Goal: Task Accomplishment & Management: Manage account settings

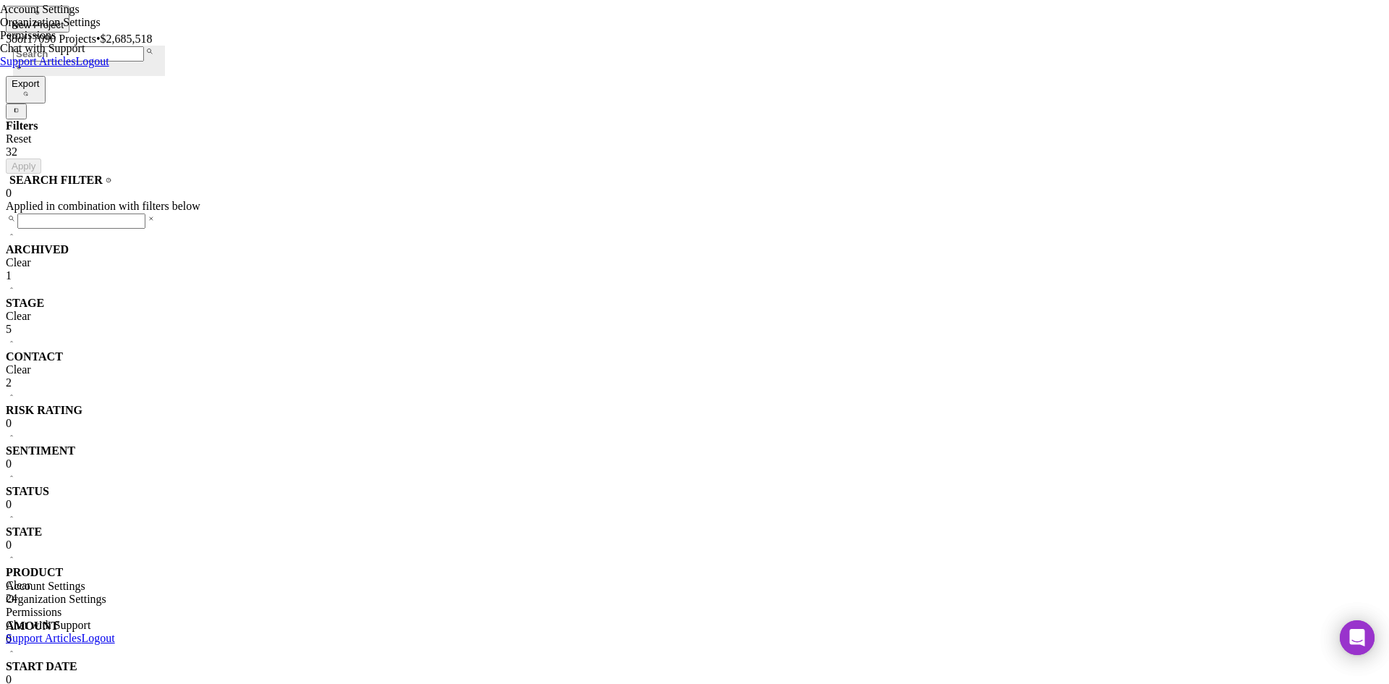
click at [193, 566] on div "PRODUCT Clear 24" at bounding box center [695, 585] width 1378 height 39
checkbox input "true"
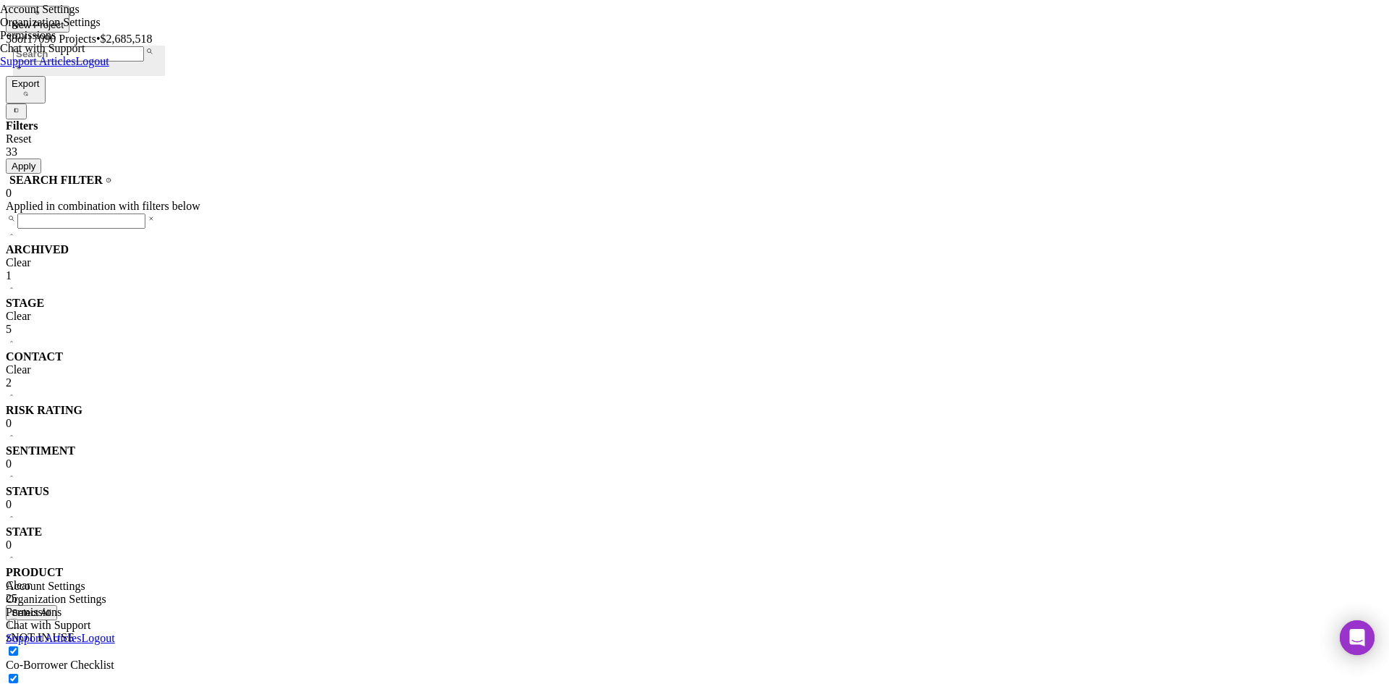
click at [115, 213] on input at bounding box center [81, 220] width 128 height 15
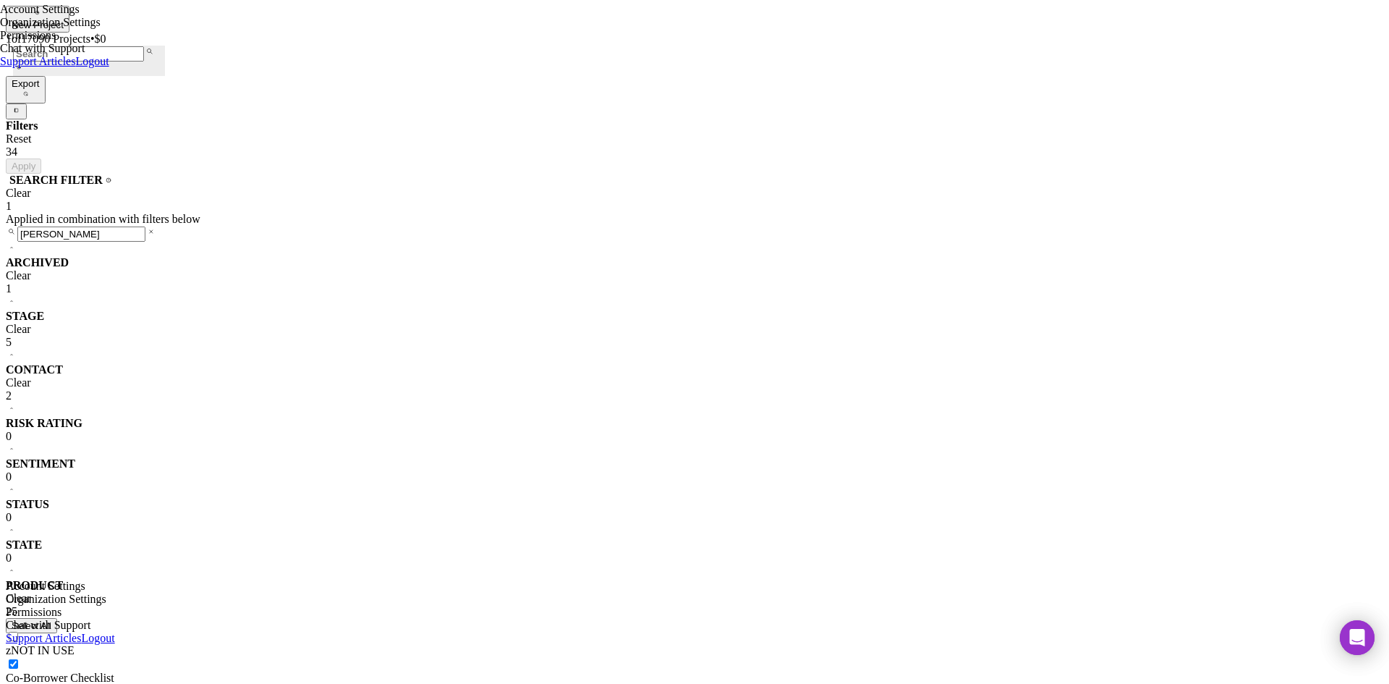
type input "kate"
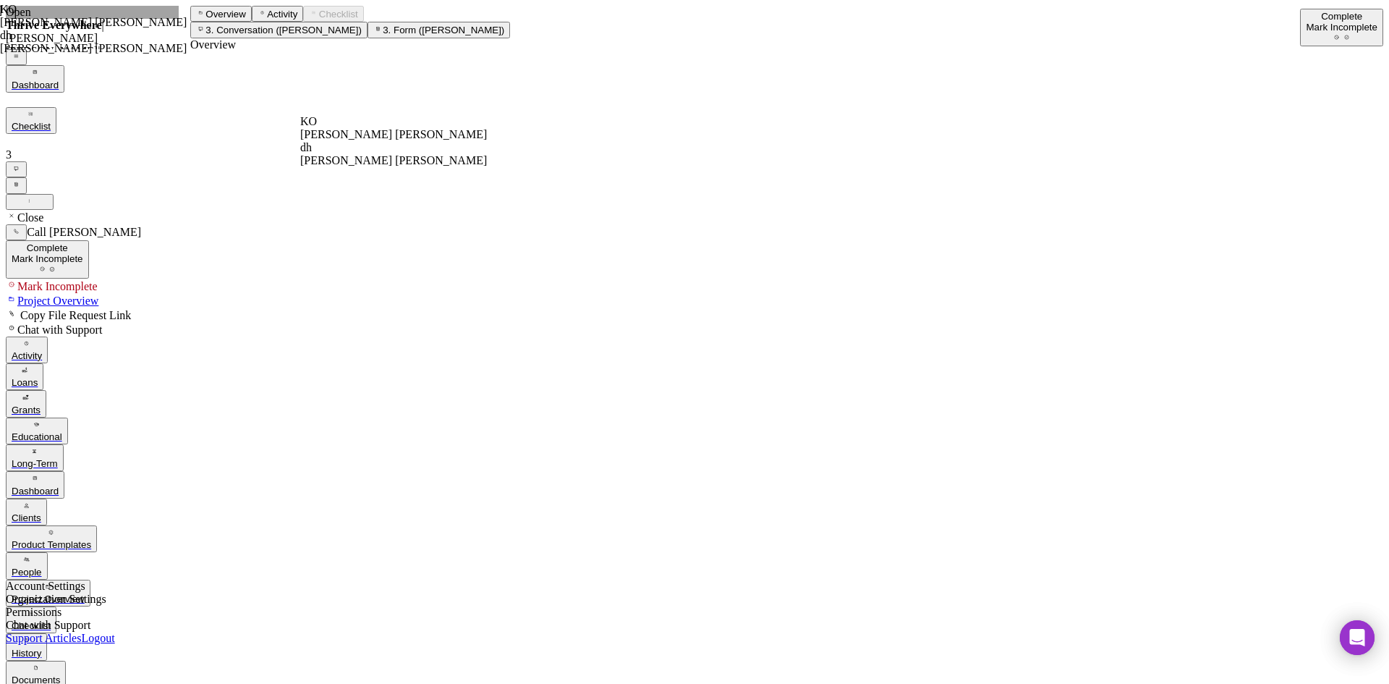
drag, startPoint x: 991, startPoint y: 370, endPoint x: 899, endPoint y: 371, distance: 91.9
drag, startPoint x: 146, startPoint y: 226, endPoint x: 190, endPoint y: 228, distance: 43.4
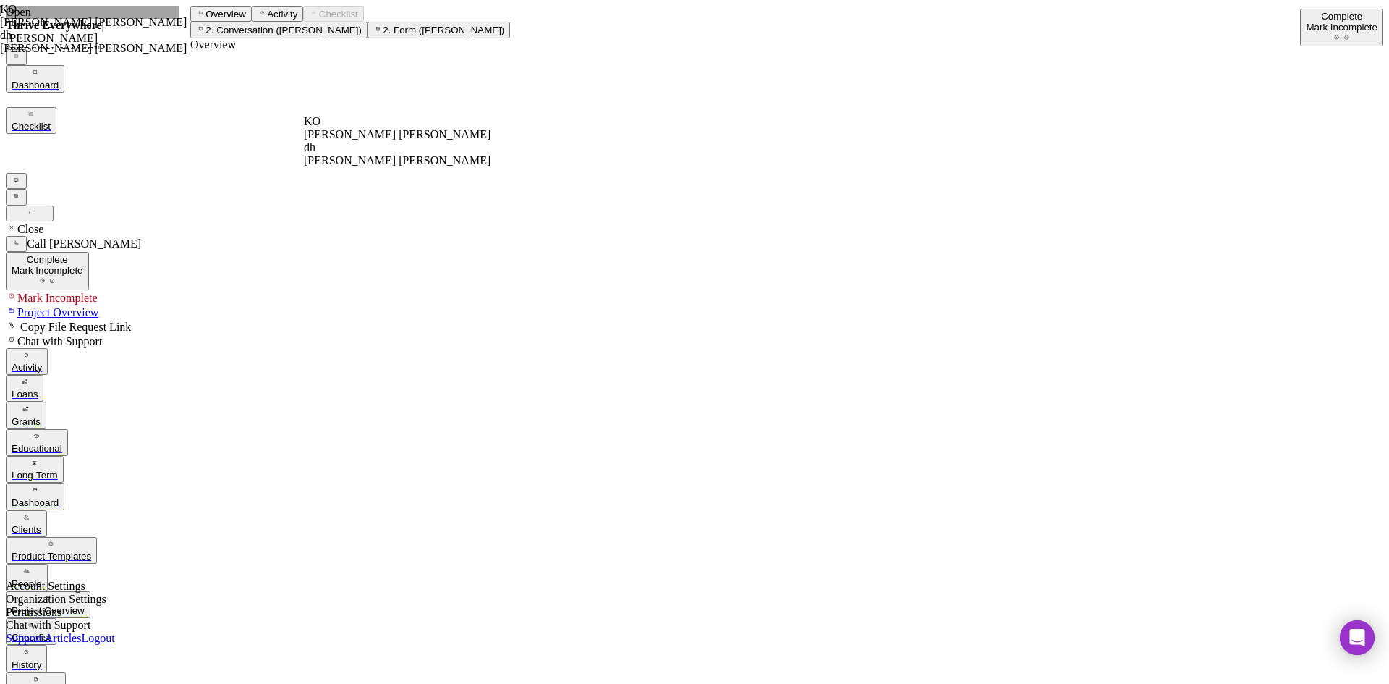
click at [33, 490] on line "button" at bounding box center [34, 490] width 3 height 0
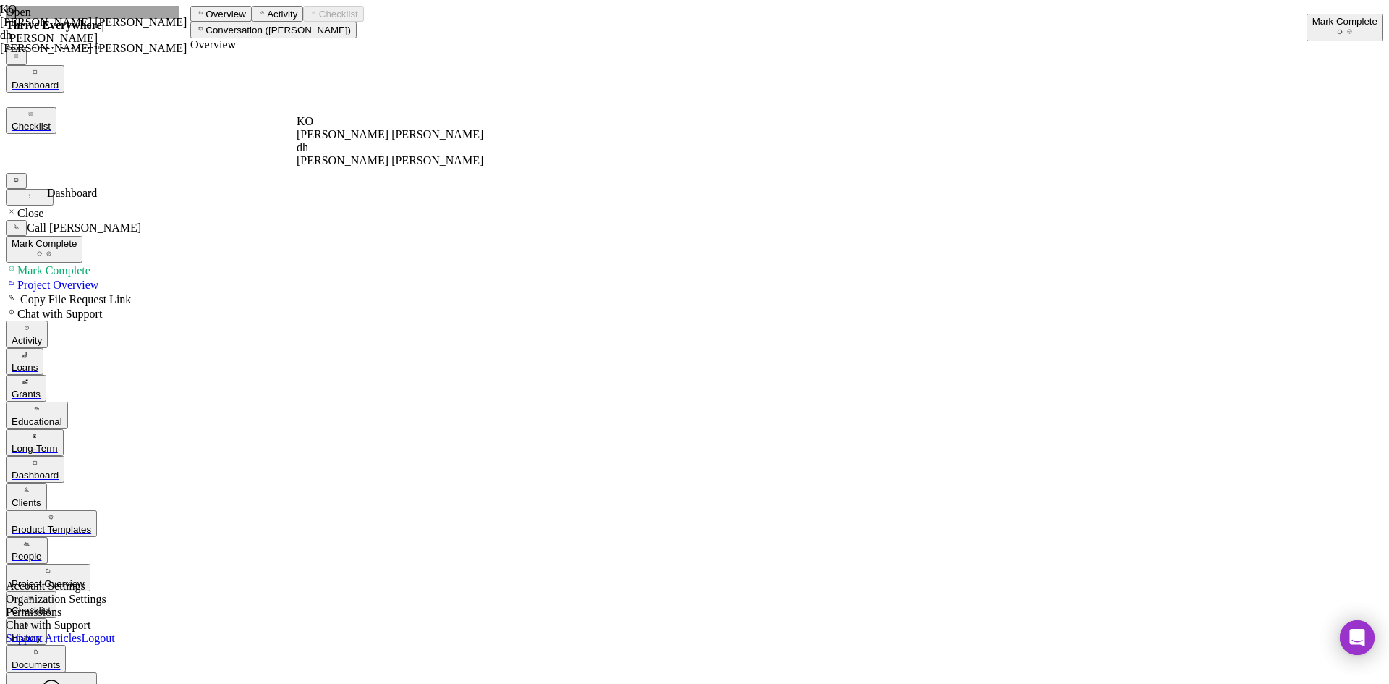
click at [30, 458] on icon "Icon/Dashboard" at bounding box center [34, 462] width 9 height 9
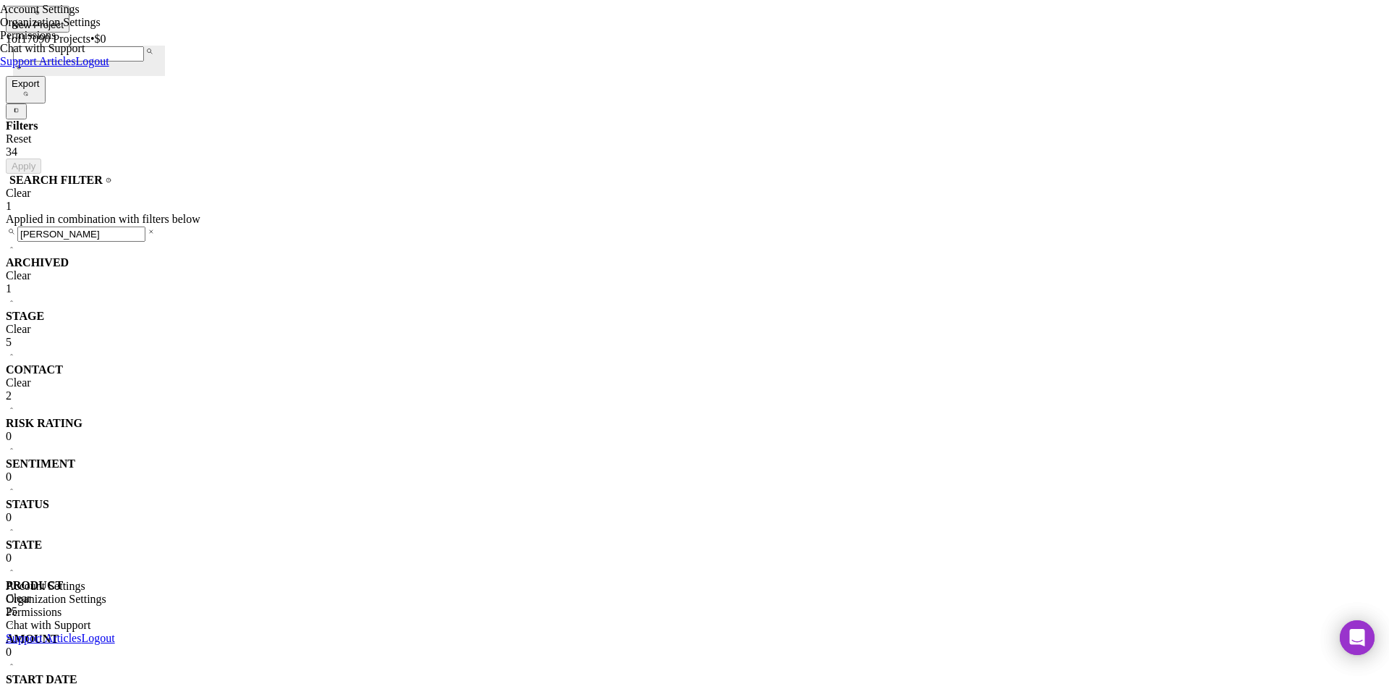
click at [103, 226] on input "kate" at bounding box center [81, 233] width 128 height 15
drag, startPoint x: 102, startPoint y: 183, endPoint x: 22, endPoint y: 187, distance: 80.4
type input "teaura"
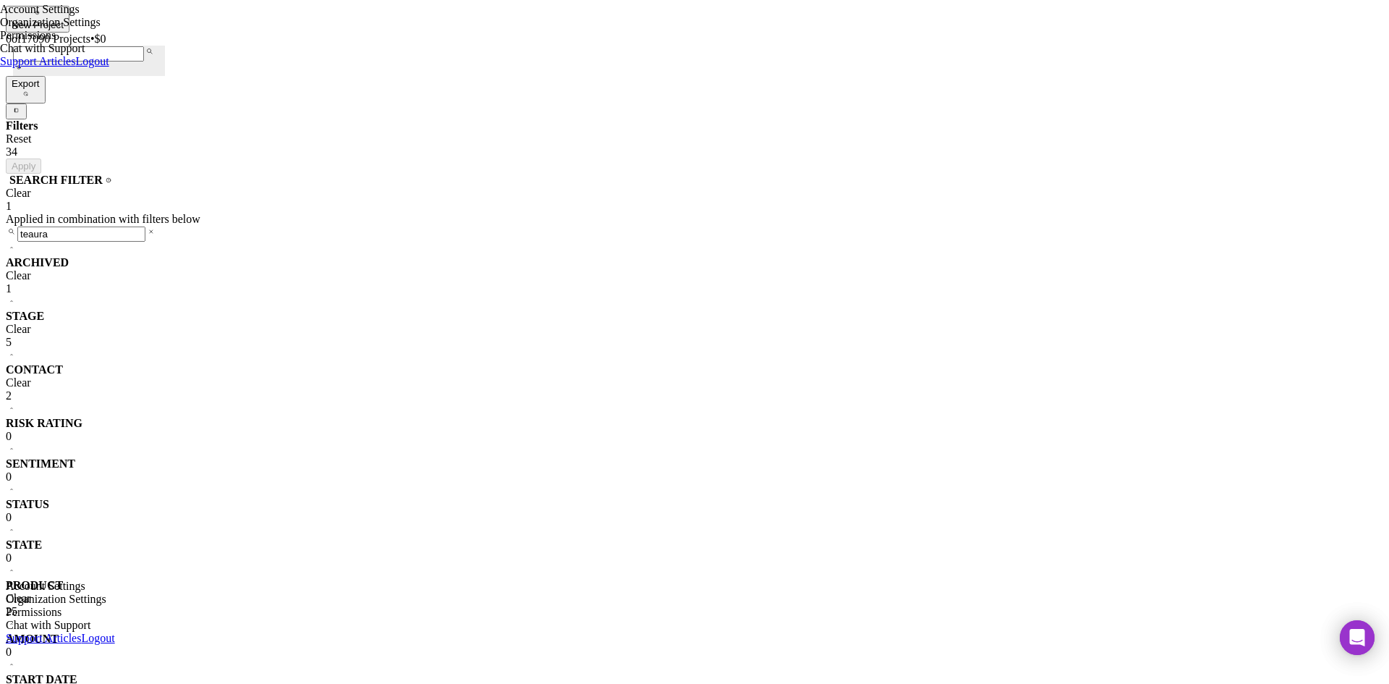
click at [144, 256] on div "ARCHIVED Clear 1" at bounding box center [695, 275] width 1378 height 39
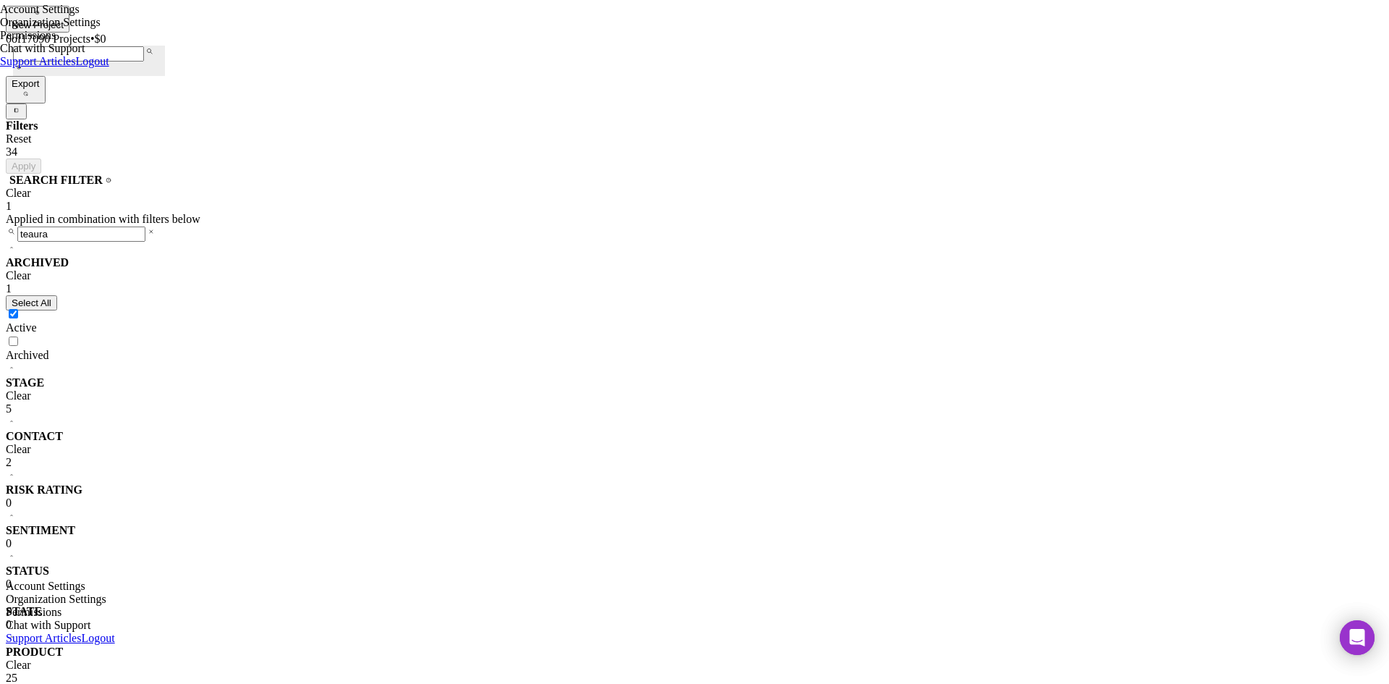
drag, startPoint x: 132, startPoint y: 190, endPoint x: 5, endPoint y: 139, distance: 137.3
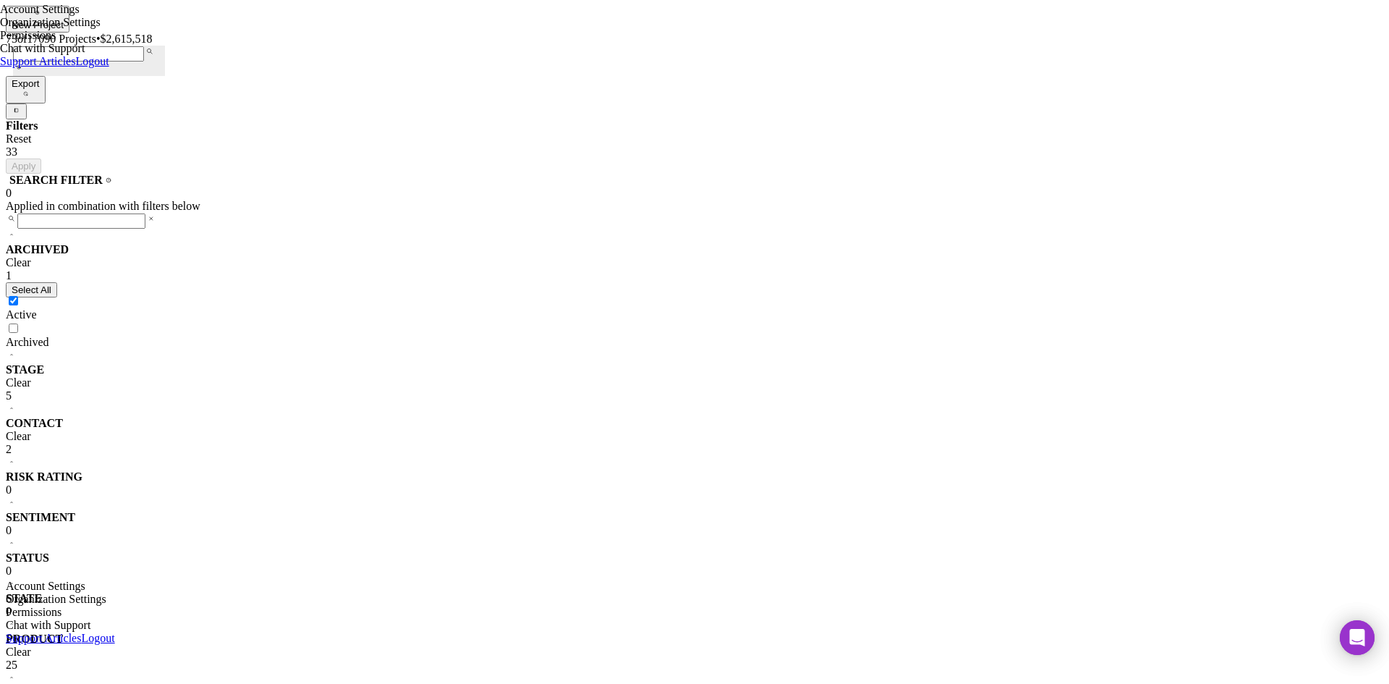
scroll to position [72, 0]
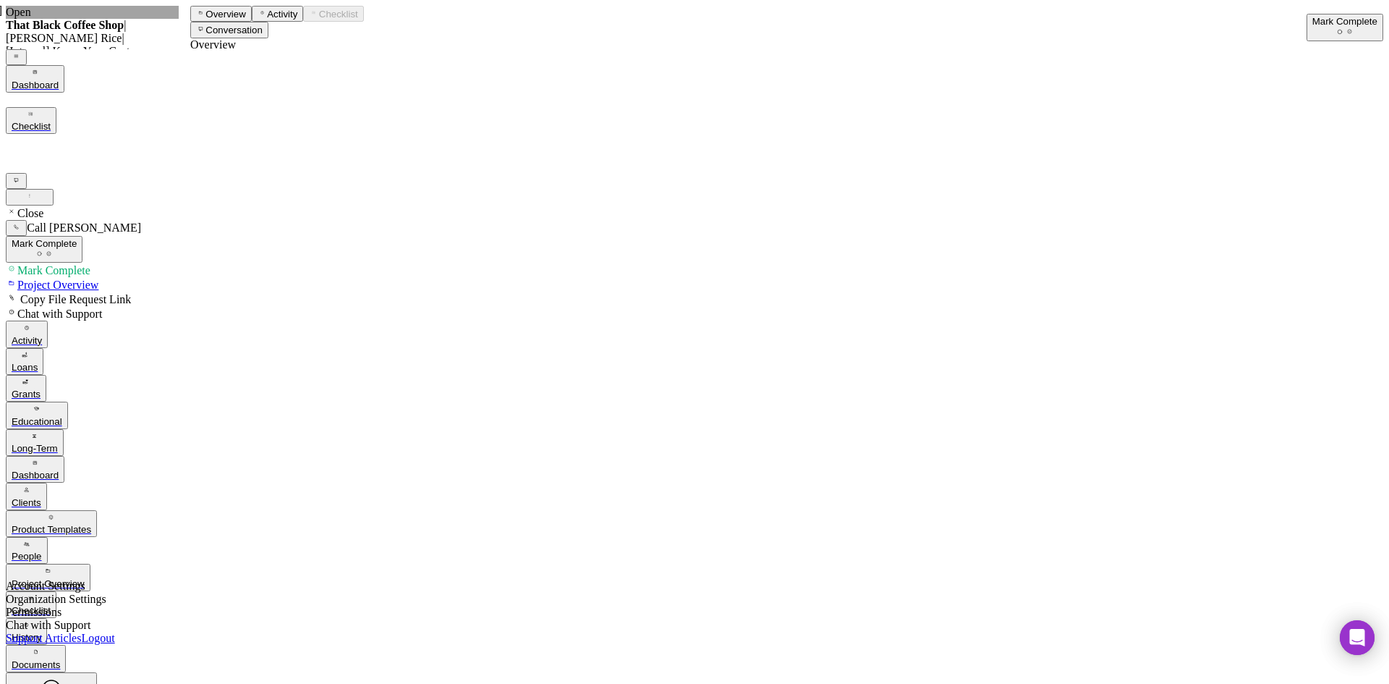
click at [1313, 16] on div "Mark Complete" at bounding box center [1345, 21] width 65 height 11
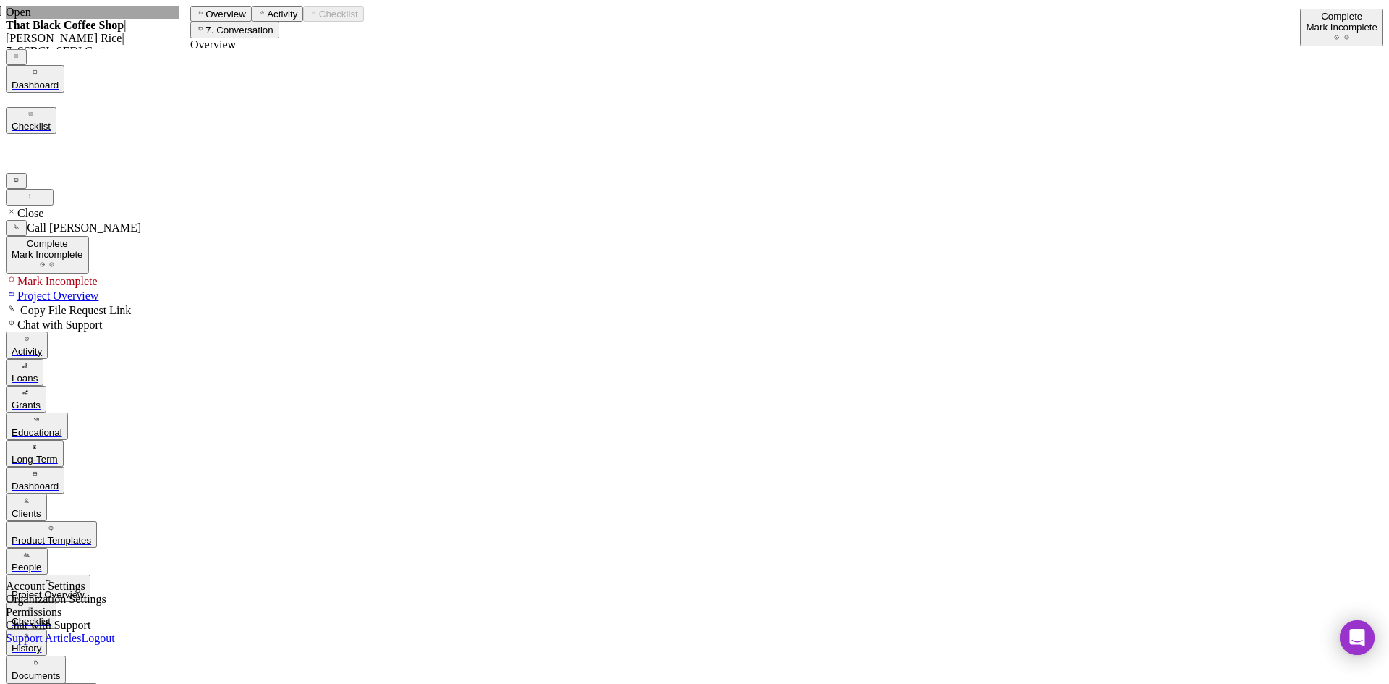
click at [38, 200] on nav "Icon/Menu Icon/Dashboard Dashboard Navigation Divider Mobile Checklist Navigati…" at bounding box center [695, 434] width 1378 height 771
click at [30, 469] on icon "Icon/Dashboard" at bounding box center [34, 473] width 9 height 9
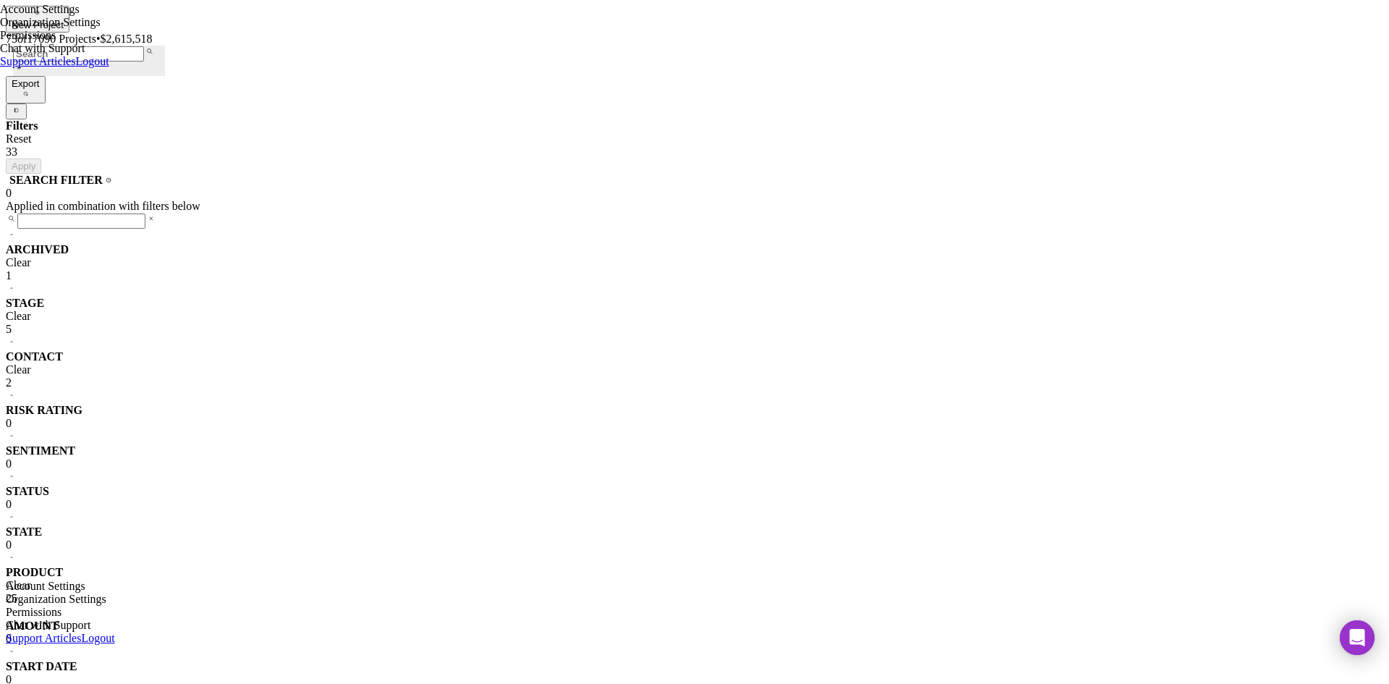
click at [168, 566] on div "PRODUCT Clear 25" at bounding box center [695, 585] width 1378 height 39
checkbox input "false"
click at [41, 158] on button "Apply" at bounding box center [23, 165] width 35 height 15
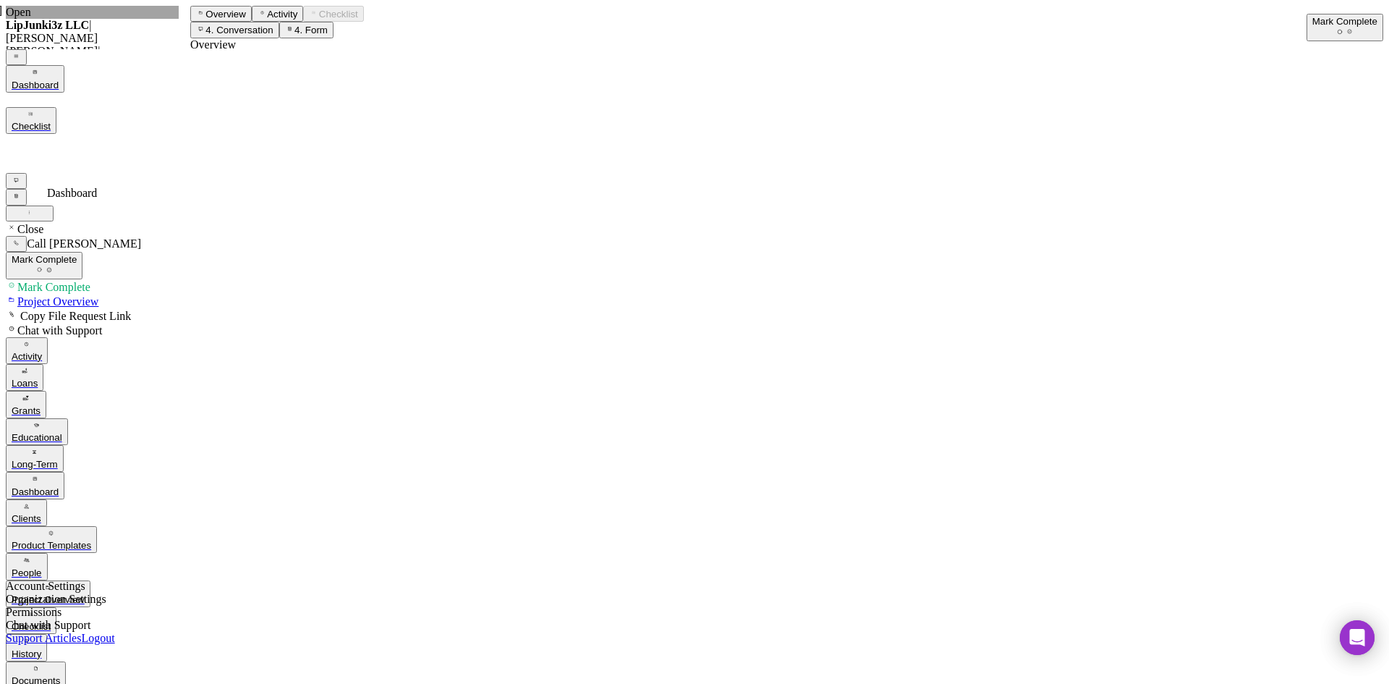
click at [30, 474] on icon "Icon/Dashboard" at bounding box center [34, 478] width 9 height 9
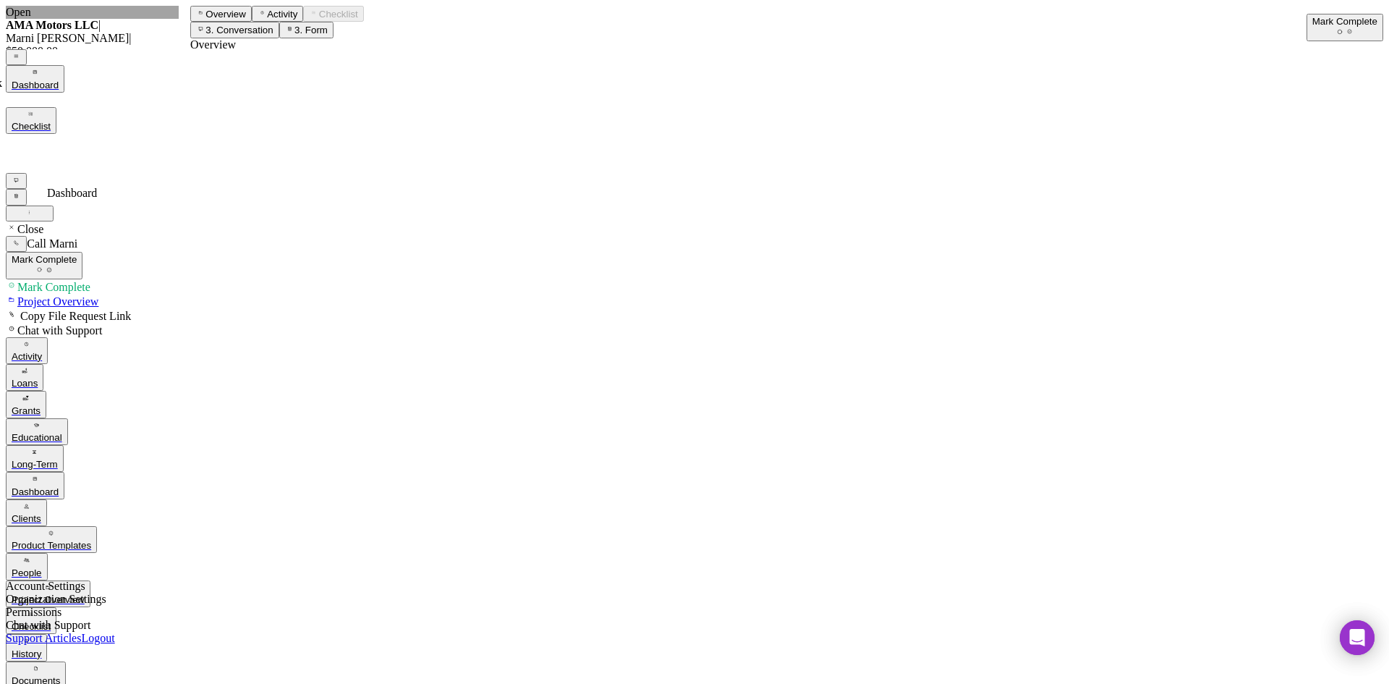
click at [33, 479] on line "button" at bounding box center [34, 479] width 3 height 0
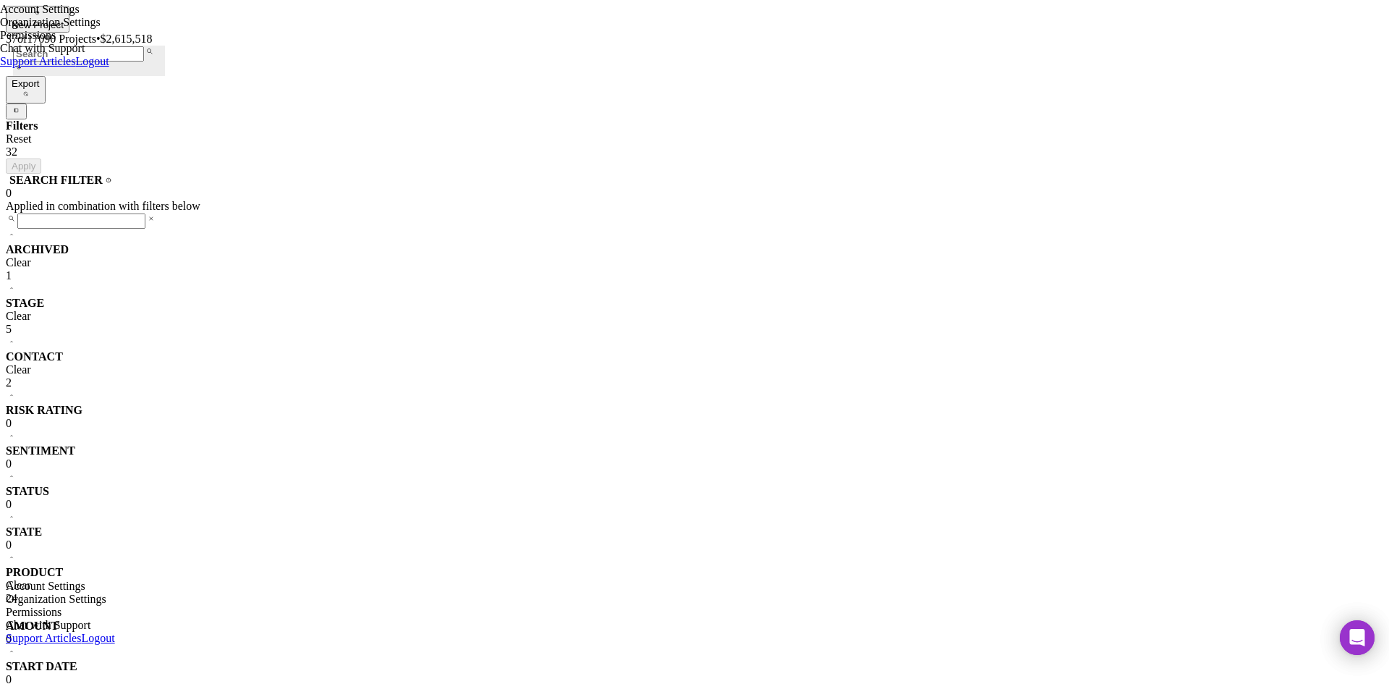
click at [64, 22] on div "New Project" at bounding box center [38, 25] width 52 height 11
drag, startPoint x: 520, startPoint y: 180, endPoint x: 441, endPoint y: 181, distance: 78.9
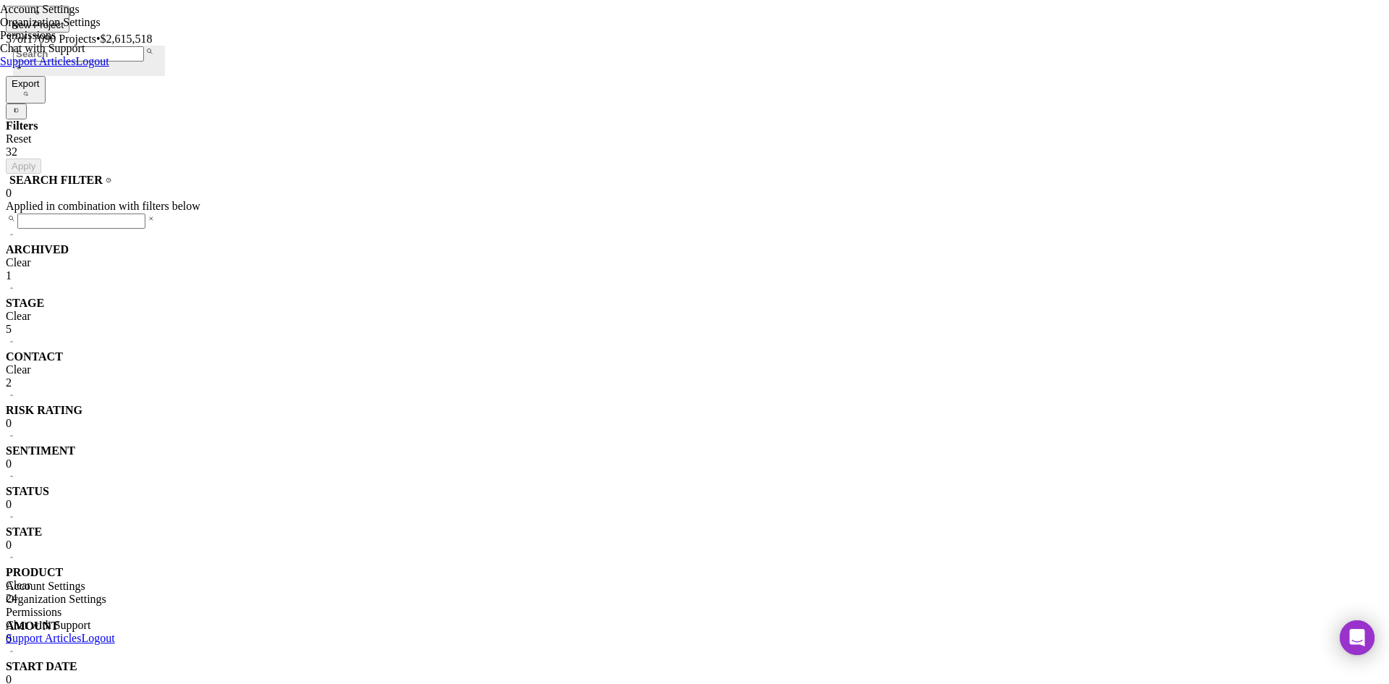
type input "Olusegun"
type input "Babalola"
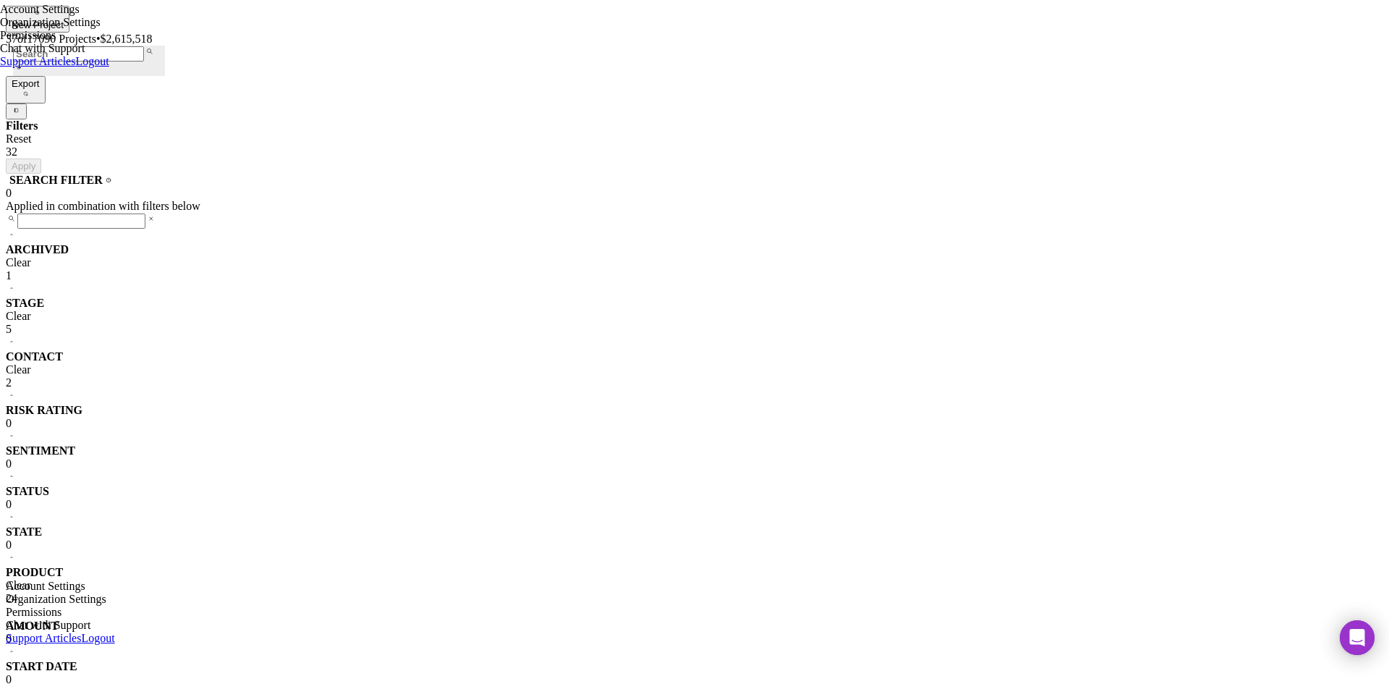
type input "CIDC Corp"
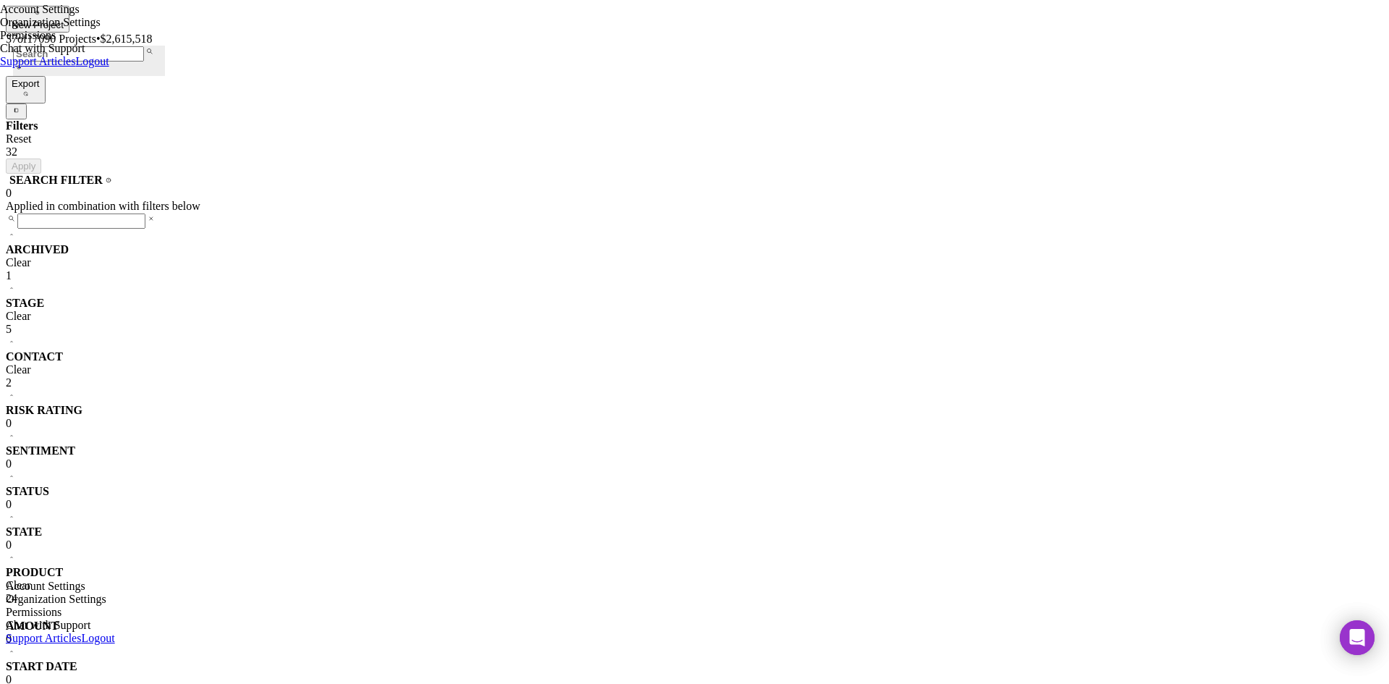
drag, startPoint x: 494, startPoint y: 300, endPoint x: 477, endPoint y: 315, distance: 22.5
drag, startPoint x: 604, startPoint y: 304, endPoint x: 515, endPoint y: 311, distance: 89.3
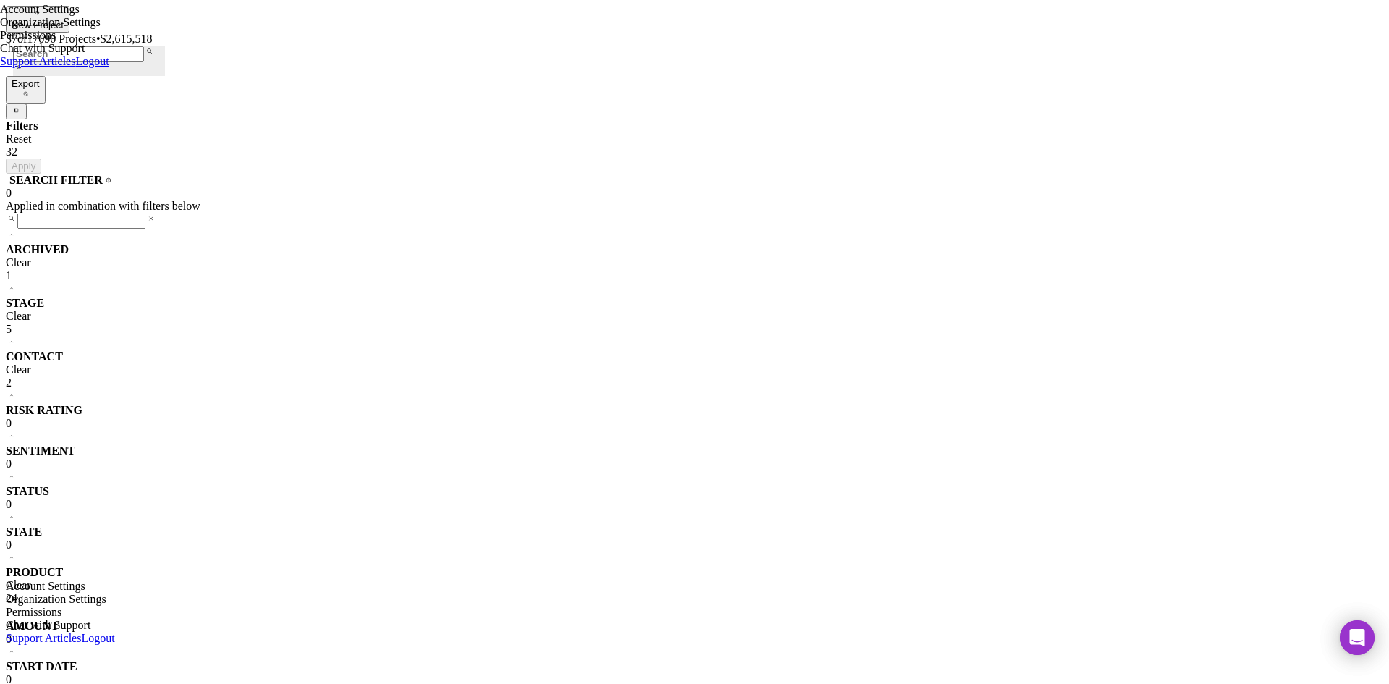
type input "sbabalola@cicdcorp.org"
type input "(314) 484-9276"
drag, startPoint x: 530, startPoint y: 226, endPoint x: 418, endPoint y: 224, distance: 112.9
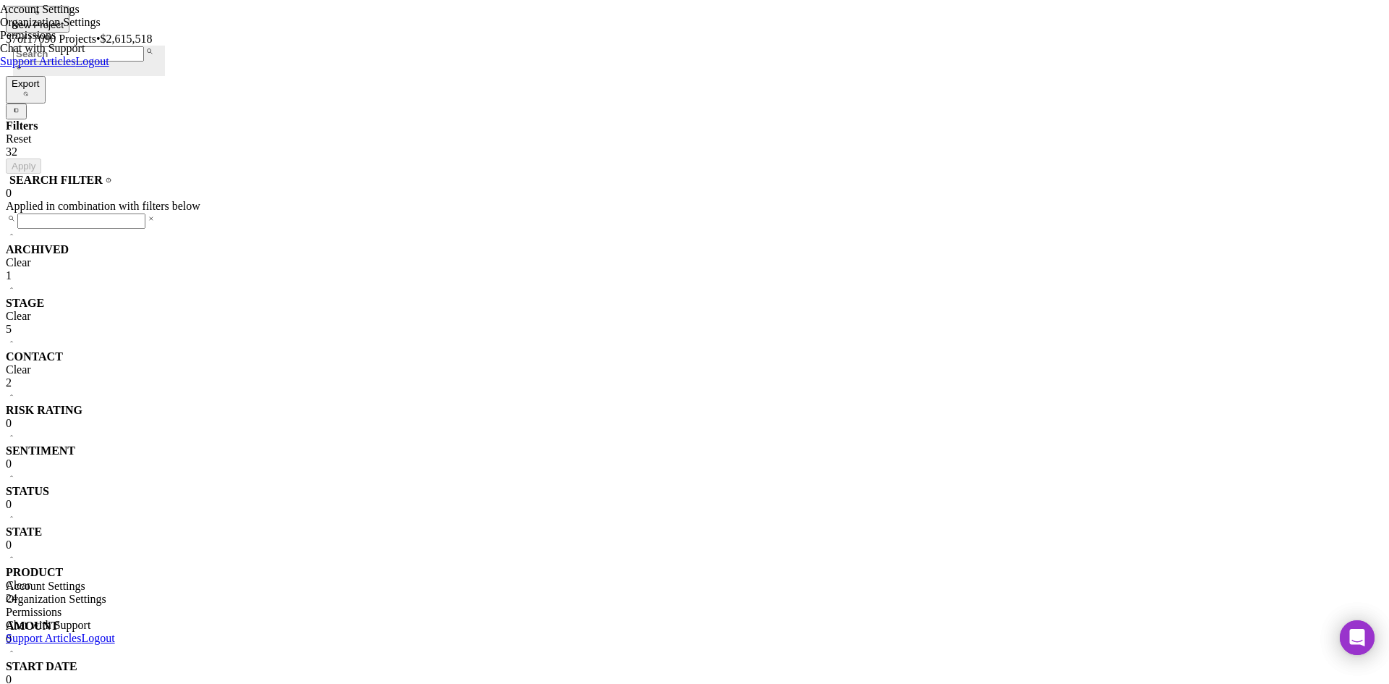
drag, startPoint x: 547, startPoint y: 180, endPoint x: 403, endPoint y: 161, distance: 145.2
type input "Segun"
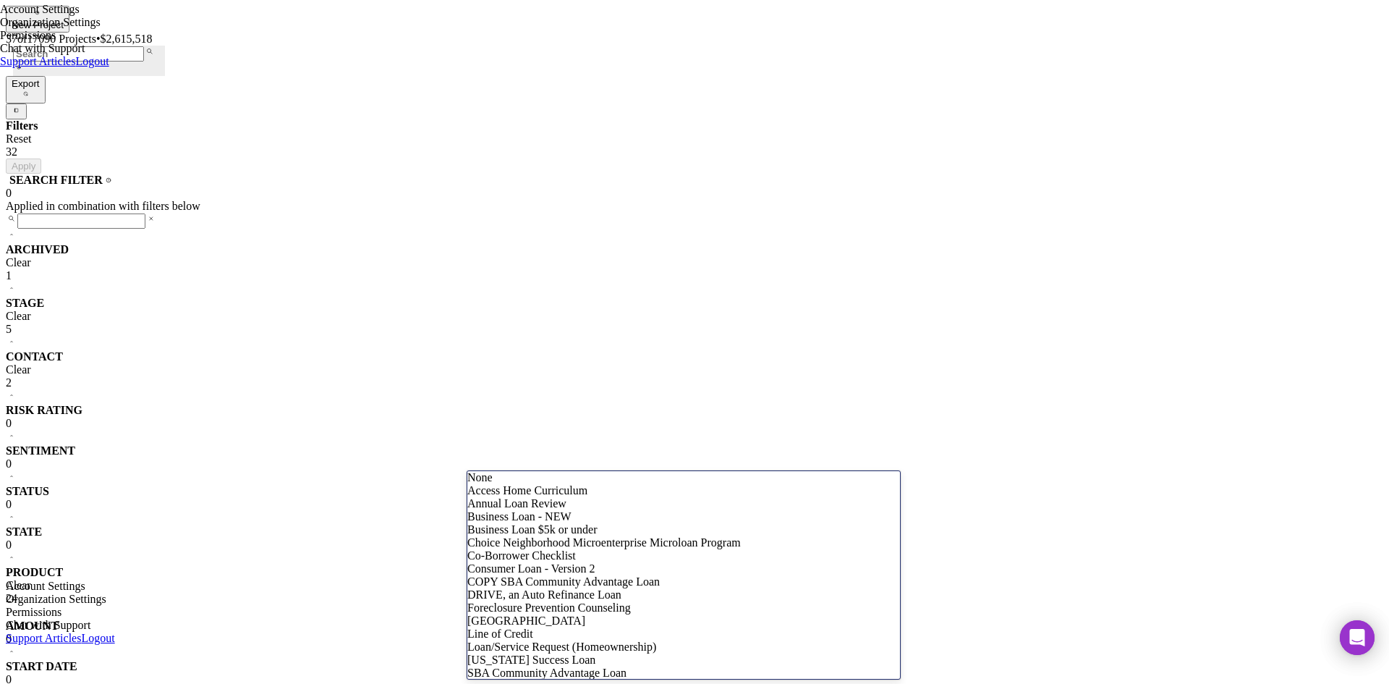
click at [520, 523] on div "Business Loan - NEW" at bounding box center [683, 516] width 433 height 13
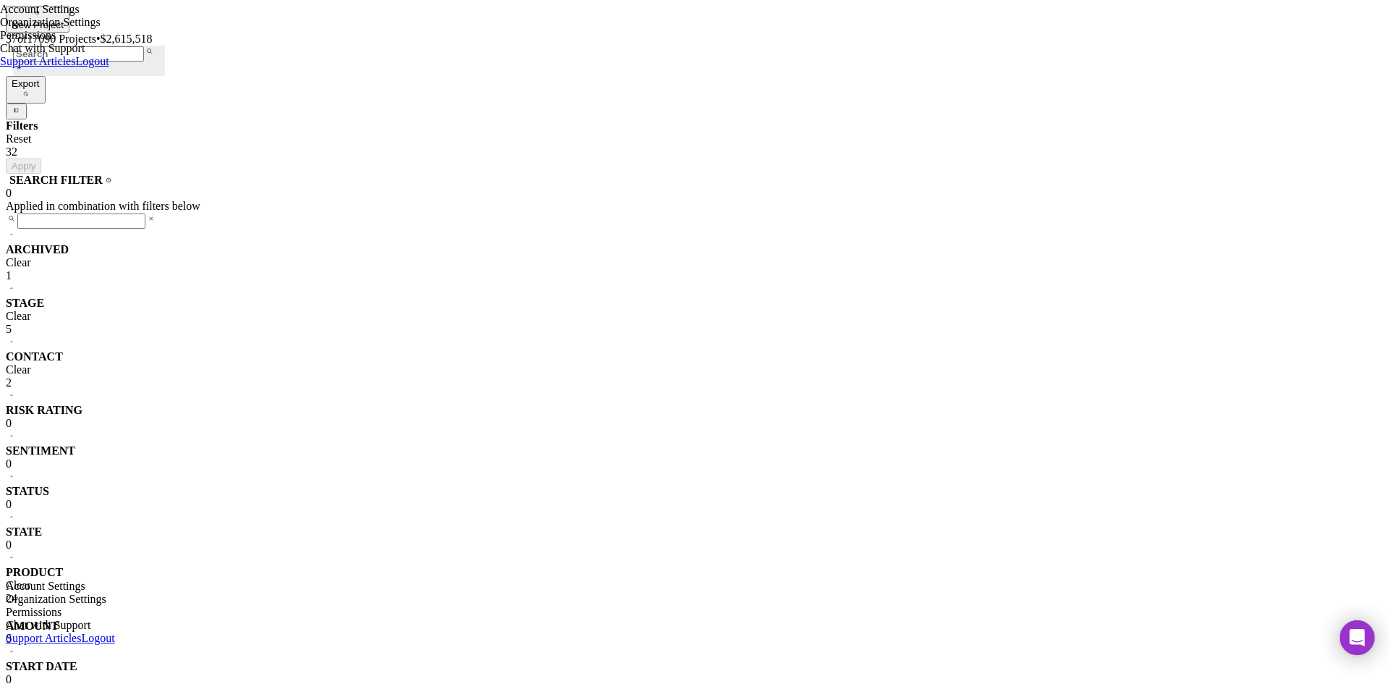
checkbox input "true"
type input "$20,000"
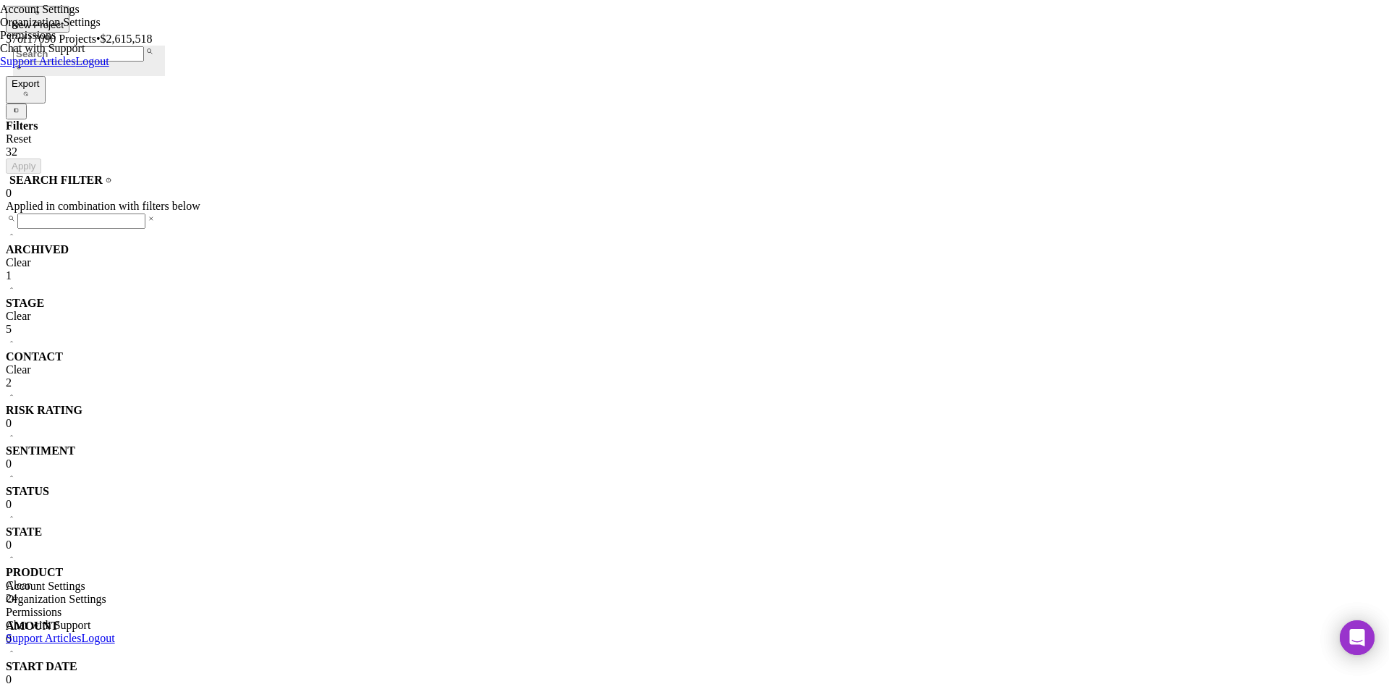
type input "10.000%"
type input "60"
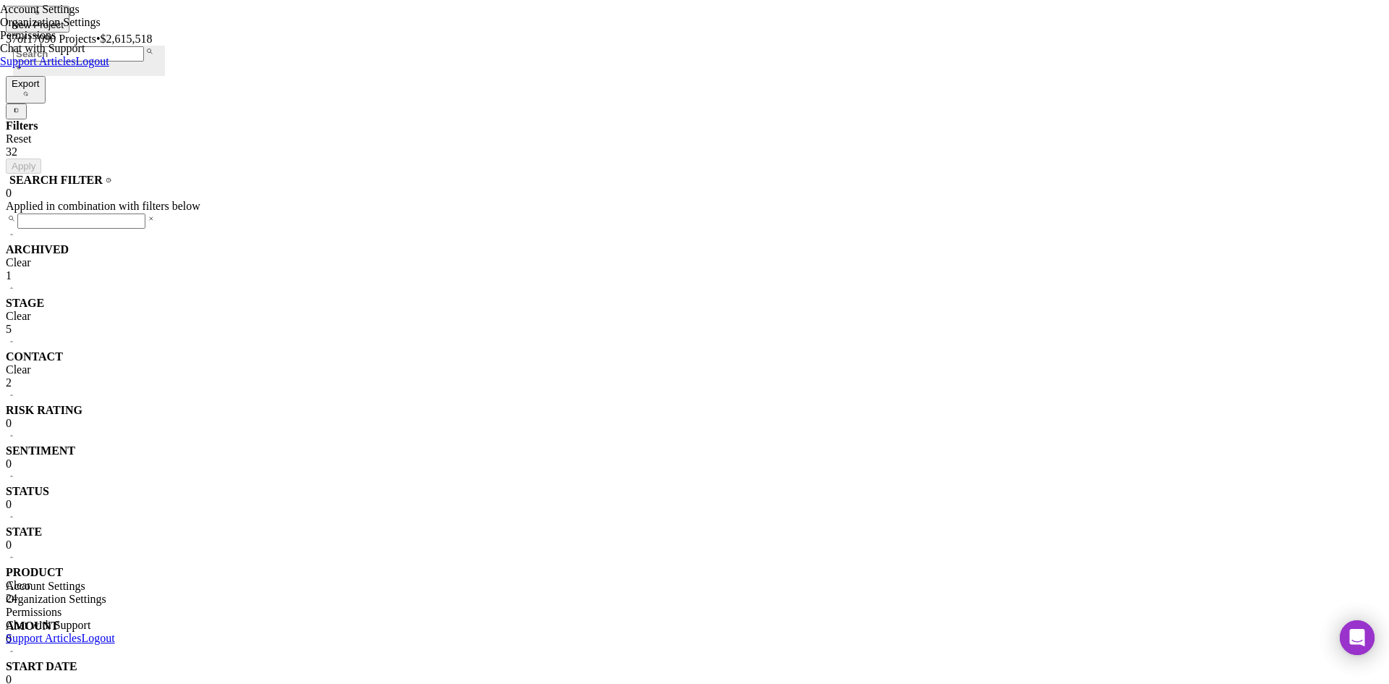
checkbox input "false"
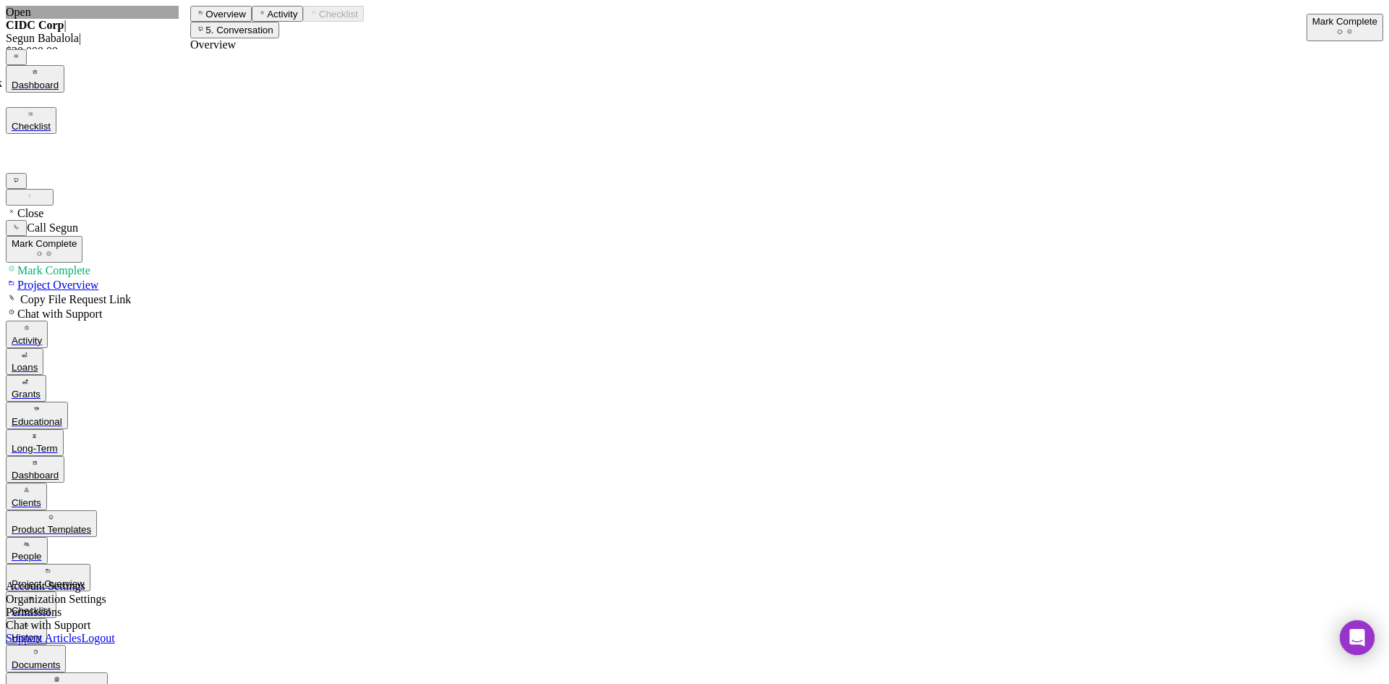
click at [1313, 20] on div "Mark Complete" at bounding box center [1345, 21] width 65 height 11
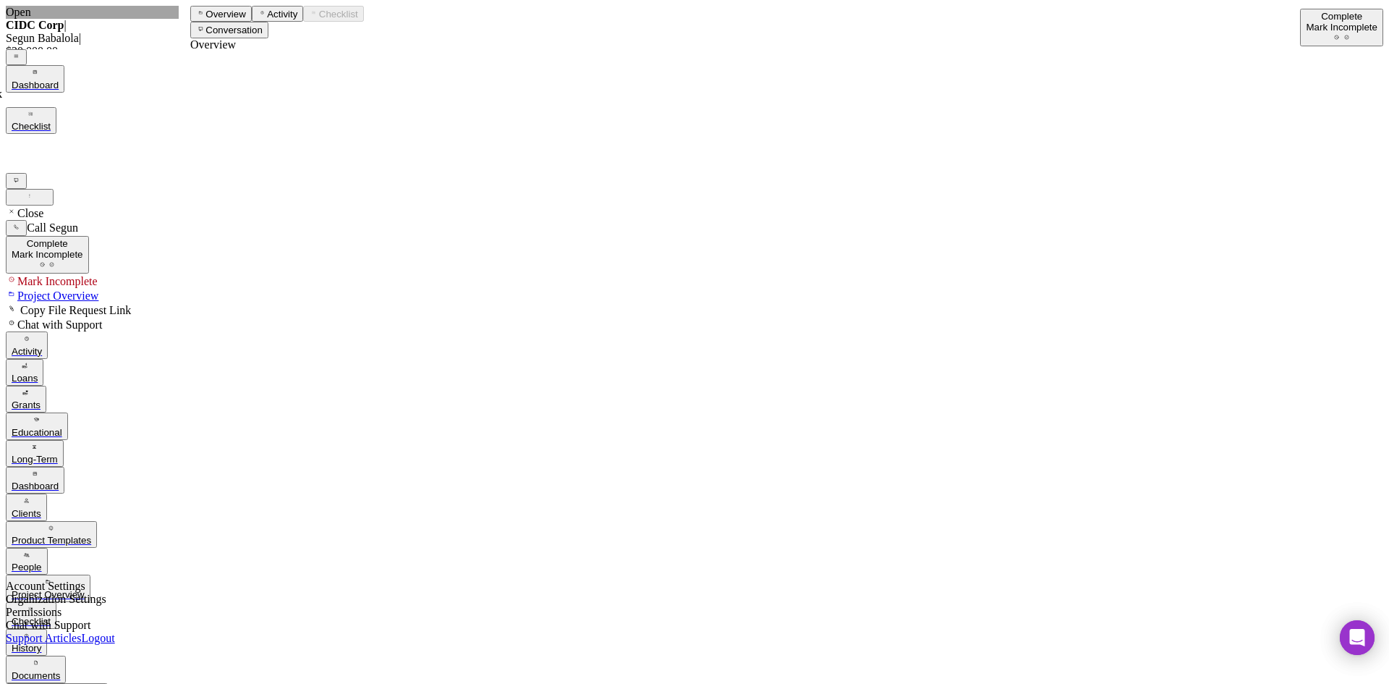
scroll to position [96, 0]
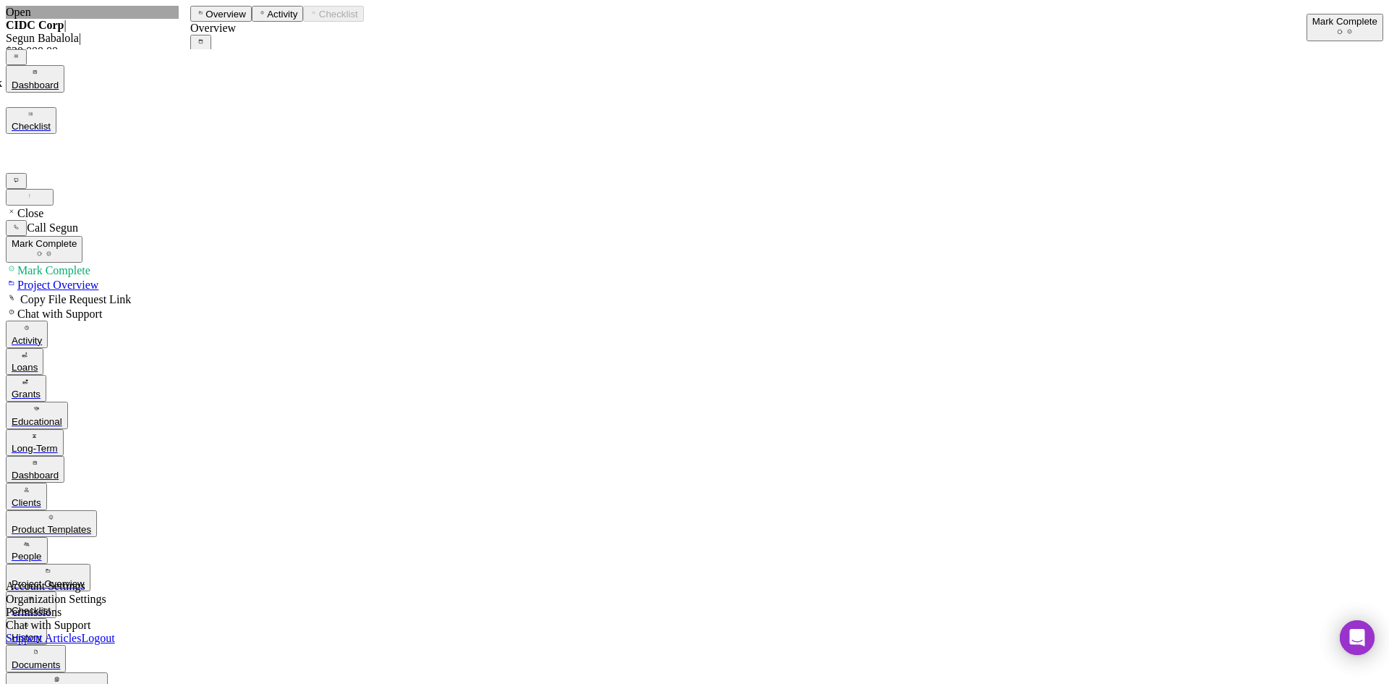
scroll to position [885, 0]
click at [1313, 20] on div "Mark Complete" at bounding box center [1345, 21] width 65 height 11
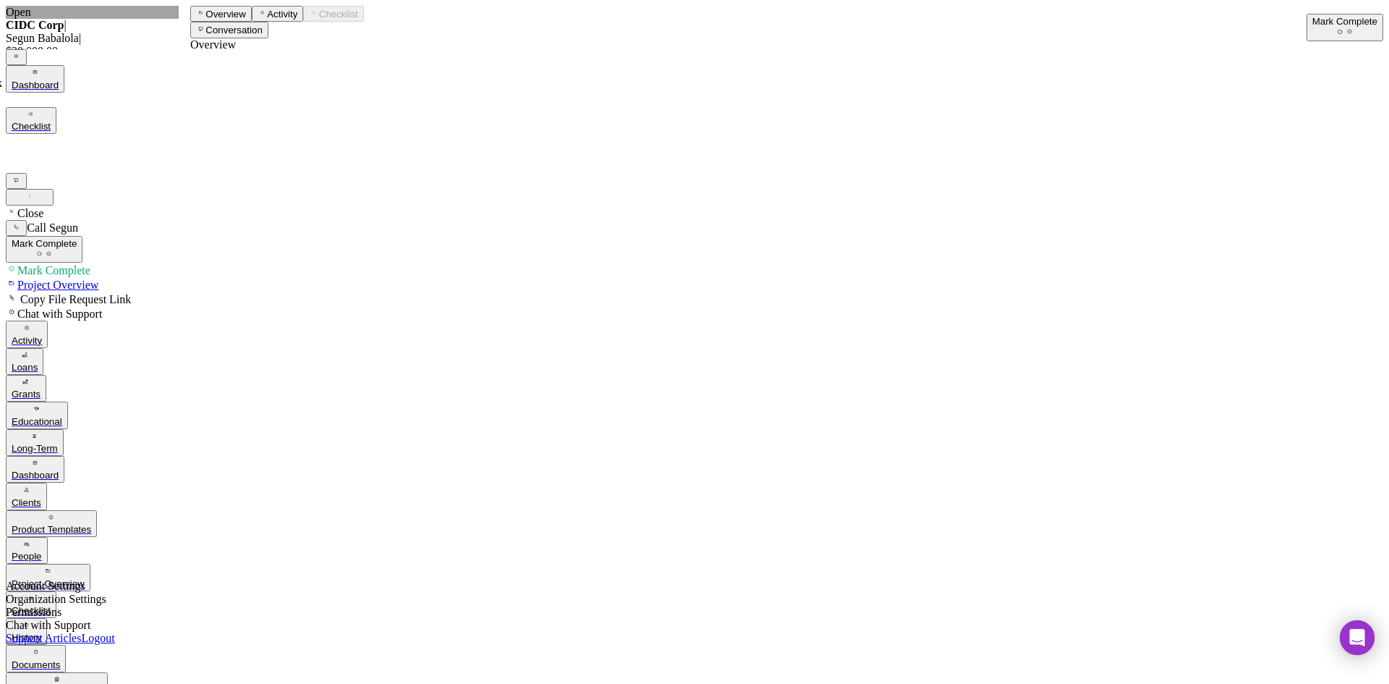
scroll to position [951, 0]
click at [1315, 27] on div "Mark Complete" at bounding box center [1345, 21] width 65 height 11
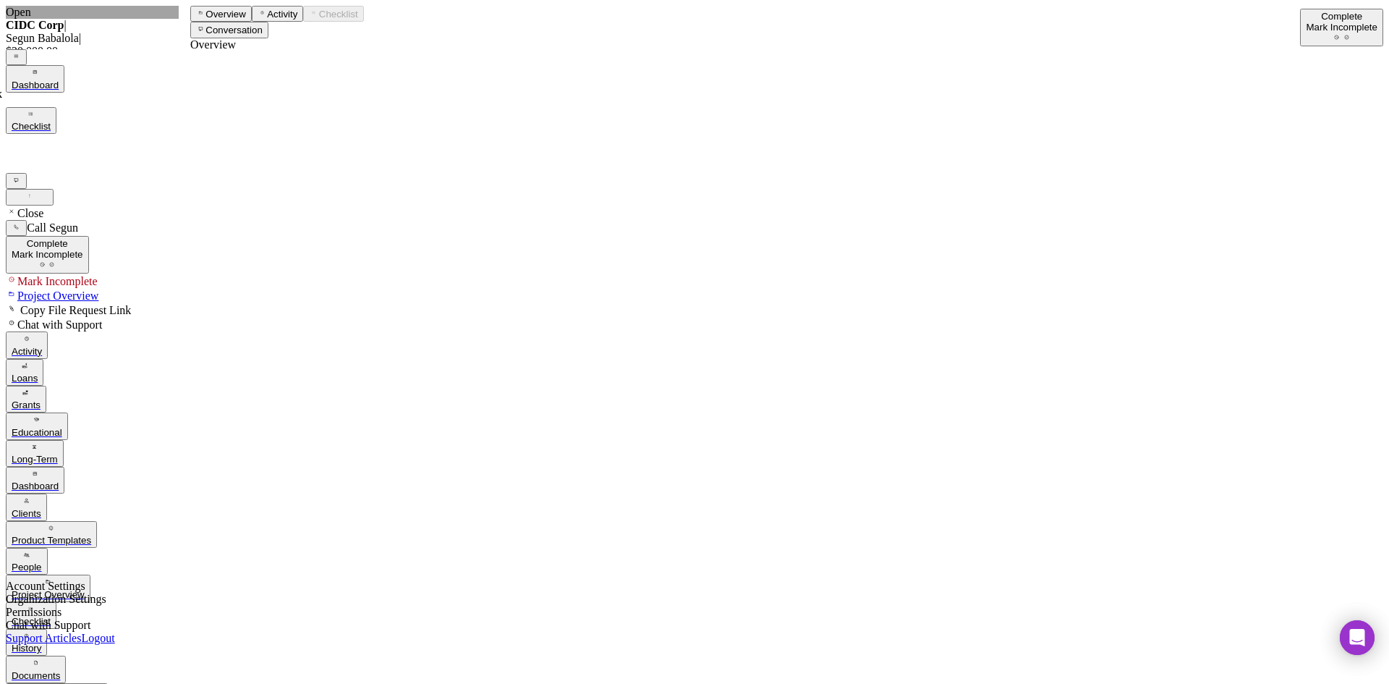
scroll to position [227, 0]
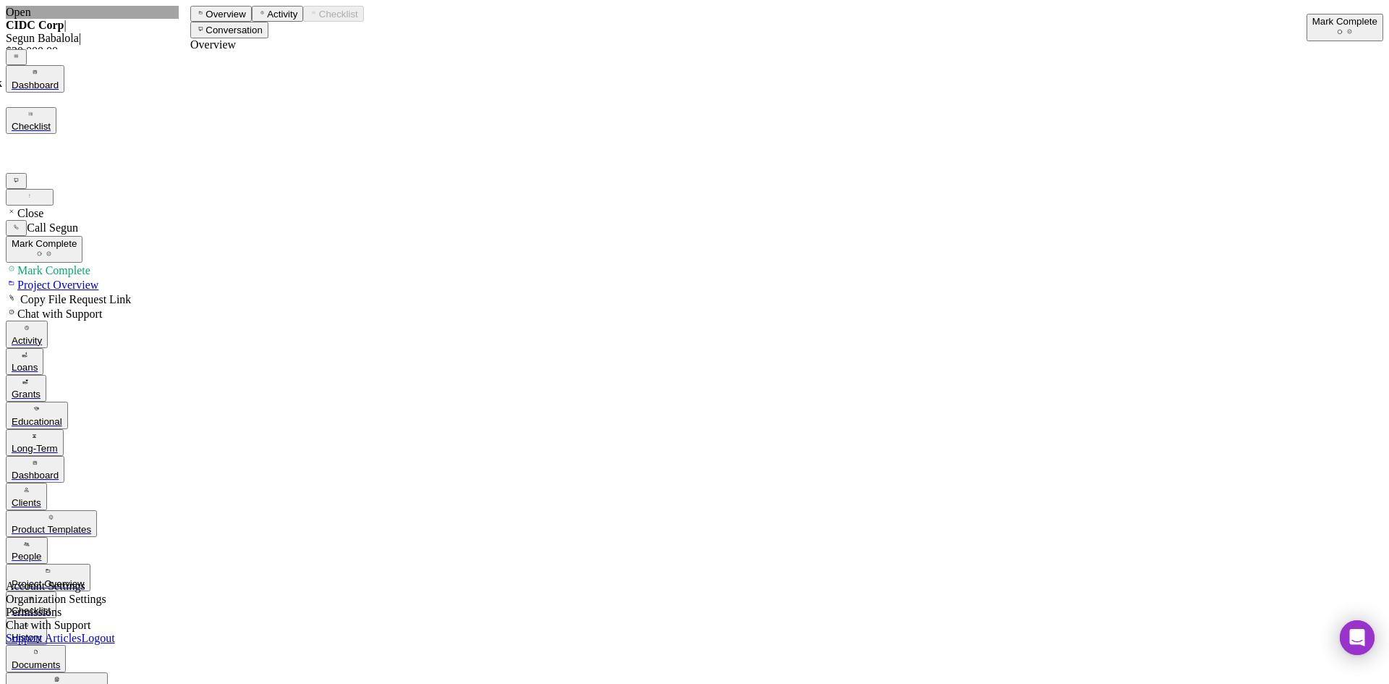
scroll to position [304, 0]
click at [30, 458] on icon "Icon/Dashboard" at bounding box center [34, 462] width 9 height 9
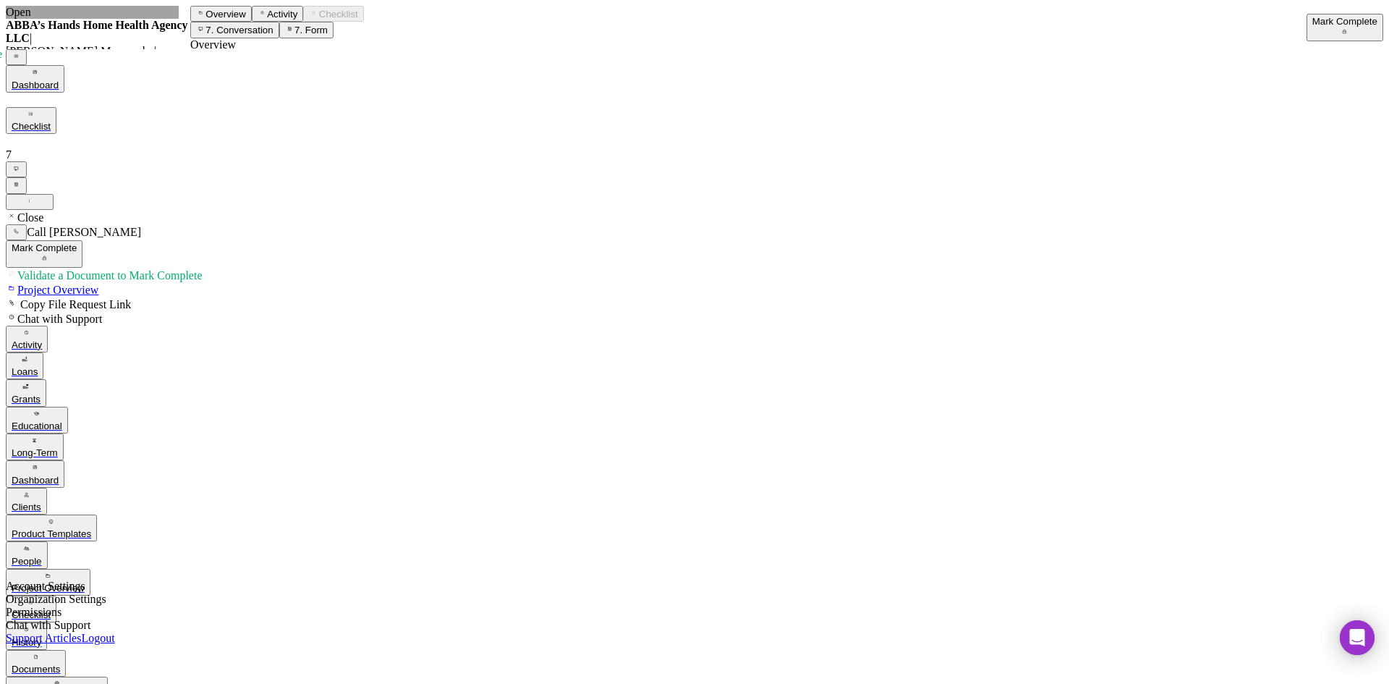
drag, startPoint x: 1353, startPoint y: 22, endPoint x: 1216, endPoint y: 63, distance: 143.5
click at [1352, 27] on icon "button" at bounding box center [1349, 31] width 9 height 9
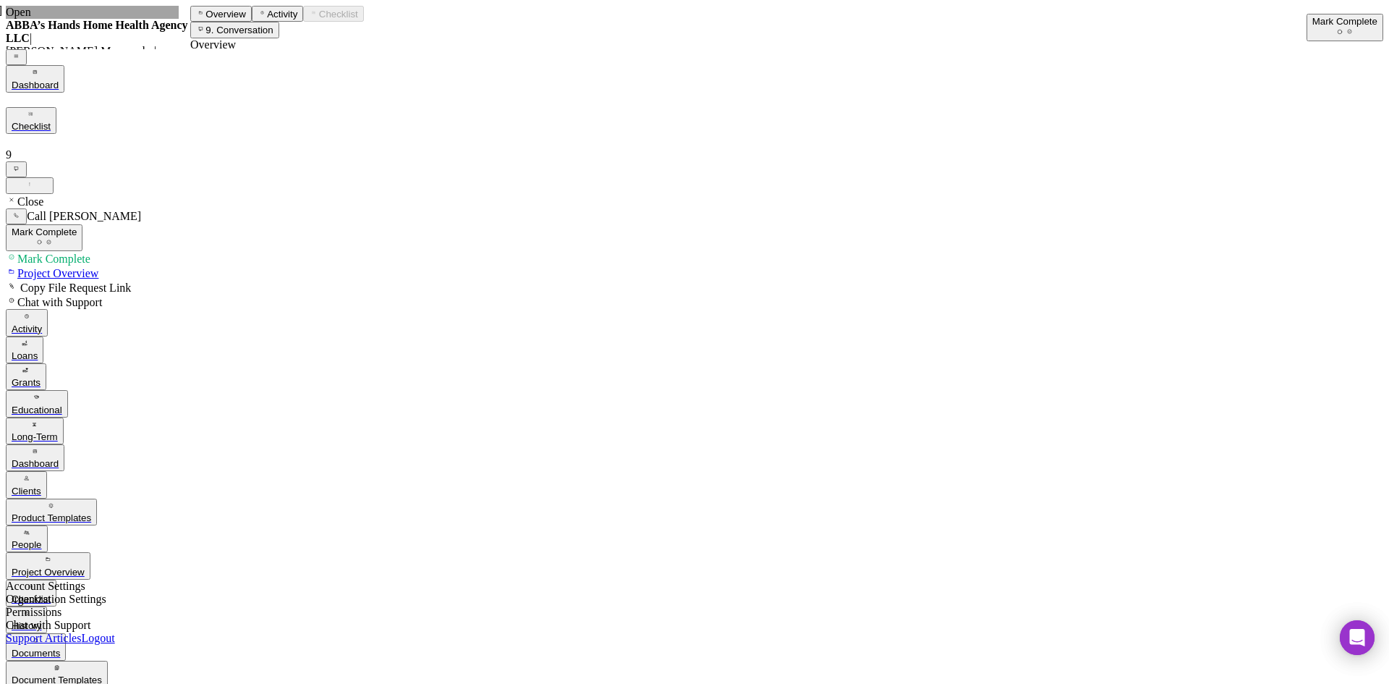
scroll to position [72, 0]
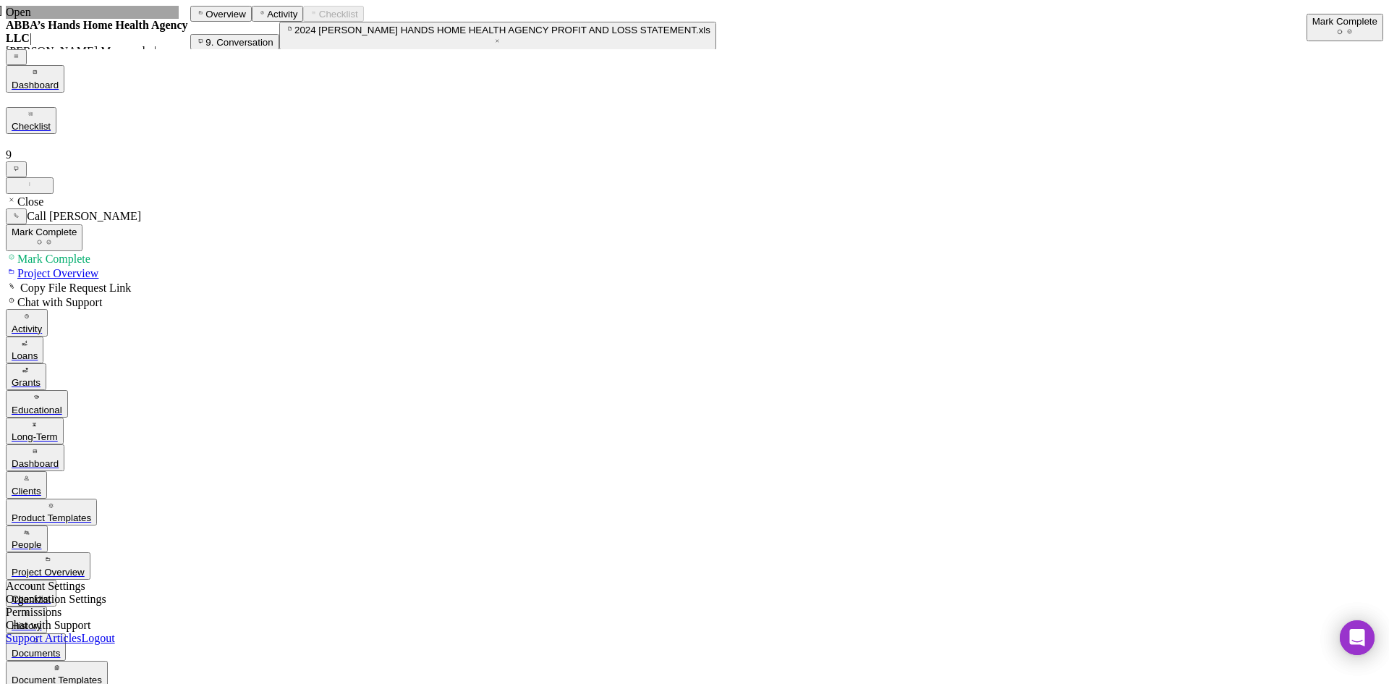
scroll to position [0, 0]
drag, startPoint x: 447, startPoint y: 355, endPoint x: 428, endPoint y: 358, distance: 19.0
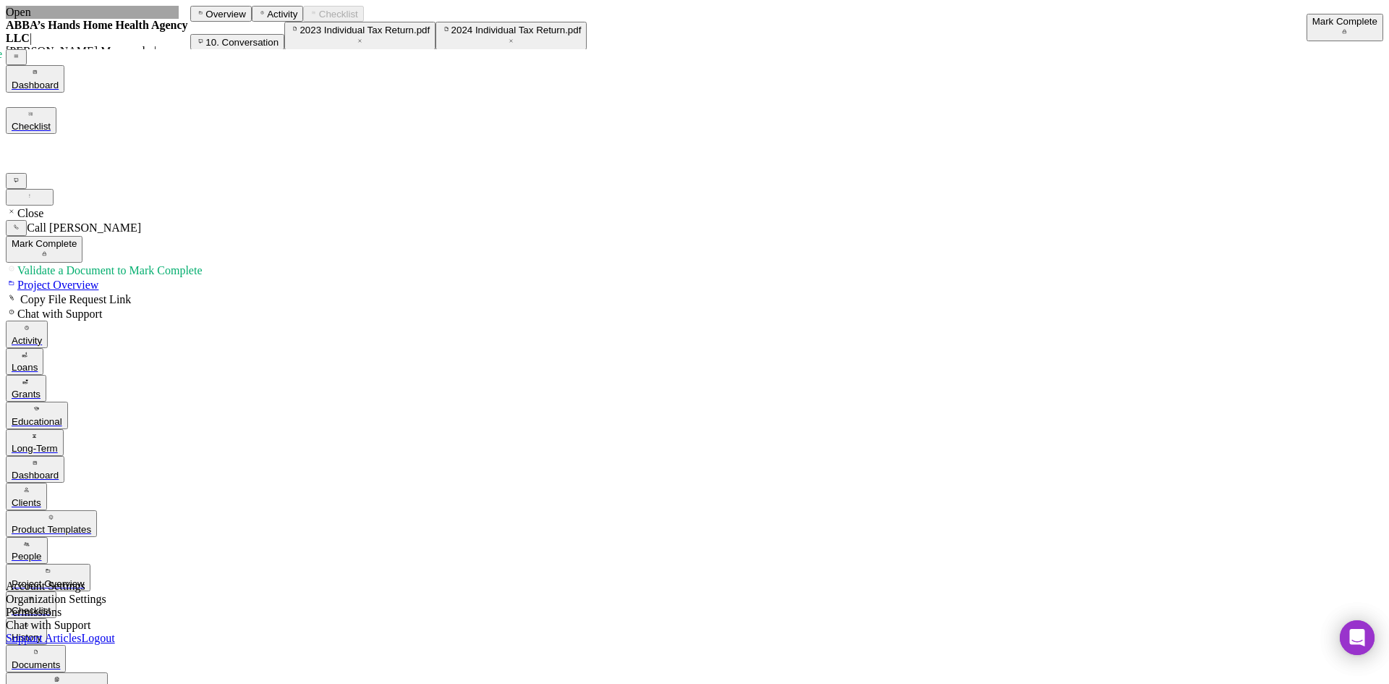
click at [1331, 22] on div "Mark Complete" at bounding box center [1345, 21] width 65 height 11
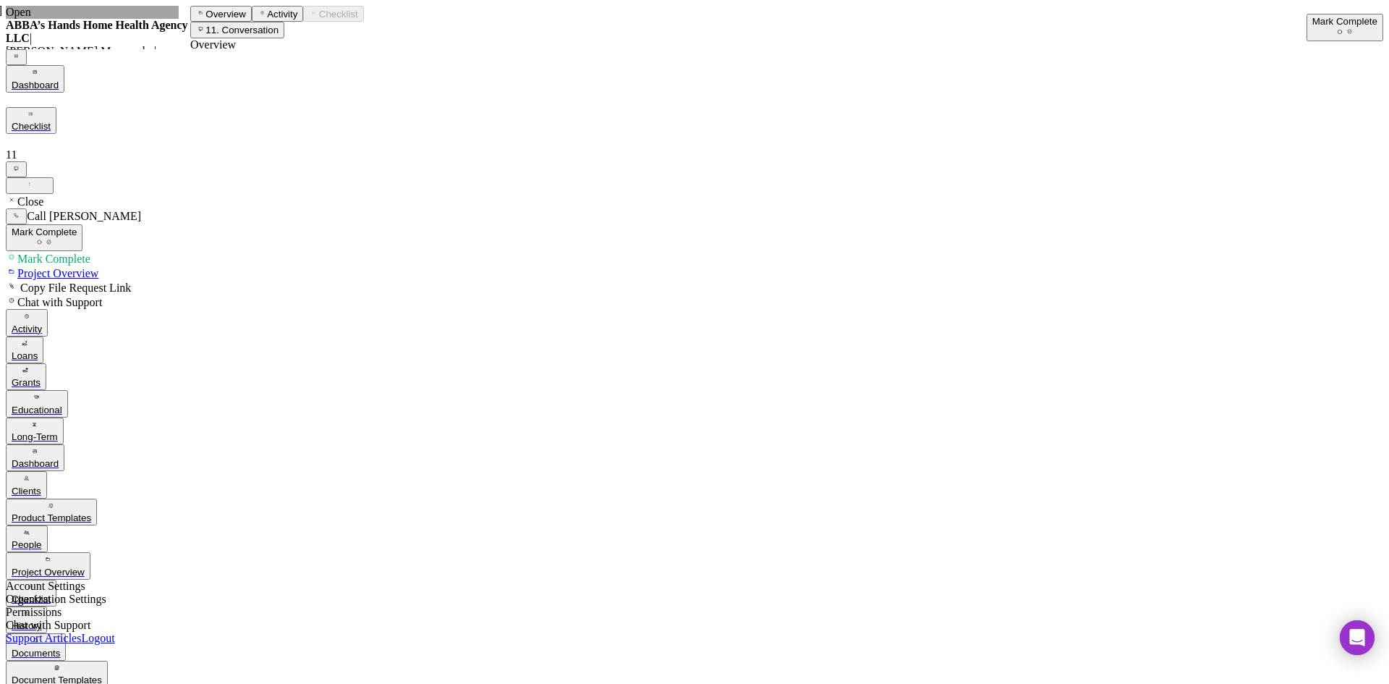
scroll to position [106, 0]
click at [1313, 16] on div "Mark Complete" at bounding box center [1345, 21] width 65 height 11
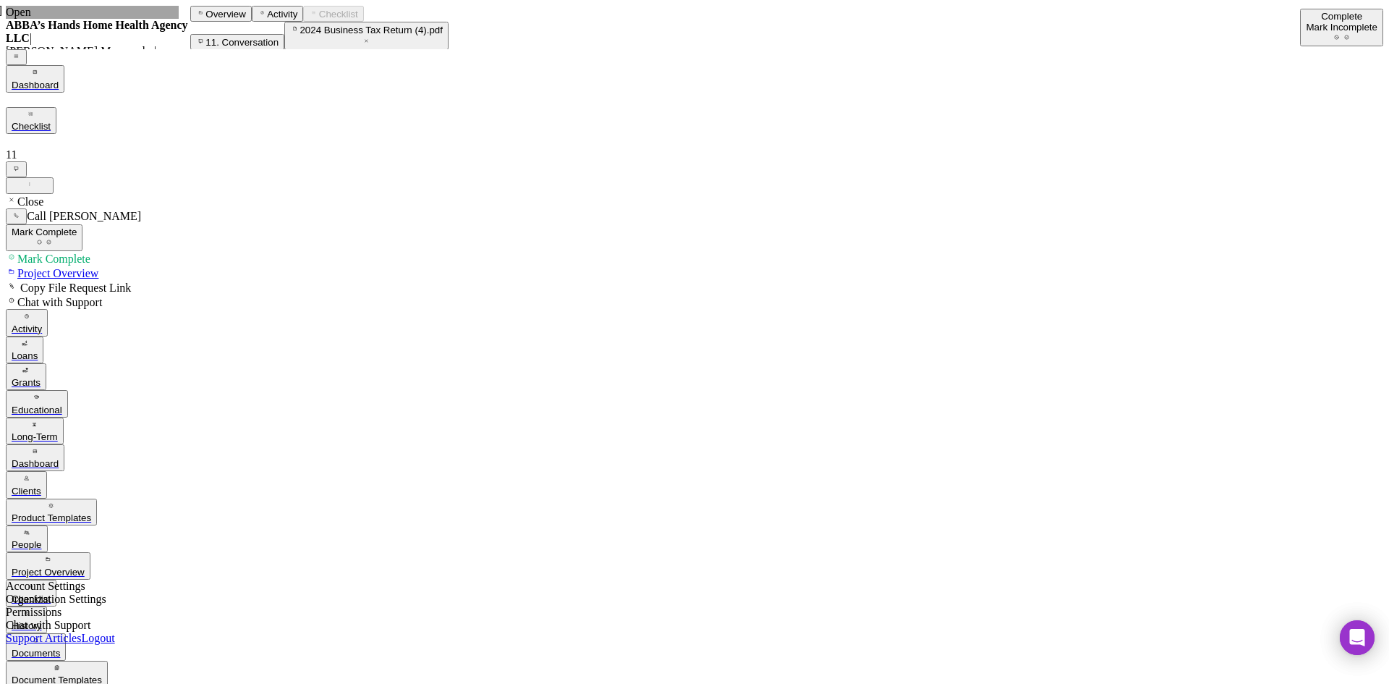
scroll to position [304, 0]
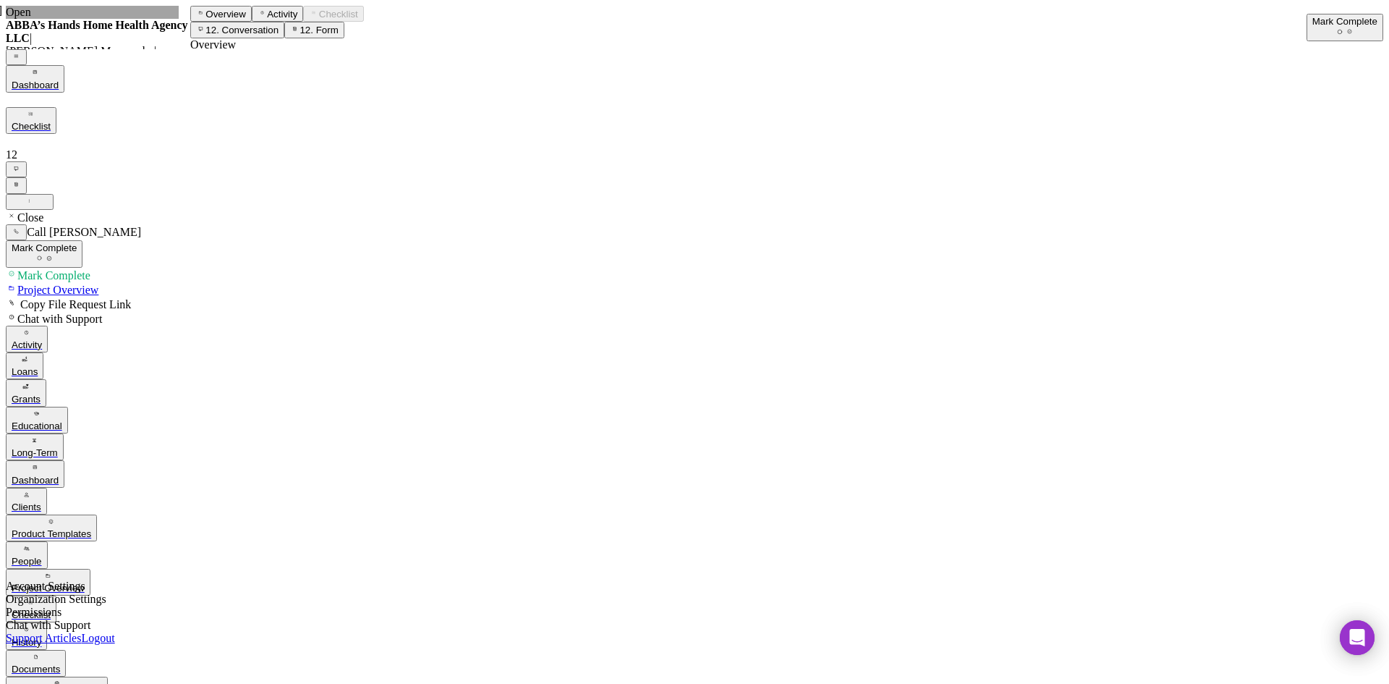
click at [1355, 27] on icon "button" at bounding box center [1349, 31] width 9 height 9
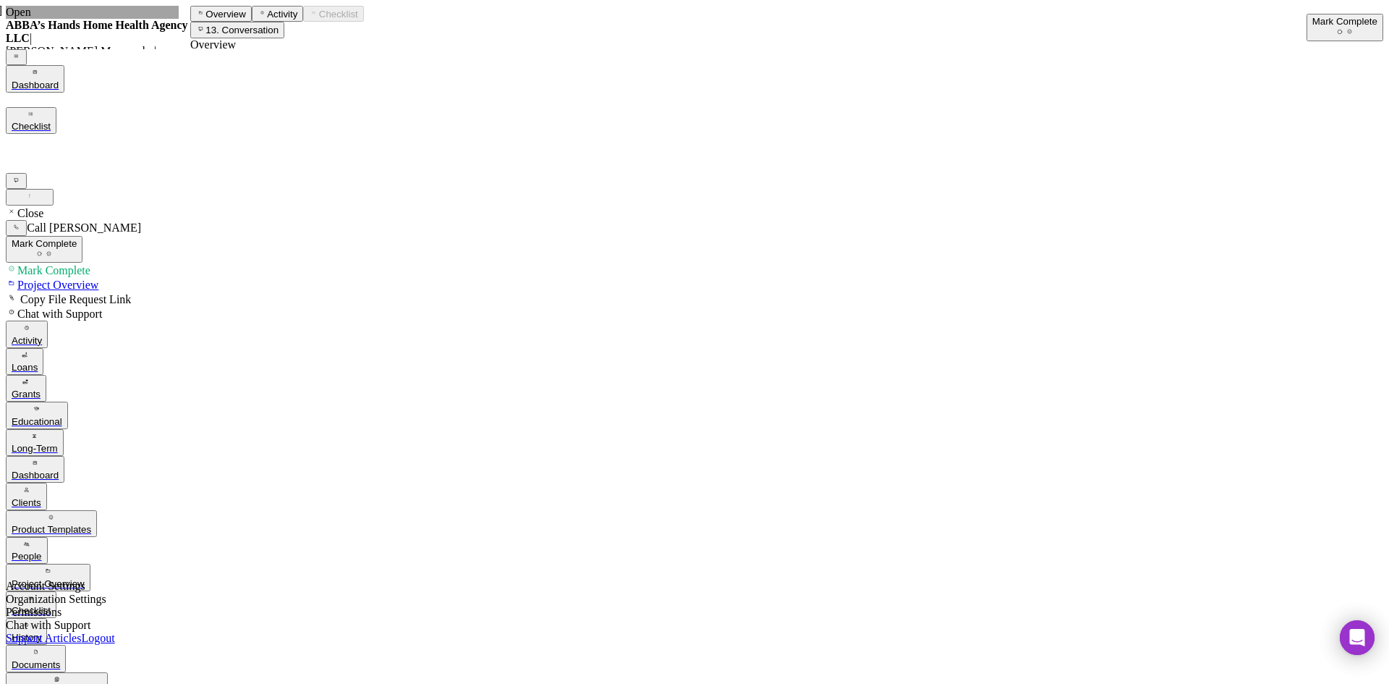
click at [1322, 27] on div "Mark Complete" at bounding box center [1345, 21] width 65 height 11
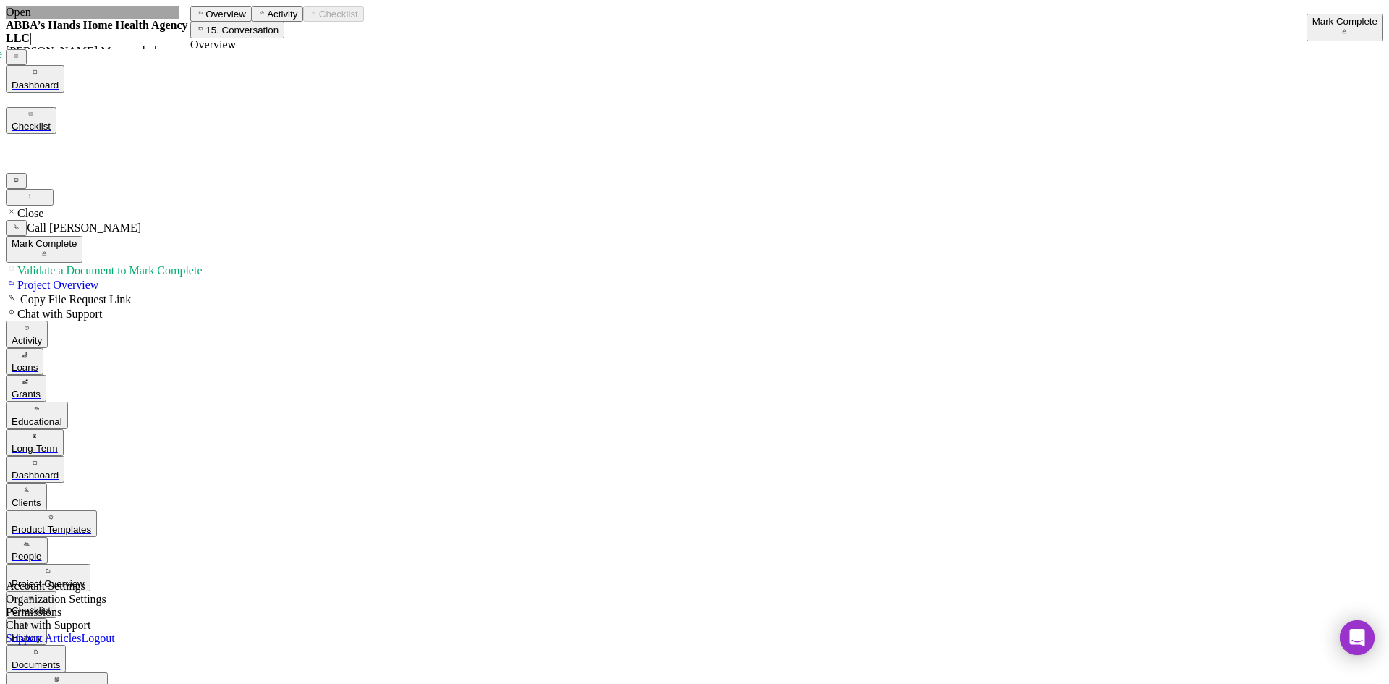
scroll to position [198, 0]
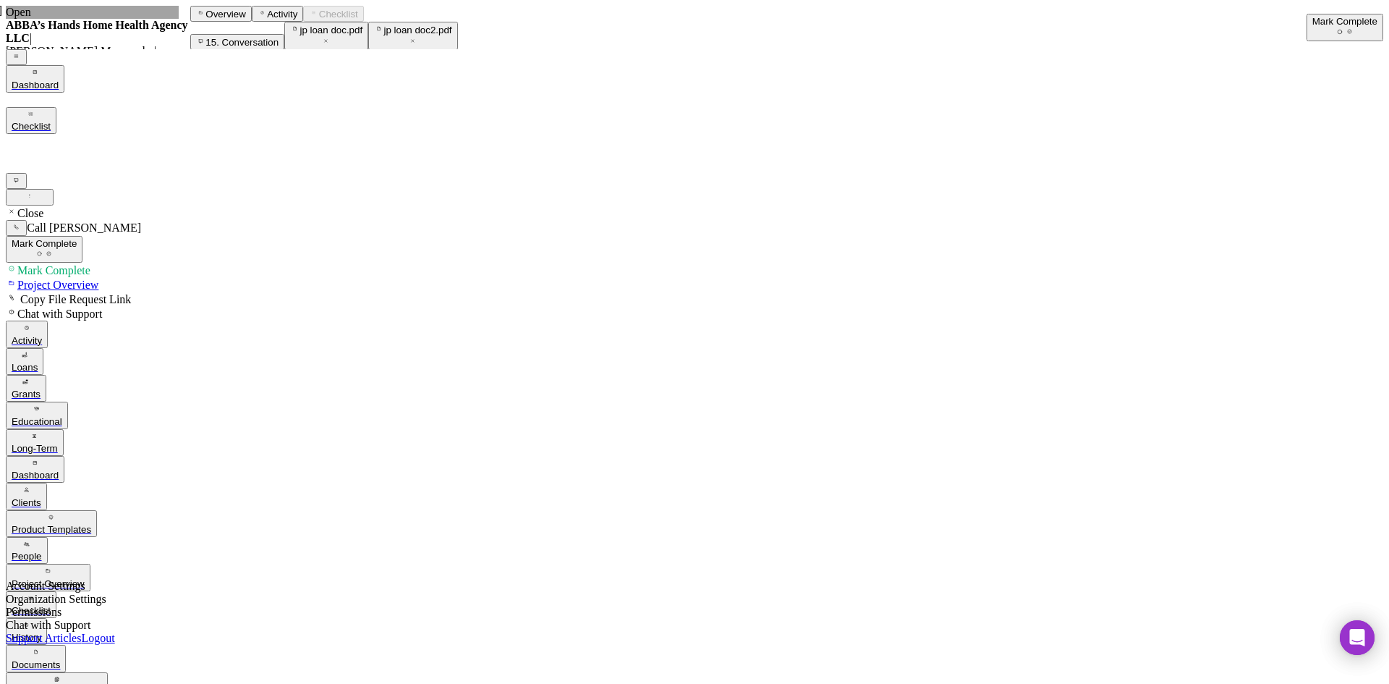
scroll to position [210, 0]
click at [1334, 18] on div "Mark Complete" at bounding box center [1345, 21] width 65 height 11
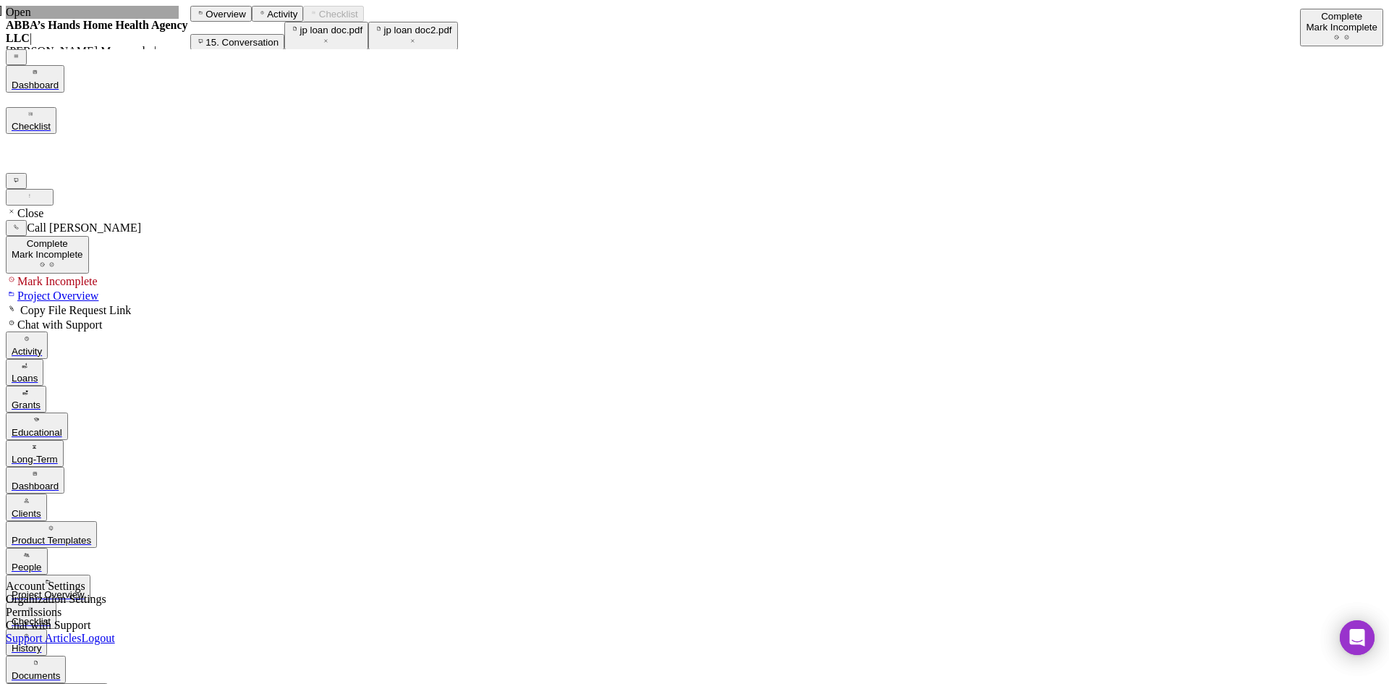
drag, startPoint x: 75, startPoint y: 626, endPoint x: 99, endPoint y: 624, distance: 24.6
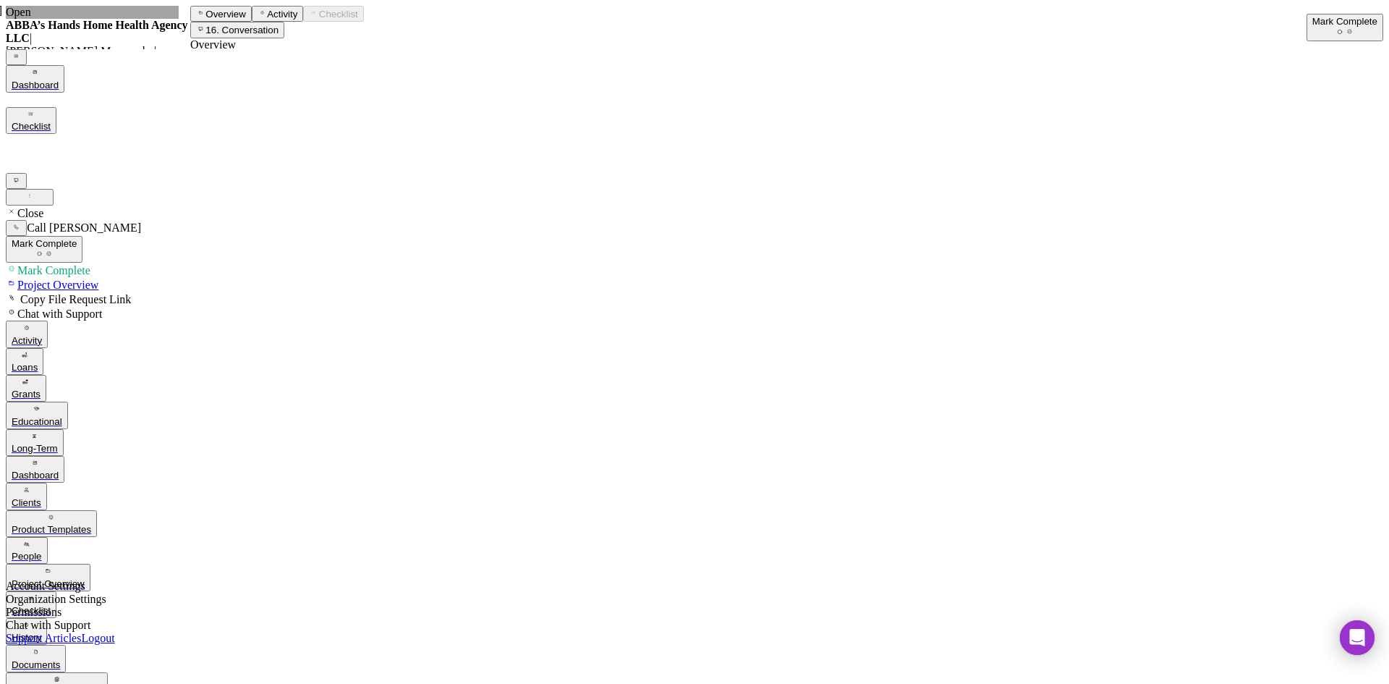
scroll to position [52, 0]
click at [1331, 26] on div "Mark Complete" at bounding box center [1345, 21] width 65 height 11
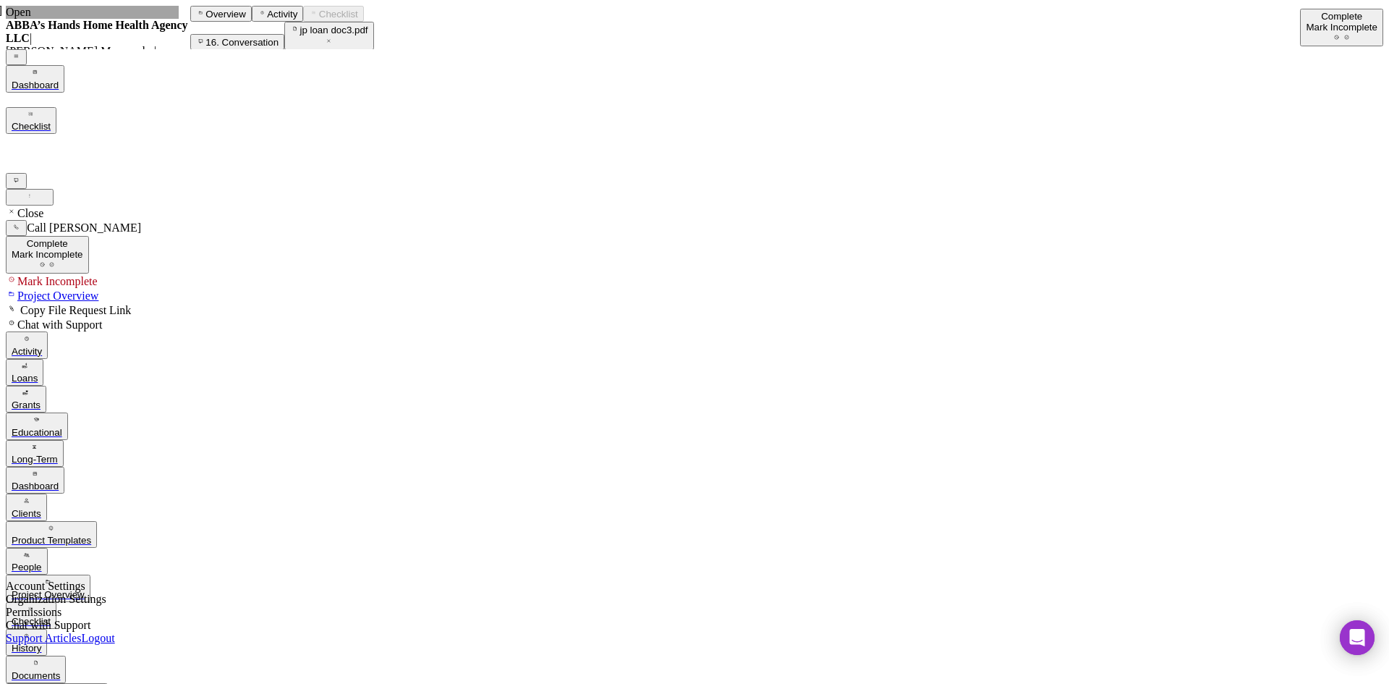
scroll to position [434, 0]
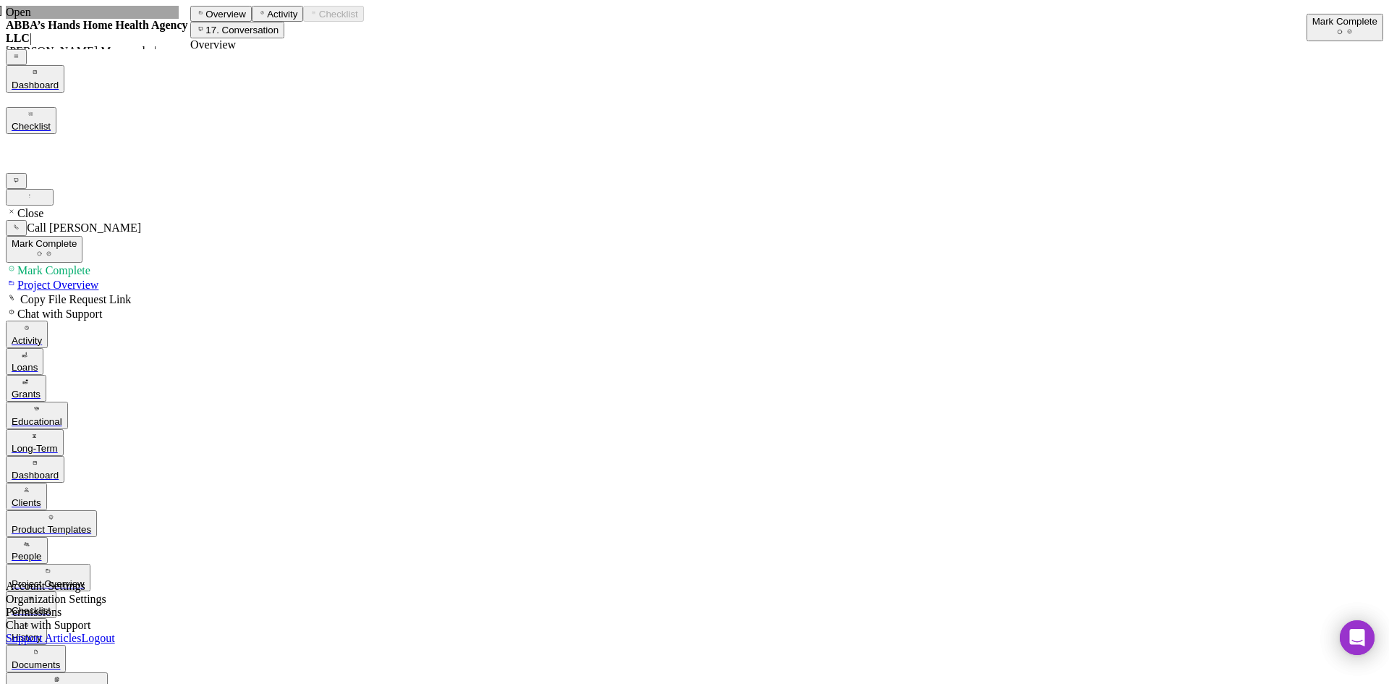
scroll to position [64, 0]
click at [1332, 16] on div "Mark Complete" at bounding box center [1345, 21] width 65 height 11
drag, startPoint x: 157, startPoint y: 481, endPoint x: 174, endPoint y: 475, distance: 17.9
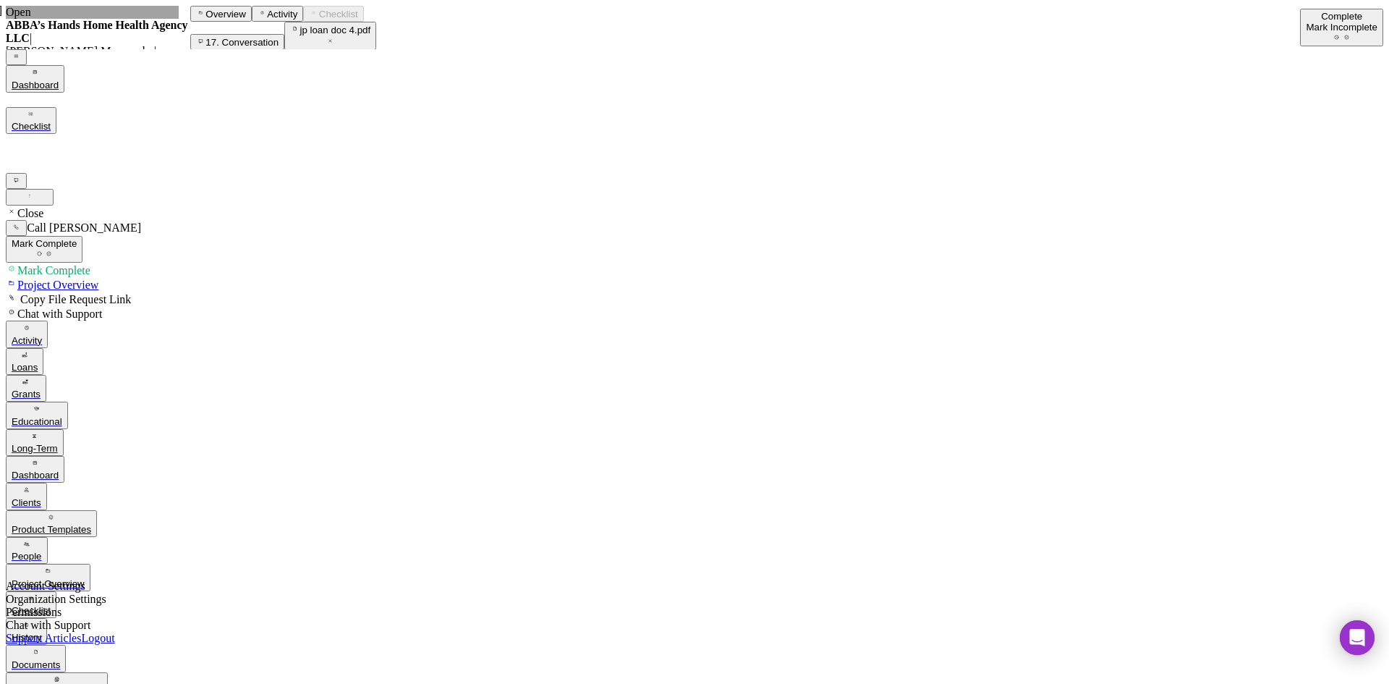
drag, startPoint x: 143, startPoint y: 459, endPoint x: 185, endPoint y: 449, distance: 43.7
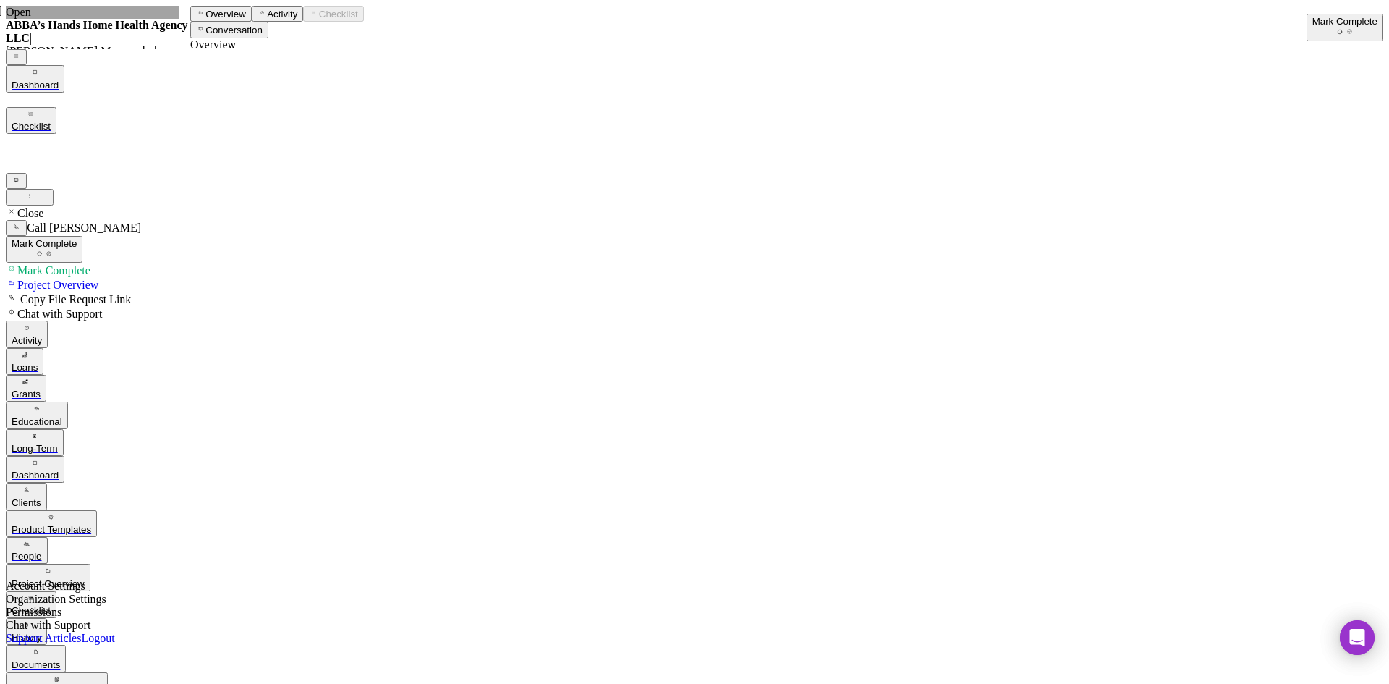
drag, startPoint x: 692, startPoint y: 593, endPoint x: 703, endPoint y: 559, distance: 35.9
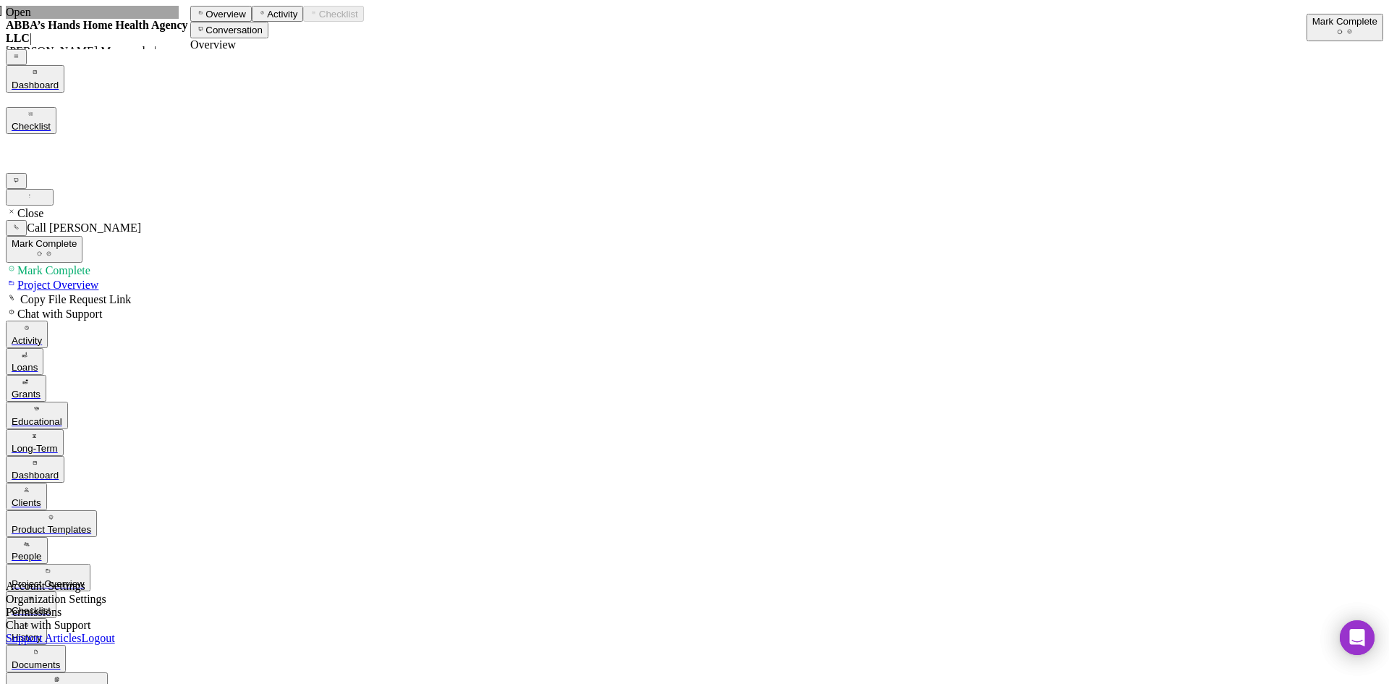
copy p "$180,000 commercial real estate purchase @ 8015 Page Ave, St. Louis, MO 63130, …"
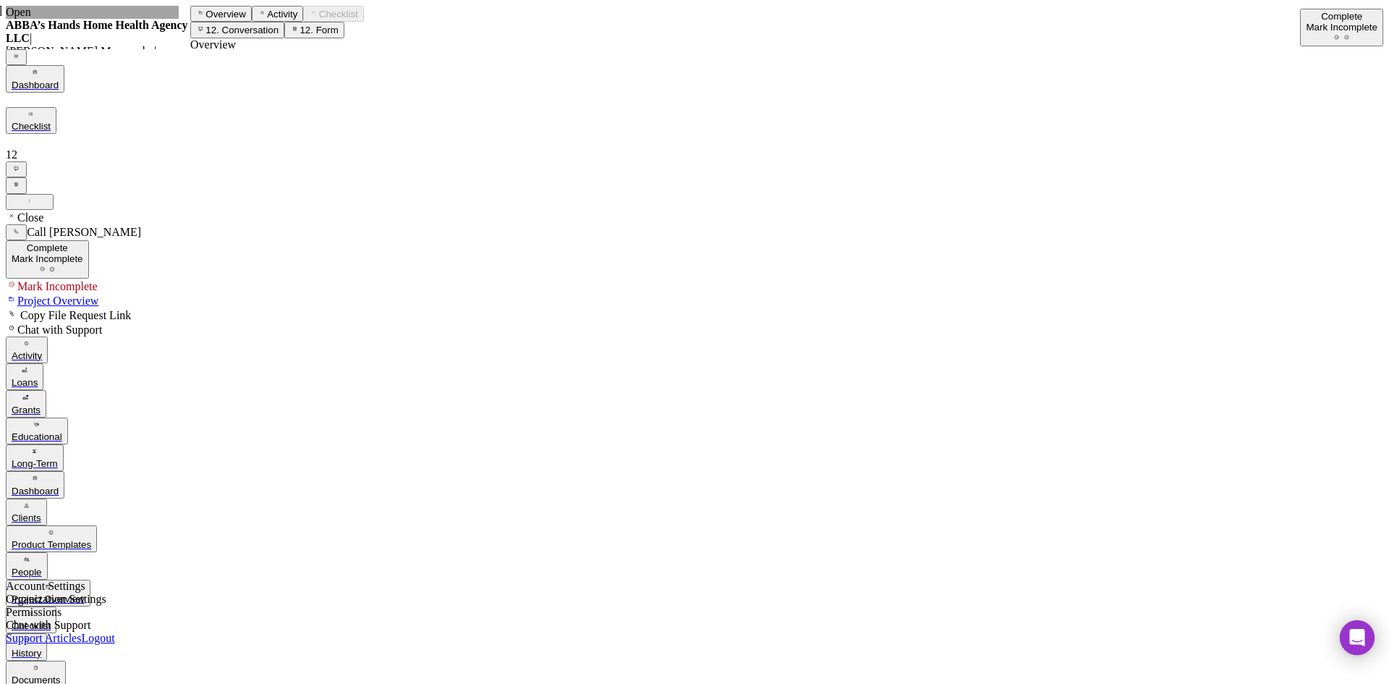
drag, startPoint x: 656, startPoint y: 441, endPoint x: 949, endPoint y: 378, distance: 299.9
click at [1344, 22] on div "Mark Incomplete" at bounding box center [1342, 27] width 72 height 11
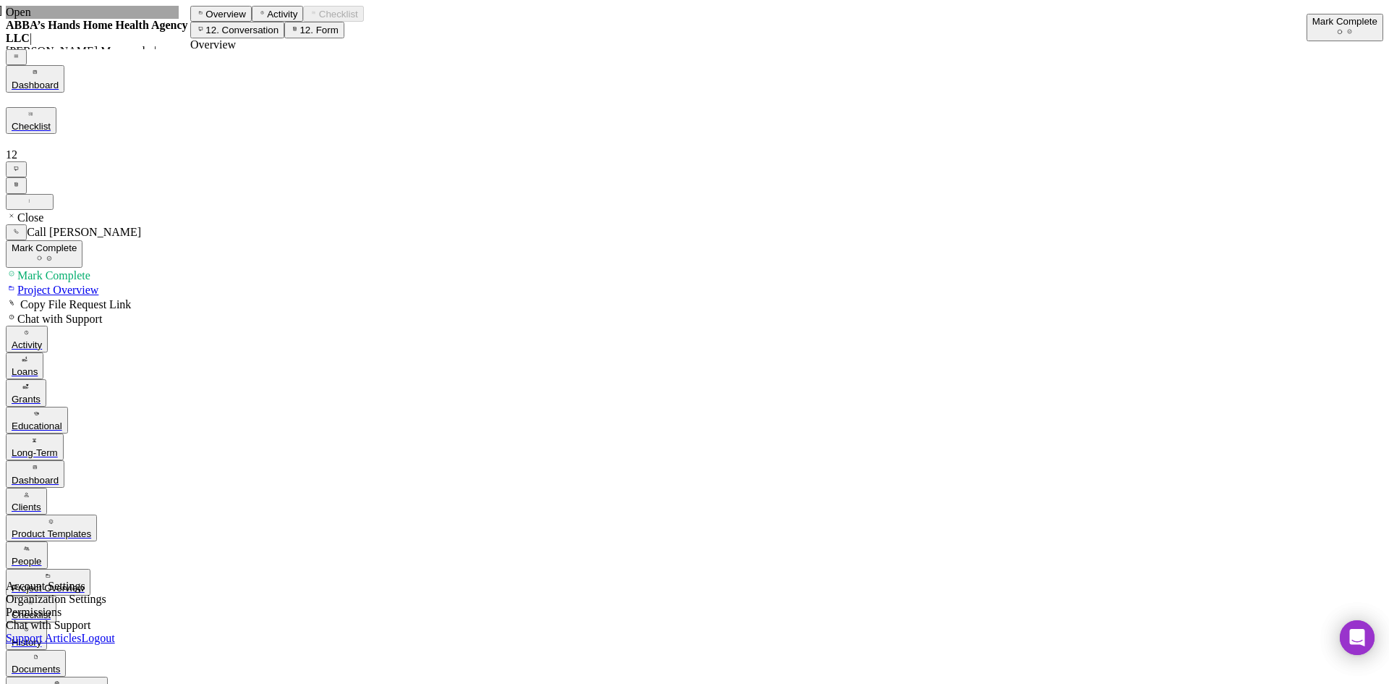
drag, startPoint x: 986, startPoint y: 237, endPoint x: 896, endPoint y: 204, distance: 95.5
paste textarea "$180,000 commercial real estate purchase @ 8015 Page Ave, St. Louis, MO 63130, …"
type textarea "$180,000 commercial real estate purchase @ 8015 Page Ave, St. Louis, MO 63130, …"
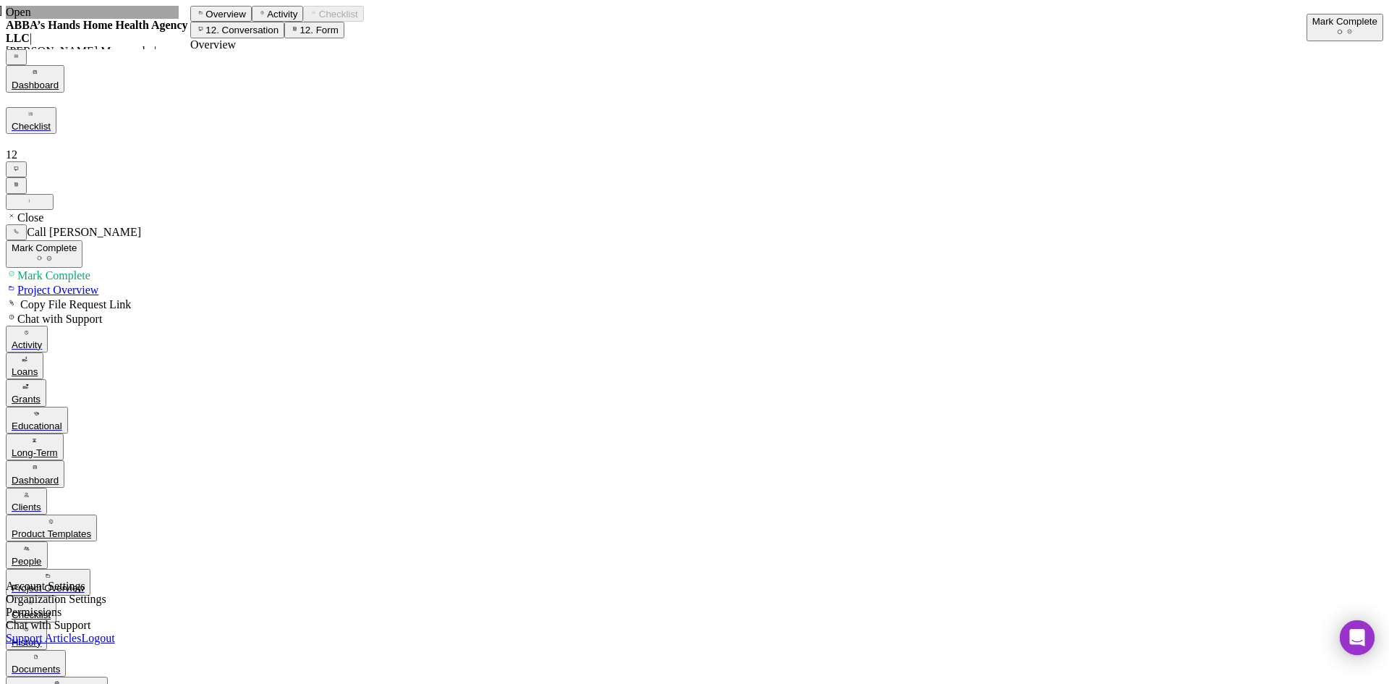
click at [1346, 25] on div "Mark Complete" at bounding box center [1345, 21] width 65 height 11
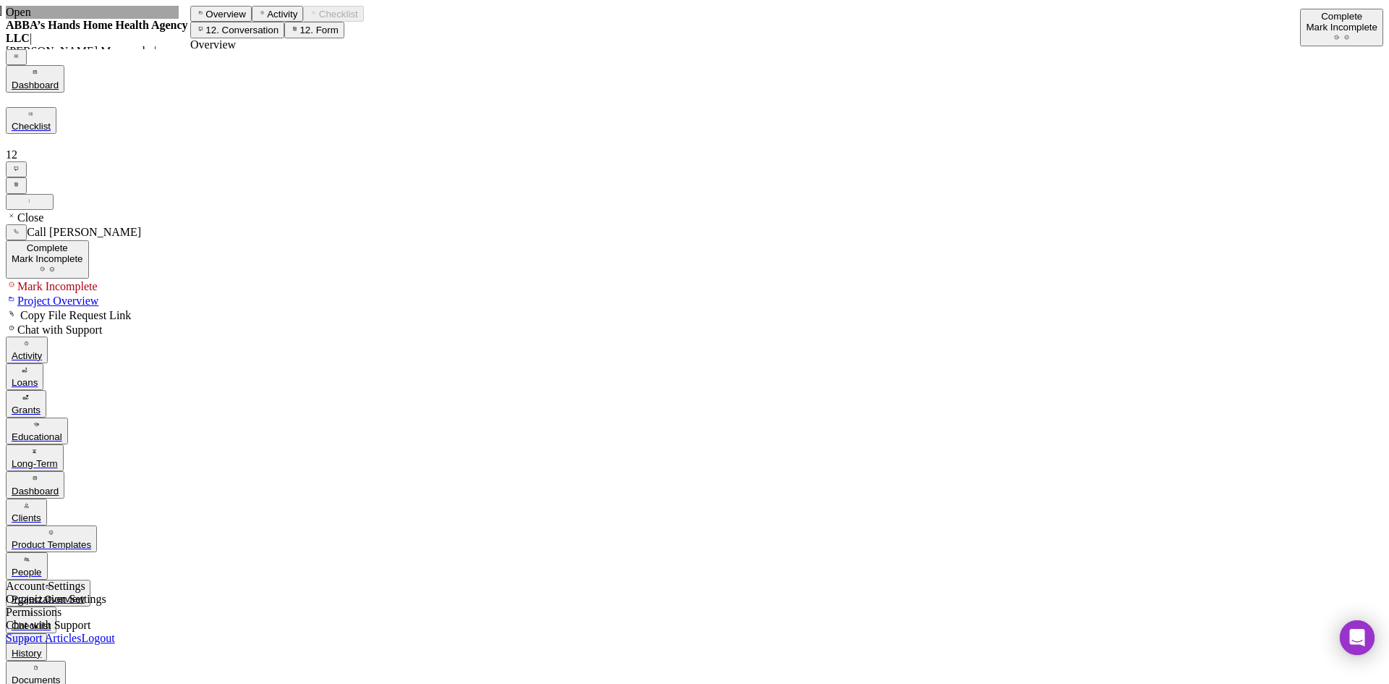
drag, startPoint x: 131, startPoint y: 301, endPoint x: 152, endPoint y: 307, distance: 21.8
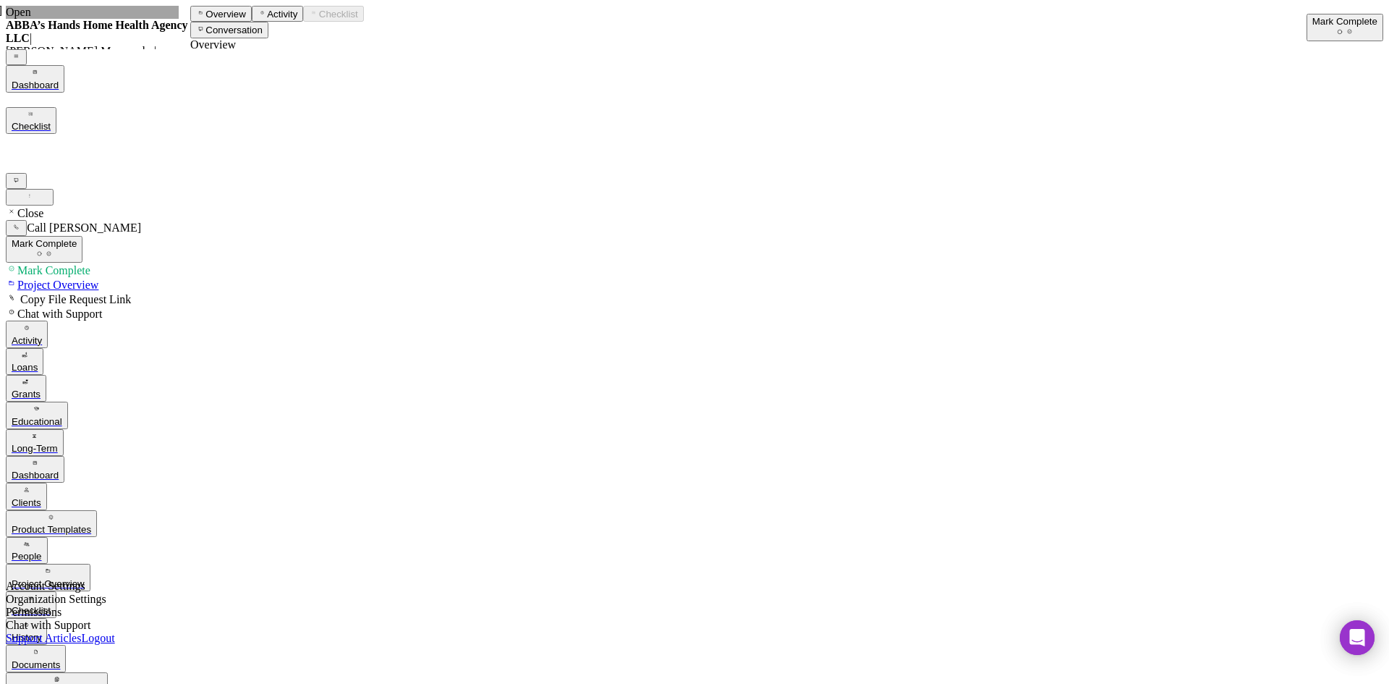
scroll to position [507, 0]
drag, startPoint x: 991, startPoint y: 234, endPoint x: 981, endPoint y: 215, distance: 22.0
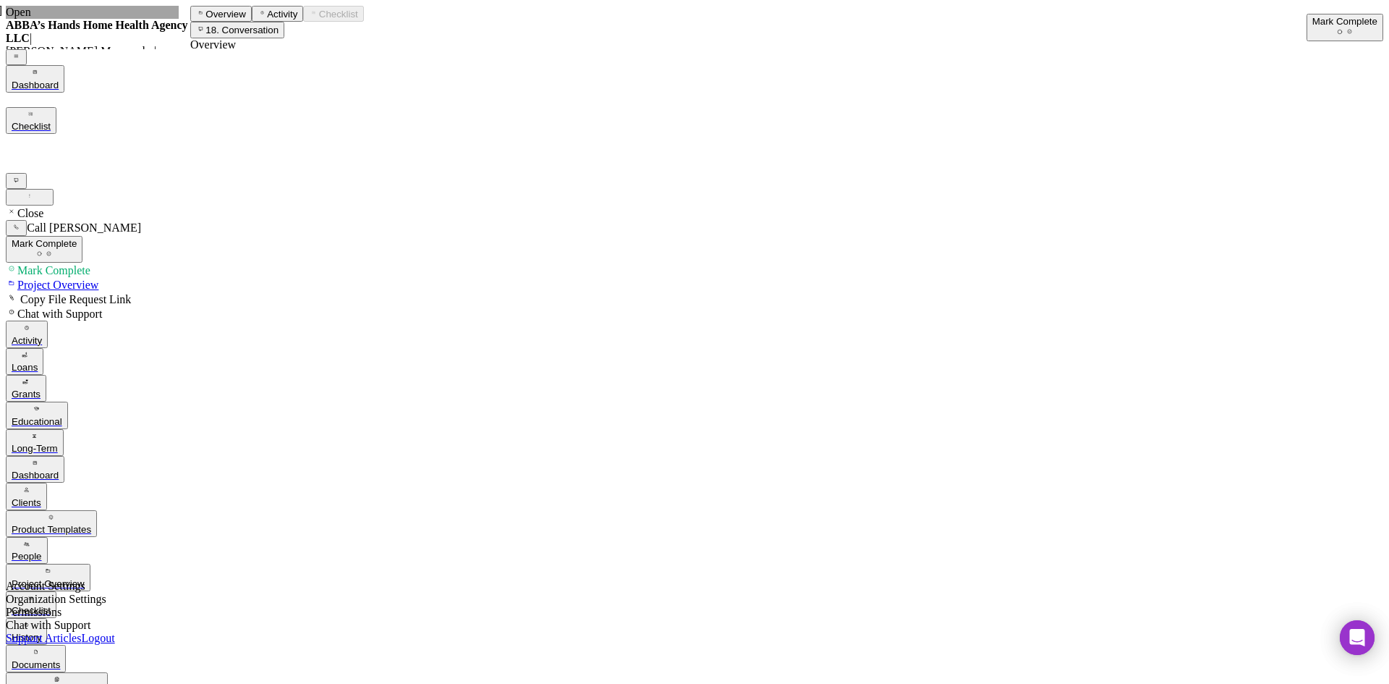
drag, startPoint x: 818, startPoint y: 217, endPoint x: 619, endPoint y: 214, distance: 198.3
drag, startPoint x: 945, startPoint y: 218, endPoint x: 955, endPoint y: 218, distance: 10.1
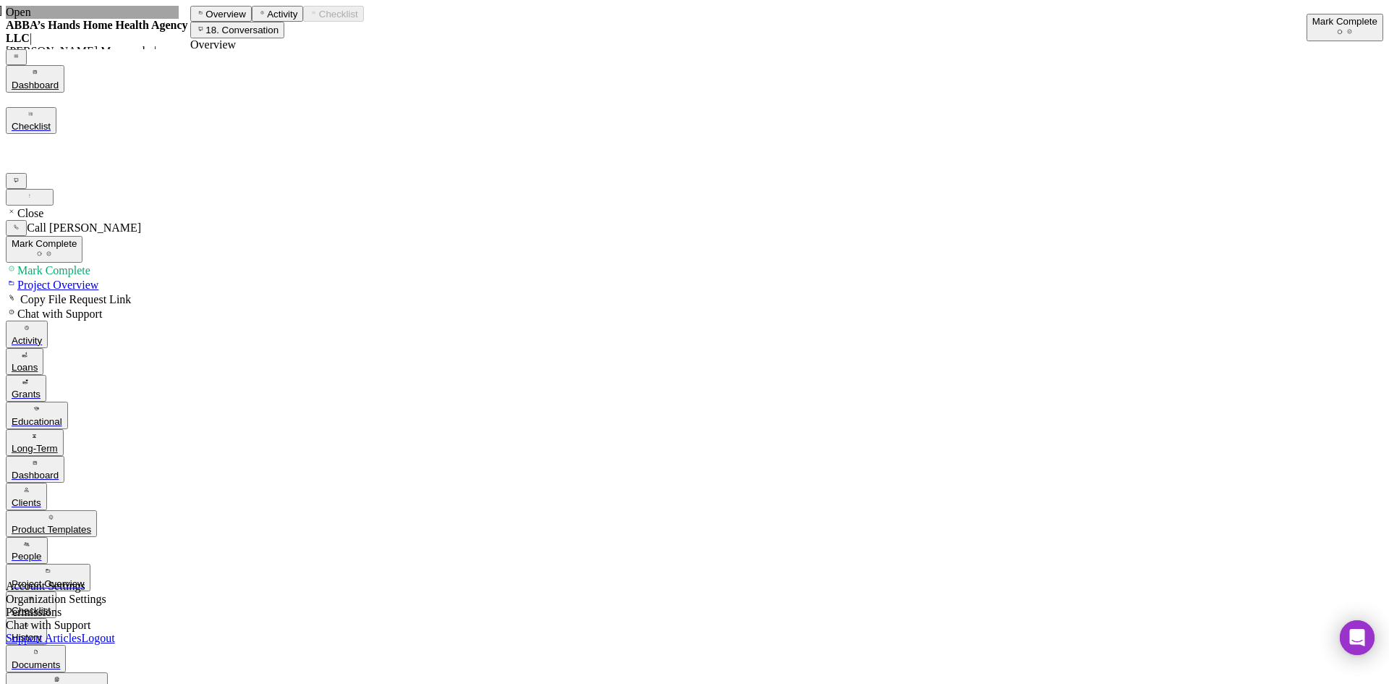
drag, startPoint x: 109, startPoint y: 549, endPoint x: 98, endPoint y: 552, distance: 11.2
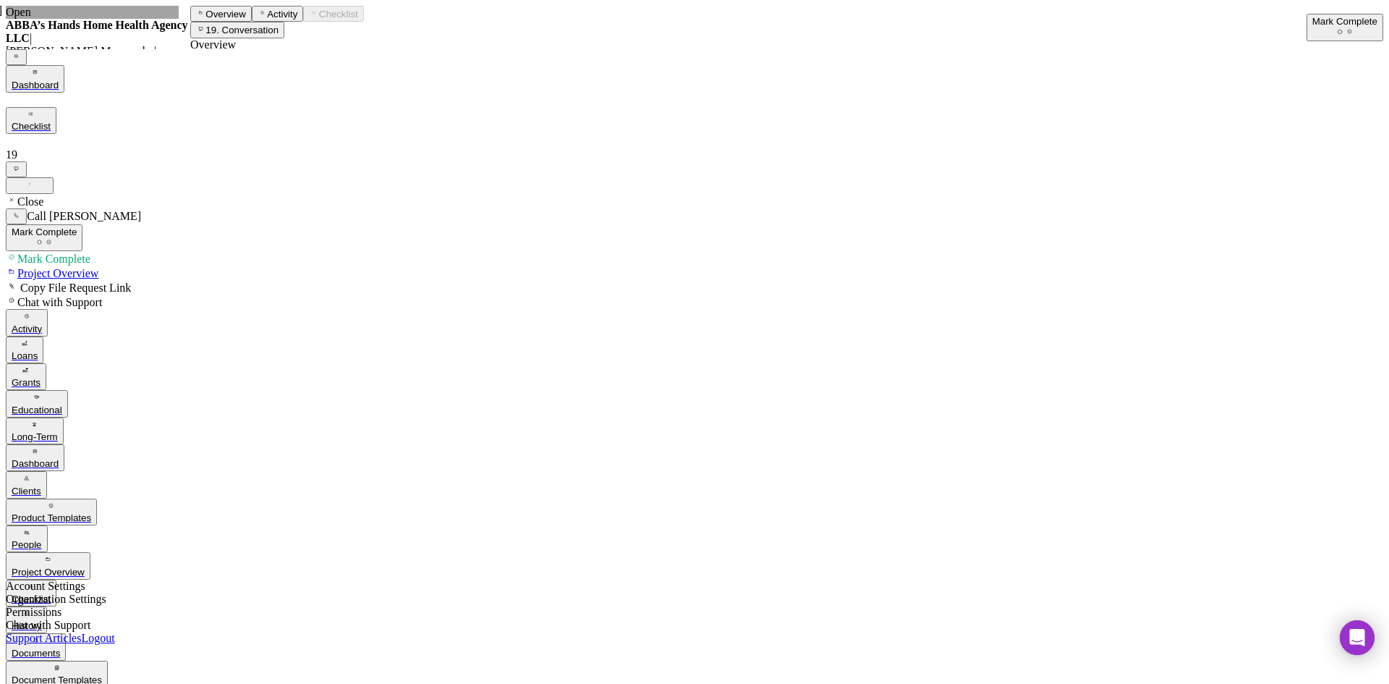
click at [1313, 18] on div "Mark Complete" at bounding box center [1345, 21] width 65 height 11
click at [1319, 23] on div "Mark Complete" at bounding box center [1345, 21] width 65 height 11
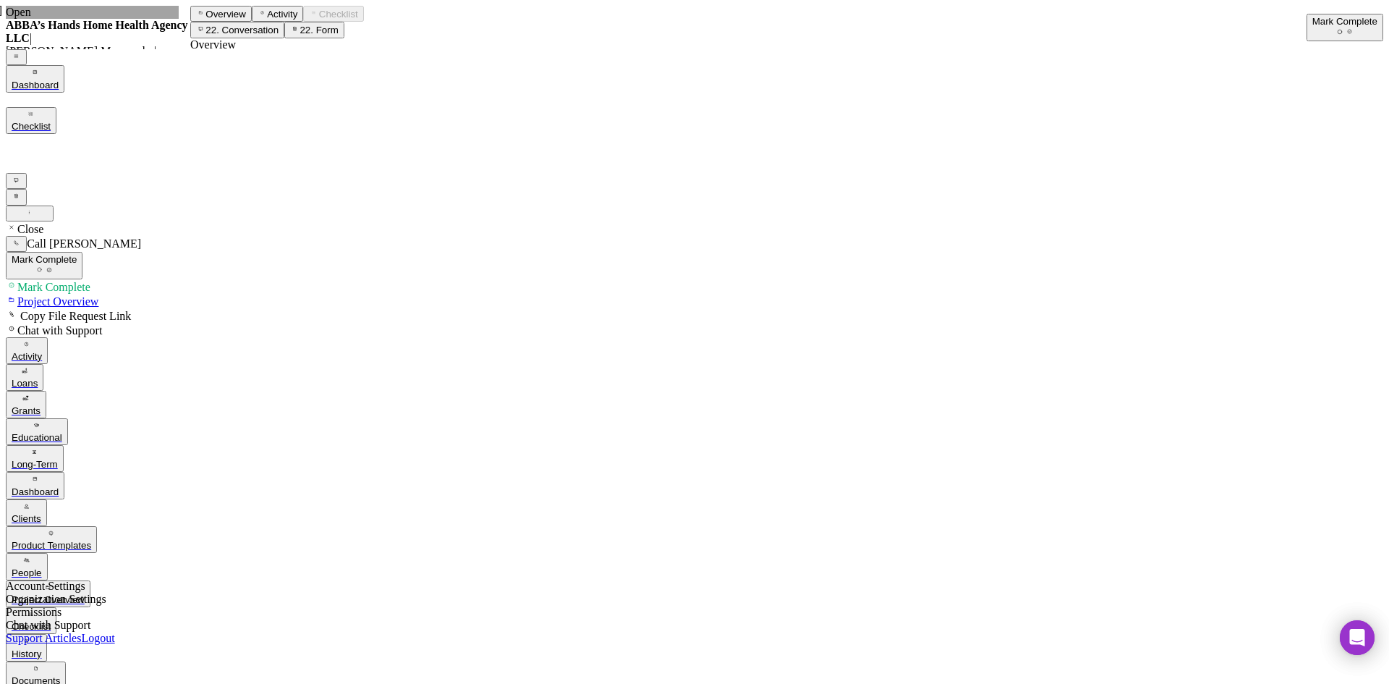
scroll to position [651, 0]
click at [1313, 23] on div "Mark Complete" at bounding box center [1345, 21] width 65 height 11
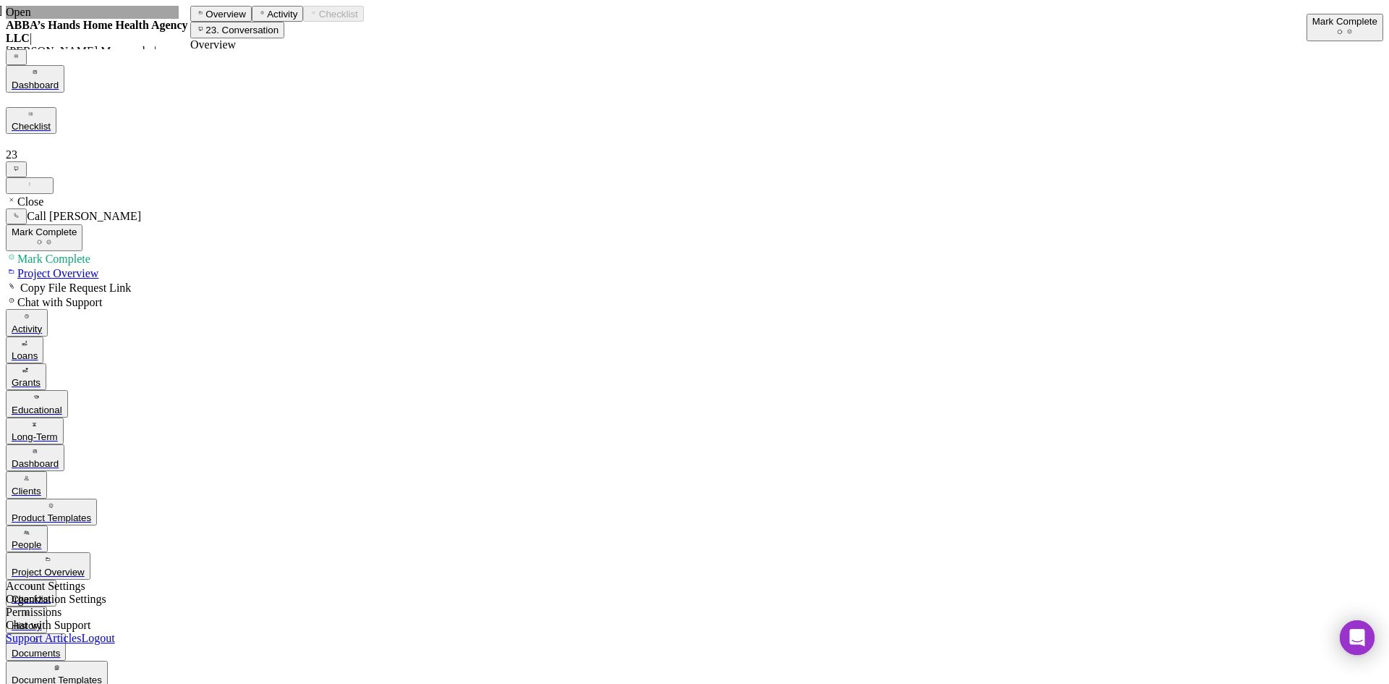
click at [1355, 31] on icon "button" at bounding box center [1349, 31] width 9 height 9
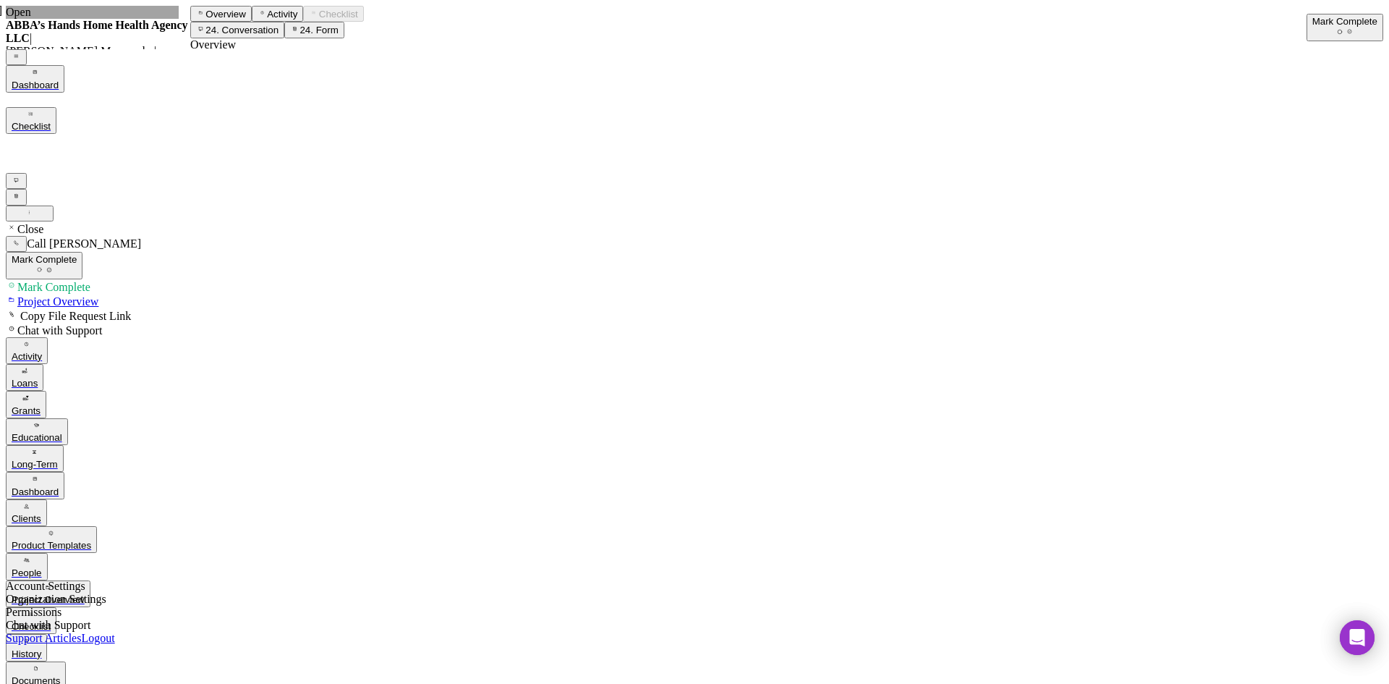
click at [1333, 23] on div "Mark Complete" at bounding box center [1345, 21] width 65 height 11
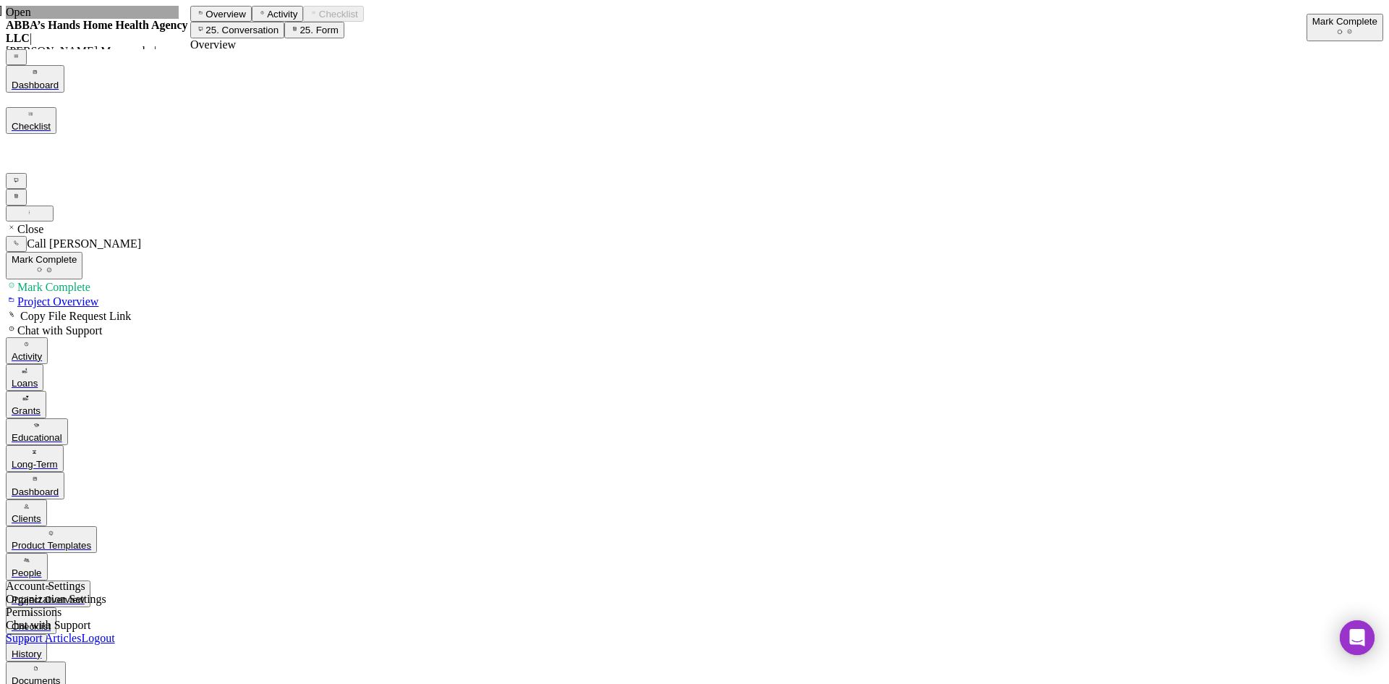
click at [1332, 22] on div "Mark Complete" at bounding box center [1345, 21] width 65 height 11
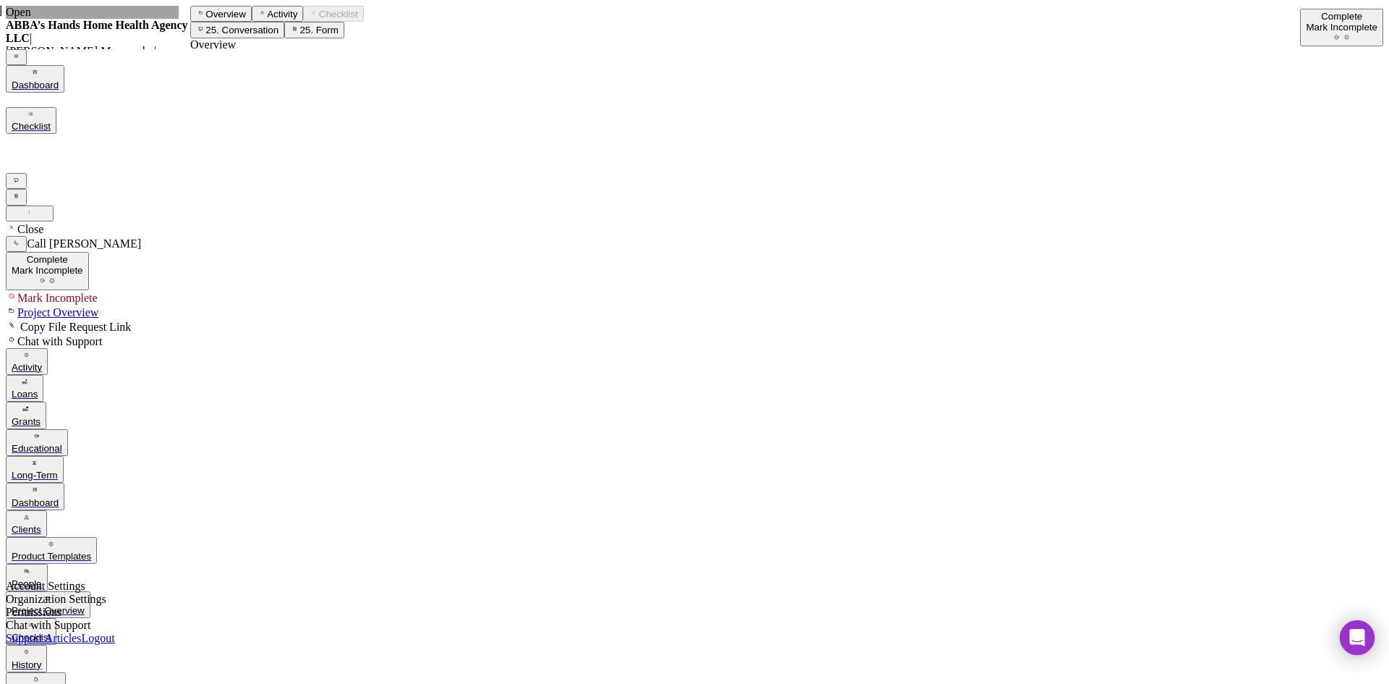
scroll to position [668, 0]
click at [34, 485] on icon "Icon/Dashboard" at bounding box center [34, 489] width 9 height 9
drag, startPoint x: 768, startPoint y: 361, endPoint x: 768, endPoint y: 373, distance: 12.3
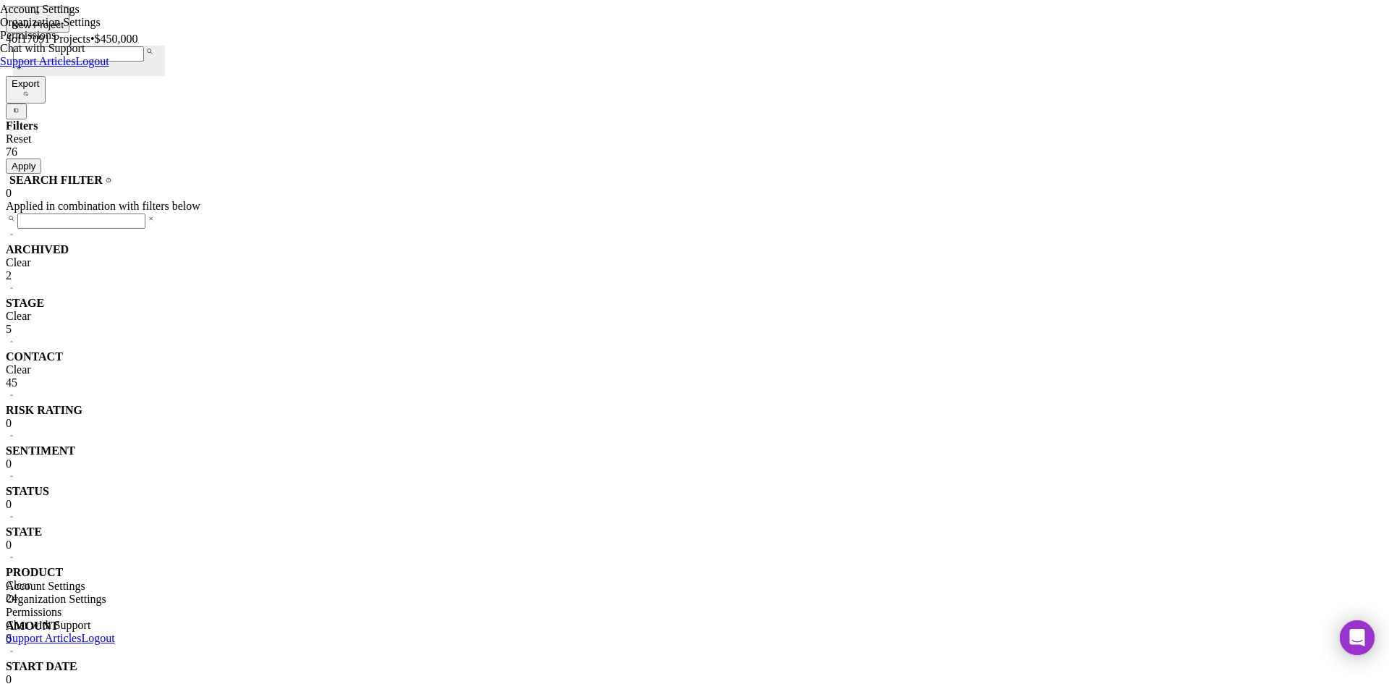
click at [131, 243] on div "ARCHIVED Clear 2" at bounding box center [695, 262] width 1378 height 39
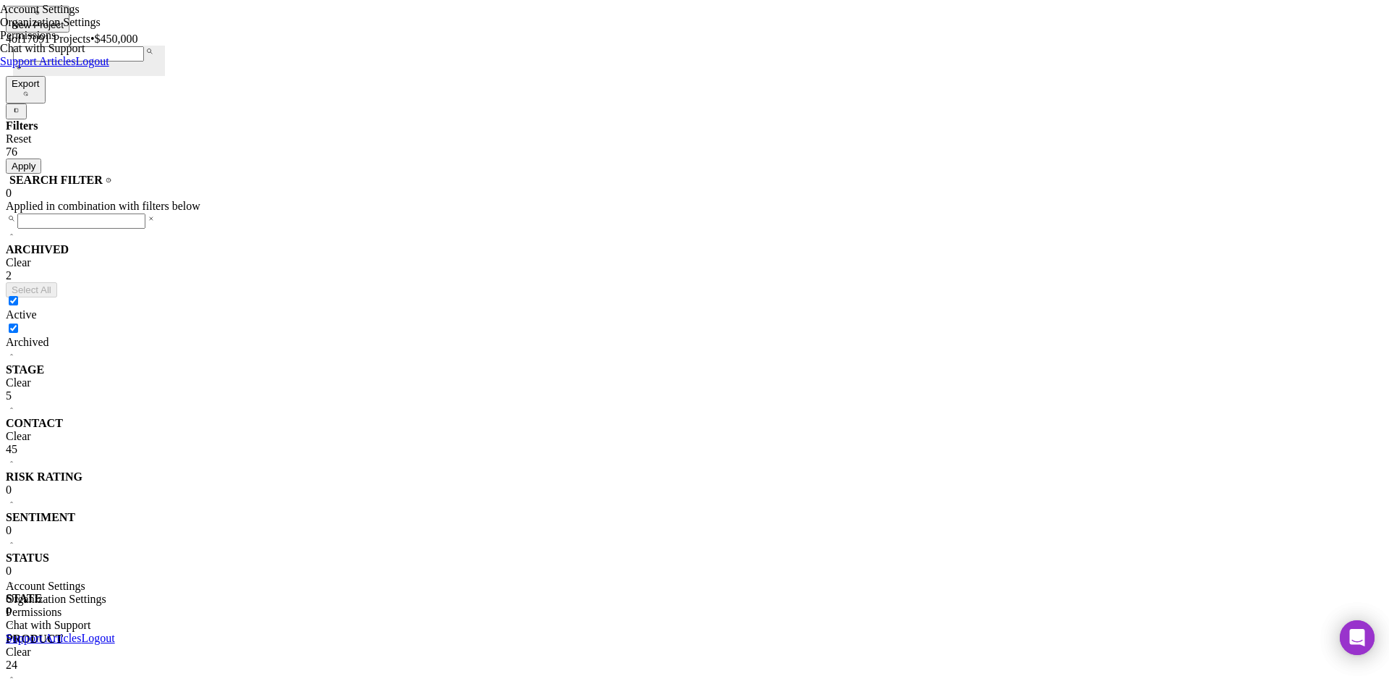
click at [18, 323] on input "Archived" at bounding box center [13, 327] width 9 height 9
checkbox input "false"
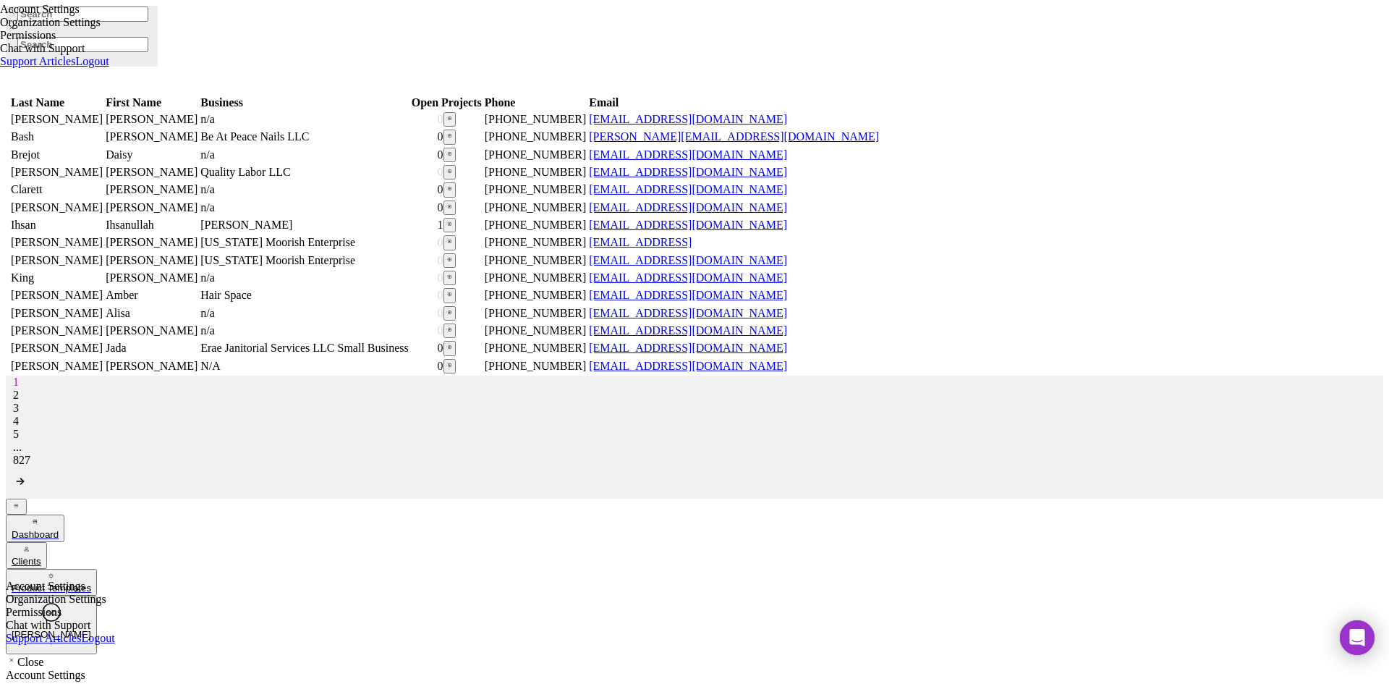
click at [100, 37] on input at bounding box center [82, 44] width 131 height 15
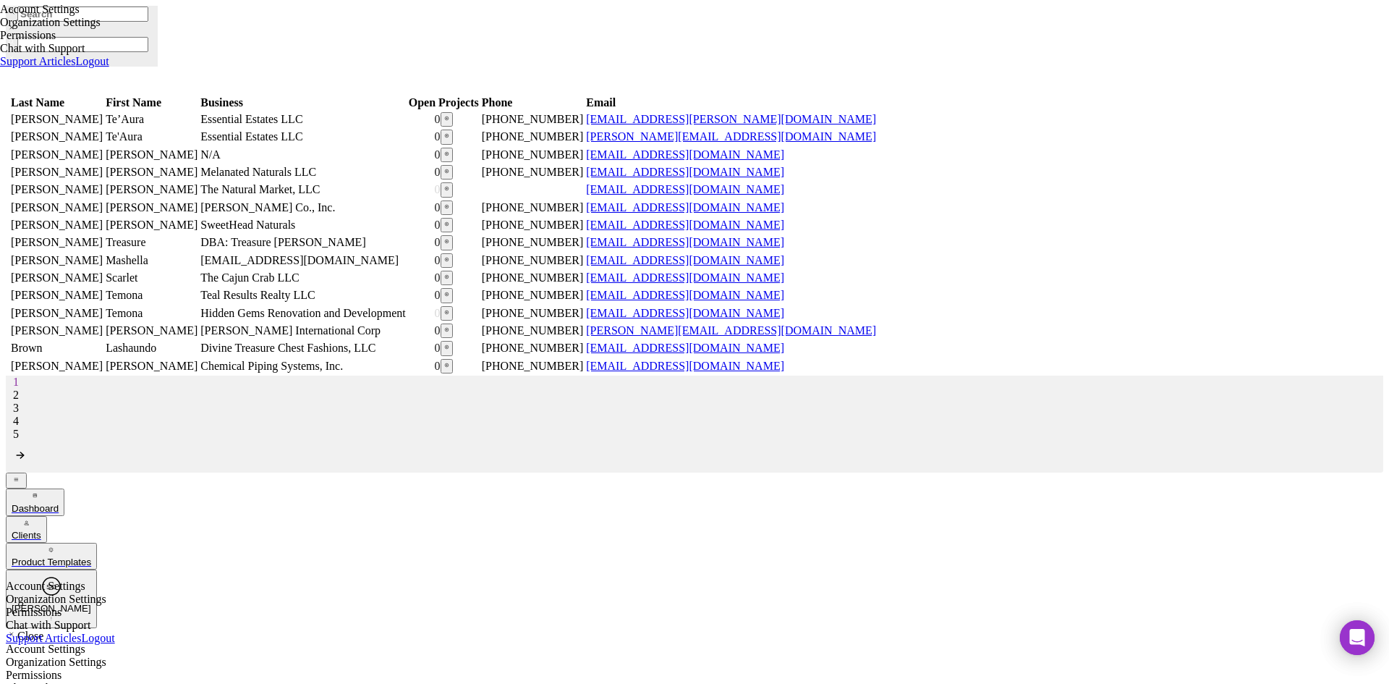
type input "teaura"
click at [452, 114] on icon "button" at bounding box center [446, 118] width 9 height 9
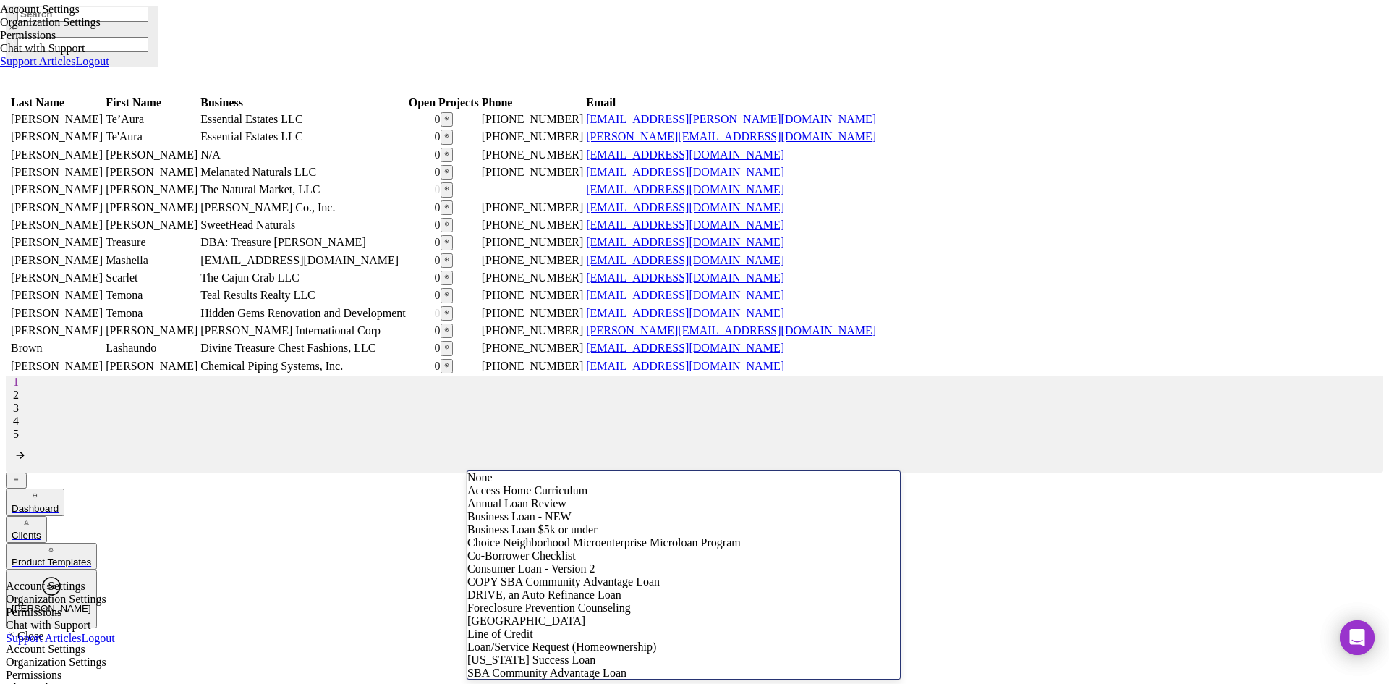
click at [540, 523] on div "Business Loan - NEW" at bounding box center [683, 516] width 433 height 13
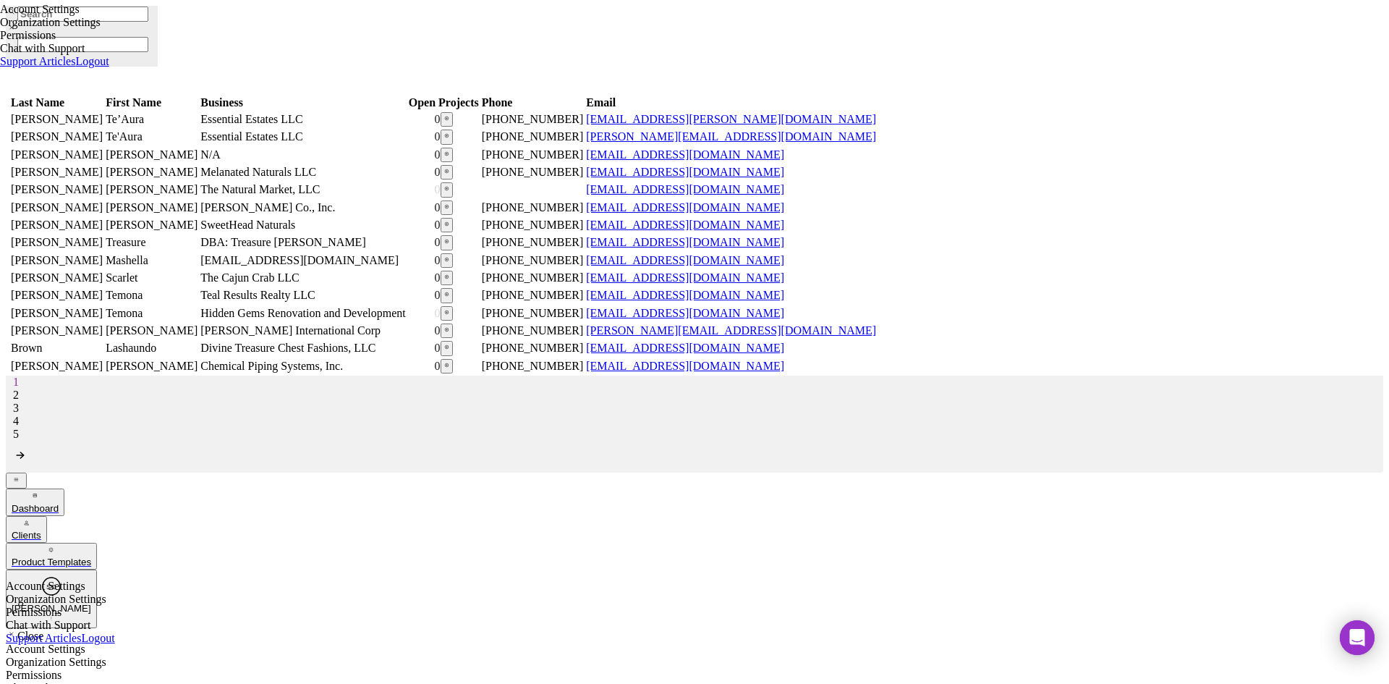
checkbox input "true"
type input "$87,000"
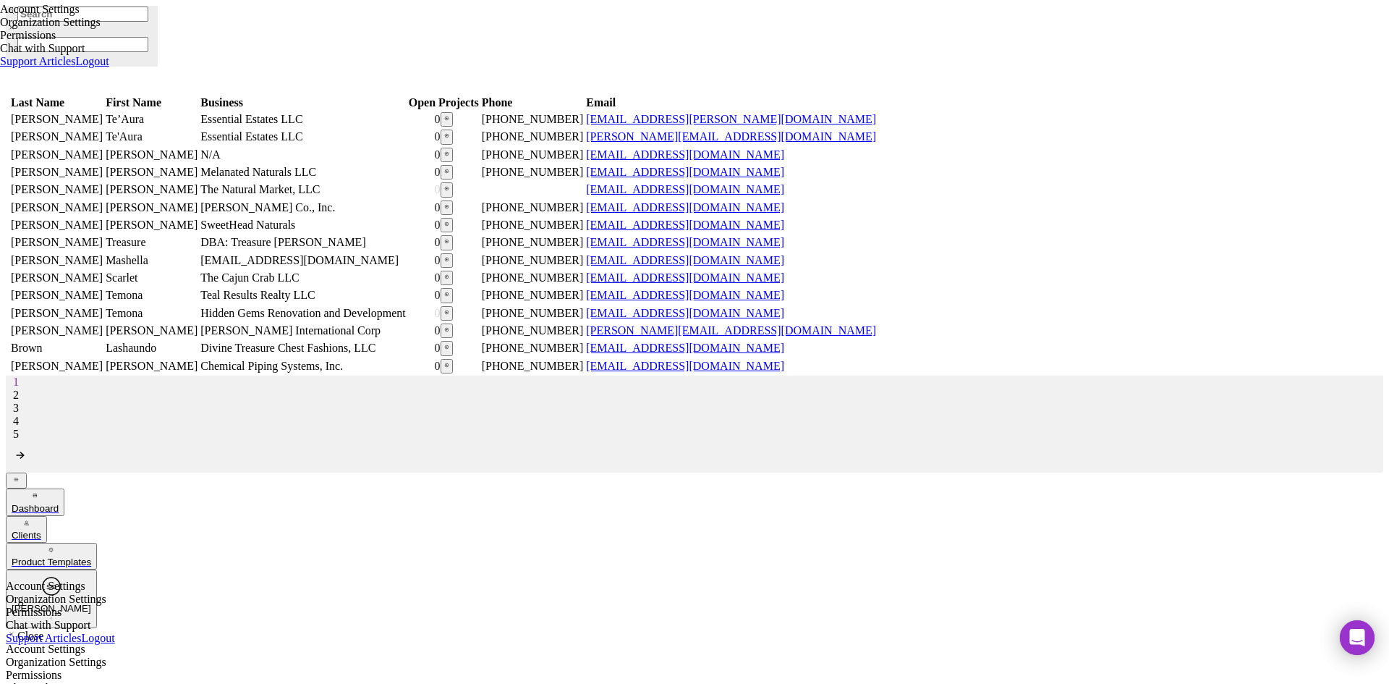
type input "0.000%"
type input "3"
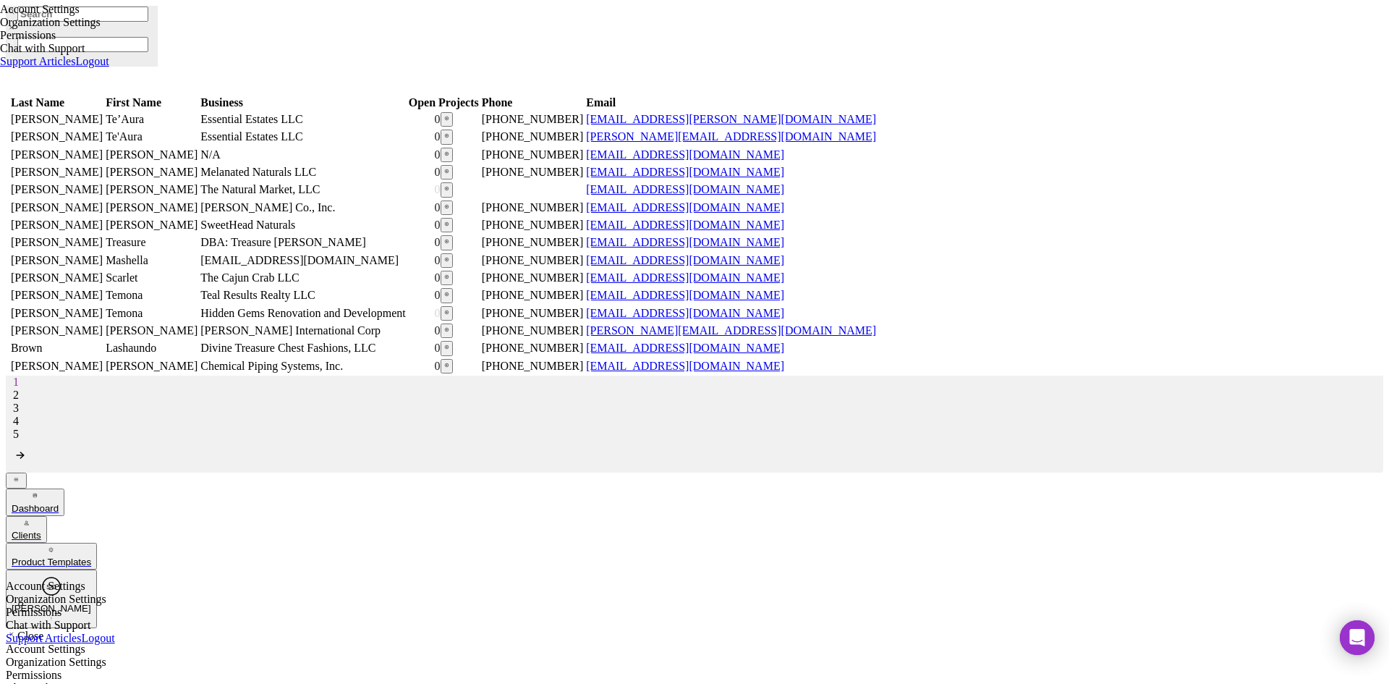
scroll to position [217, 0]
checkbox input "false"
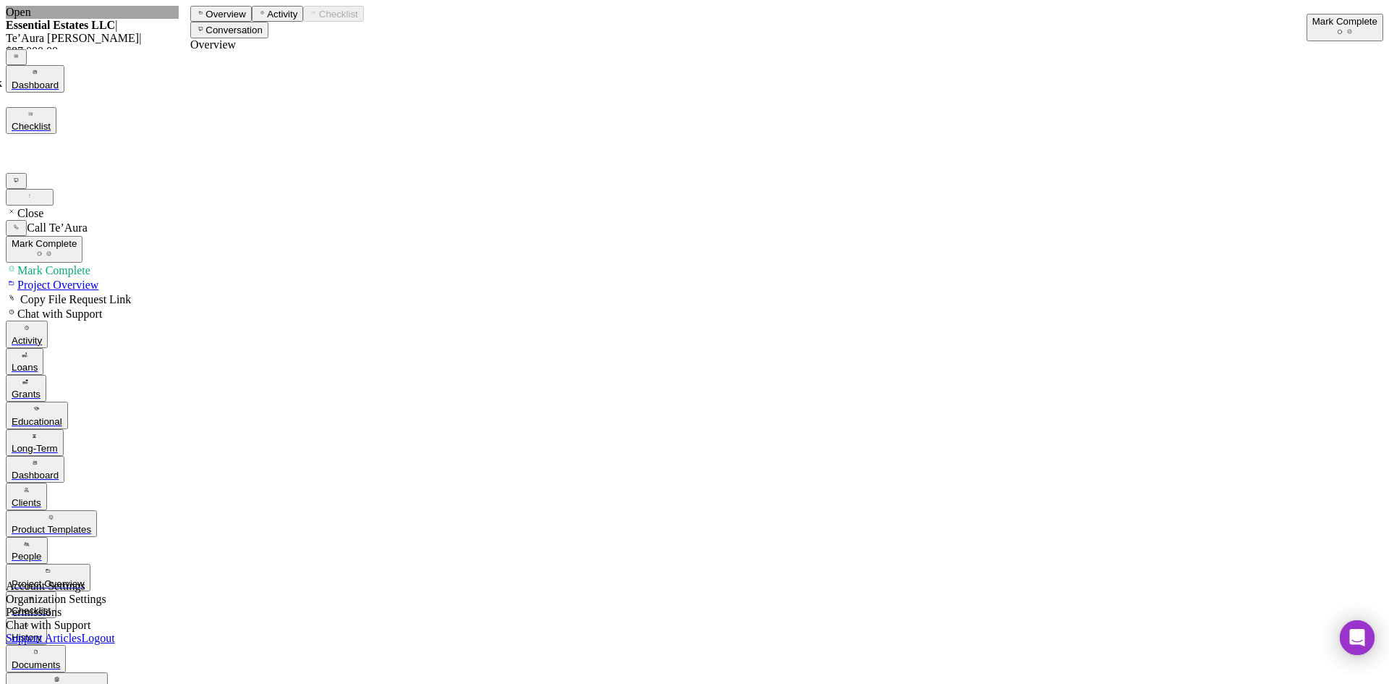
click at [1313, 24] on div "Mark Complete" at bounding box center [1345, 21] width 65 height 11
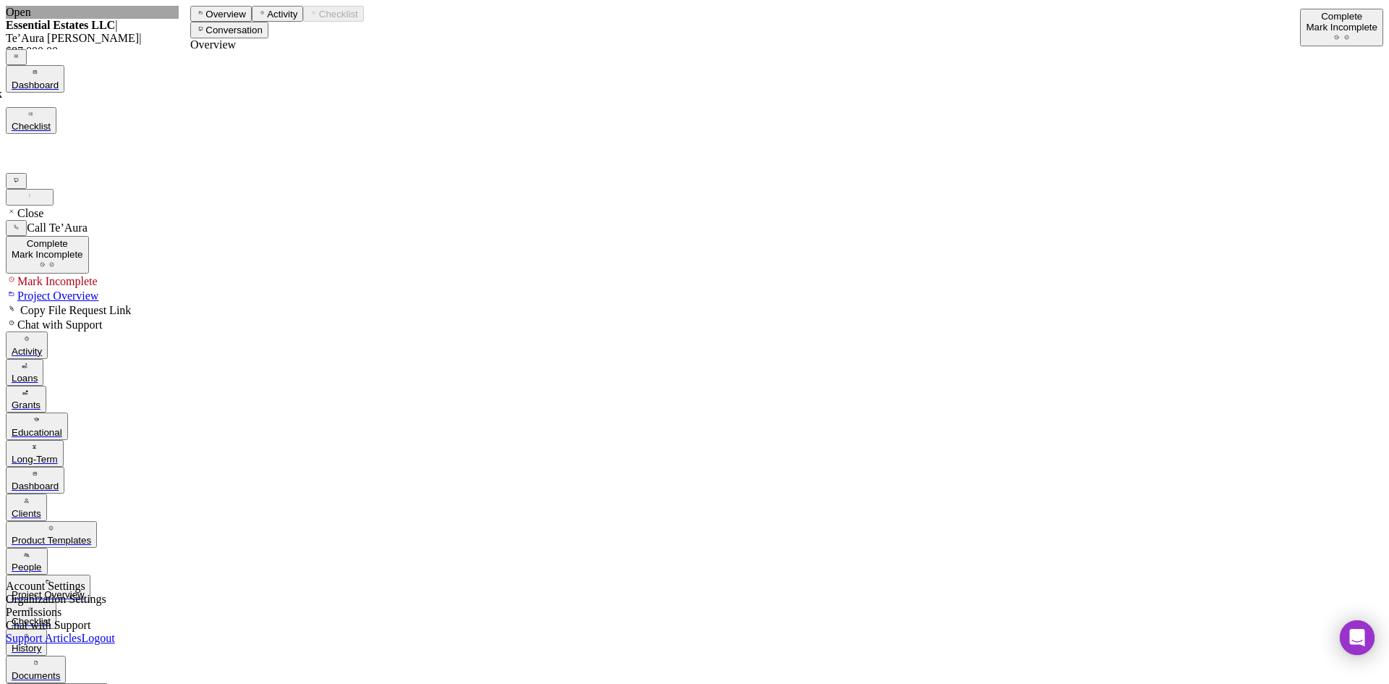
scroll to position [96, 0]
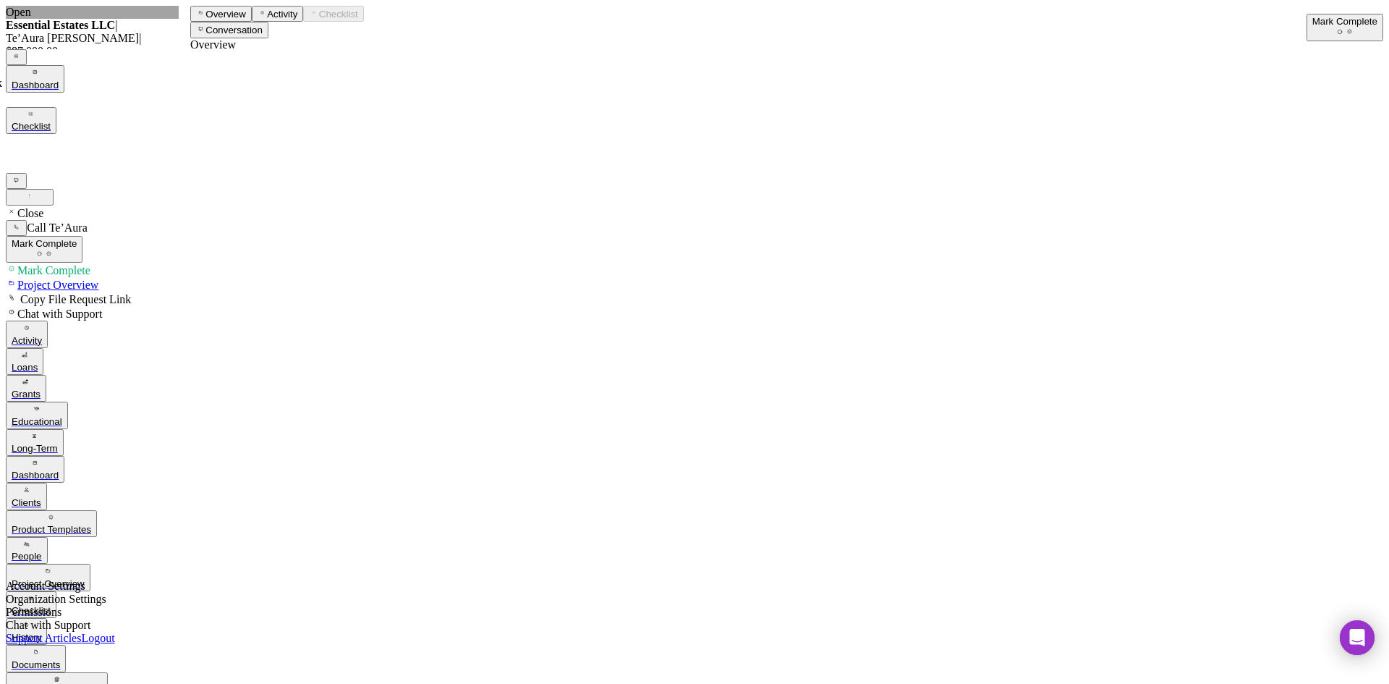
scroll to position [885, 0]
click at [1337, 20] on div "Mark Complete" at bounding box center [1345, 21] width 65 height 11
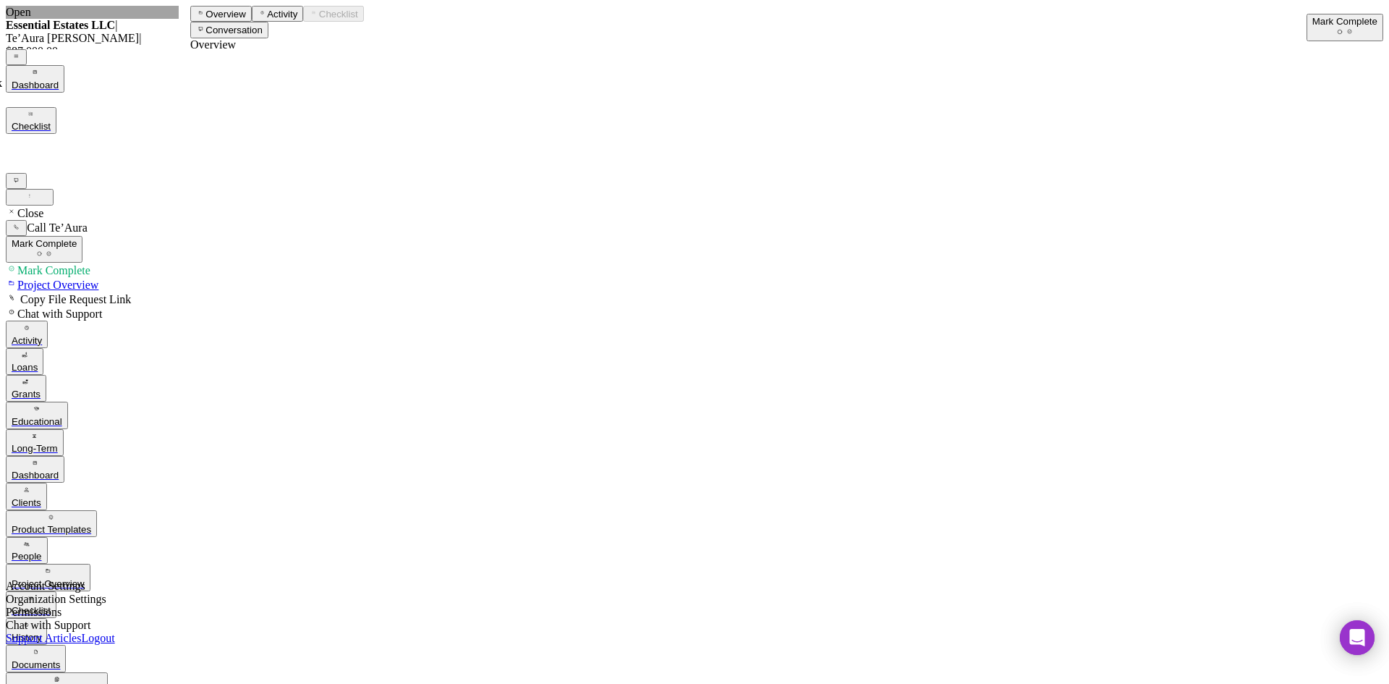
scroll to position [951, 0]
click at [1323, 16] on div "Mark Complete" at bounding box center [1345, 21] width 65 height 11
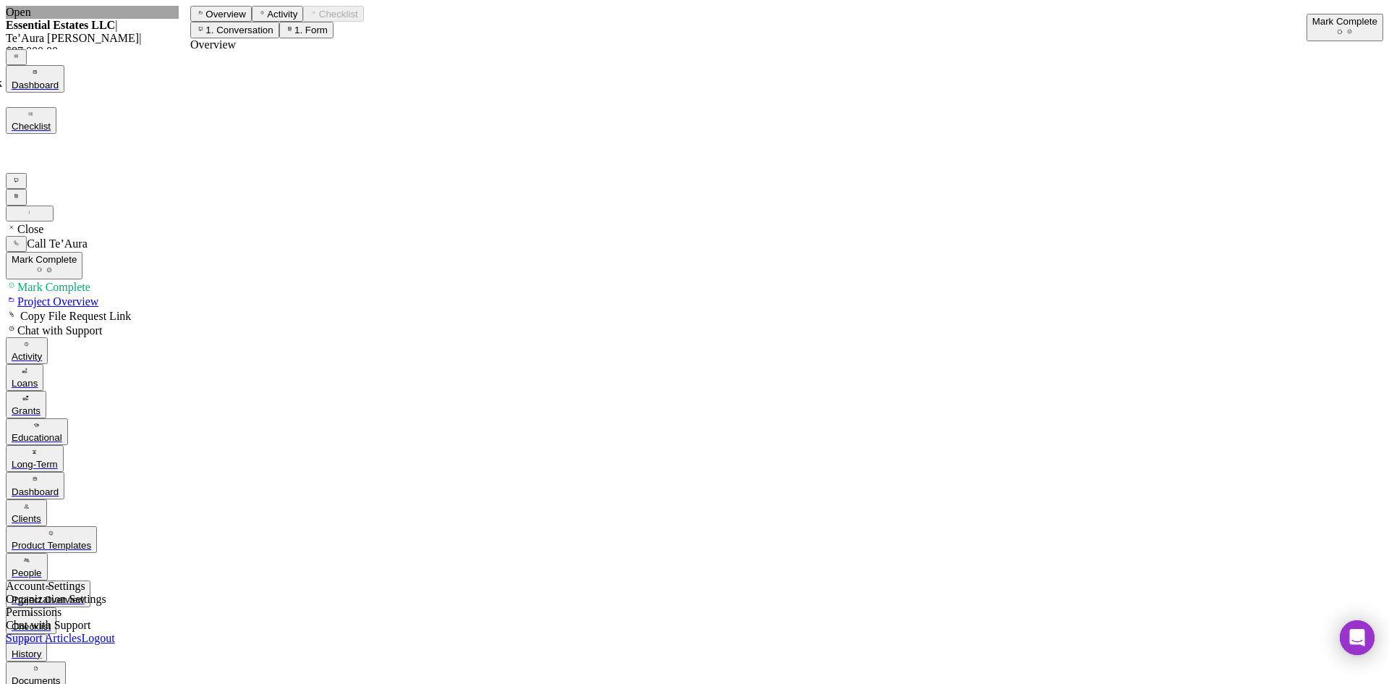
paste input "Realtor/ Investor"
type input "Realtor/ Investor"
type input "02/15/1994"
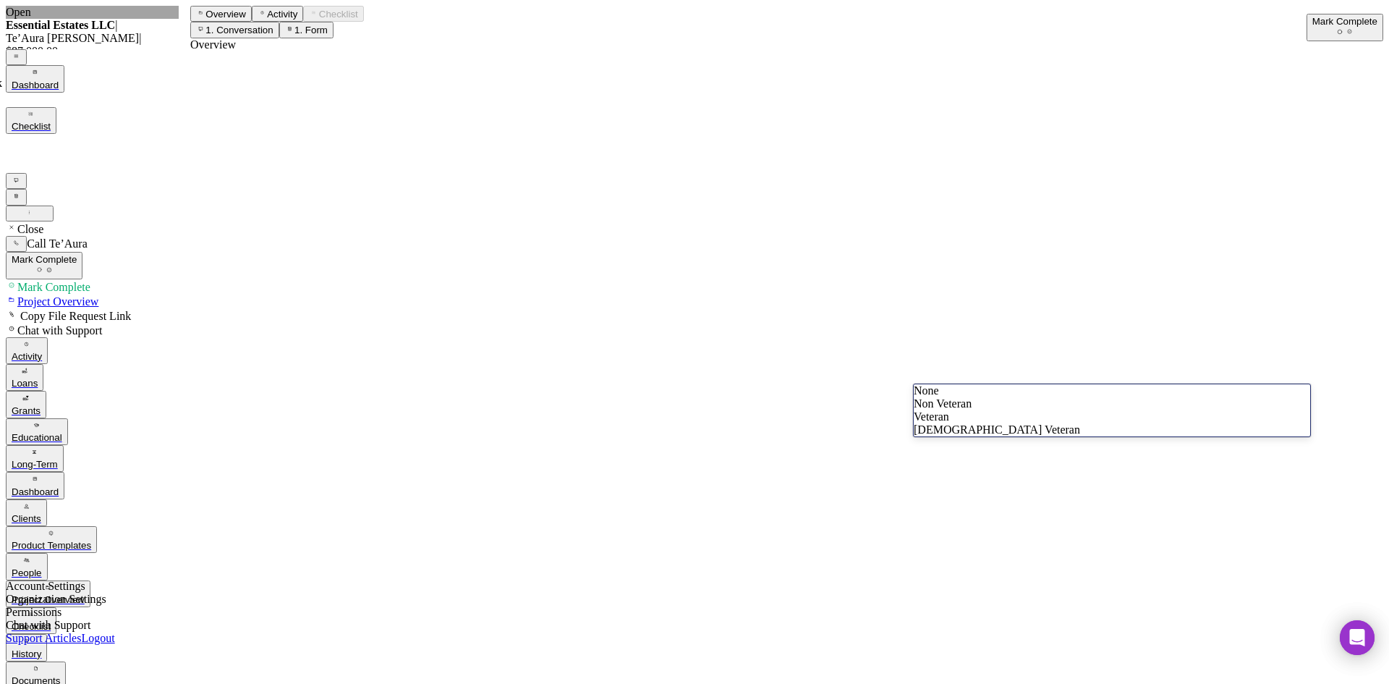
click at [967, 410] on div "Non Veteran" at bounding box center [1112, 403] width 397 height 13
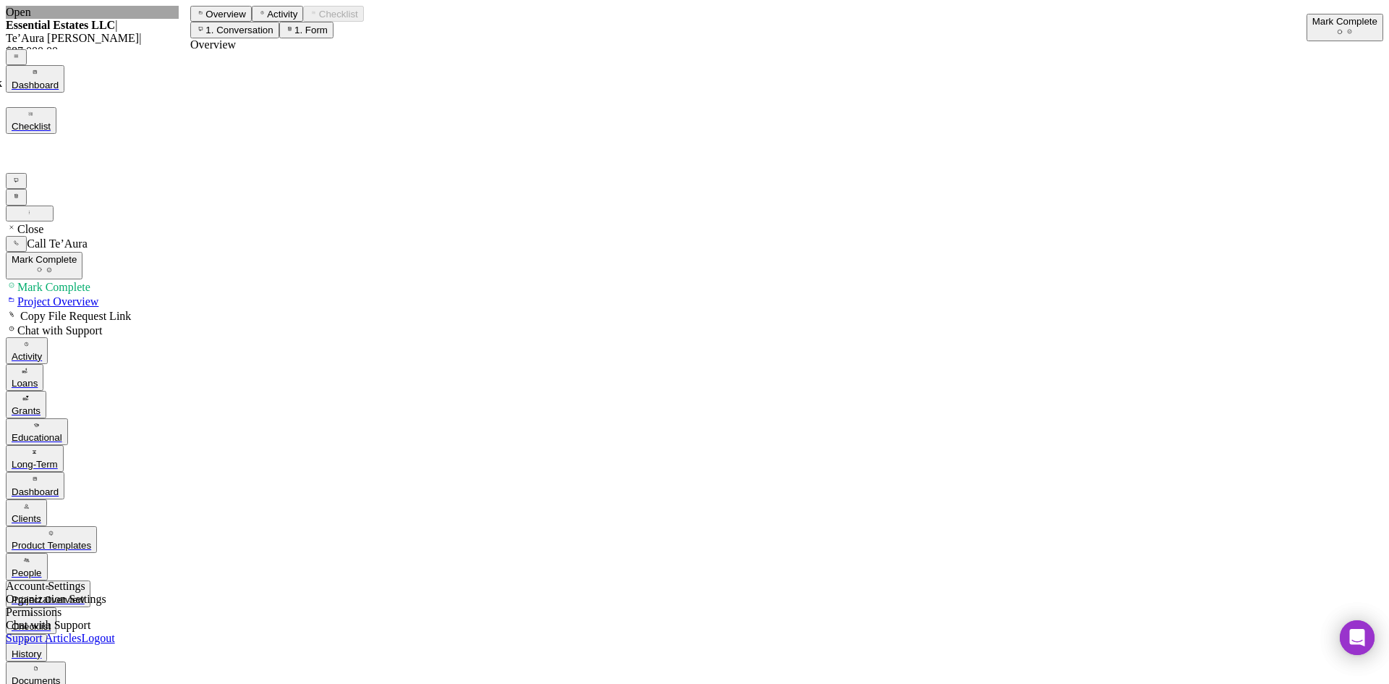
paste input "1861 Murphy Park Drive"
type input "1861 Murphy Park Drive"
drag, startPoint x: 954, startPoint y: 491, endPoint x: 970, endPoint y: 487, distance: 16.3
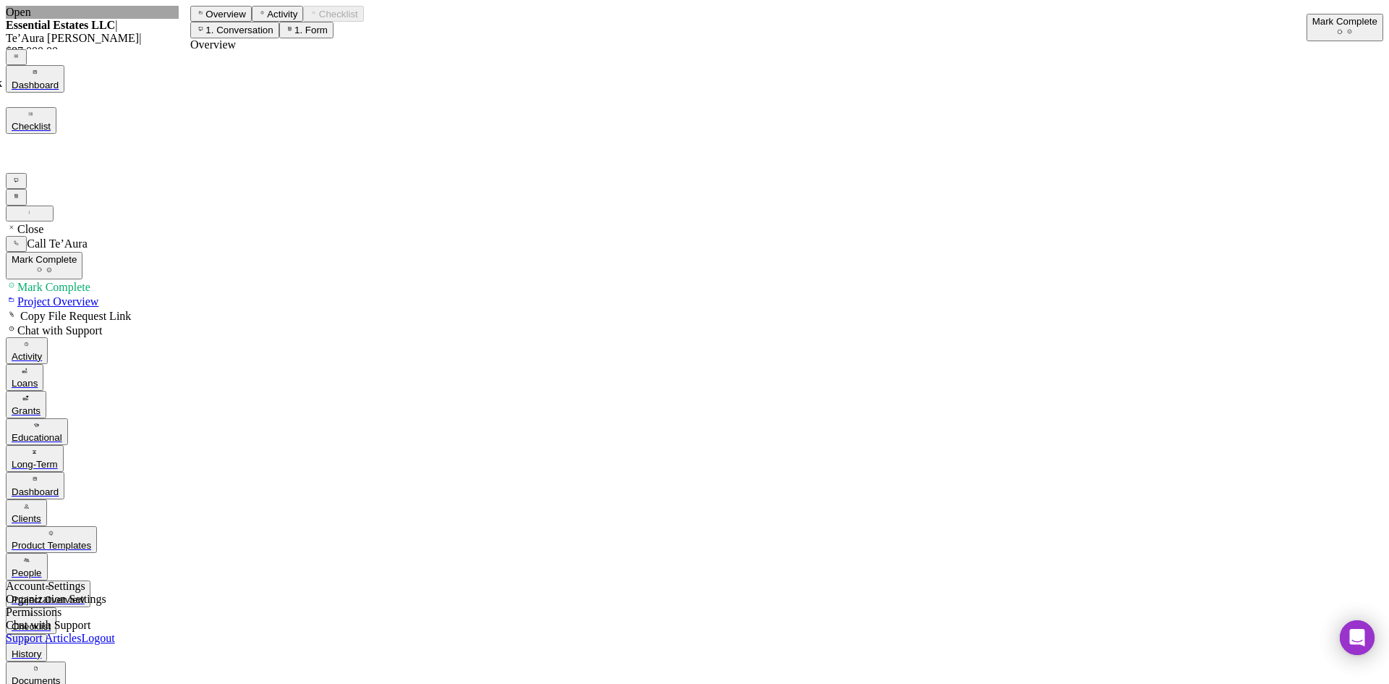
paste input "St. Louis"
type input "St. Louis"
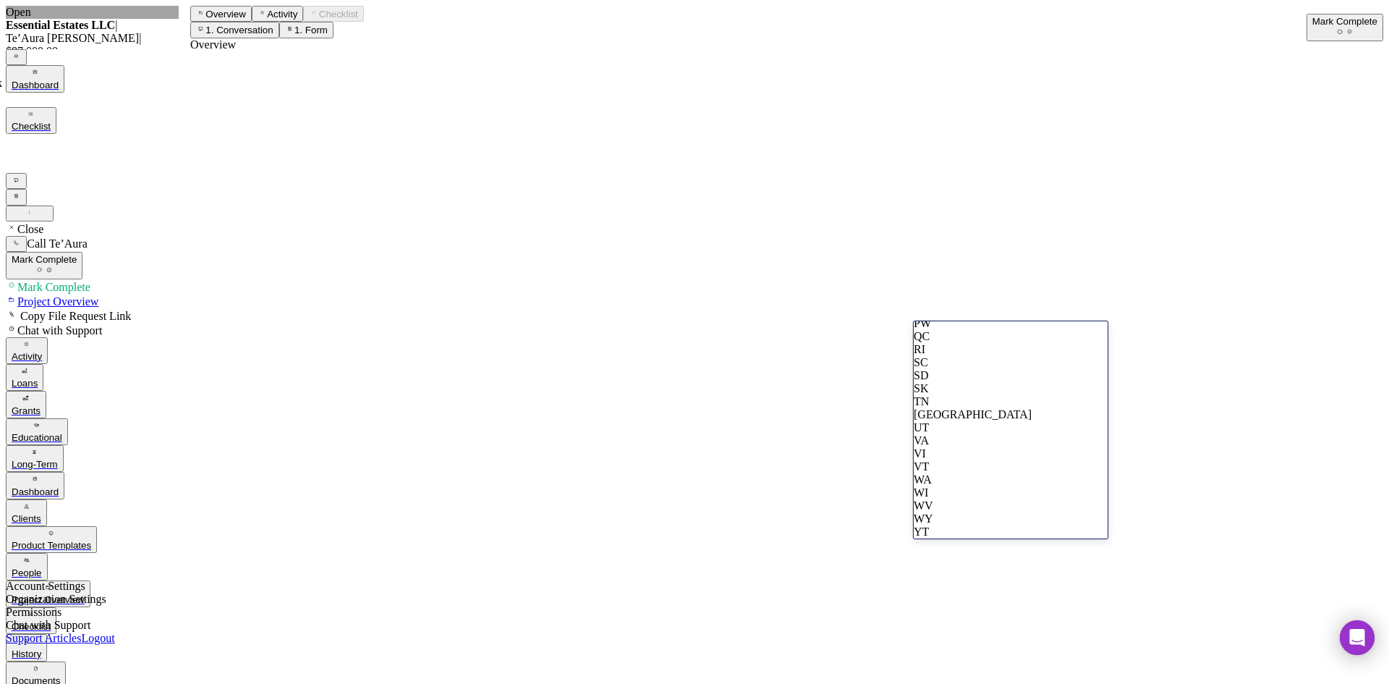
scroll to position [1158, 0]
click at [952, 17] on div "MO" at bounding box center [1011, 10] width 194 height 13
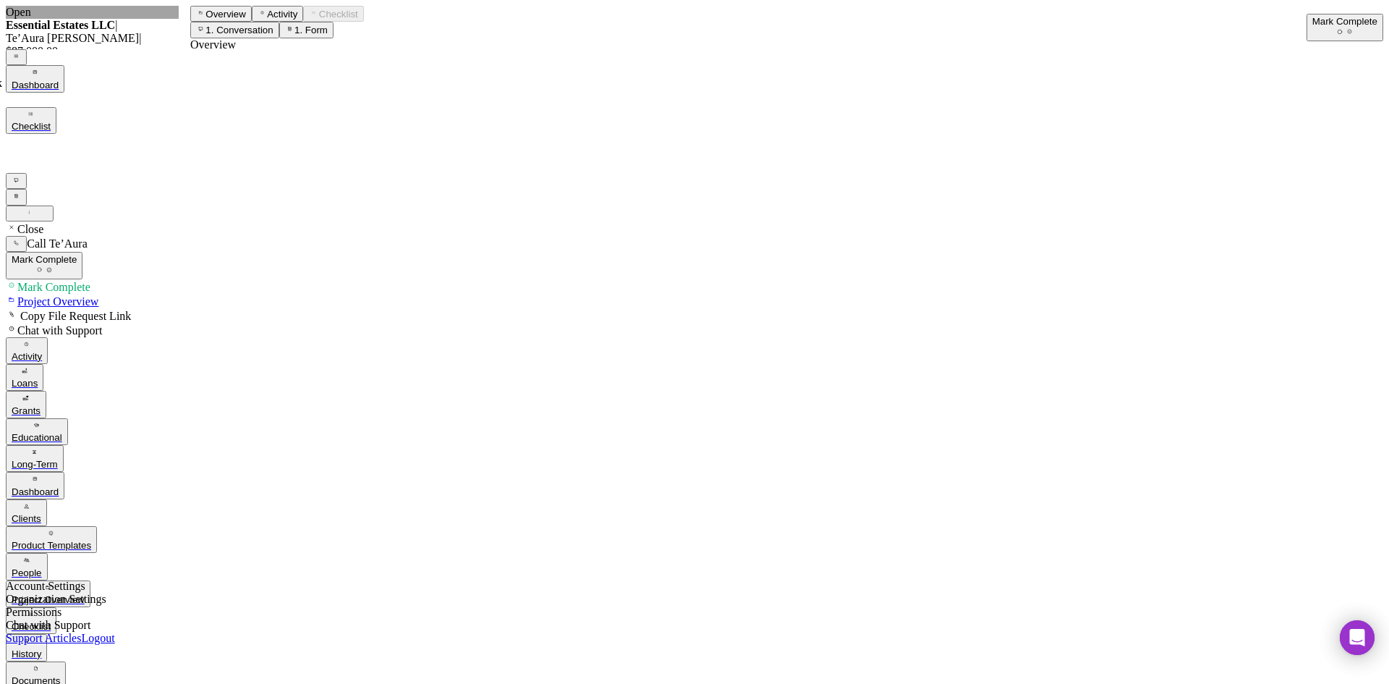
drag, startPoint x: 1177, startPoint y: 572, endPoint x: 1164, endPoint y: 574, distance: 13.2
type input "63106"
drag, startPoint x: 956, startPoint y: 649, endPoint x: 961, endPoint y: 630, distance: 20.2
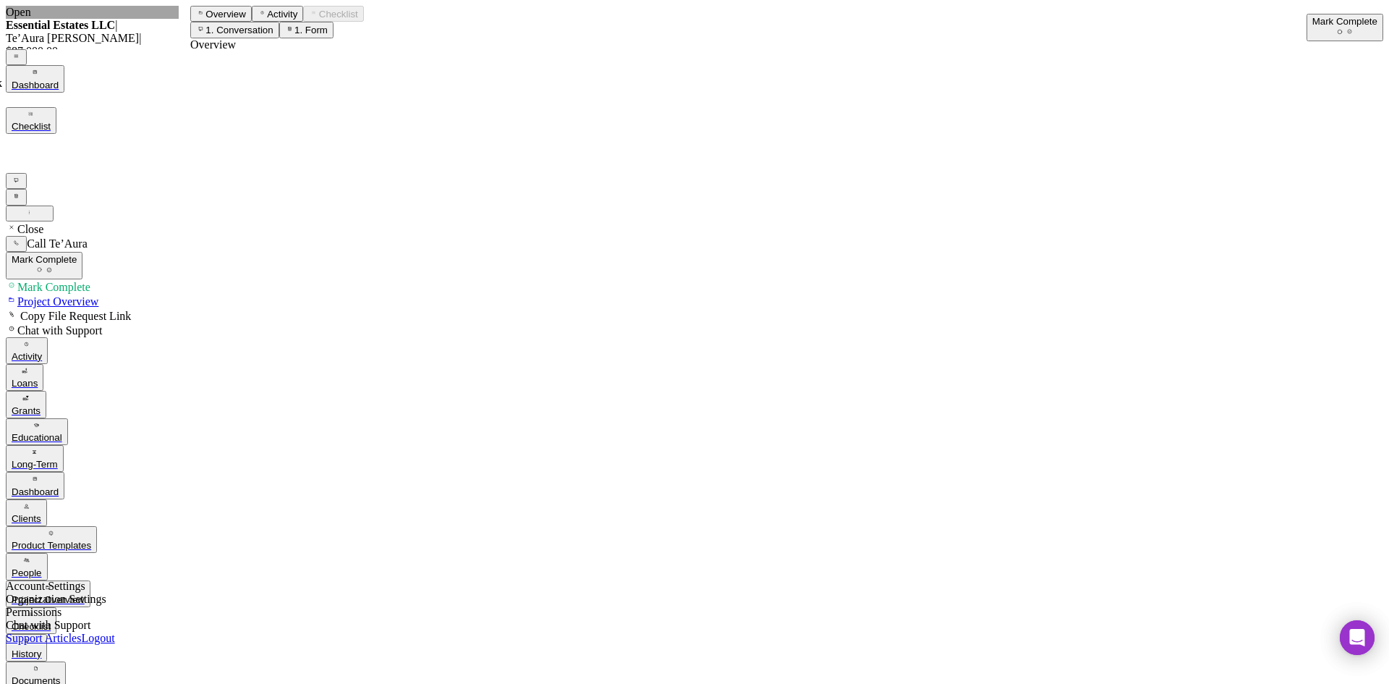
type input "St. Louis County"
drag, startPoint x: 890, startPoint y: 474, endPoint x: 905, endPoint y: 462, distance: 19.1
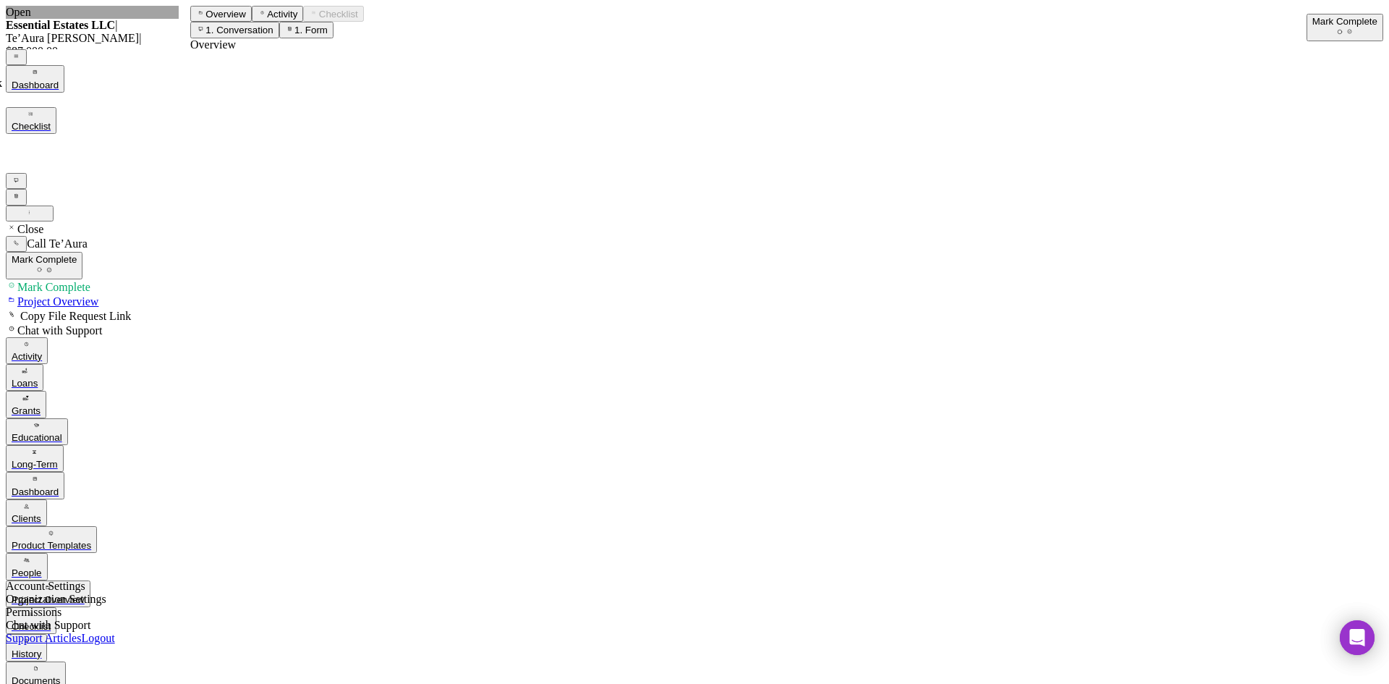
click at [1340, 27] on div "Mark Complete" at bounding box center [1345, 21] width 65 height 11
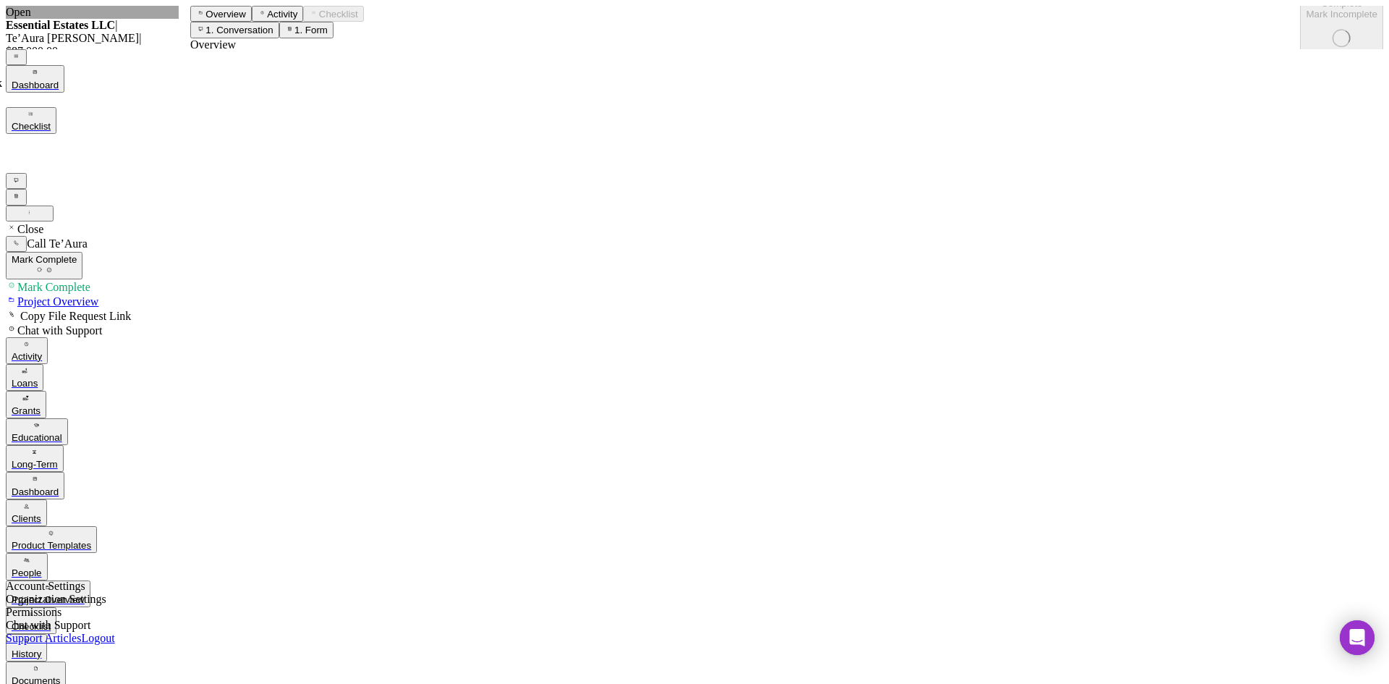
scroll to position [114, 0]
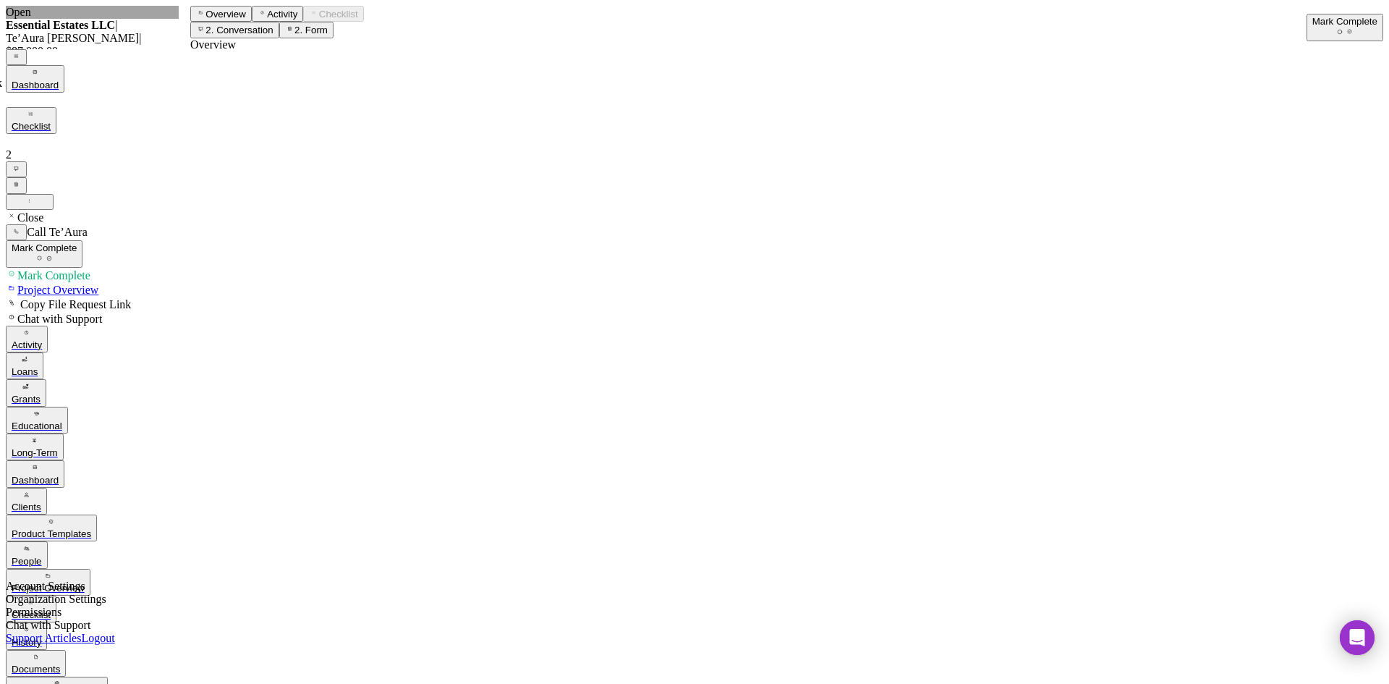
paste input "04/13/2022"
type input "04/13/2022"
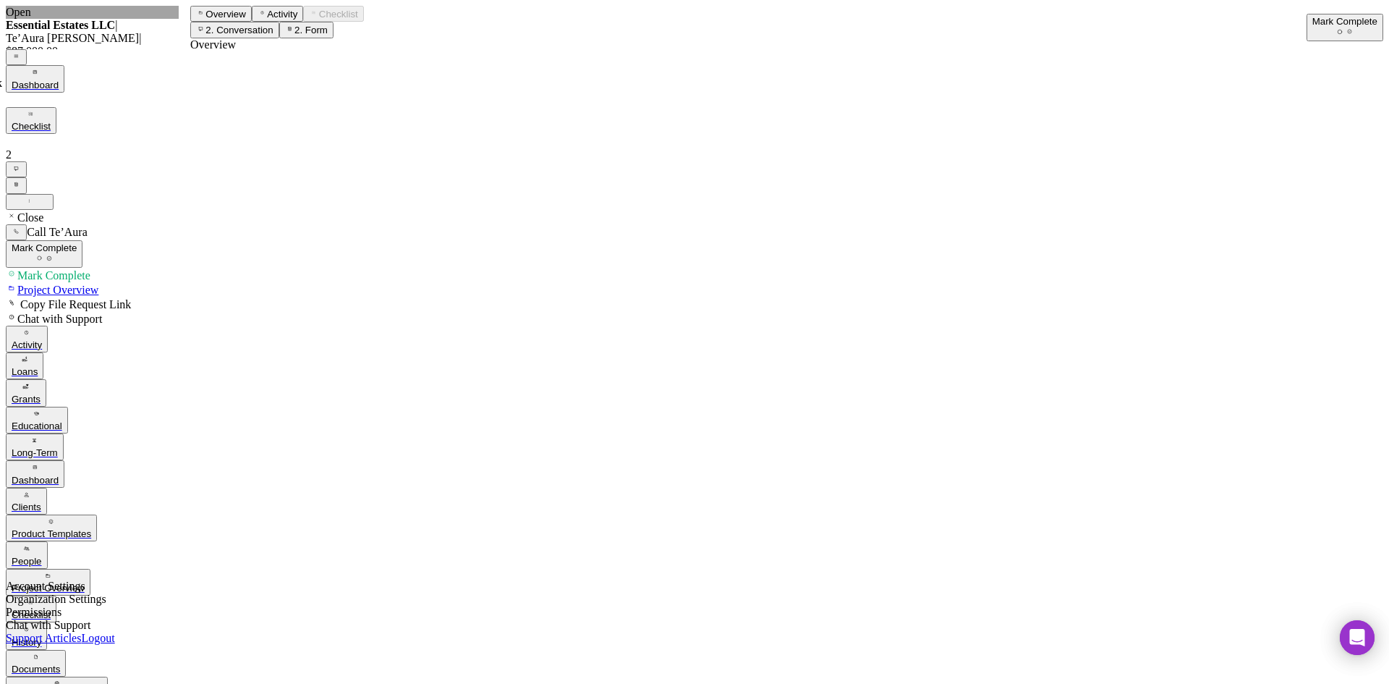
scroll to position [217, 0]
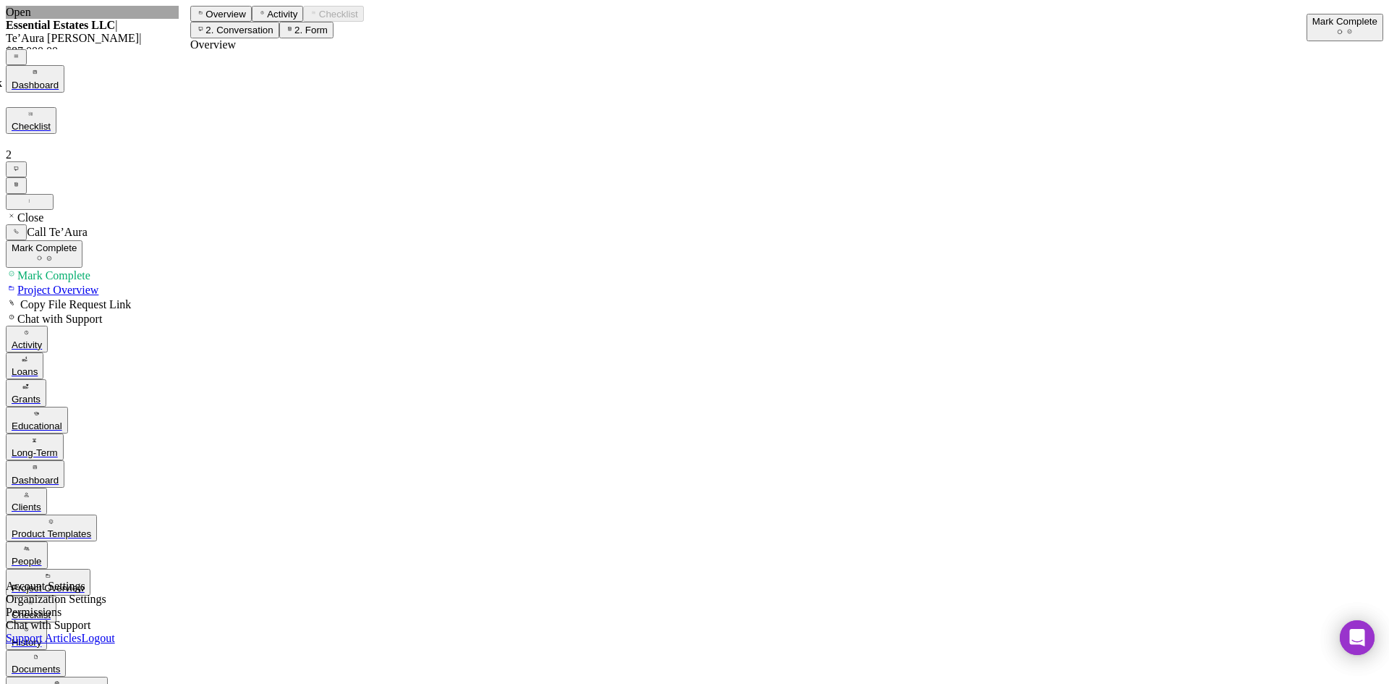
paste input "88-1750994"
type input "88-1750994"
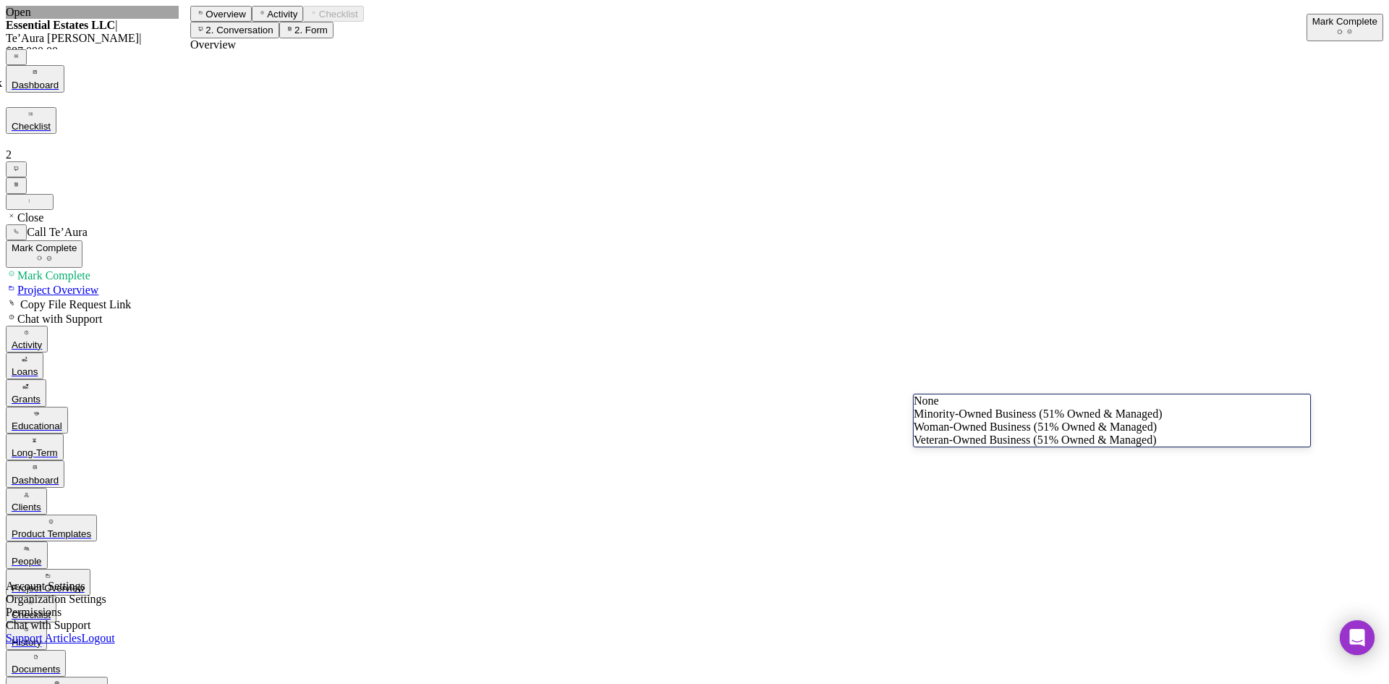
click at [963, 433] on div "Woman-Owned Business (51% Owned & Managed)" at bounding box center [1112, 426] width 397 height 13
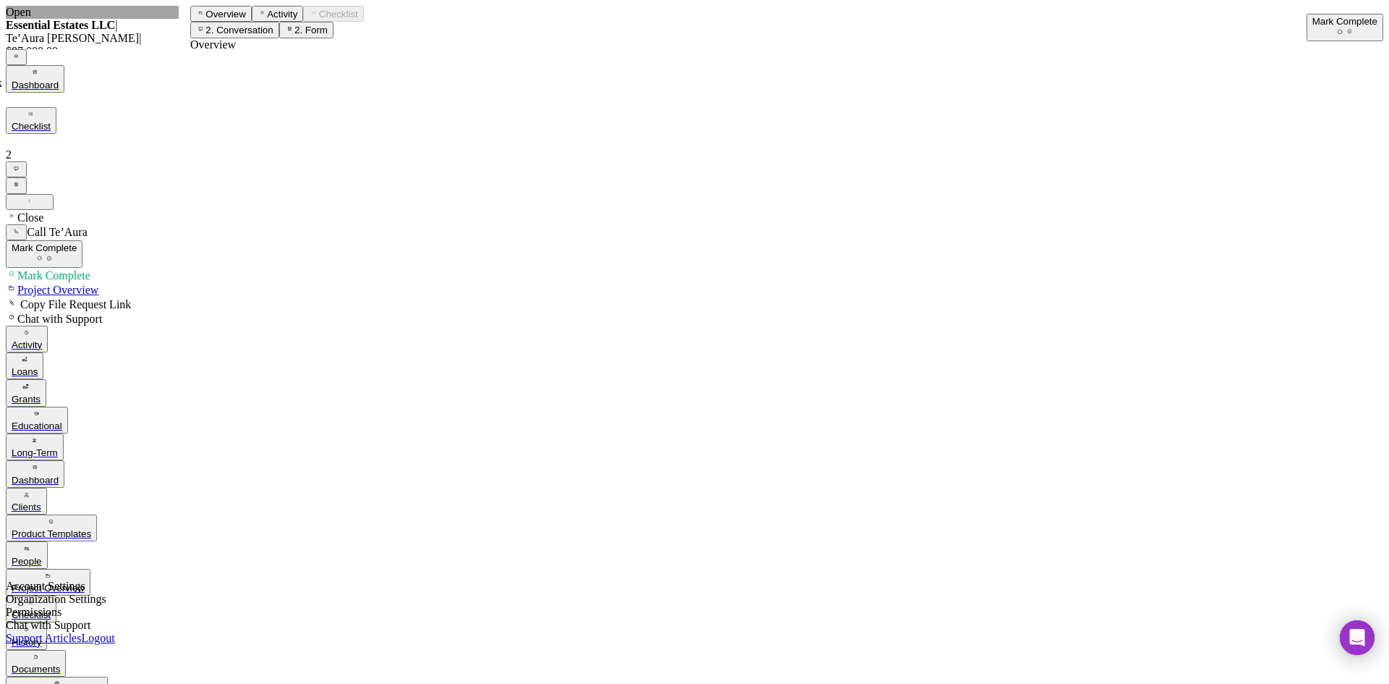
paste input "9651 Clayton Rd"
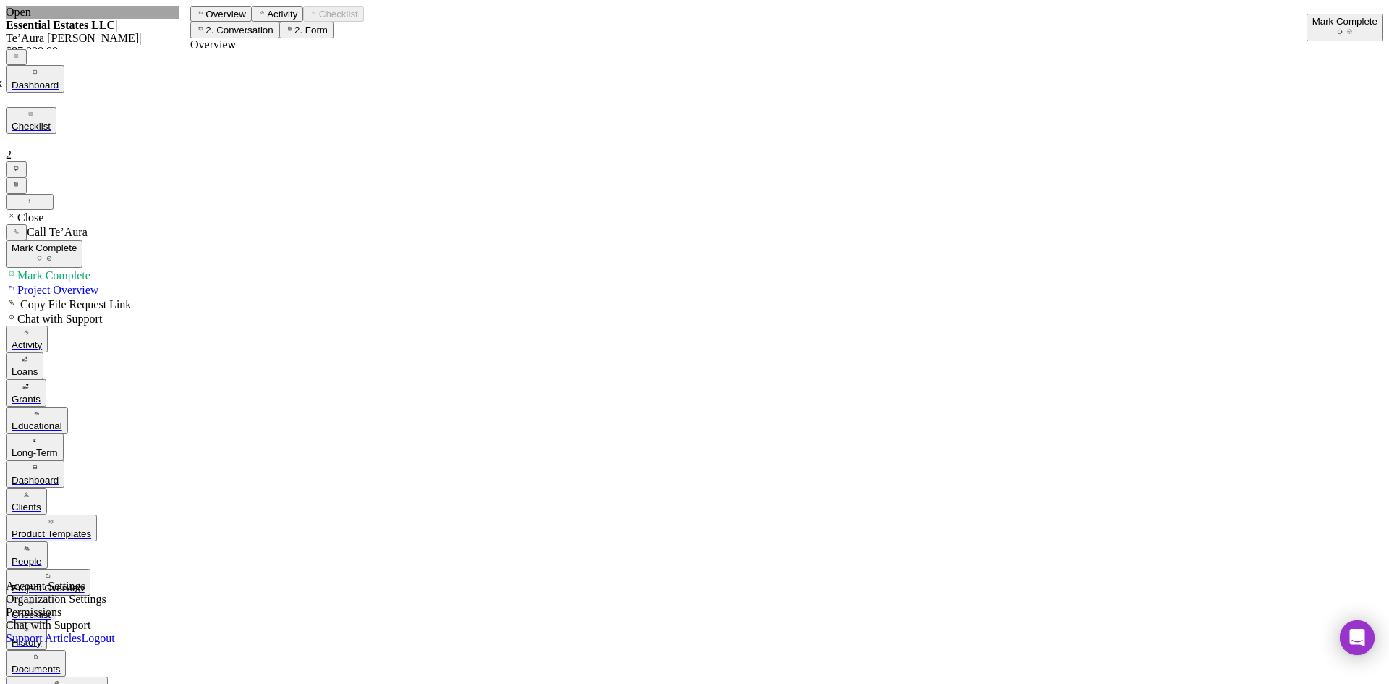
type input "9651 Clayton Rd"
type input "St. Louis"
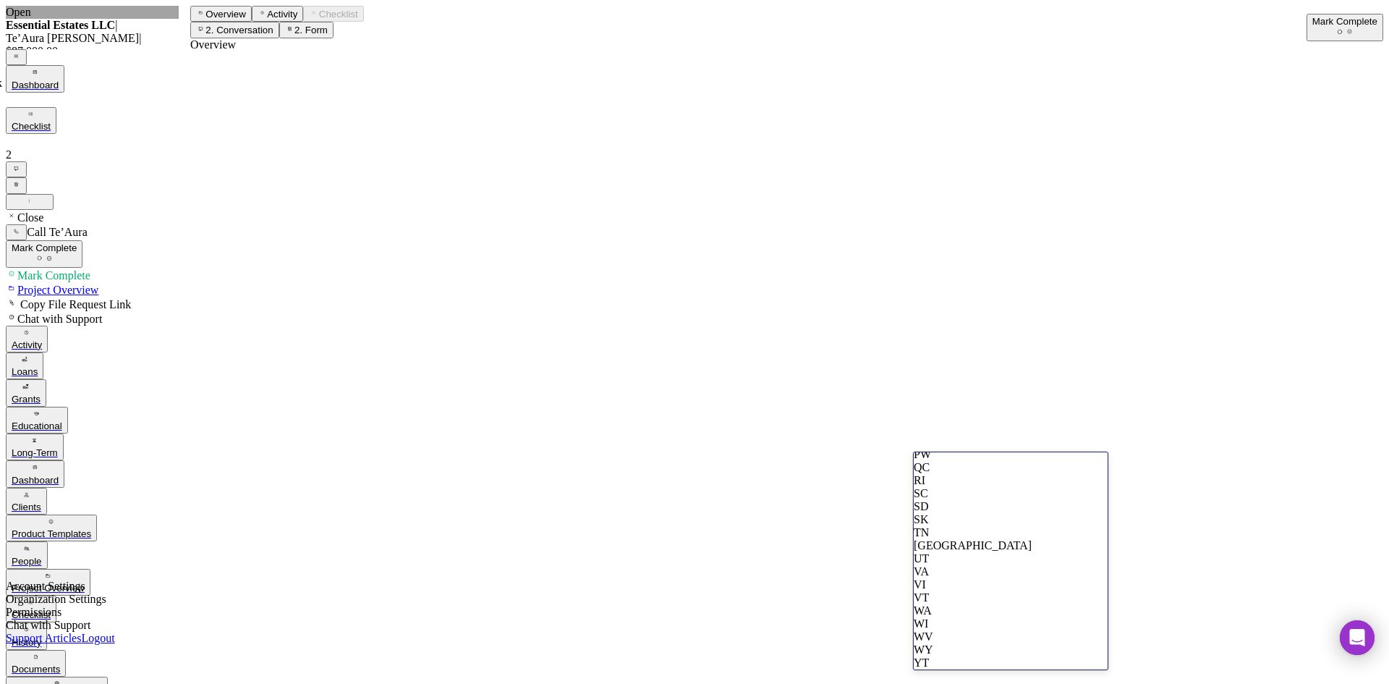
scroll to position [1302, 0]
click at [962, 148] on div "MO" at bounding box center [1011, 141] width 194 height 13
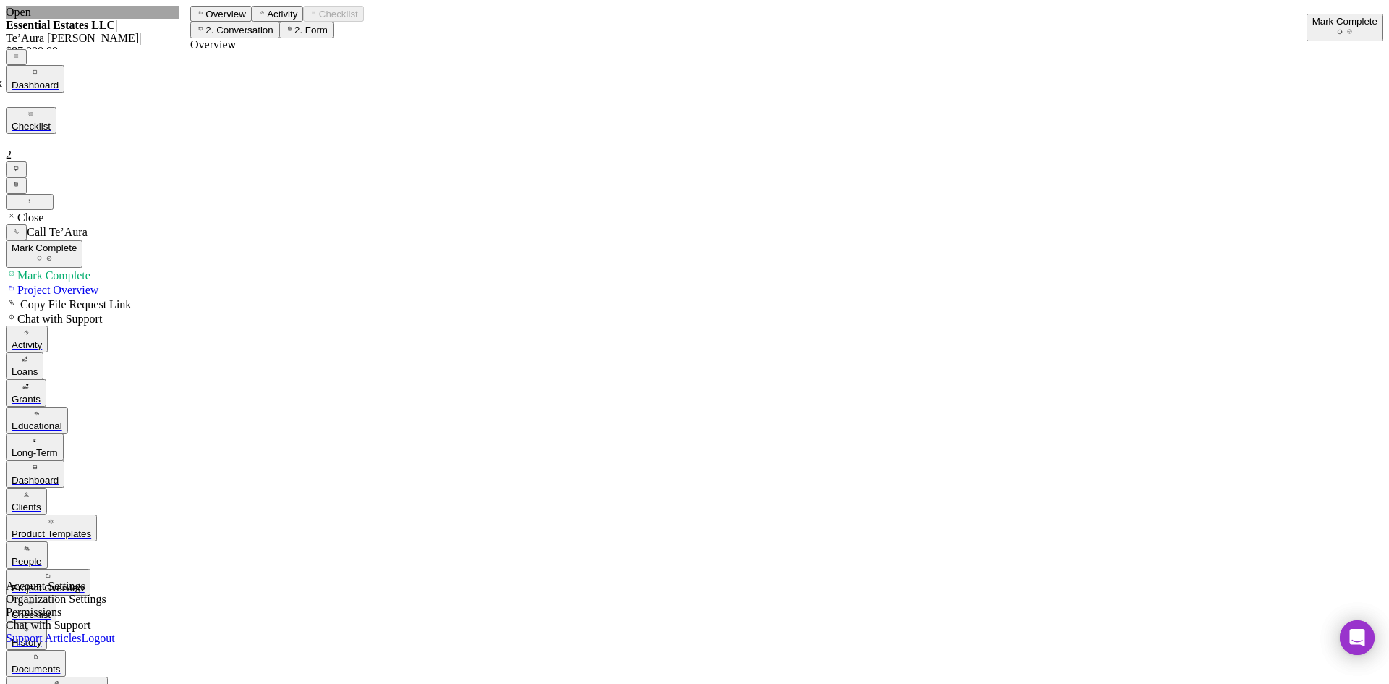
type input "63124"
type input "St. Louis"
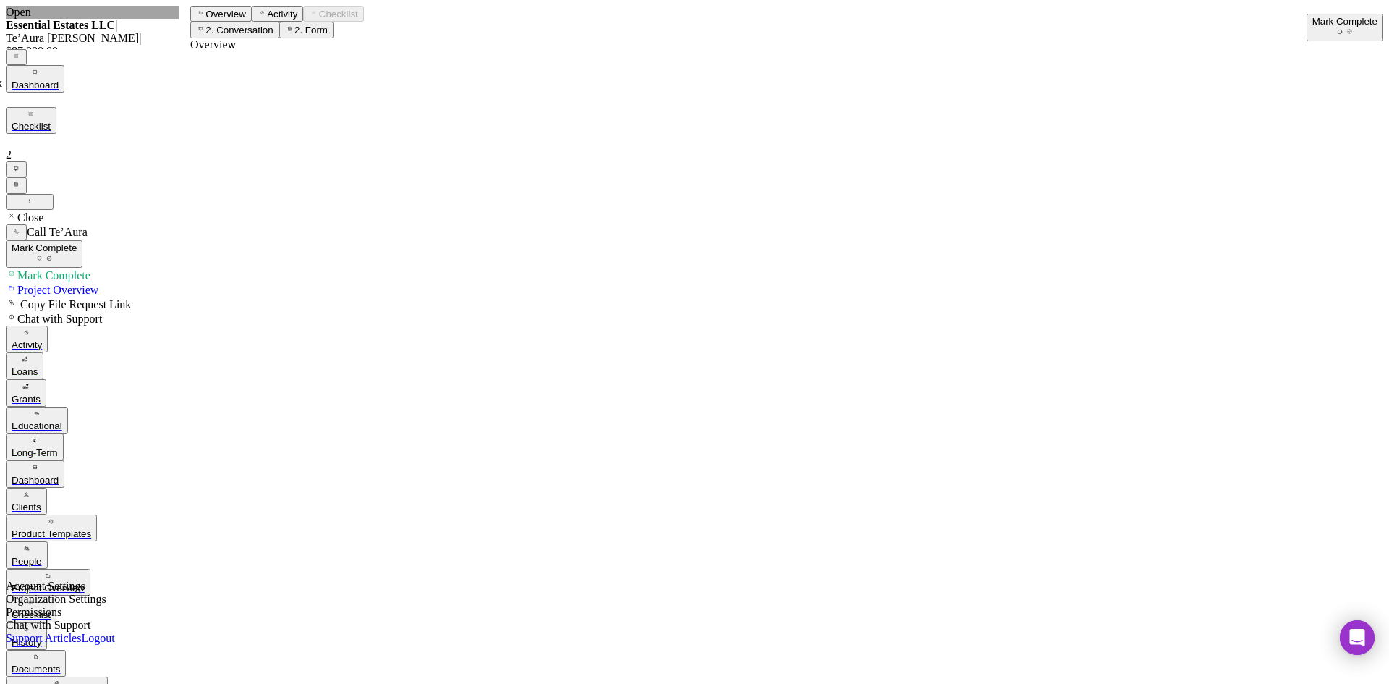
scroll to position [941, 0]
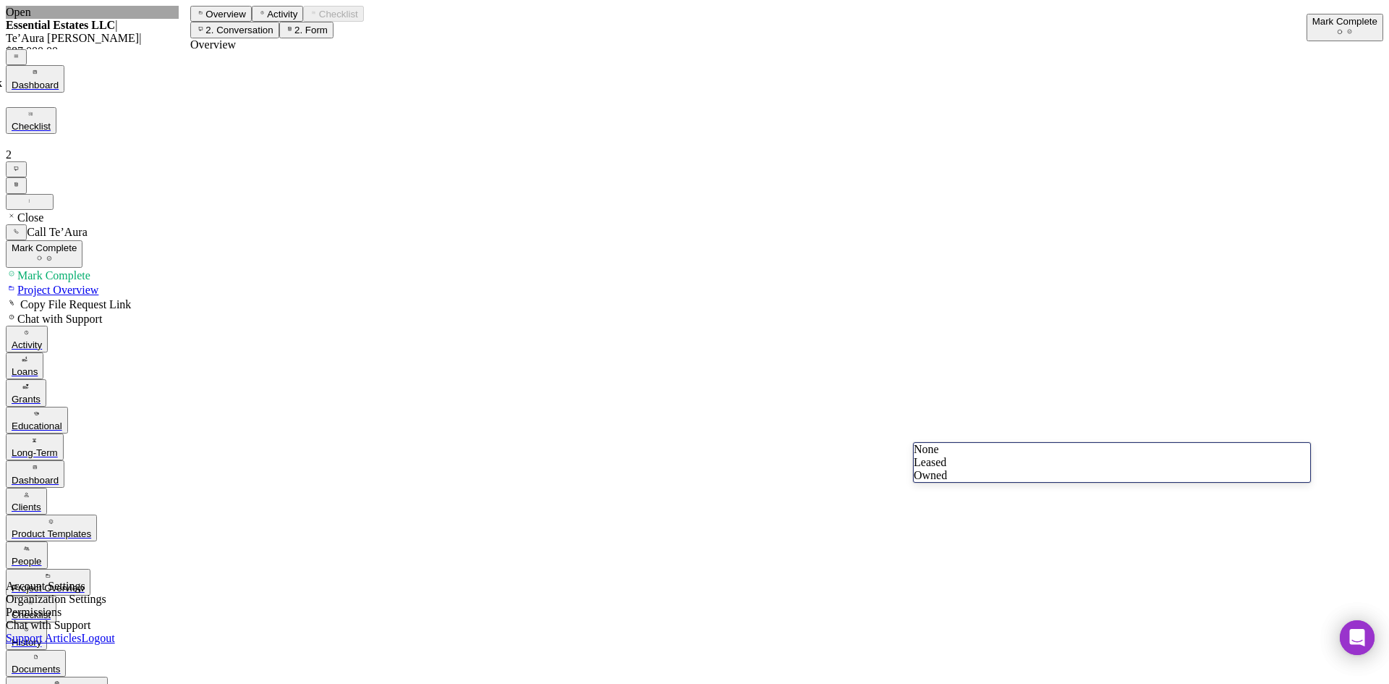
click at [954, 469] on div "Leased" at bounding box center [1112, 462] width 397 height 13
type input "$100,000"
type input "1"
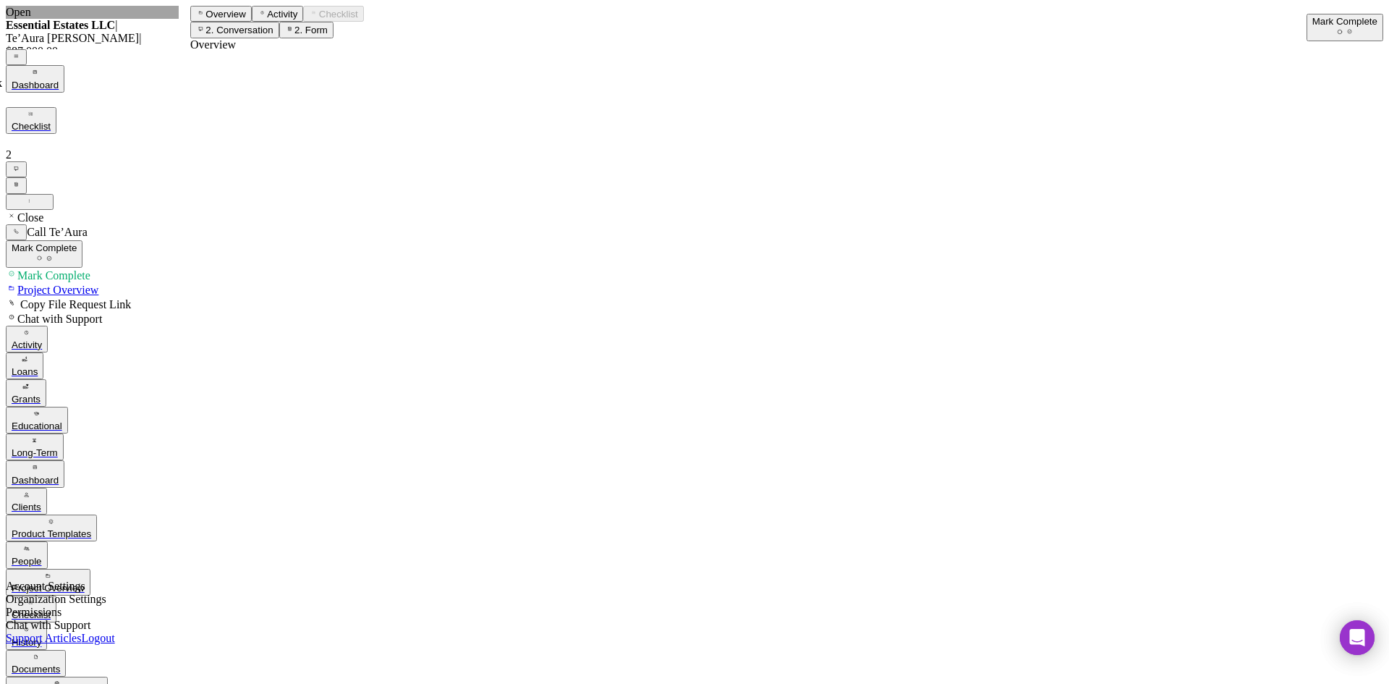
type input "0"
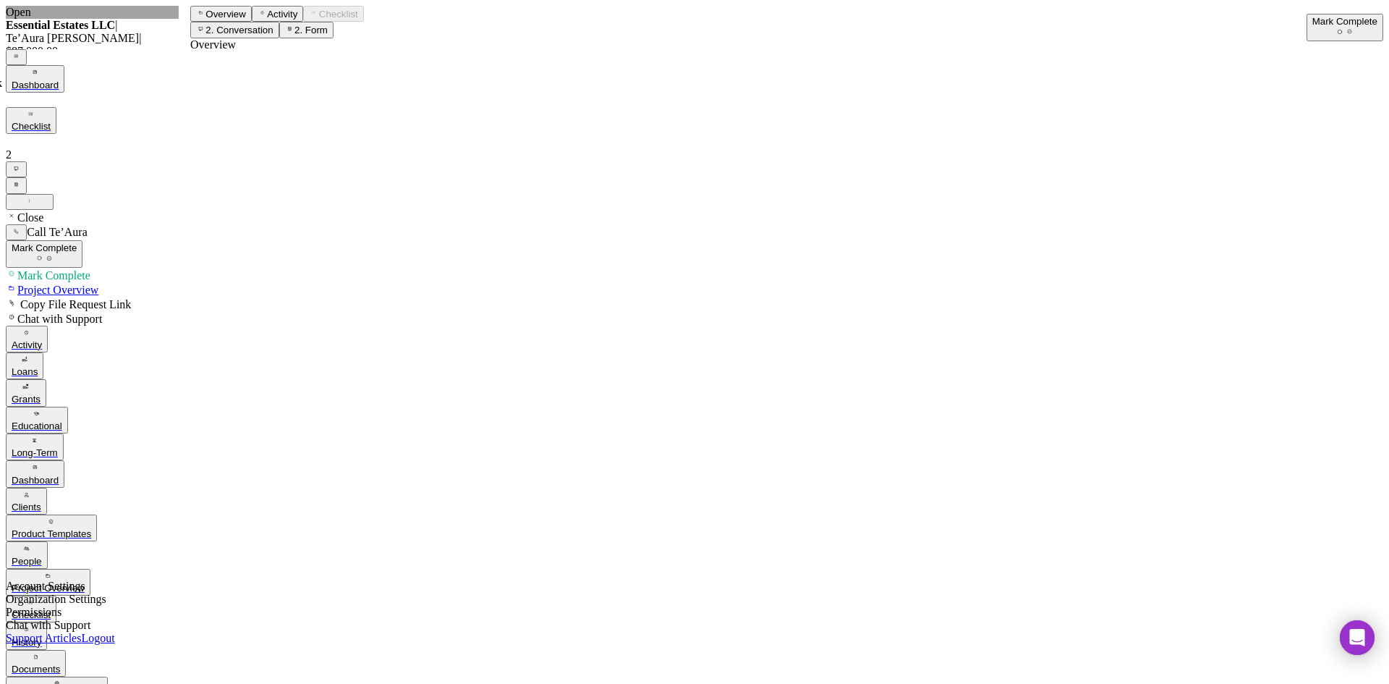
click at [1313, 21] on div "Mark Complete" at bounding box center [1345, 21] width 65 height 11
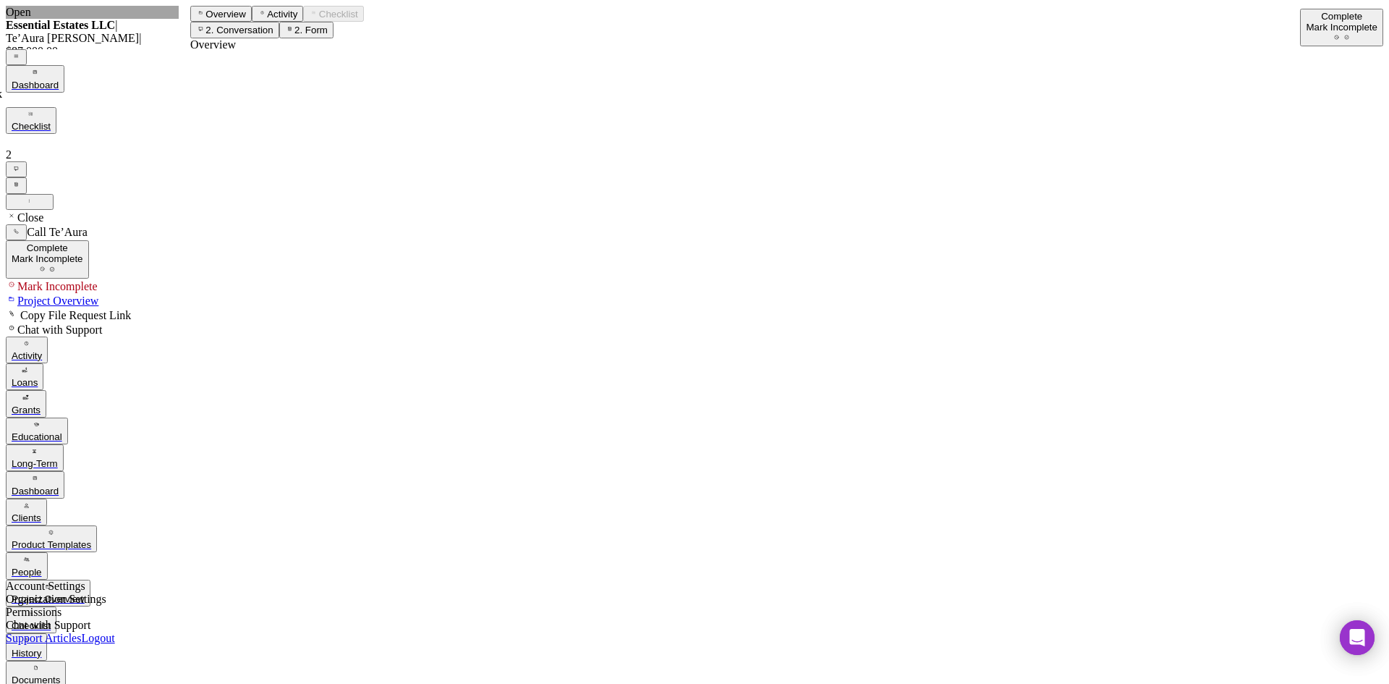
scroll to position [530, 0]
click at [1317, 22] on div "Mark Incomplete" at bounding box center [1342, 27] width 72 height 11
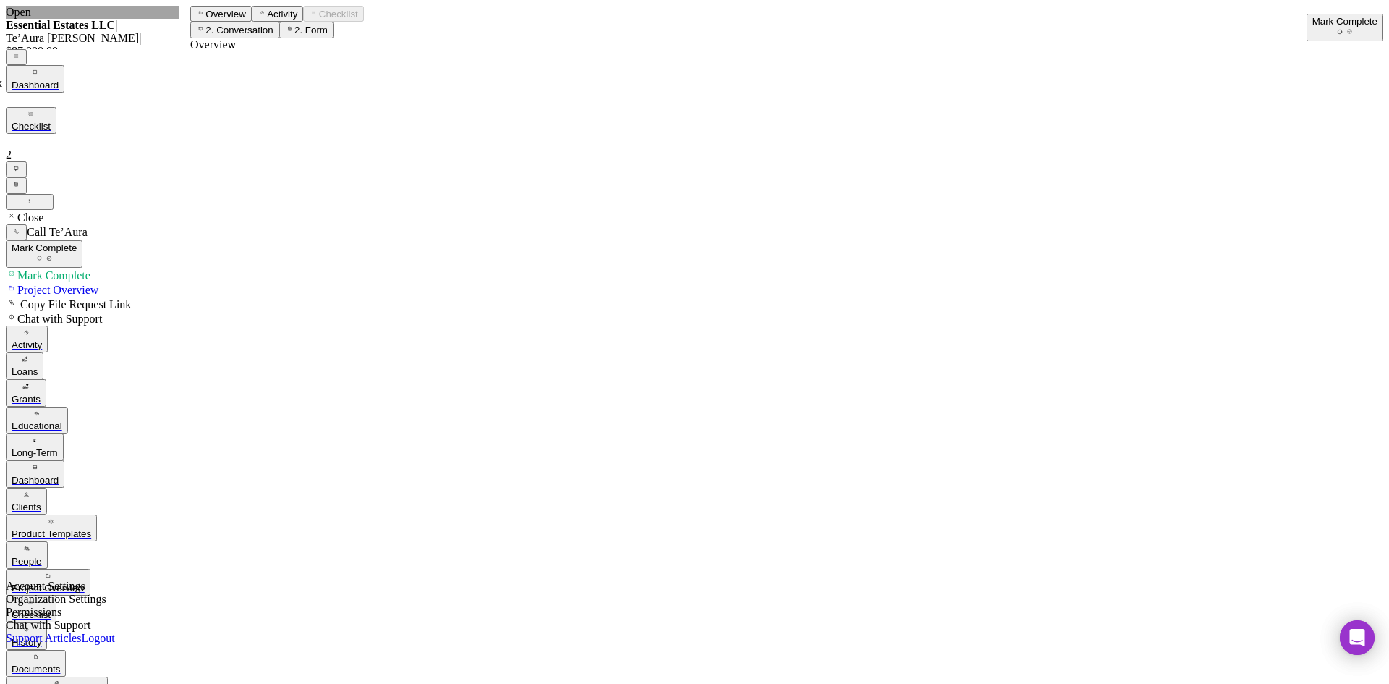
drag, startPoint x: 943, startPoint y: 224, endPoint x: 954, endPoint y: 224, distance: 11.6
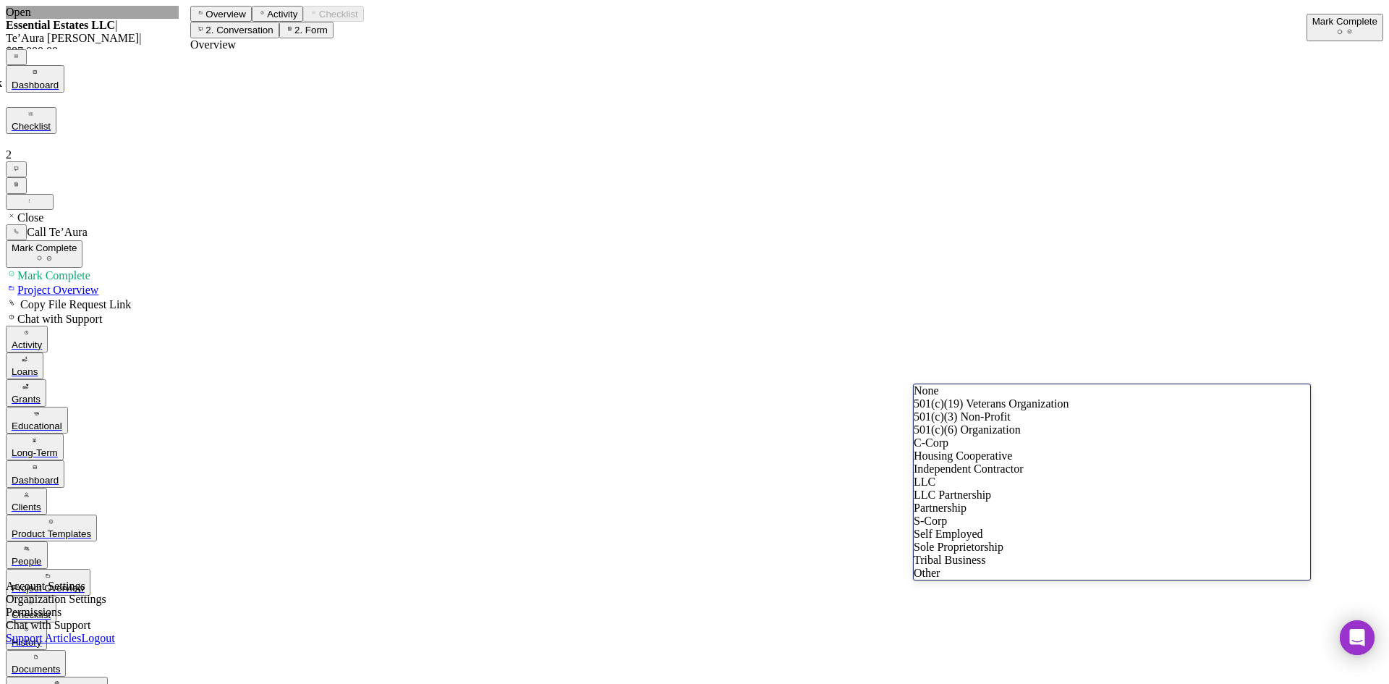
scroll to position [217, 0]
click at [963, 475] on div "LLC" at bounding box center [1112, 481] width 397 height 13
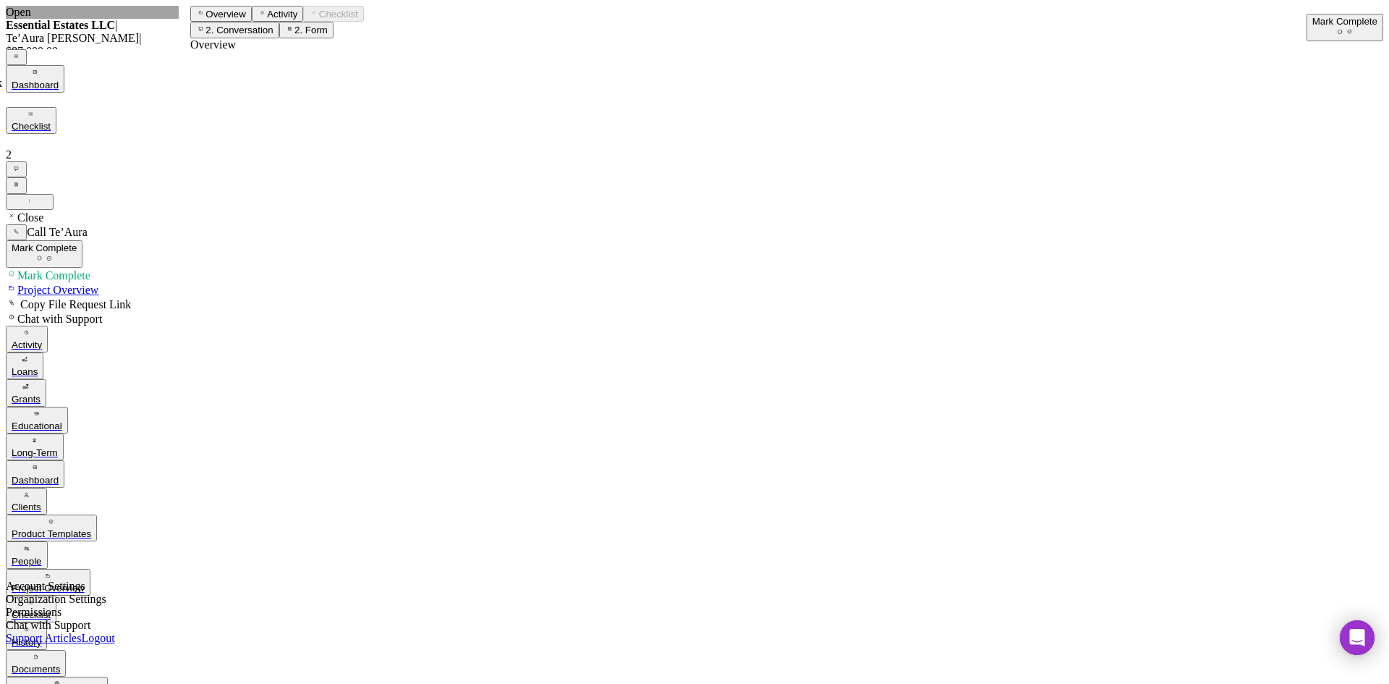
paste input "(314) 644-8784"
type input "(314) 644-8784"
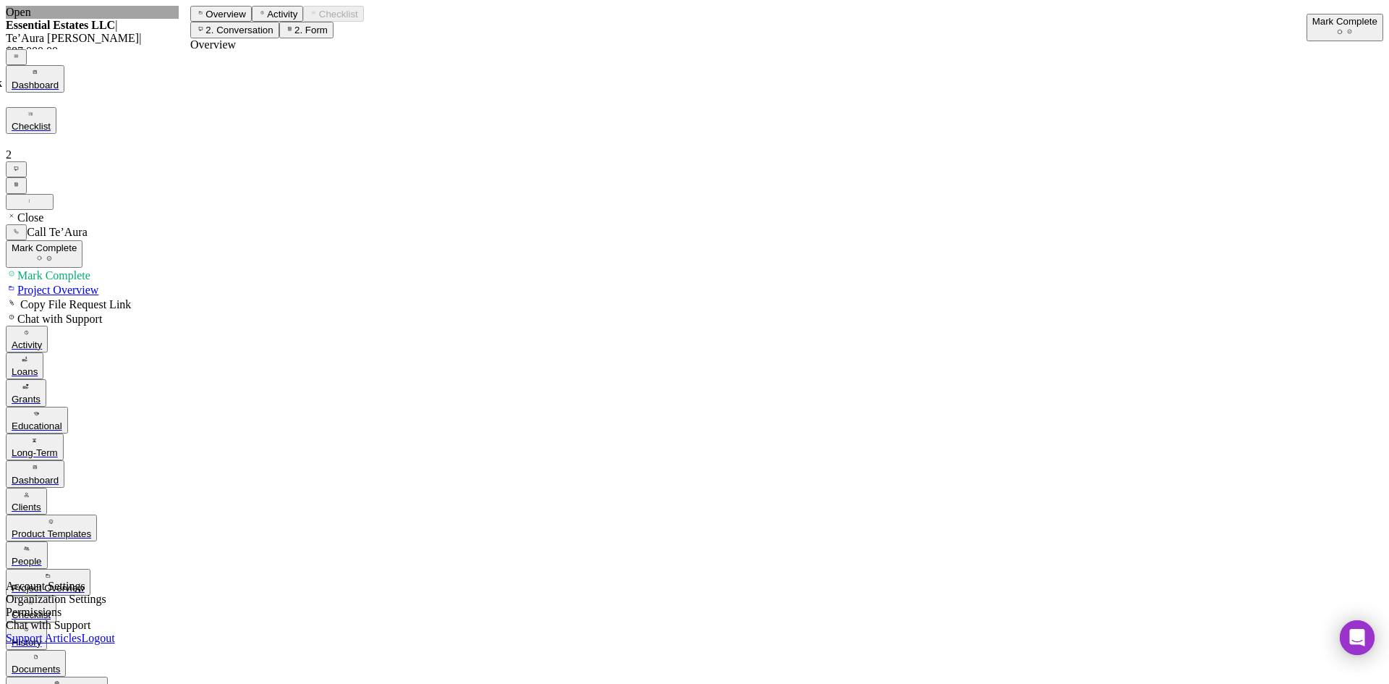
paste input "Real Estate"
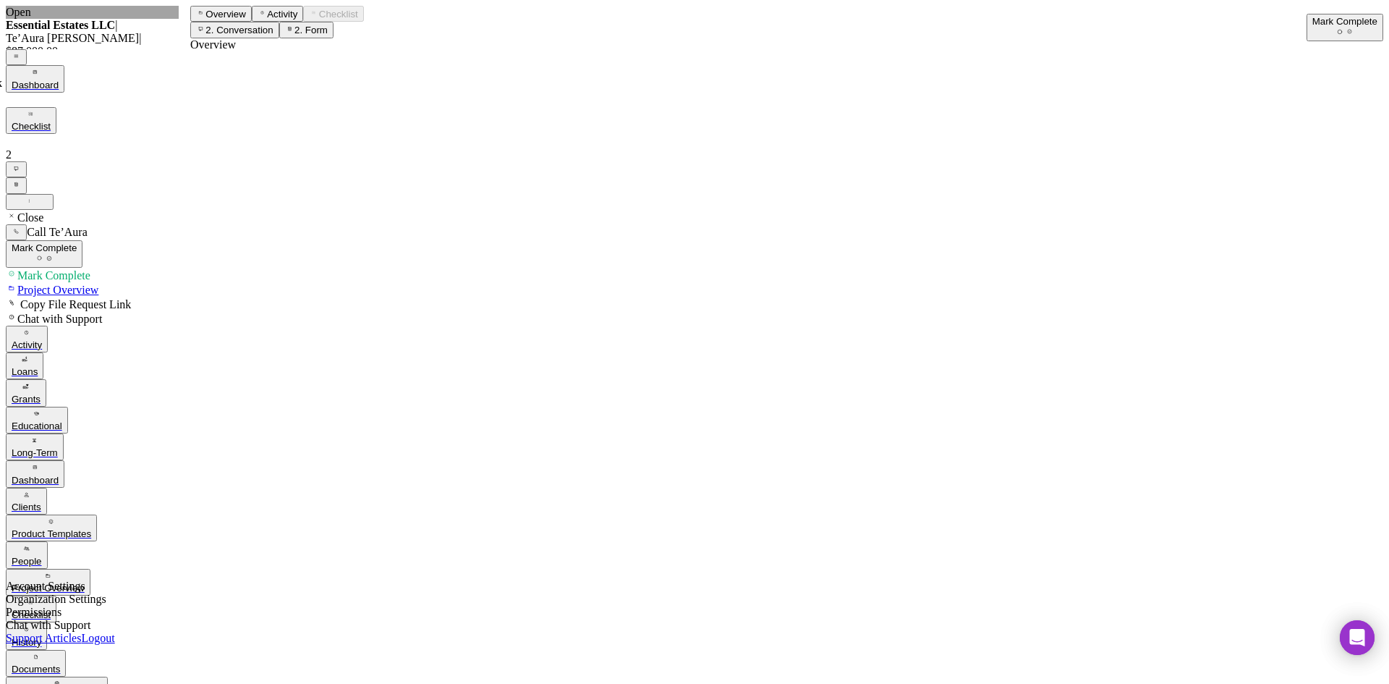
type input "Real Estate"
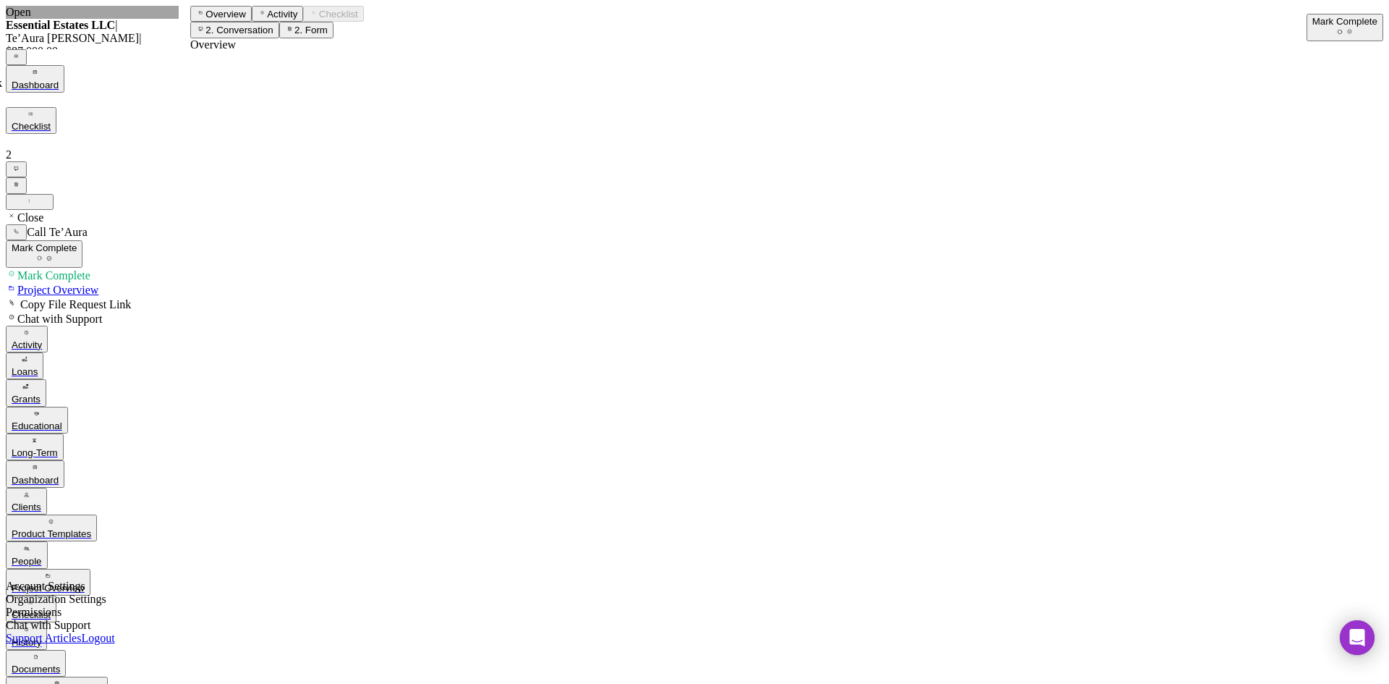
click at [1327, 27] on div "Mark Complete" at bounding box center [1345, 21] width 65 height 11
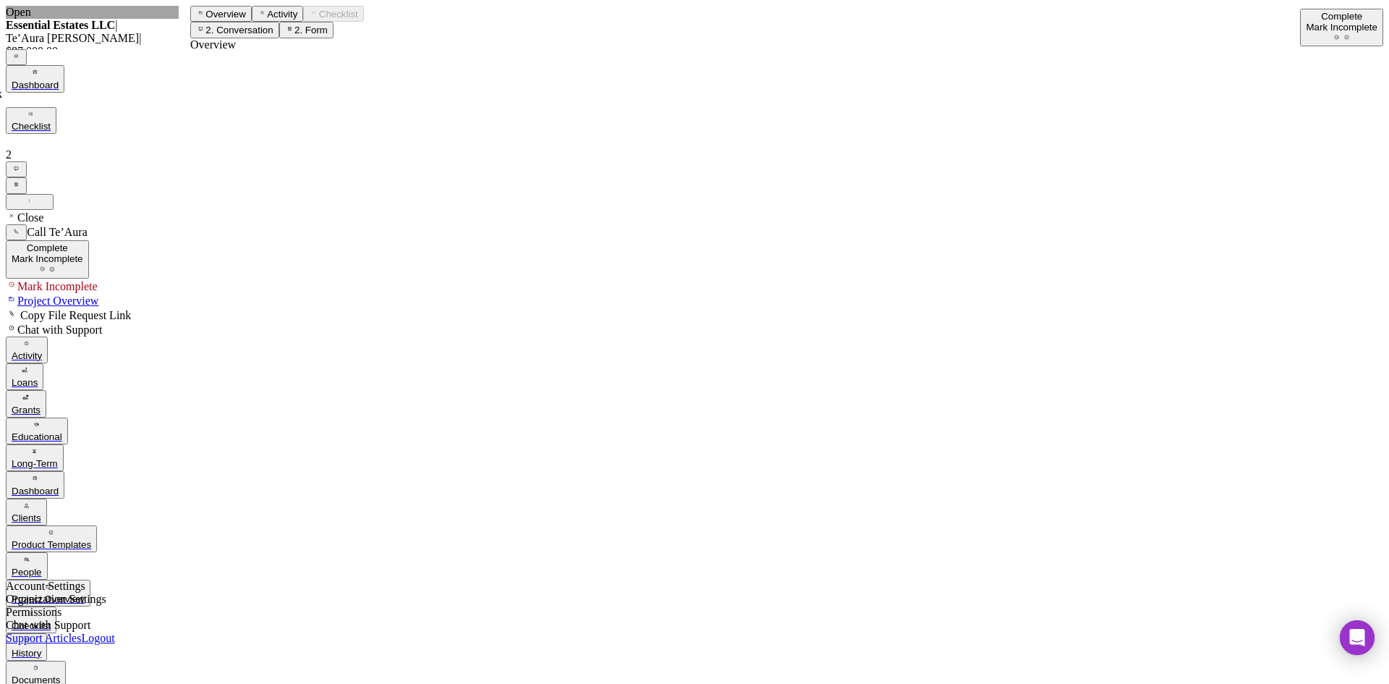
paste input "(314) 644-8784"
type input "(314) 644-8784"
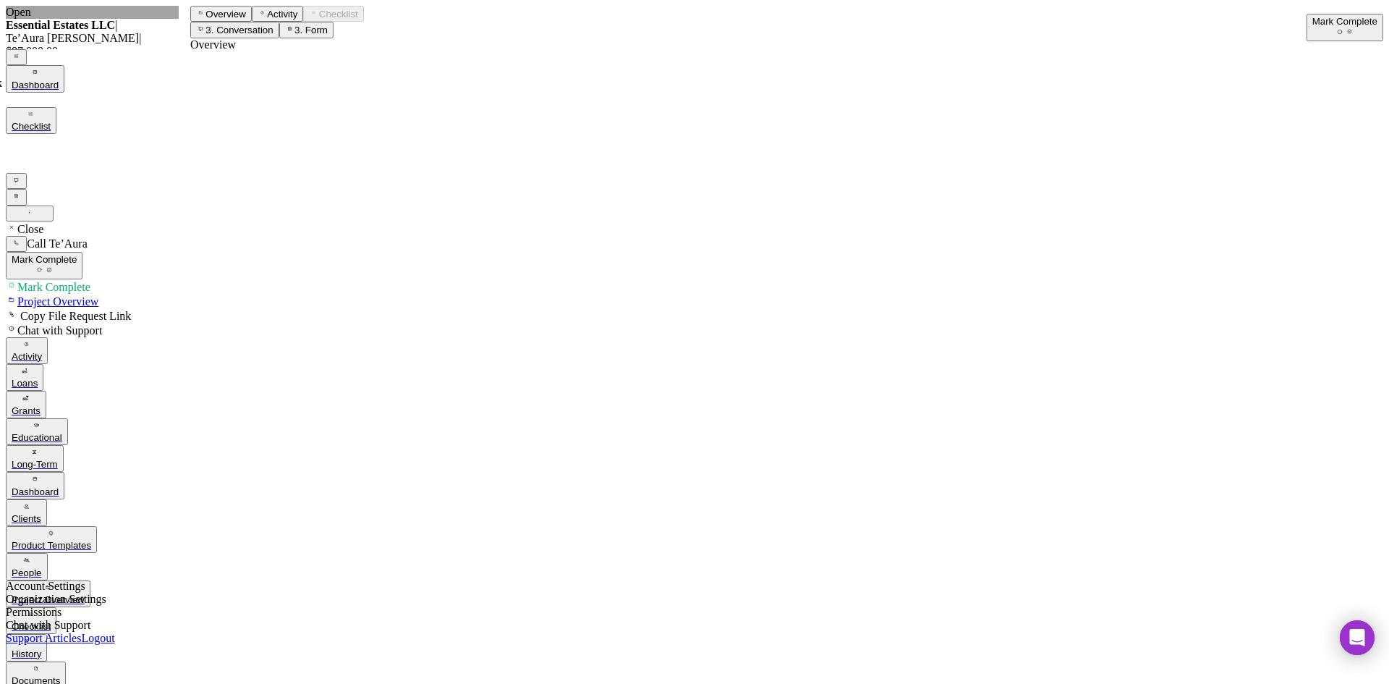
paste input "(314) 644-8784"
type input "(314) 644-8784"
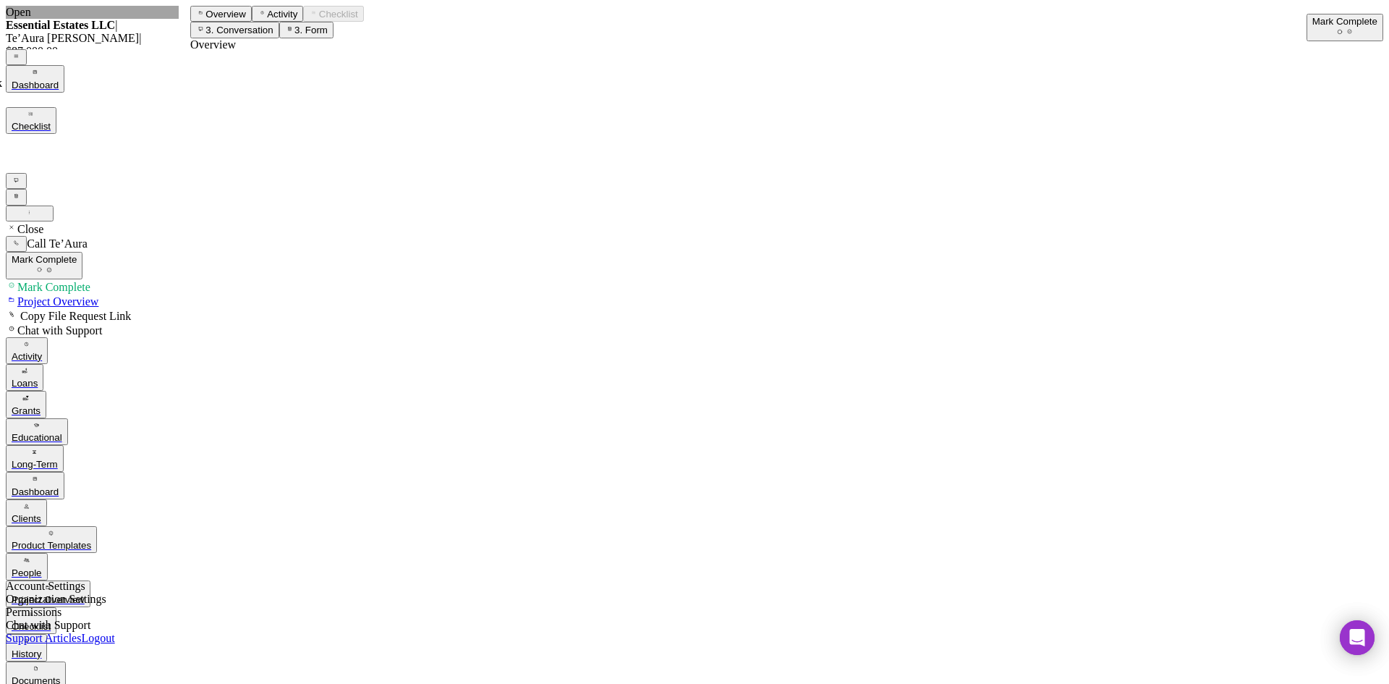
paste input "04/13/2022"
type input "04/13/2022"
paste textarea "Realtor and real estate investor"
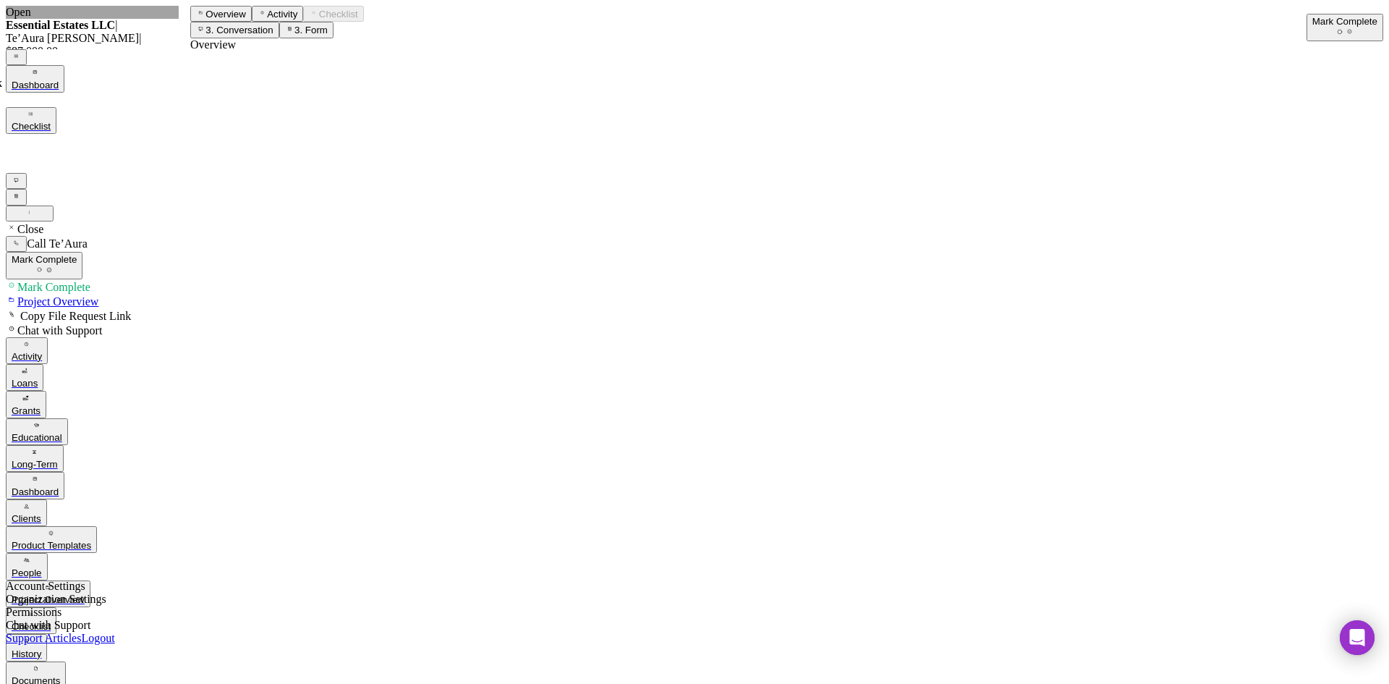
scroll to position [868, 0]
type textarea "Realtor and real estate investor"
paste input "$20,000"
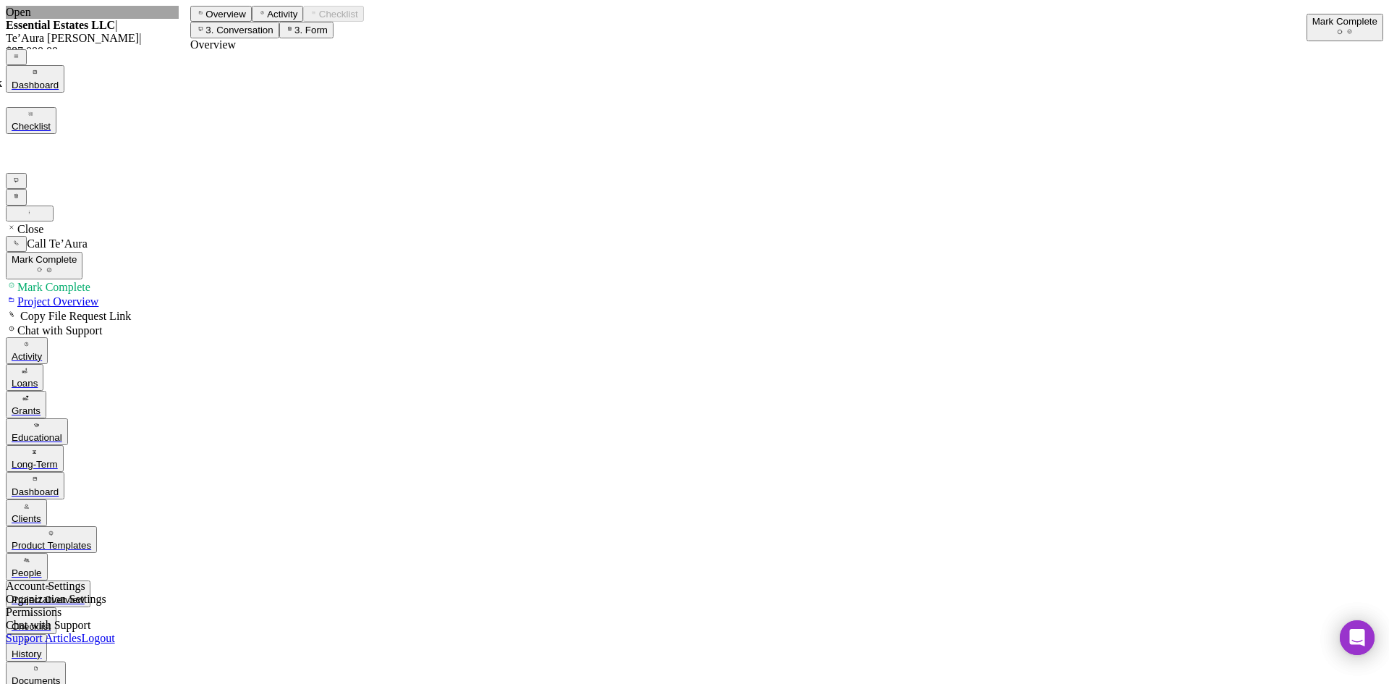
type input "$20,000"
paste input "50"
type input "50"
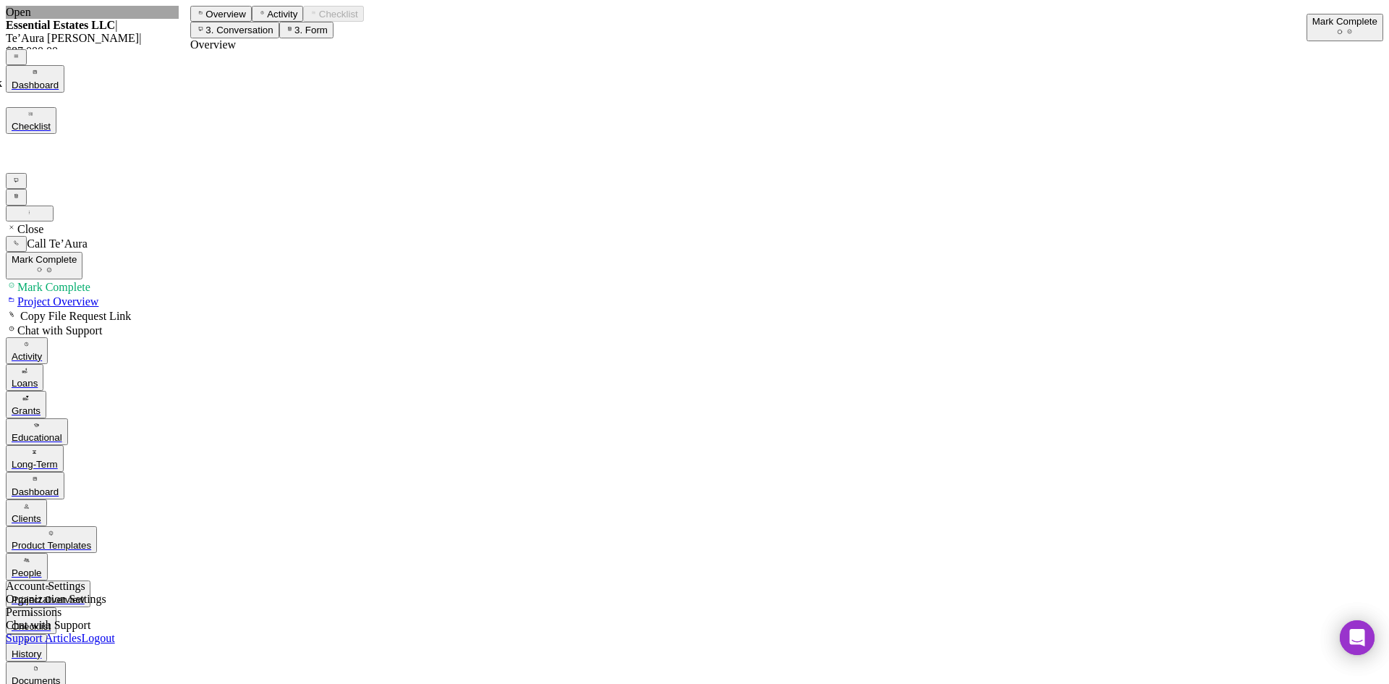
paste input "50"
type input "50"
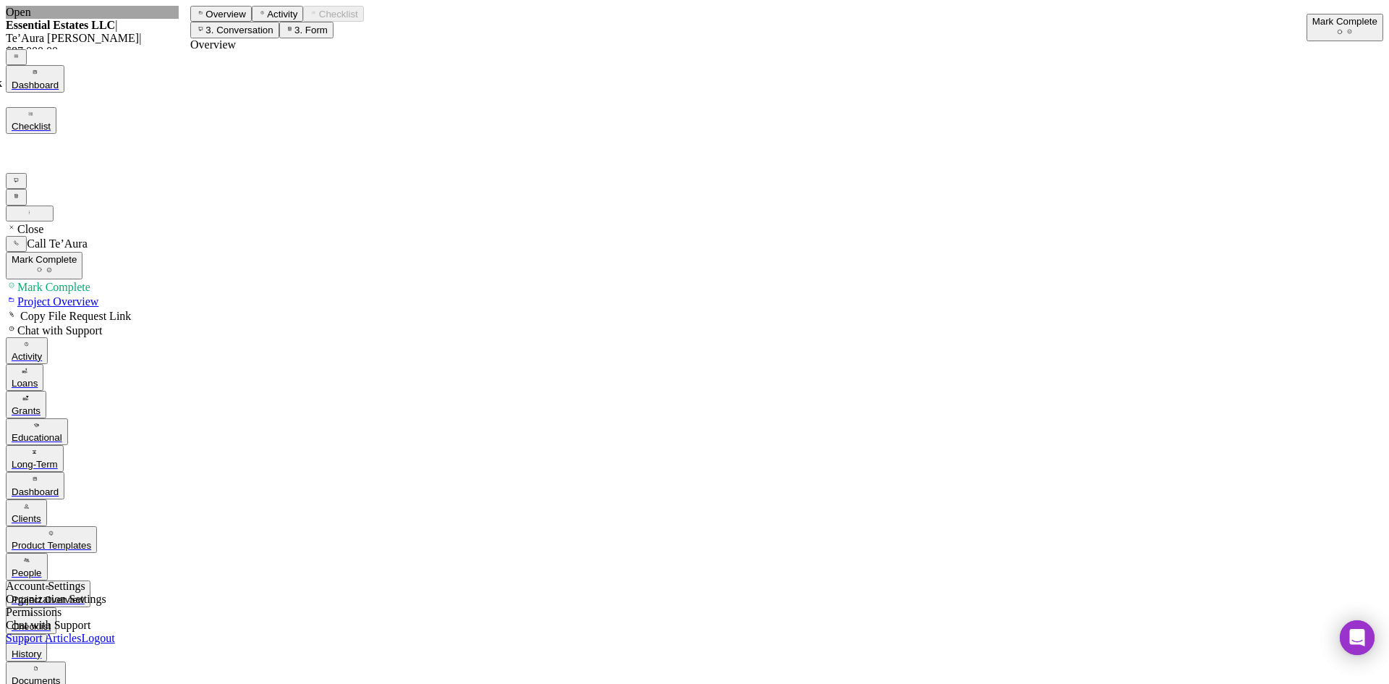
paste input "10"
type input "10"
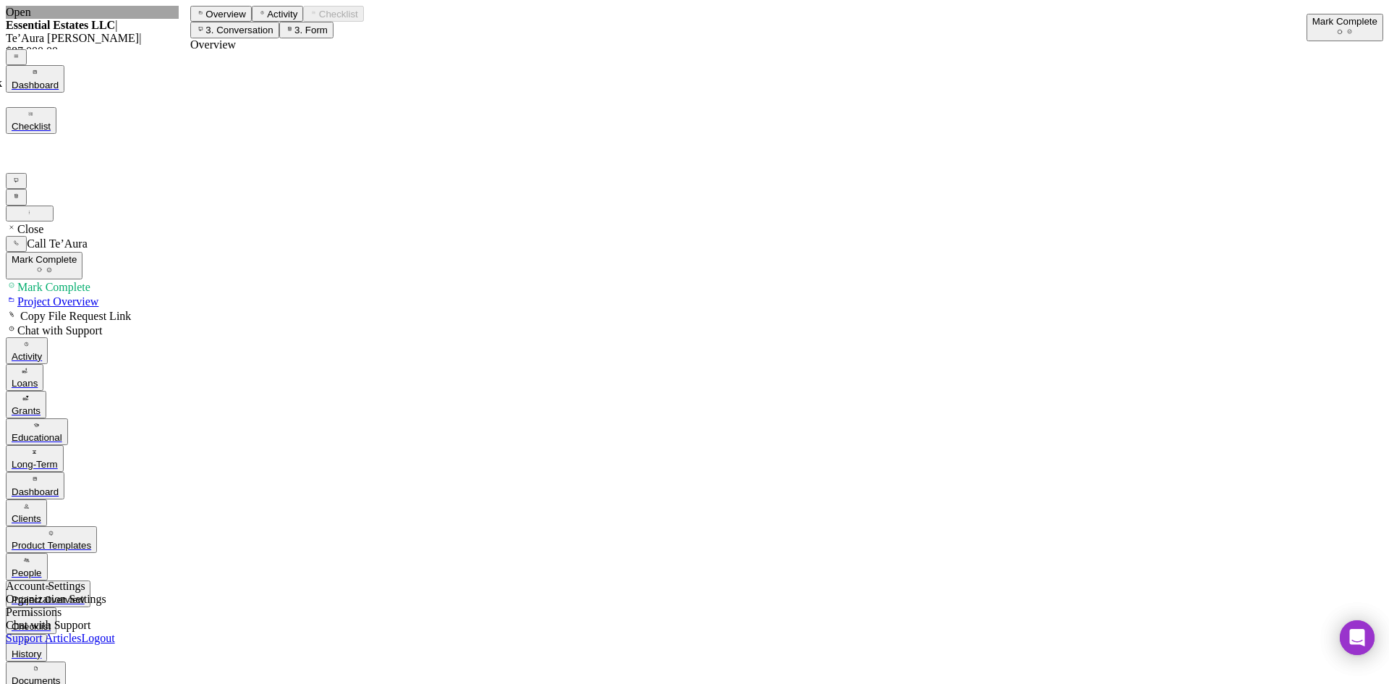
scroll to position [1375, 0]
type input "0"
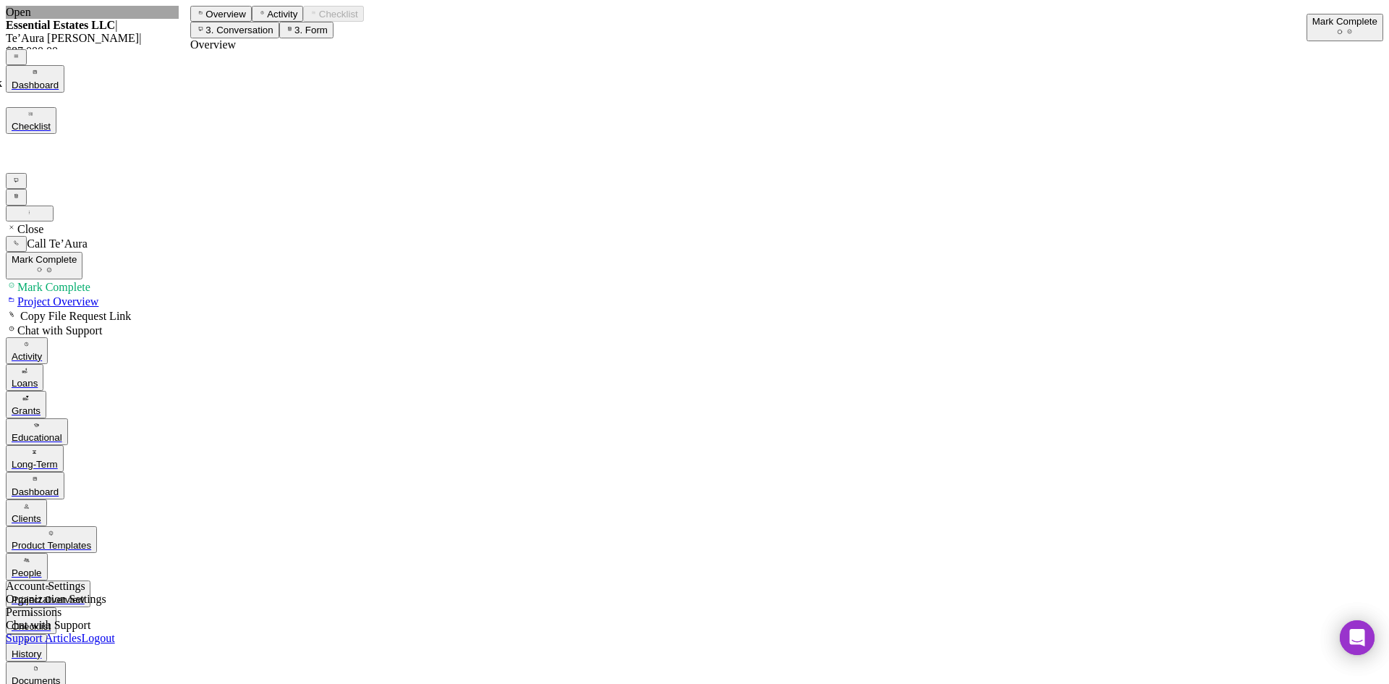
paste textarea "Renovate homes and bring communities back. Help level the shortage of homes."
type textarea "Renovate homes and bring communities back. Help level the shortage of homes."
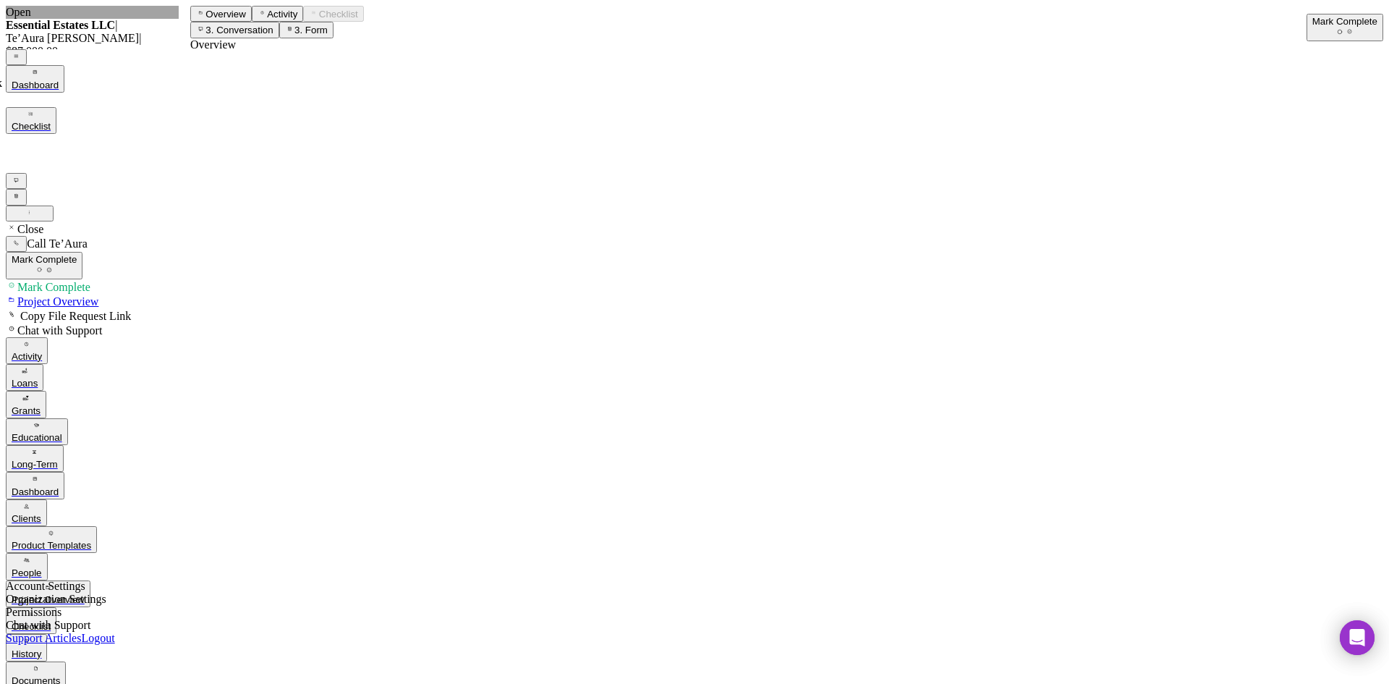
click at [1307, 29] on button "Mark Complete" at bounding box center [1345, 27] width 77 height 27
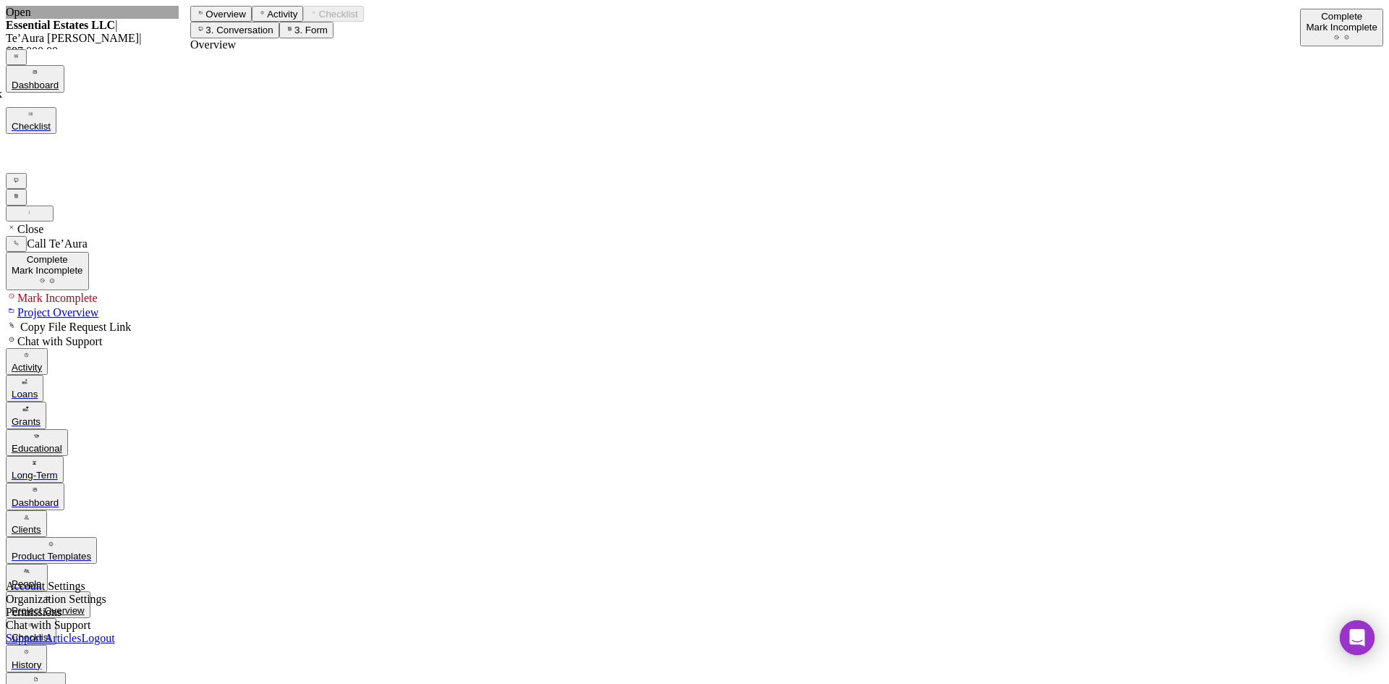
scroll to position [494, 0]
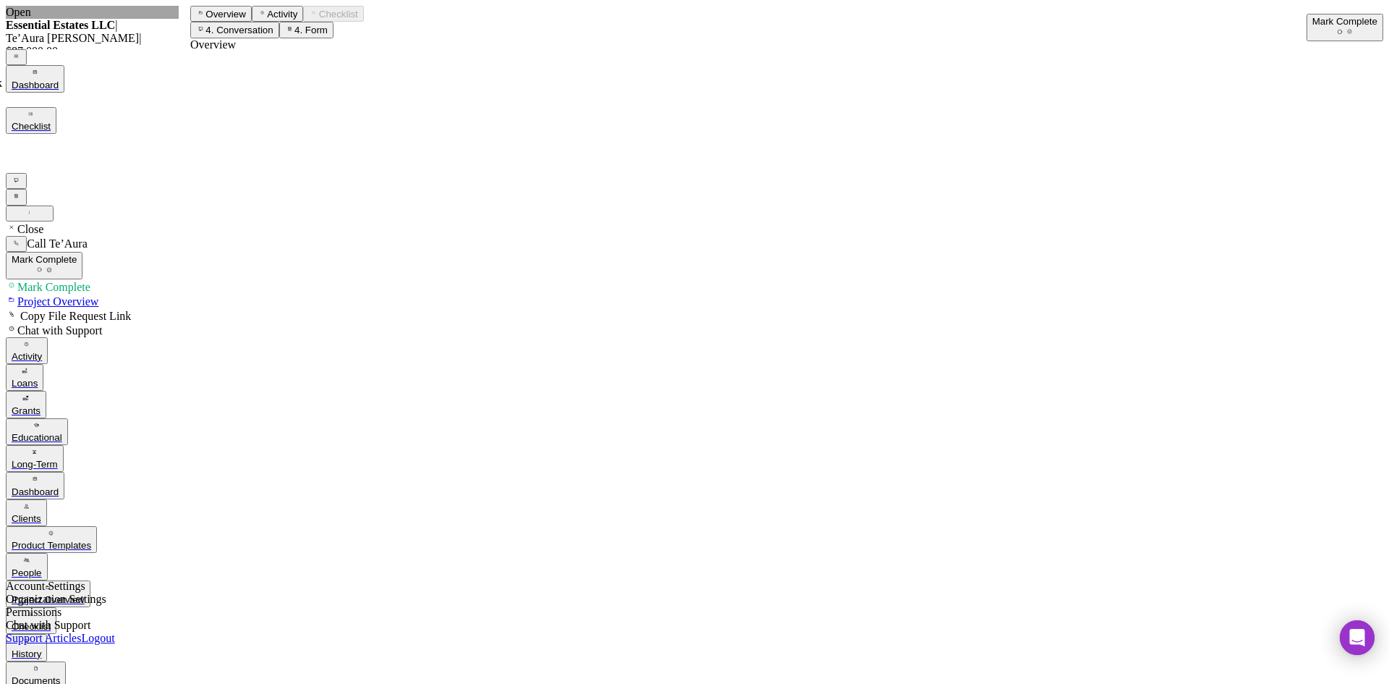
paste input "Jacque Miley"
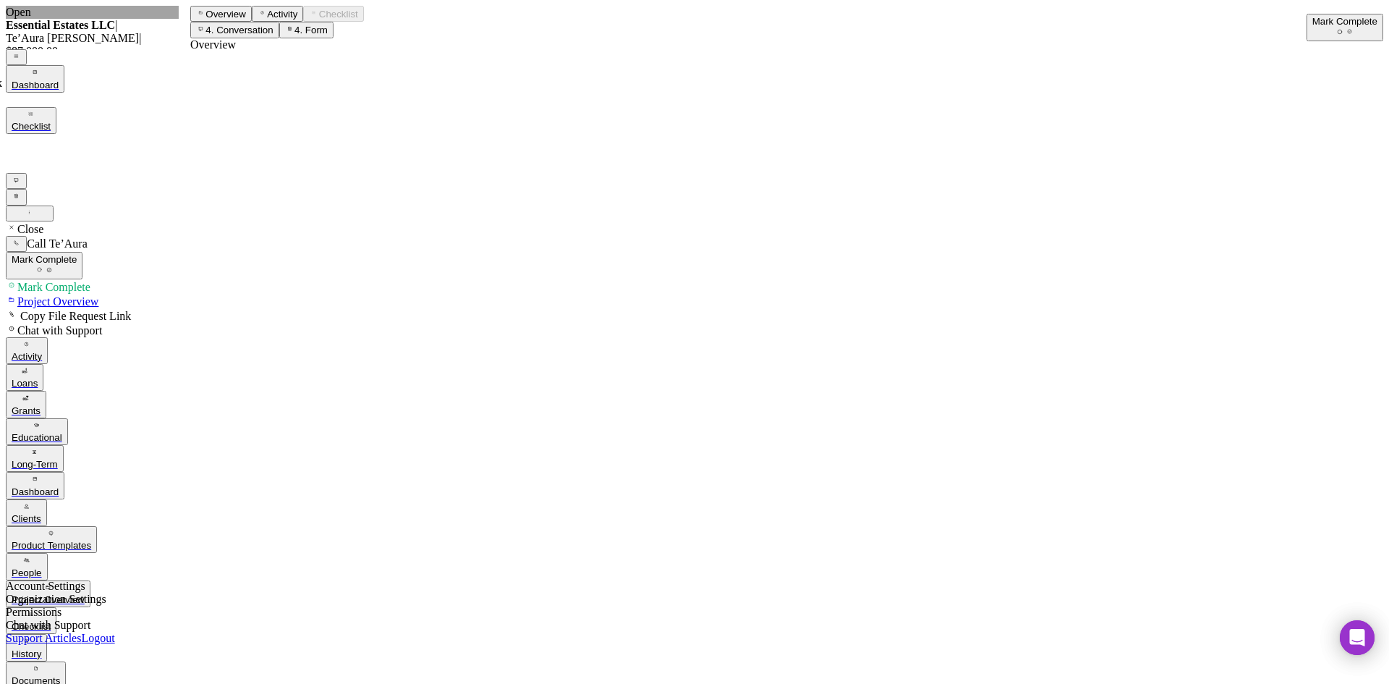
type input "Jacque Miley"
drag, startPoint x: 932, startPoint y: 374, endPoint x: 952, endPoint y: 374, distance: 19.5
paste input "Jacque Miley"
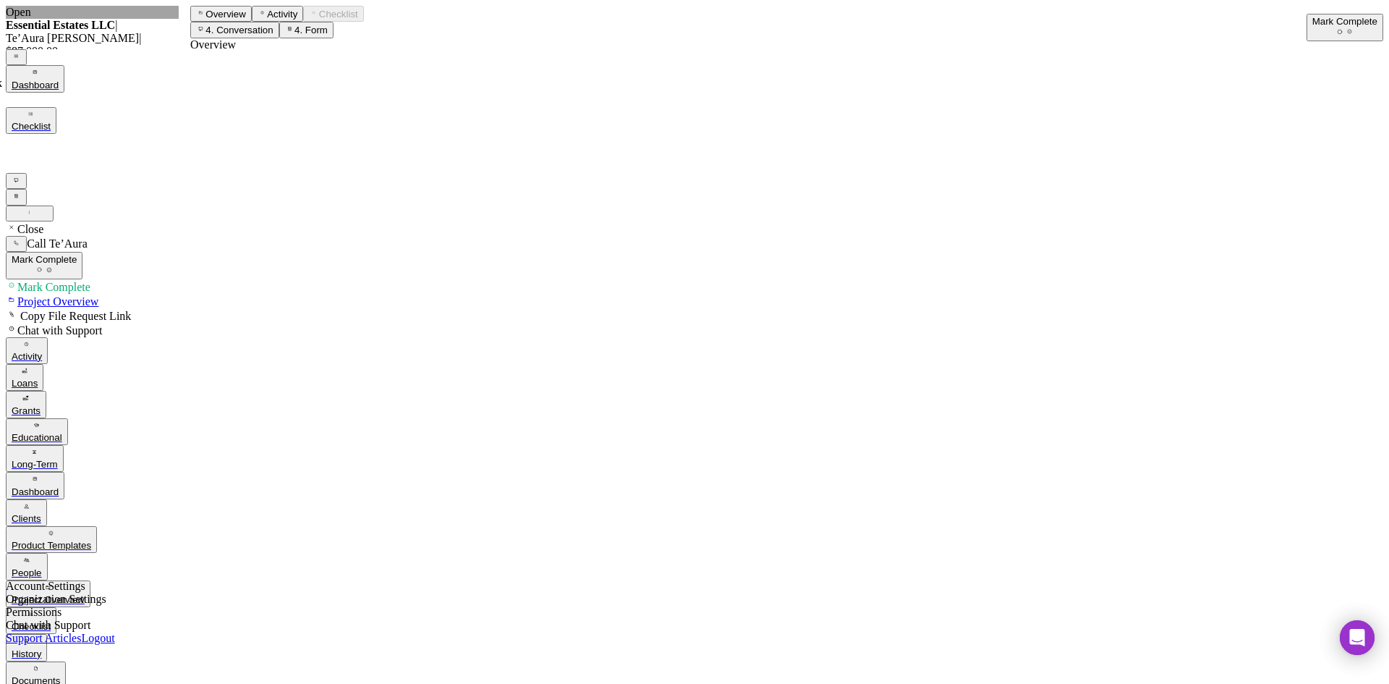
type input "Jacque Miley"
paste input "4204 Peck st"
type input "4204 Peck st"
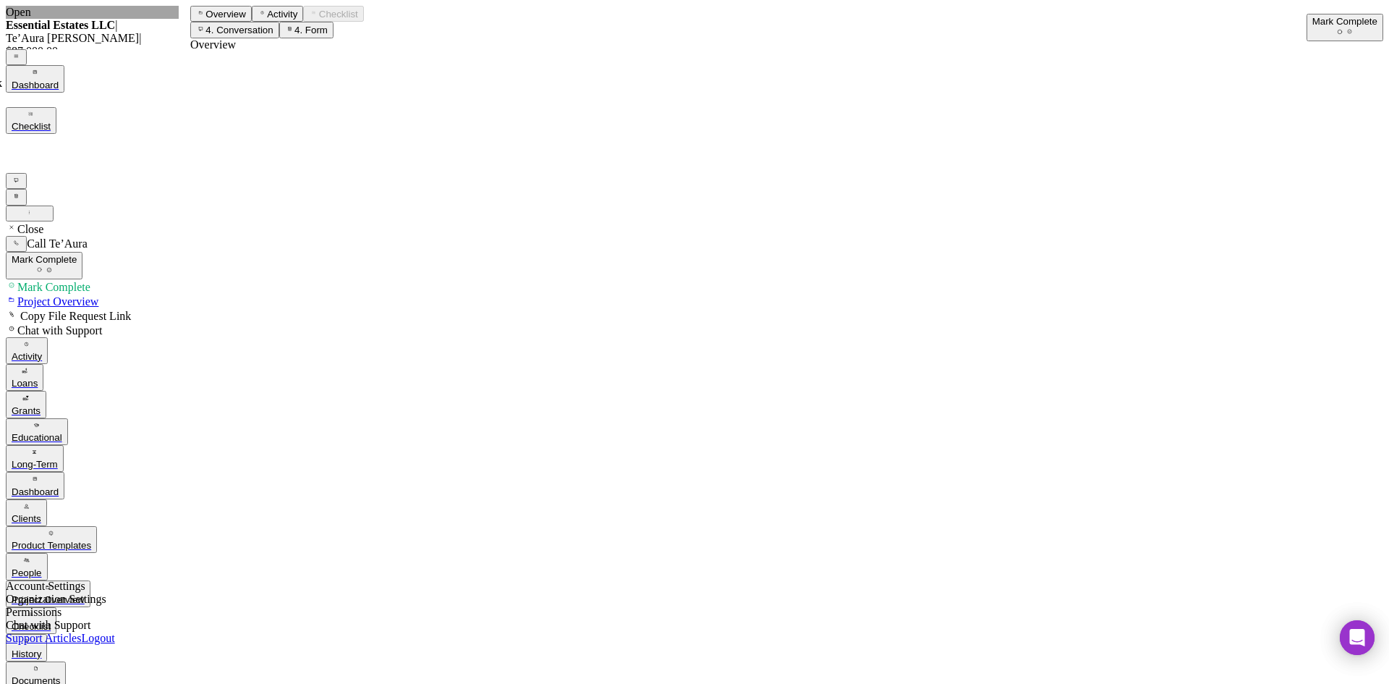
paste input "Saint Louis, MO 63107"
type input "Saint Louis, MO 63107"
paste input
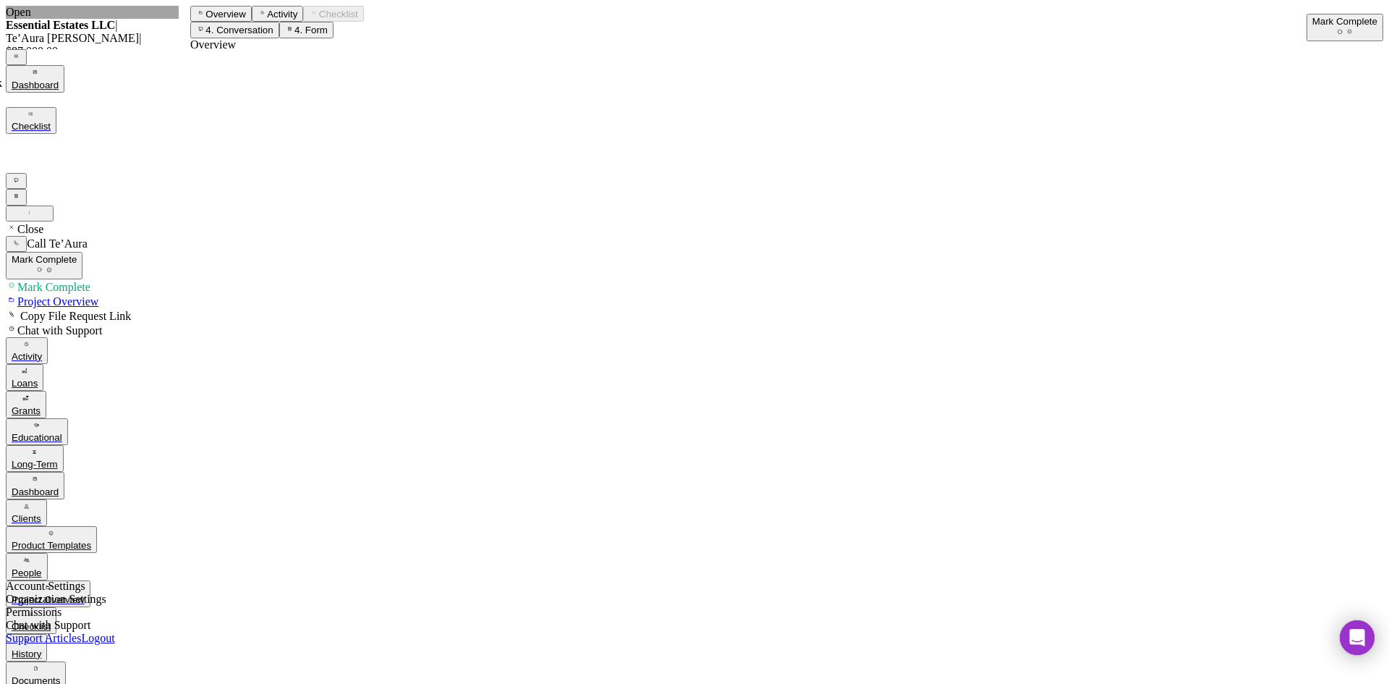
scroll to position [507, 0]
paste input "(314) 879-4847"
type input "(314) 879-4847"
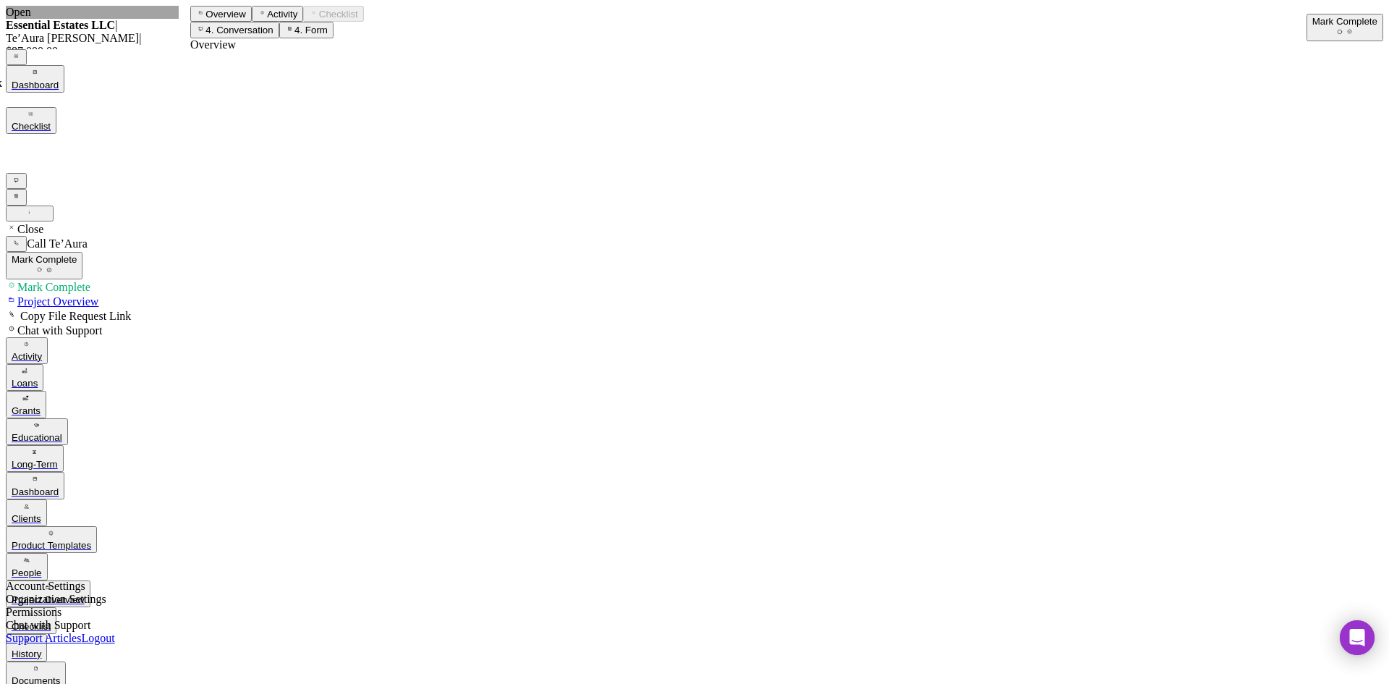
paste input "Marlene Hodges"
type input "Marlene Hodges"
paste input "1861 Murphy Park Drive"
type input "1861 Murphy Park Drive"
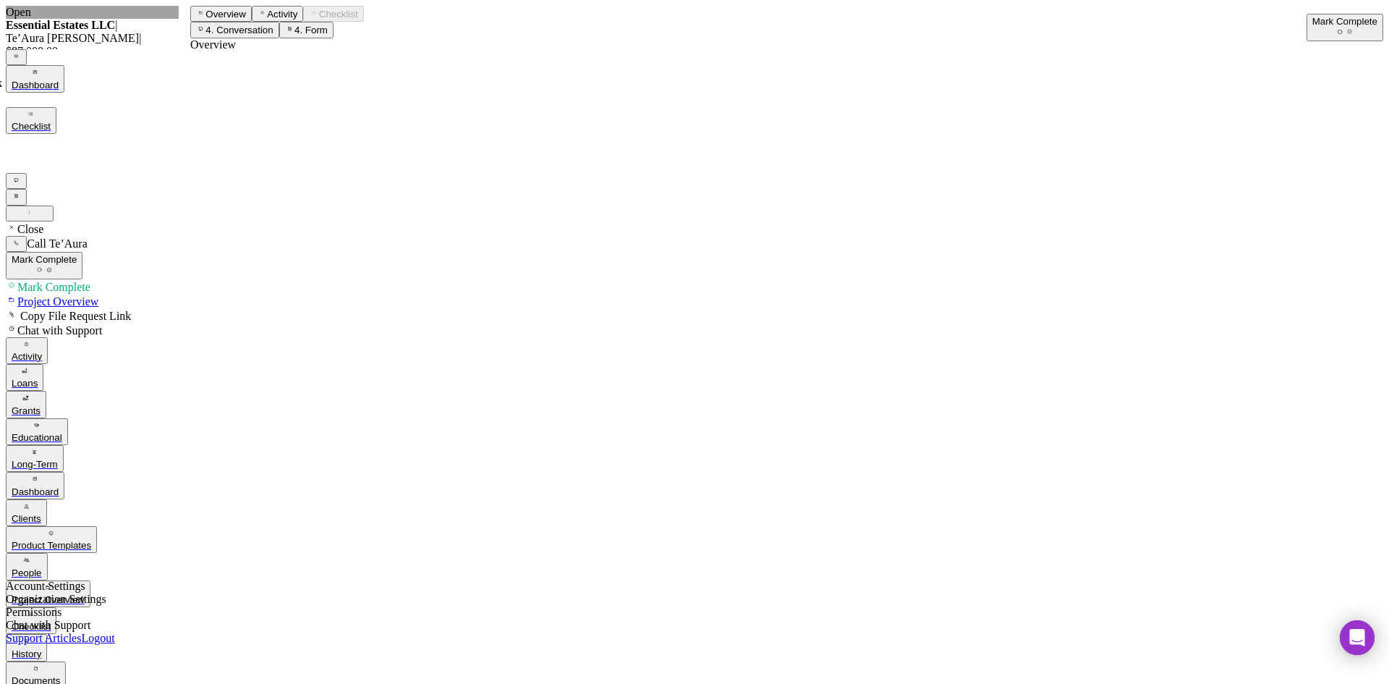
paste input "Saint Louis, MO 63106"
type input "Saint Louis, MO 63106"
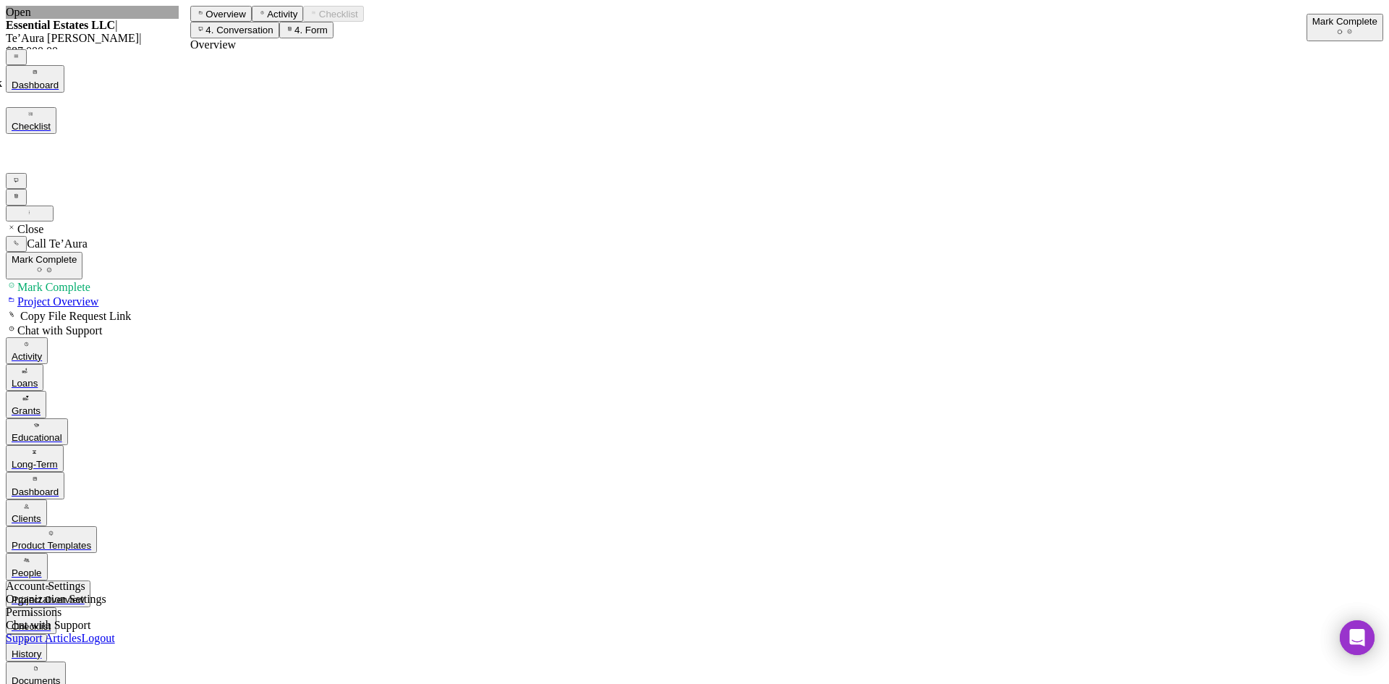
paste input "(314) 498-7748"
type input "(314) 498-7748"
click at [1316, 23] on div "Mark Complete" at bounding box center [1345, 21] width 65 height 11
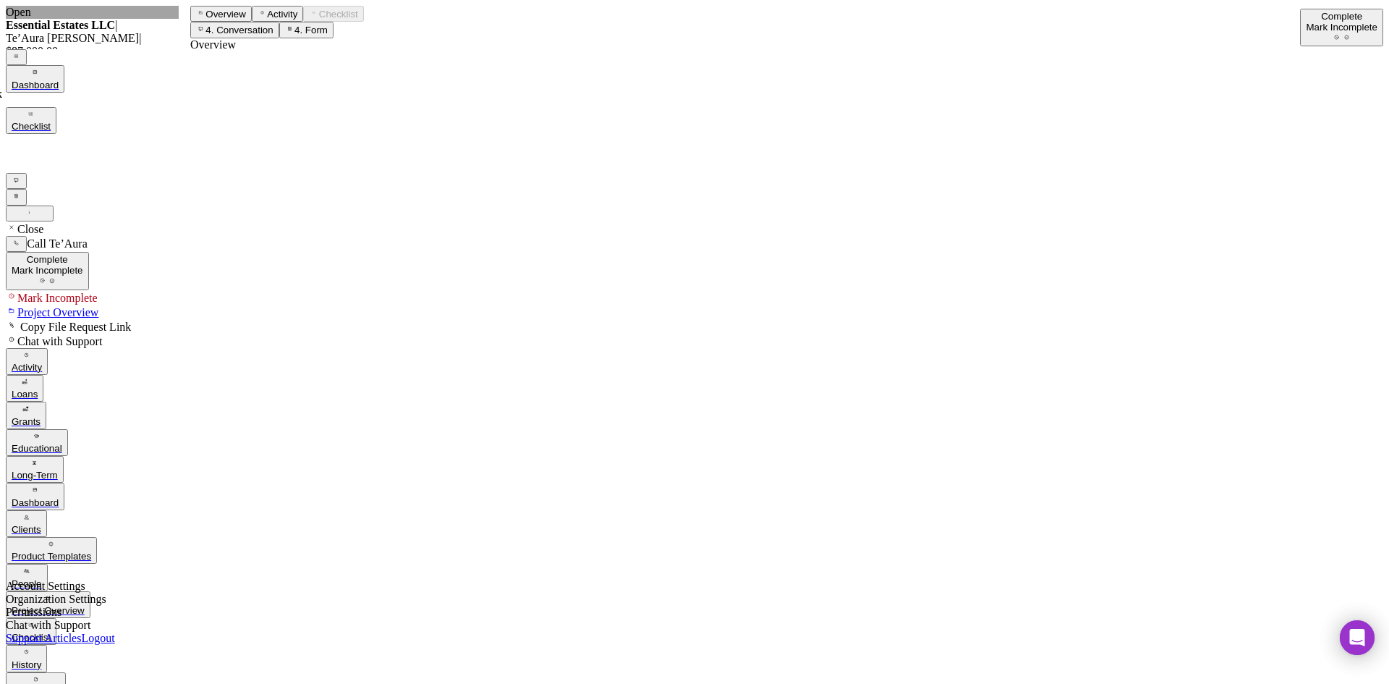
scroll to position [289, 0]
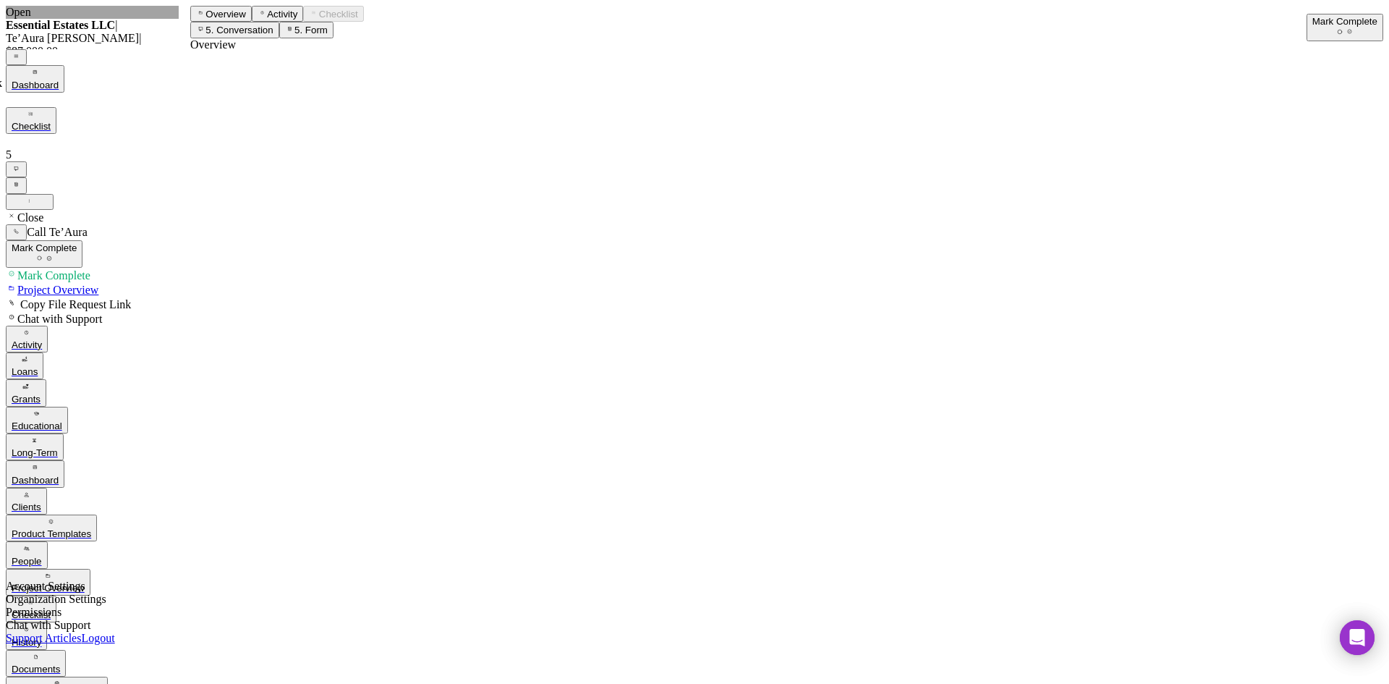
drag, startPoint x: 384, startPoint y: 540, endPoint x: 376, endPoint y: 544, distance: 9.7
click at [1313, 24] on div "Mark Complete" at bounding box center [1345, 21] width 65 height 11
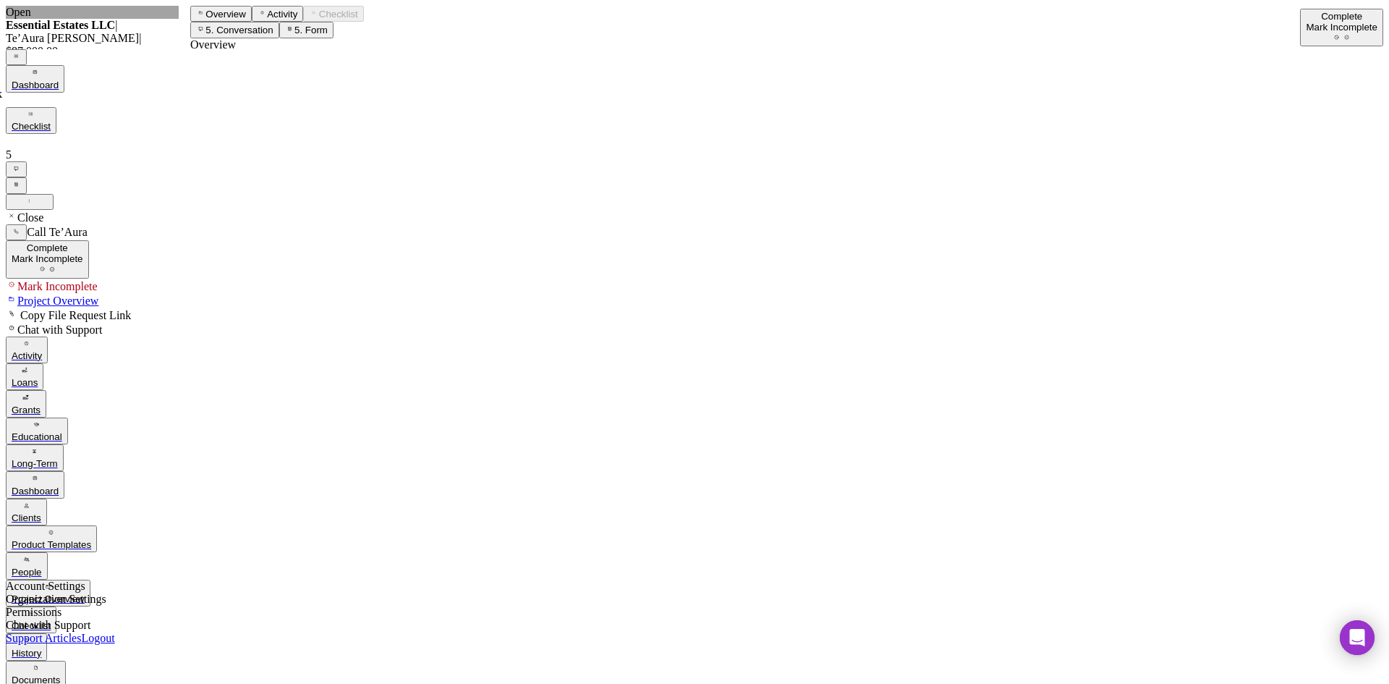
drag, startPoint x: 117, startPoint y: 312, endPoint x: 649, endPoint y: 280, distance: 532.8
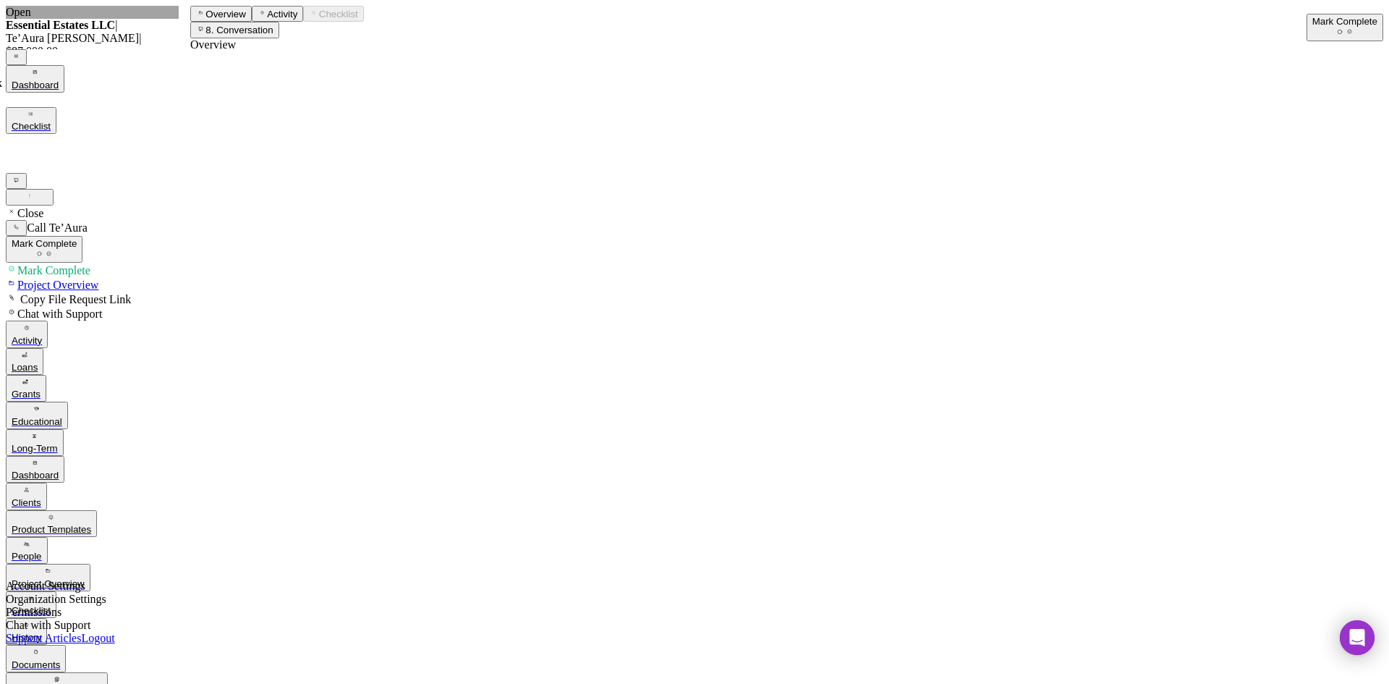
click at [1313, 16] on div "Mark Complete" at bounding box center [1345, 21] width 65 height 11
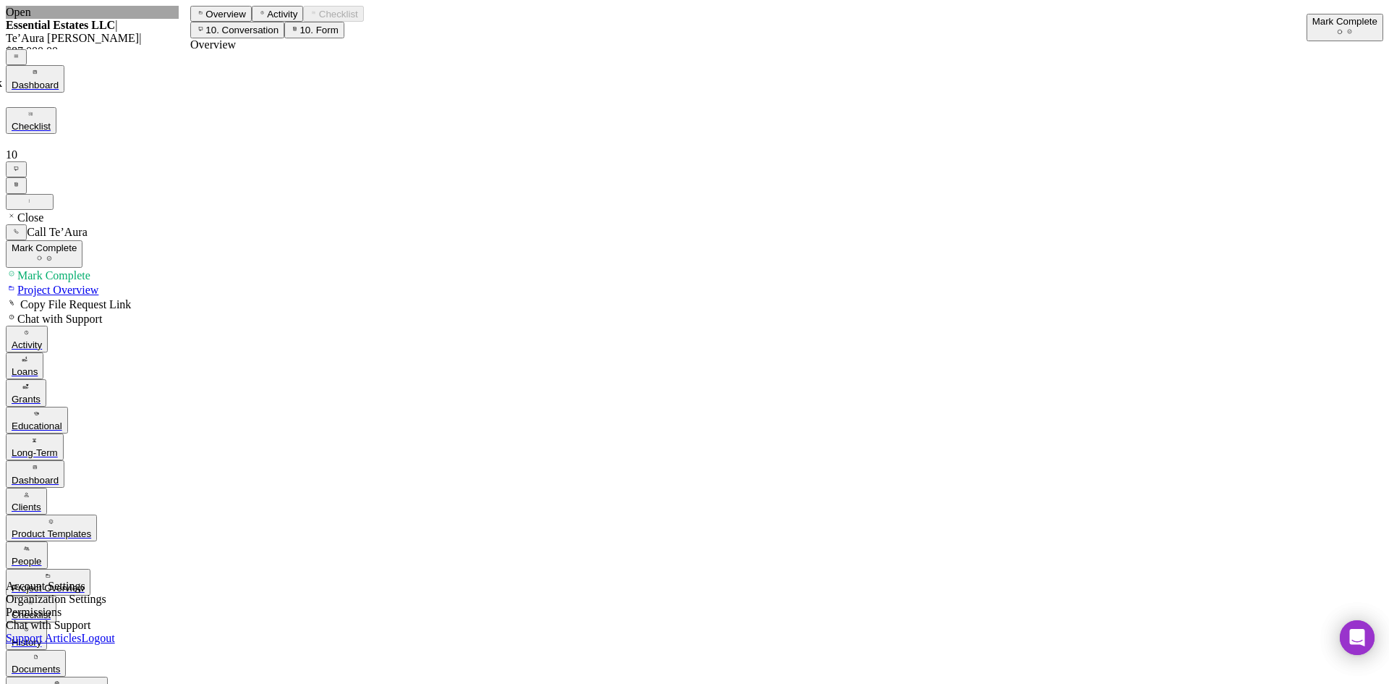
paste textarea "Renovate and restore a home in a well maintained community, because nobody will…"
type textarea "Renovate and restore a home in a well maintained community, because nobody will…"
click at [1329, 25] on div "Mark Complete" at bounding box center [1345, 21] width 65 height 11
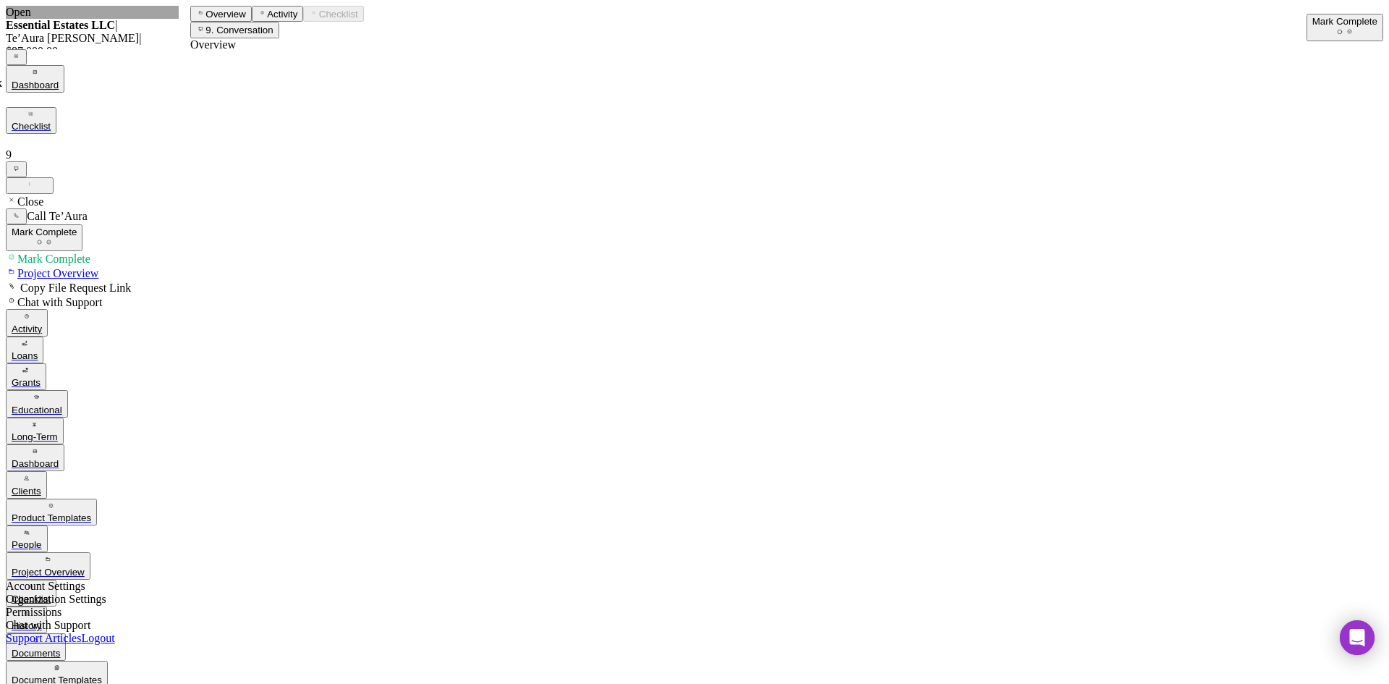
scroll to position [25, 0]
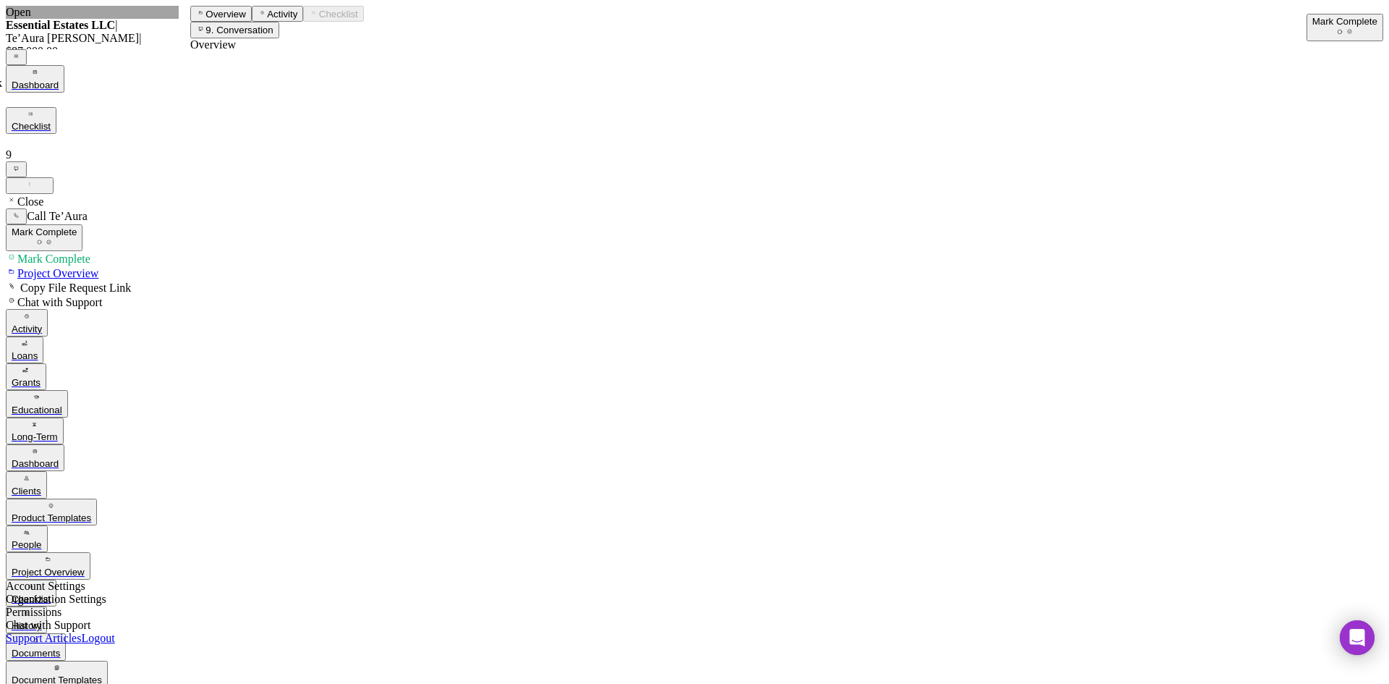
click at [1319, 27] on div "Mark Complete" at bounding box center [1345, 21] width 65 height 11
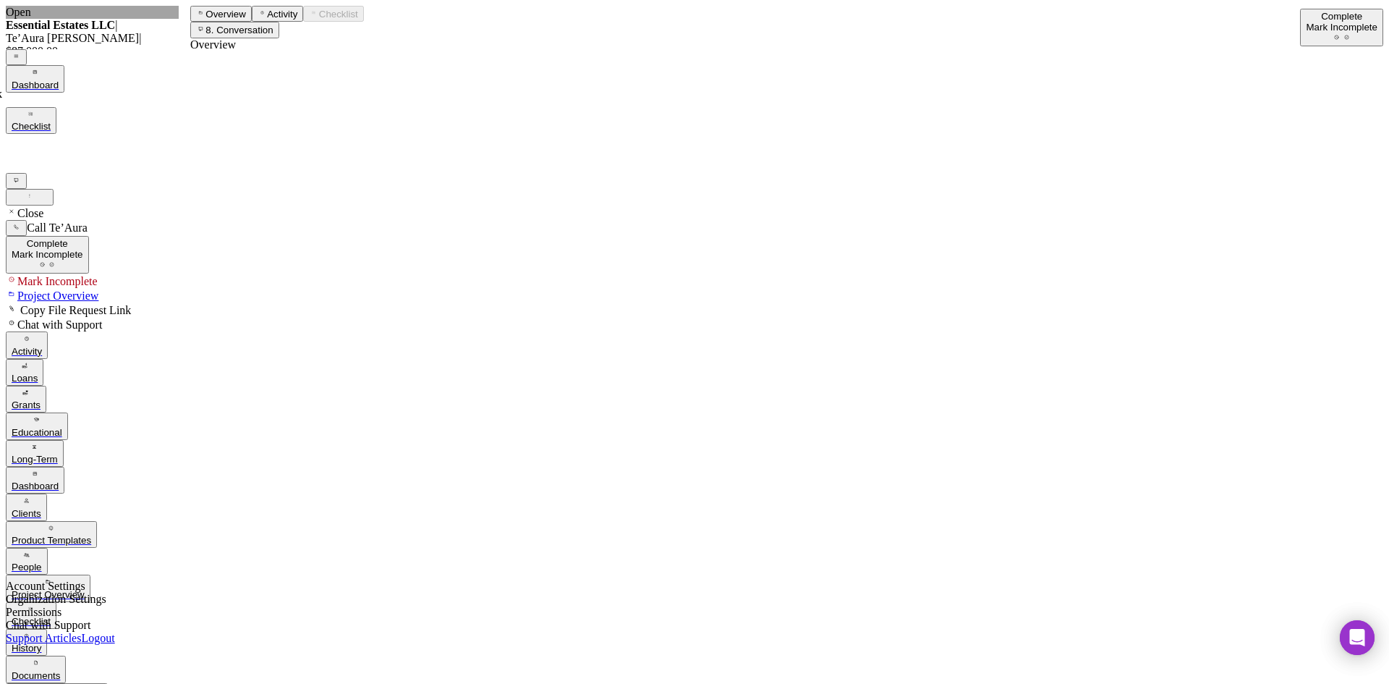
scroll to position [222, 0]
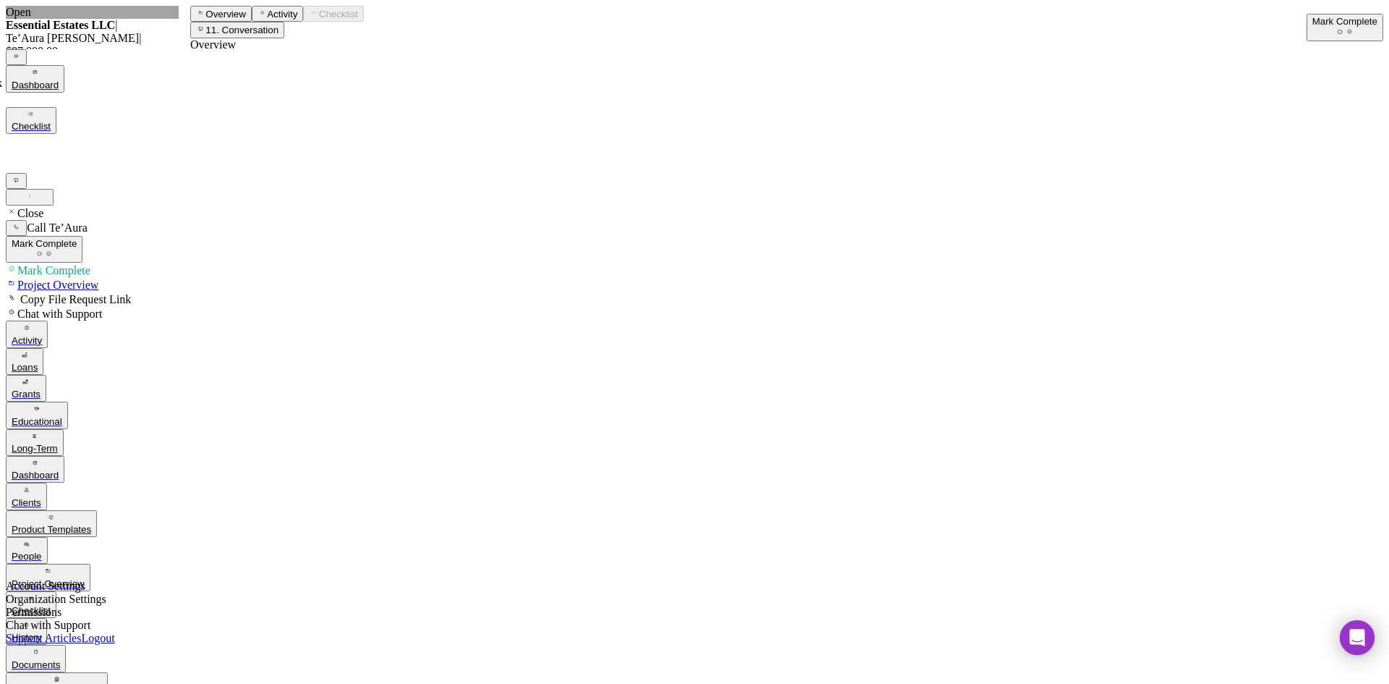
drag, startPoint x: 758, startPoint y: 427, endPoint x: 778, endPoint y: 459, distance: 37.4
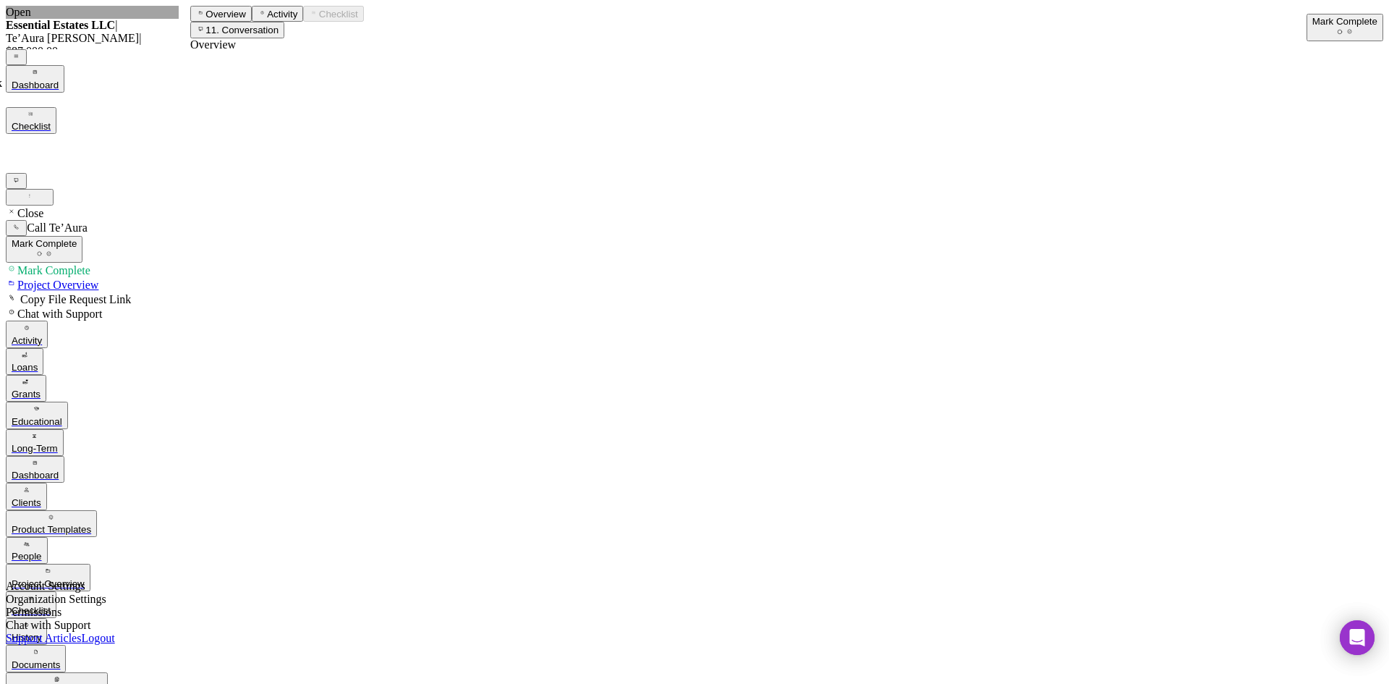
click at [1313, 27] on div "Mark Complete" at bounding box center [1345, 21] width 65 height 11
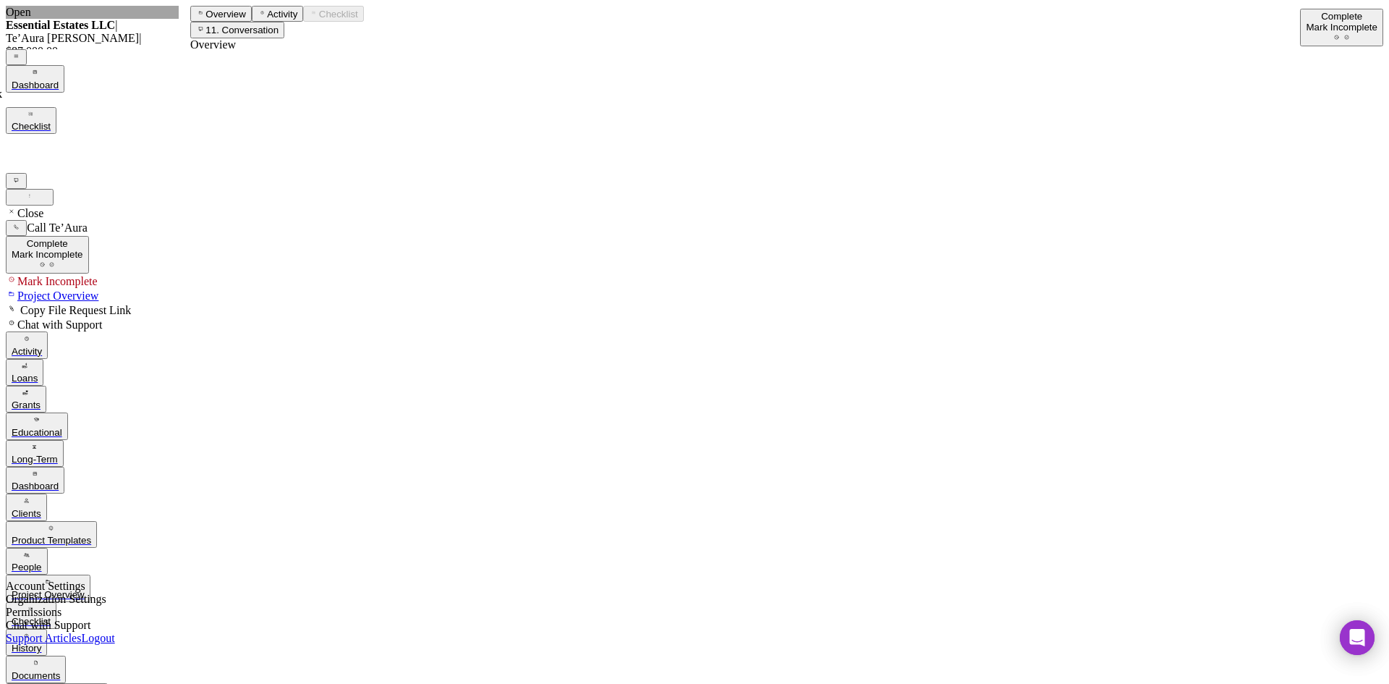
drag, startPoint x: 130, startPoint y: 555, endPoint x: 189, endPoint y: 557, distance: 58.7
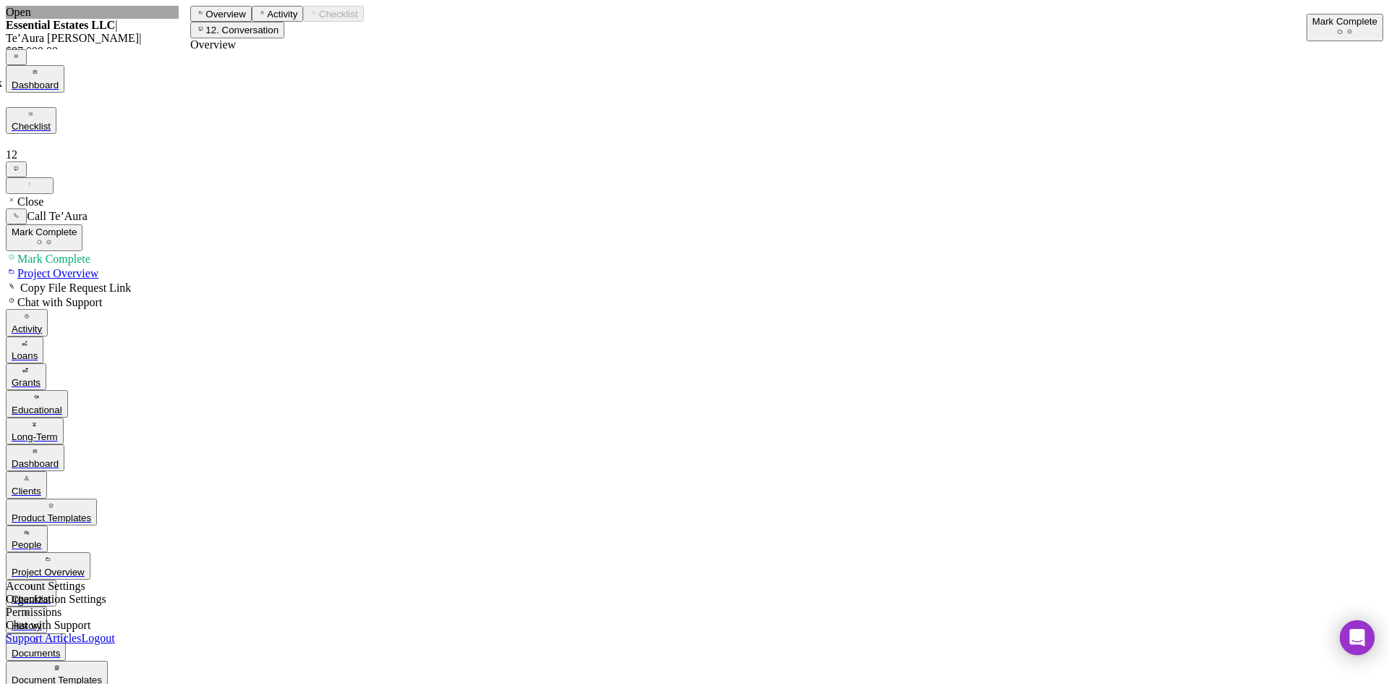
click at [1321, 22] on div "Mark Complete" at bounding box center [1345, 21] width 65 height 11
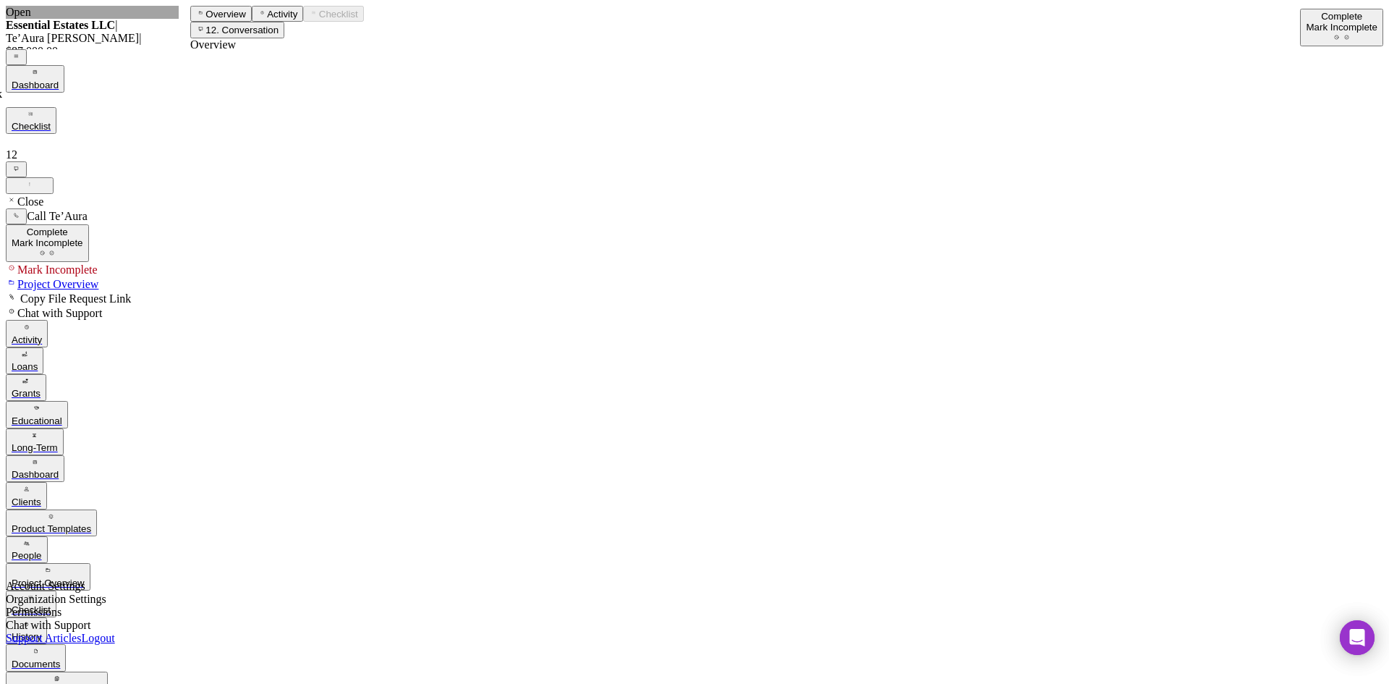
drag, startPoint x: 128, startPoint y: 576, endPoint x: 213, endPoint y: 561, distance: 86.7
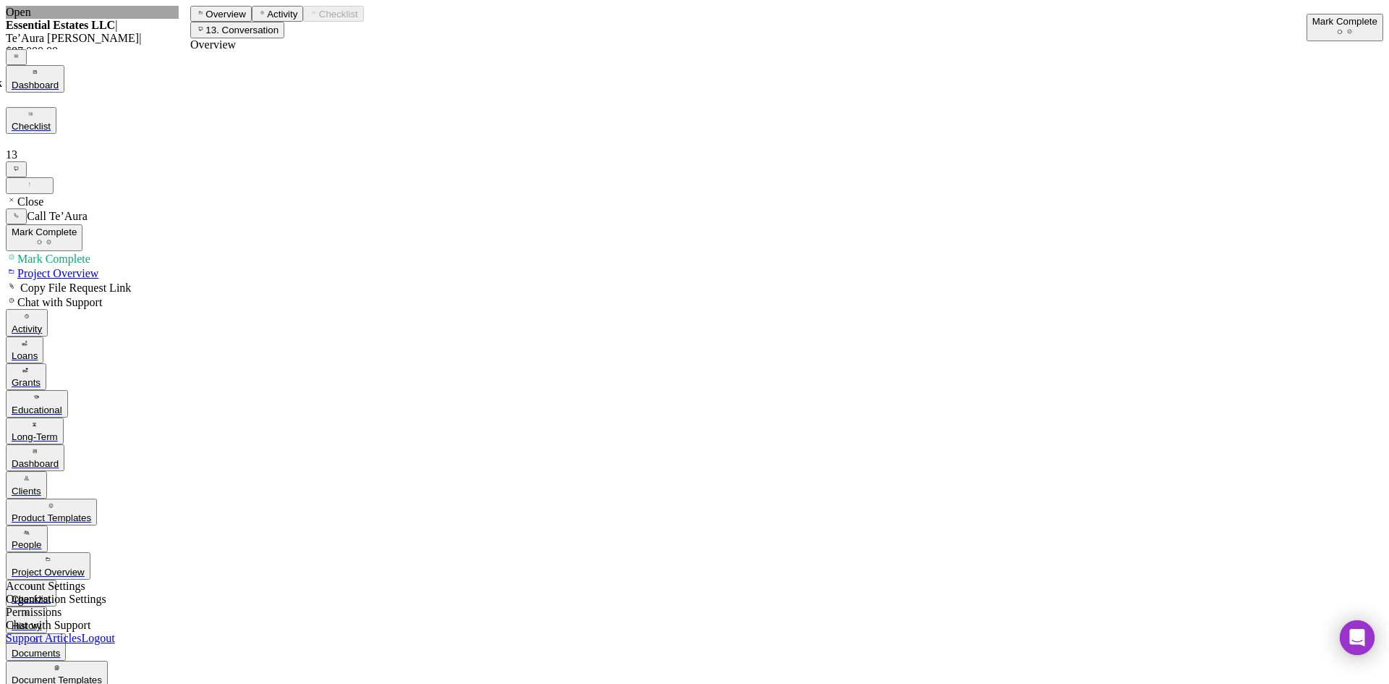
click at [1313, 27] on div "Mark Complete" at bounding box center [1345, 21] width 65 height 11
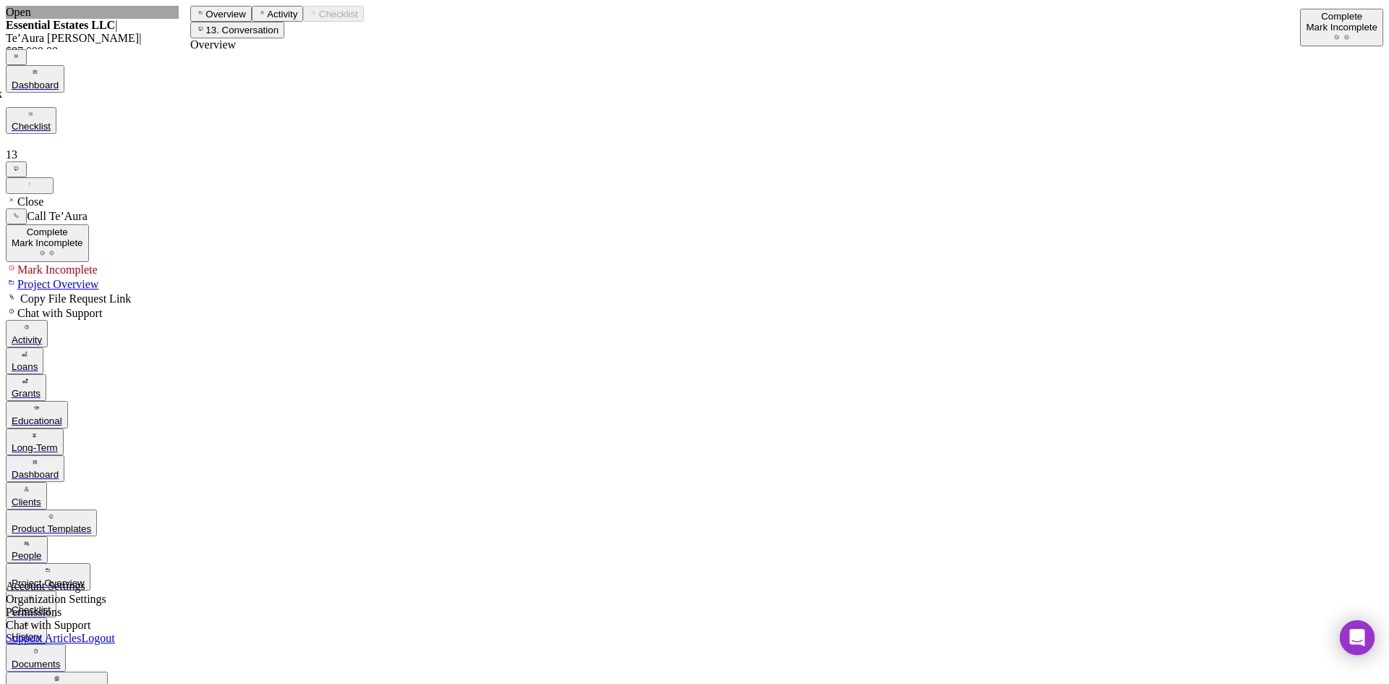
drag, startPoint x: 97, startPoint y: 614, endPoint x: 146, endPoint y: 596, distance: 52.2
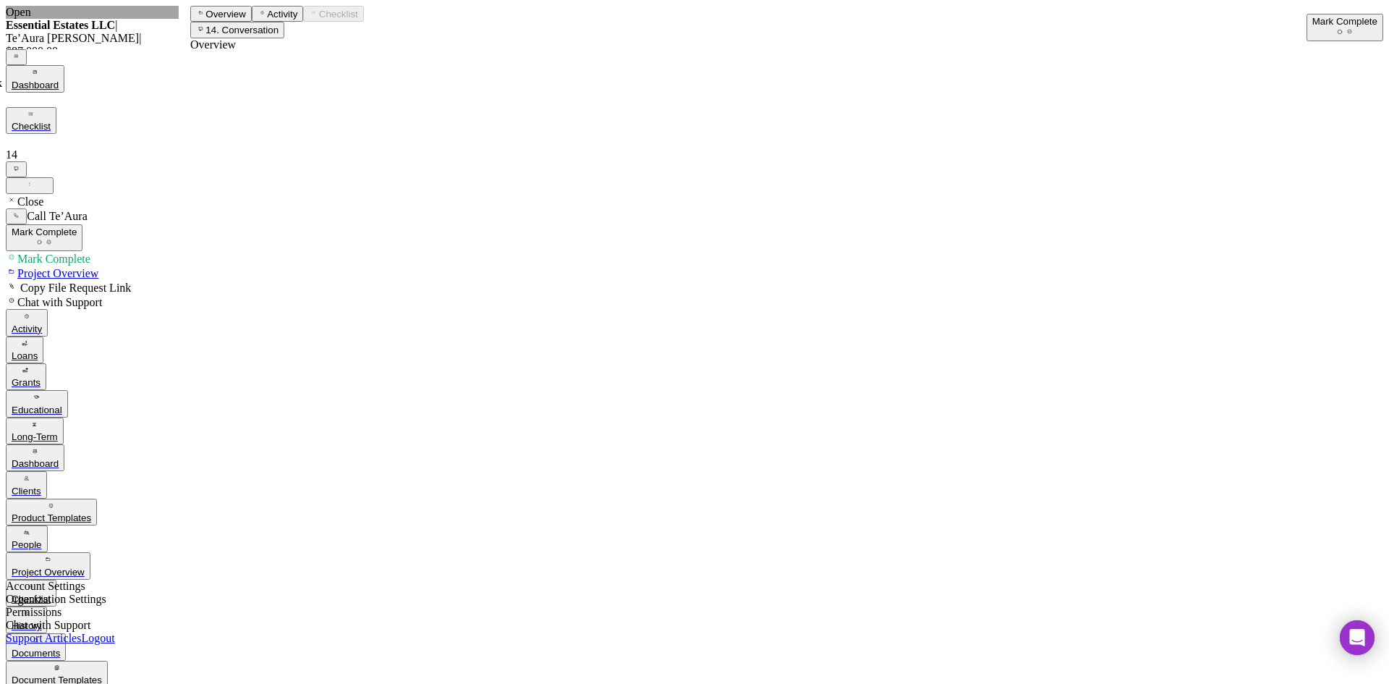
click at [1316, 16] on div "Mark Complete" at bounding box center [1345, 21] width 65 height 11
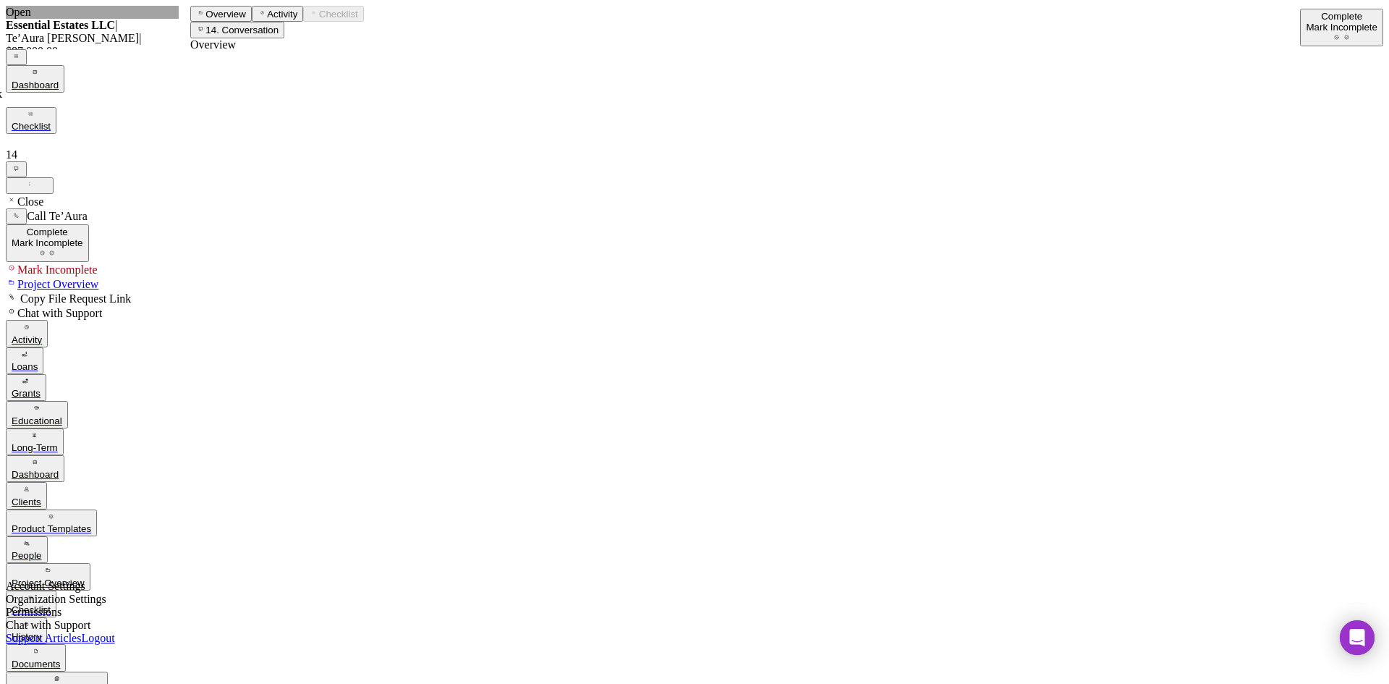
scroll to position [651, 0]
drag, startPoint x: 126, startPoint y: 500, endPoint x: 239, endPoint y: 484, distance: 114.0
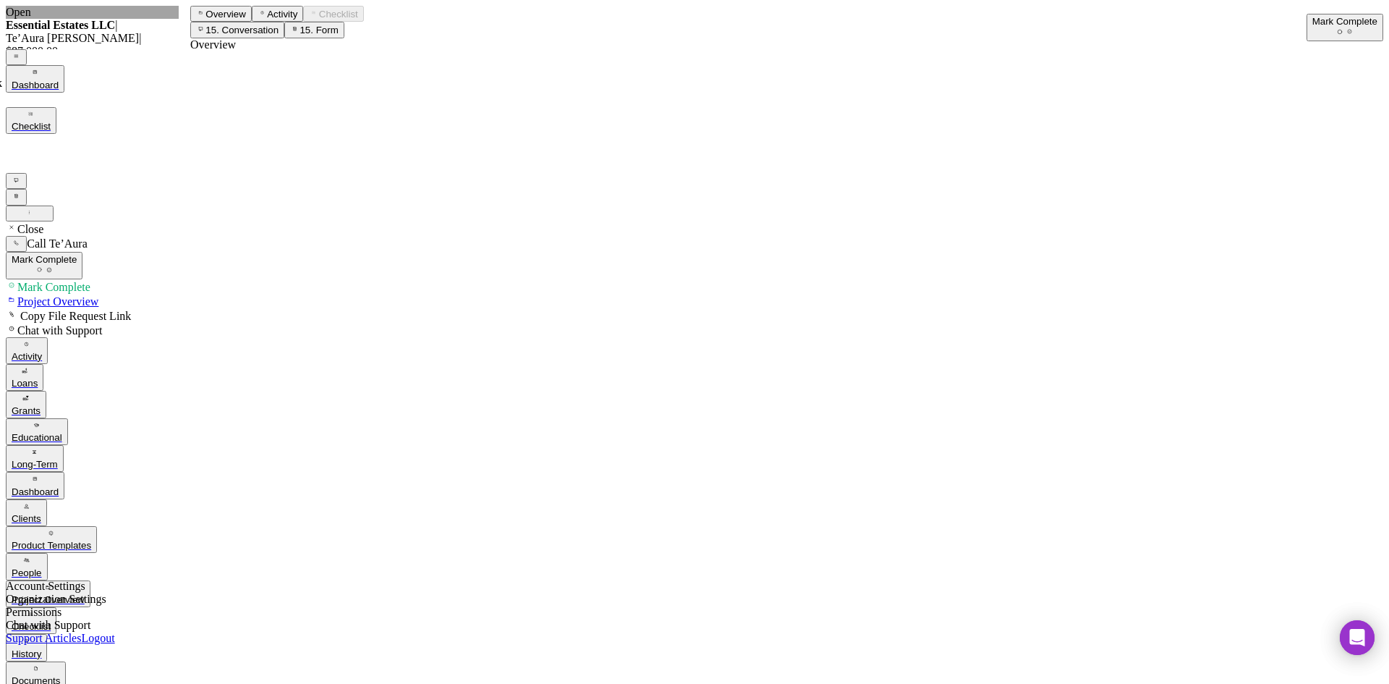
drag, startPoint x: 922, startPoint y: 491, endPoint x: 923, endPoint y: 500, distance: 8.8
drag, startPoint x: 925, startPoint y: 562, endPoint x: 924, endPoint y: 573, distance: 11.0
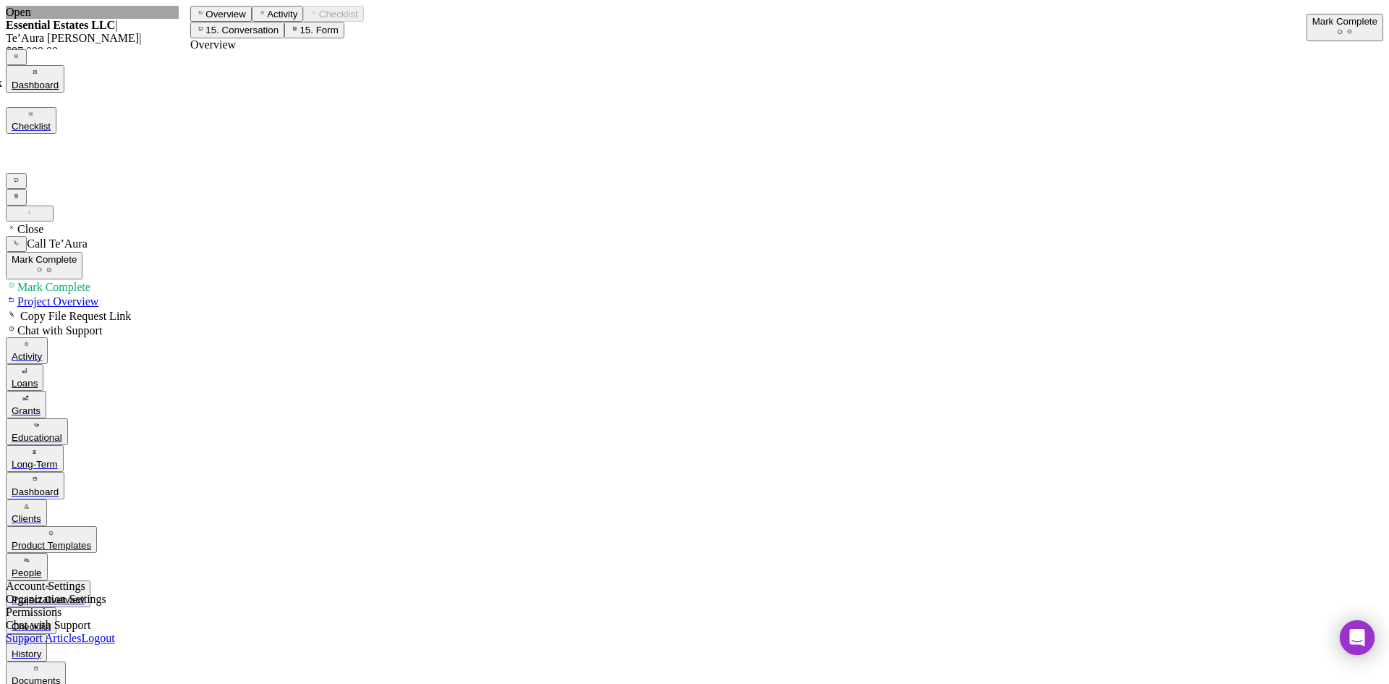
type input "1"
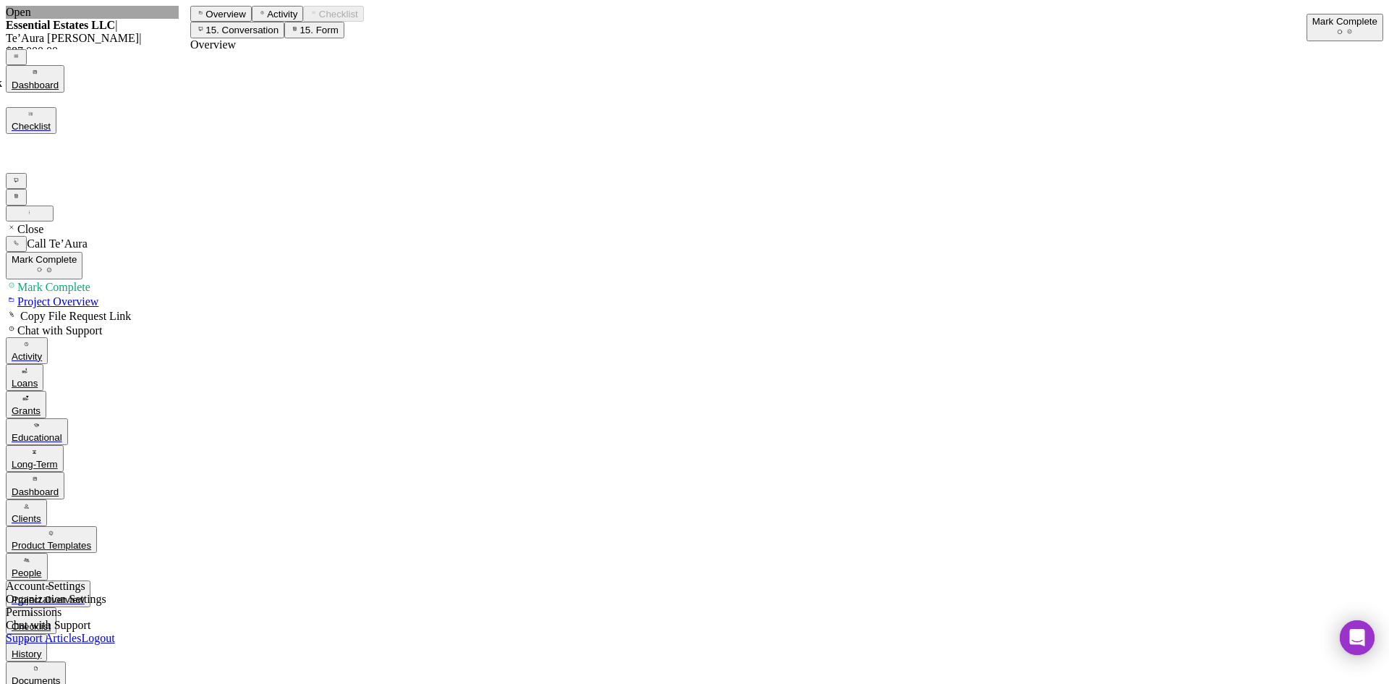
type input "1"
type input "0"
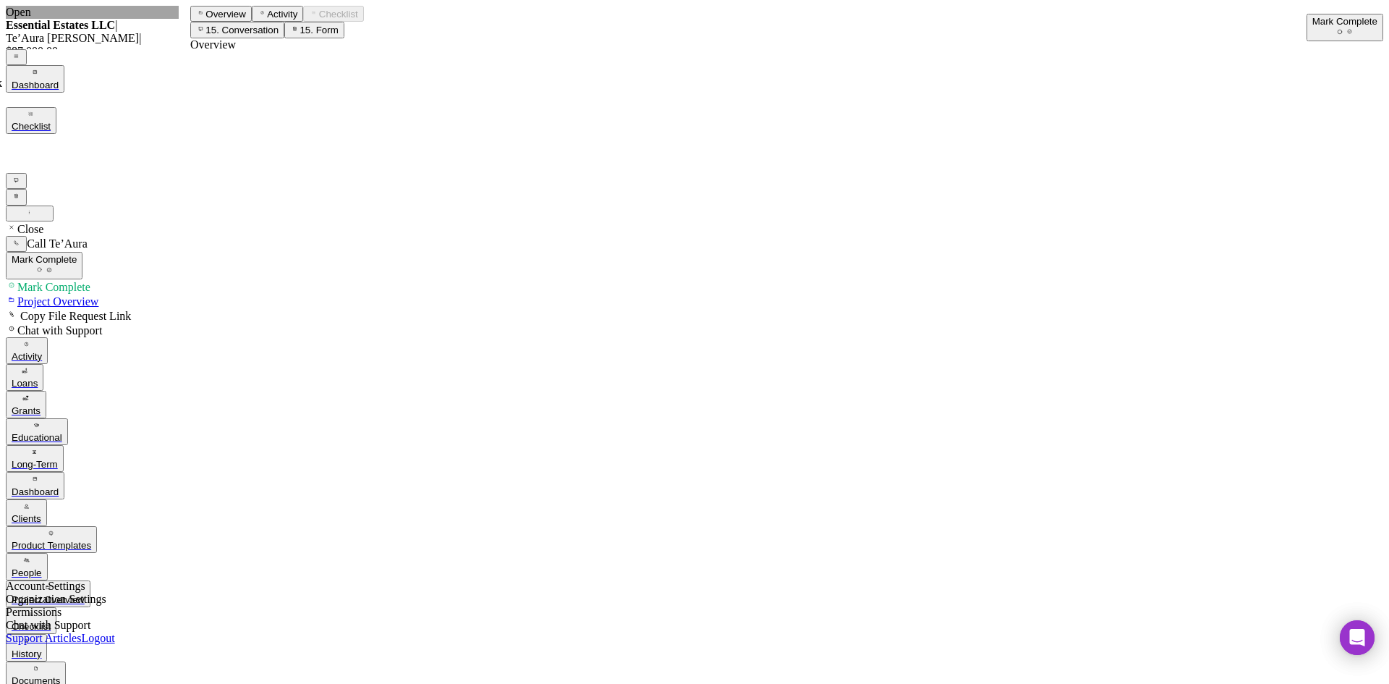
drag, startPoint x: 919, startPoint y: 555, endPoint x: 934, endPoint y: 537, distance: 23.6
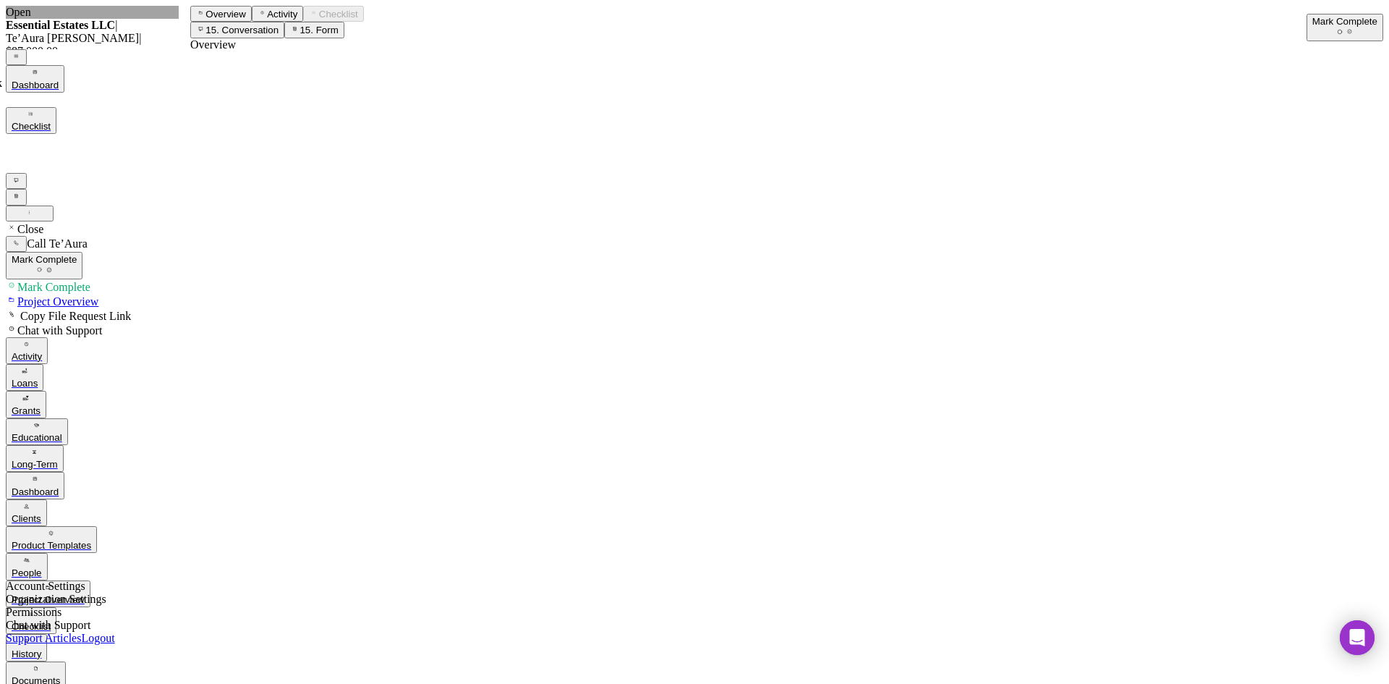
checkbox input "true"
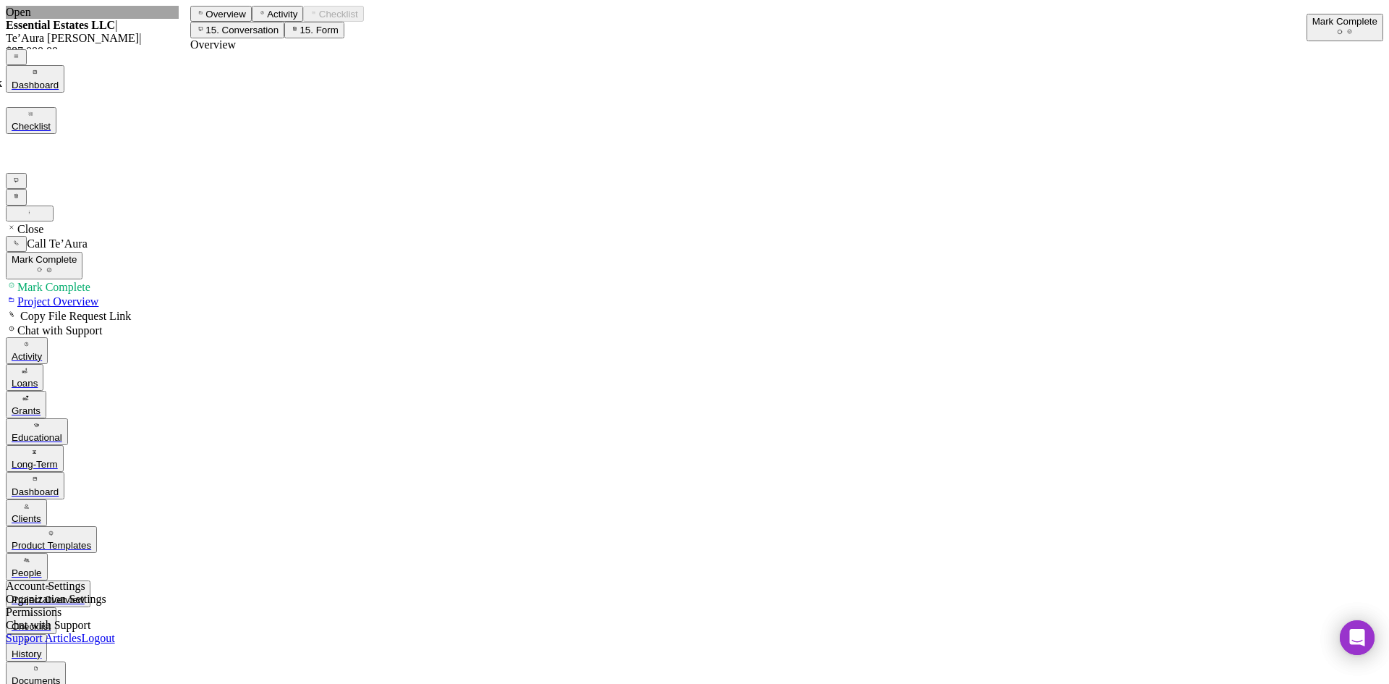
scroll to position [1520, 0]
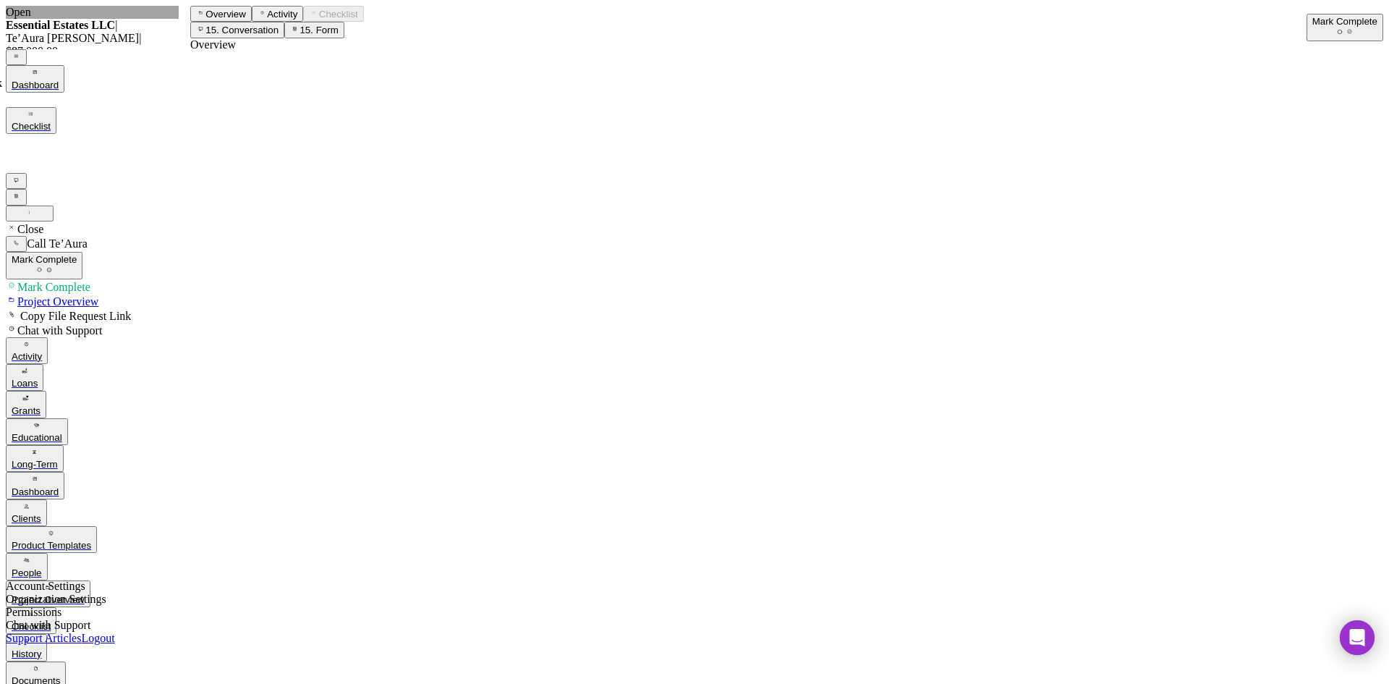
scroll to position [2026, 0]
checkbox input "true"
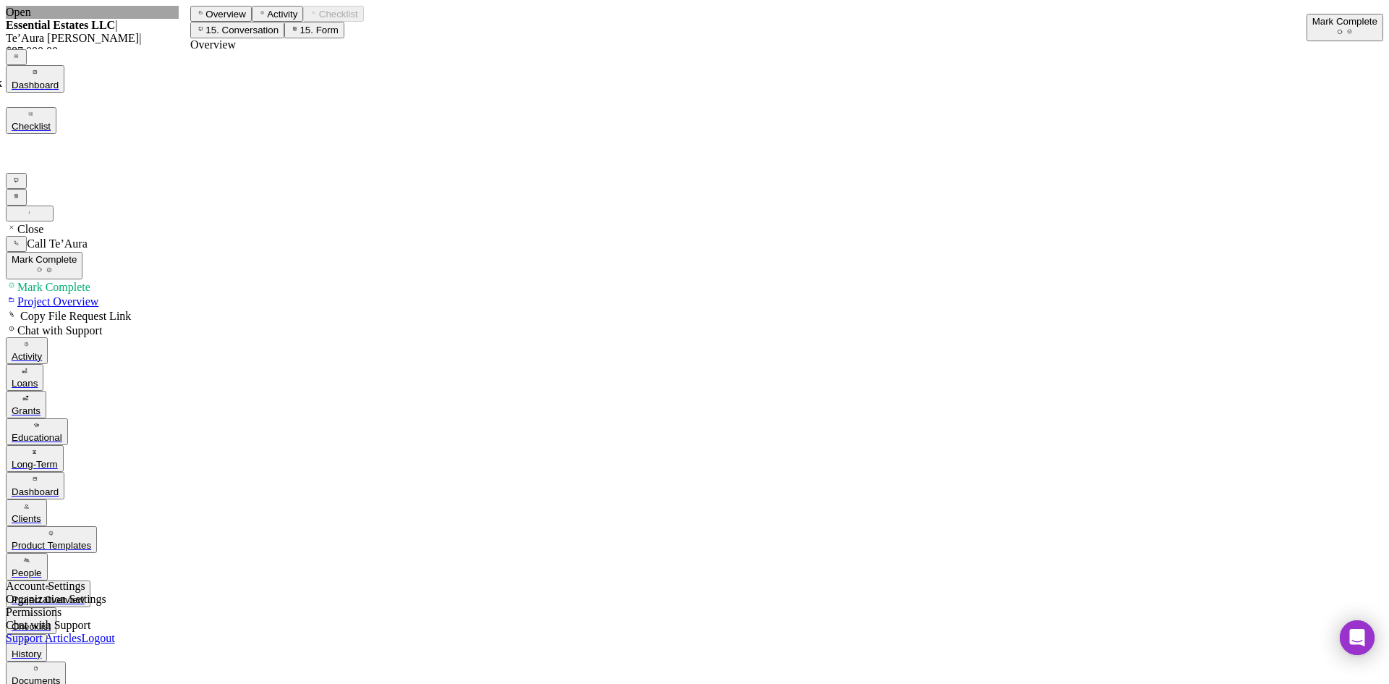
scroll to position [2316, 0]
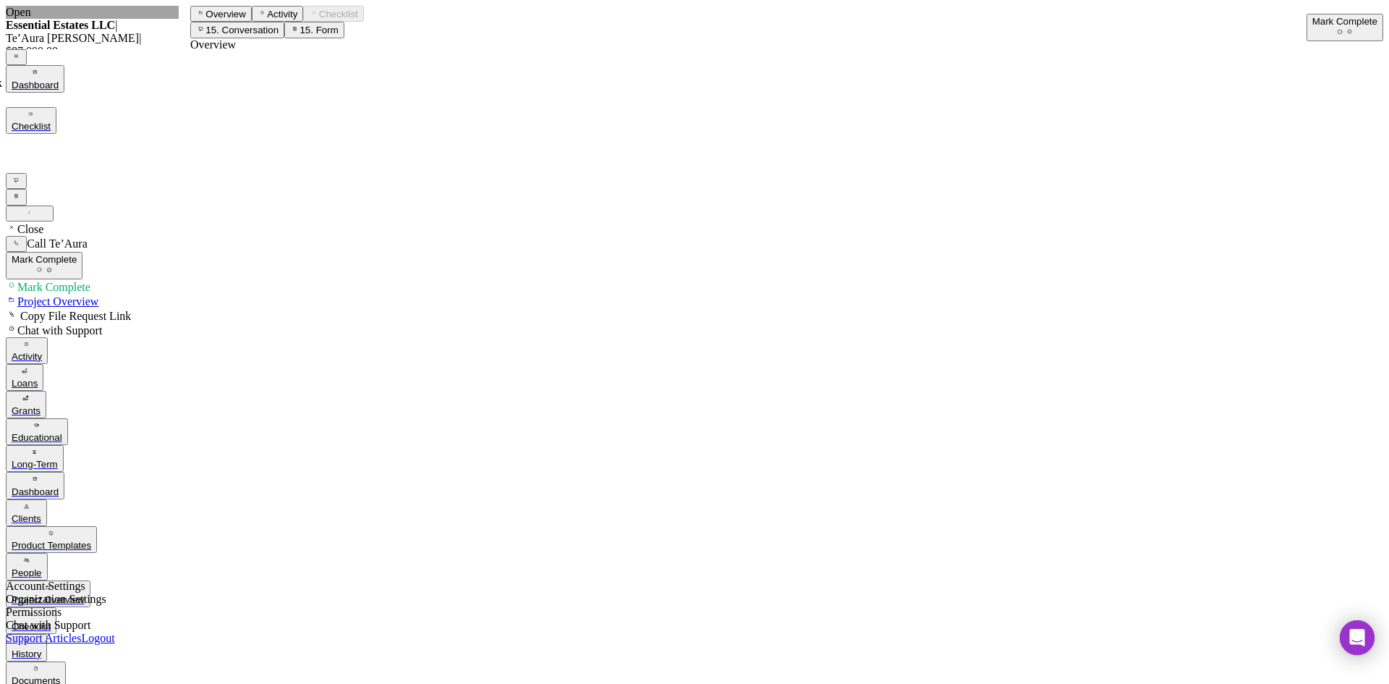
click at [1334, 26] on div "Mark Complete" at bounding box center [1345, 21] width 65 height 11
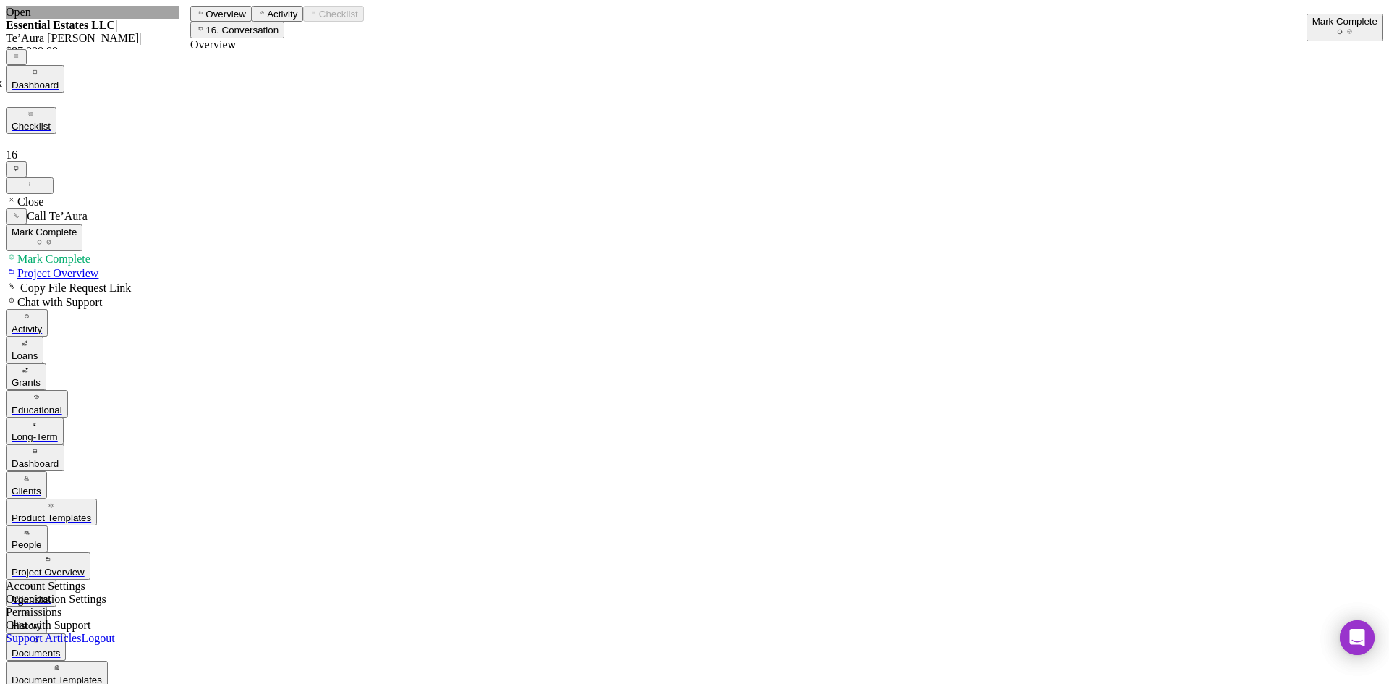
click at [1313, 27] on div "Mark Complete" at bounding box center [1345, 21] width 65 height 11
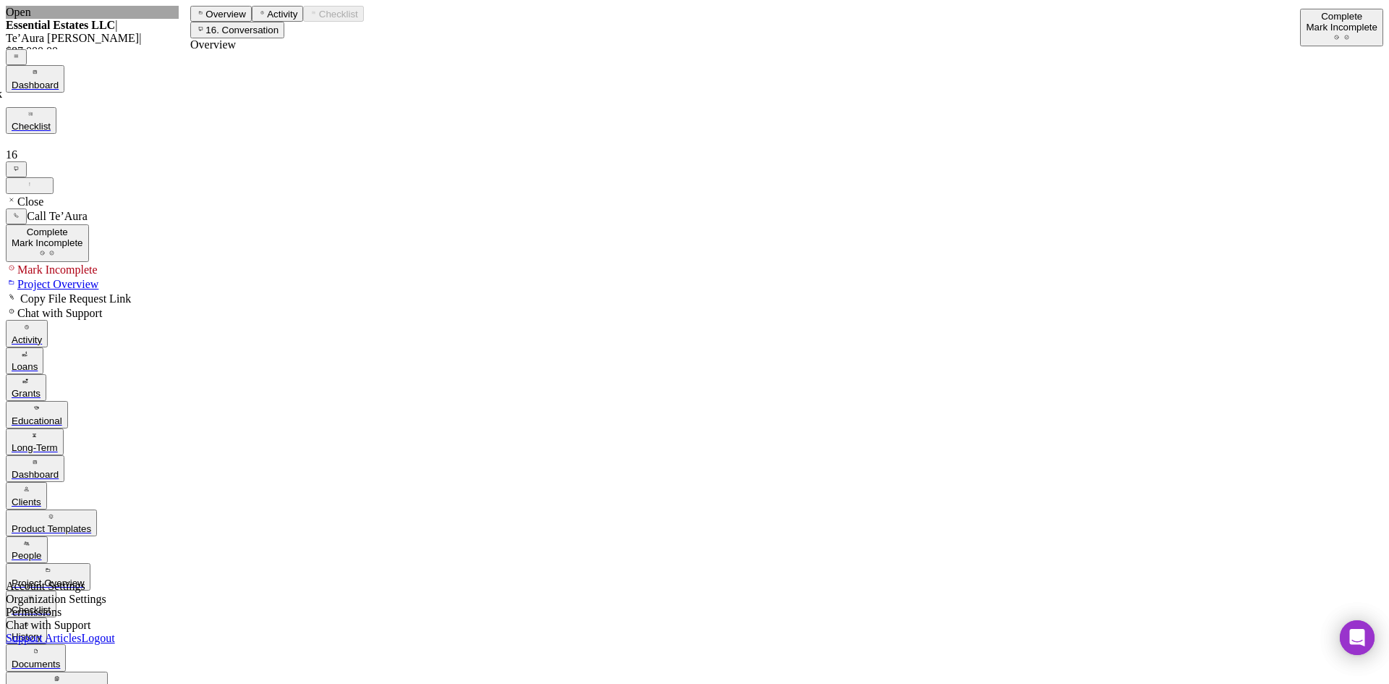
scroll to position [75, 0]
drag, startPoint x: 128, startPoint y: 553, endPoint x: 147, endPoint y: 552, distance: 18.8
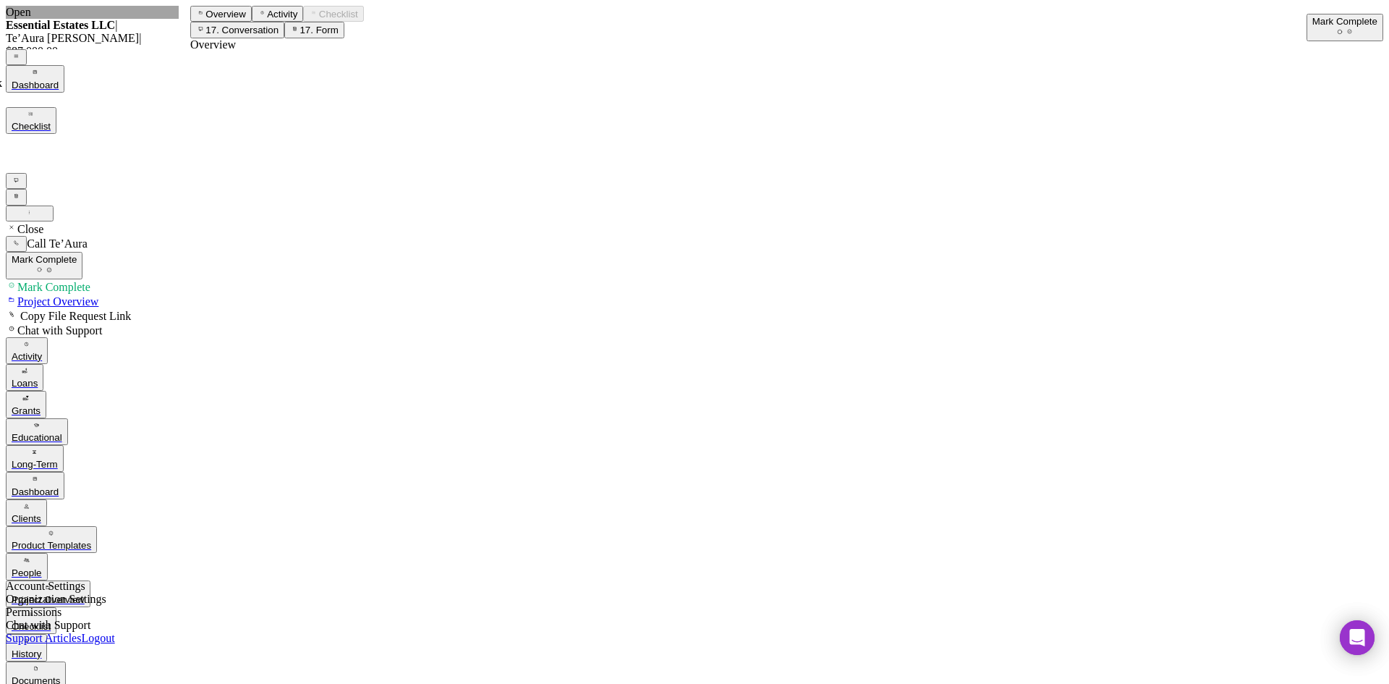
click at [1355, 27] on icon "button" at bounding box center [1349, 31] width 9 height 9
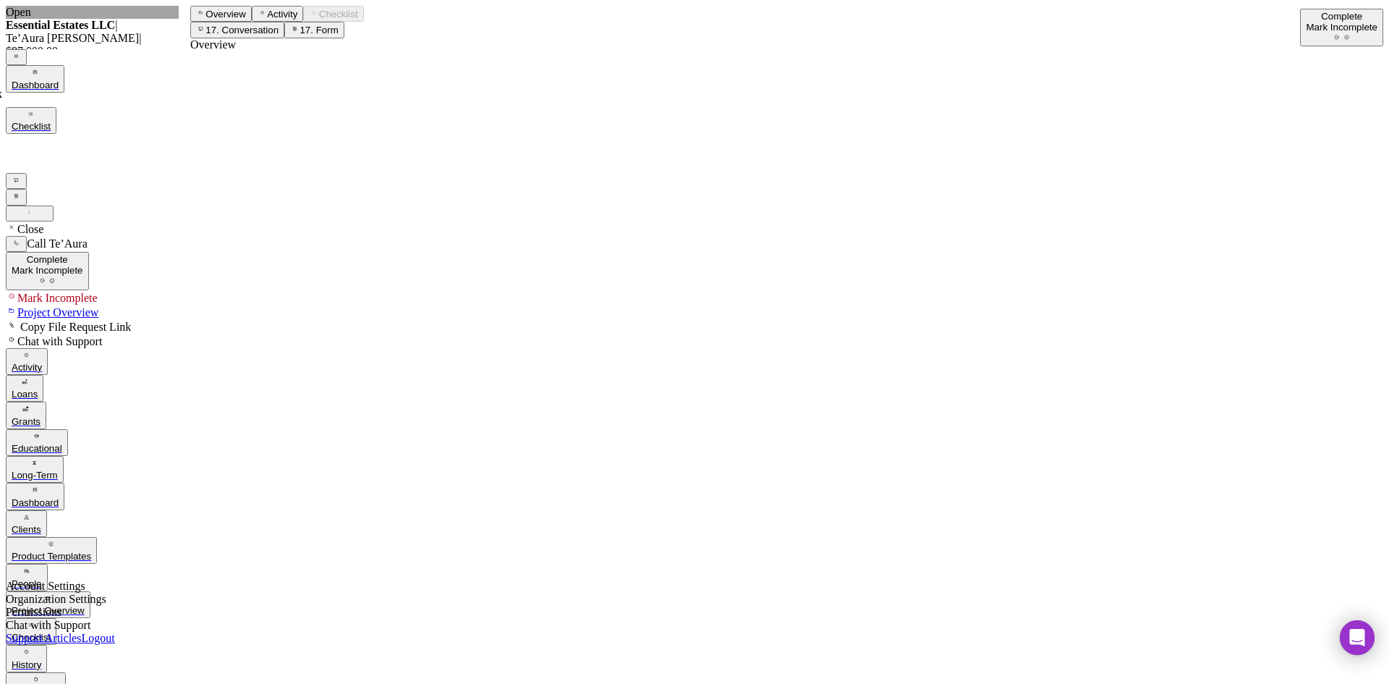
scroll to position [63, 0]
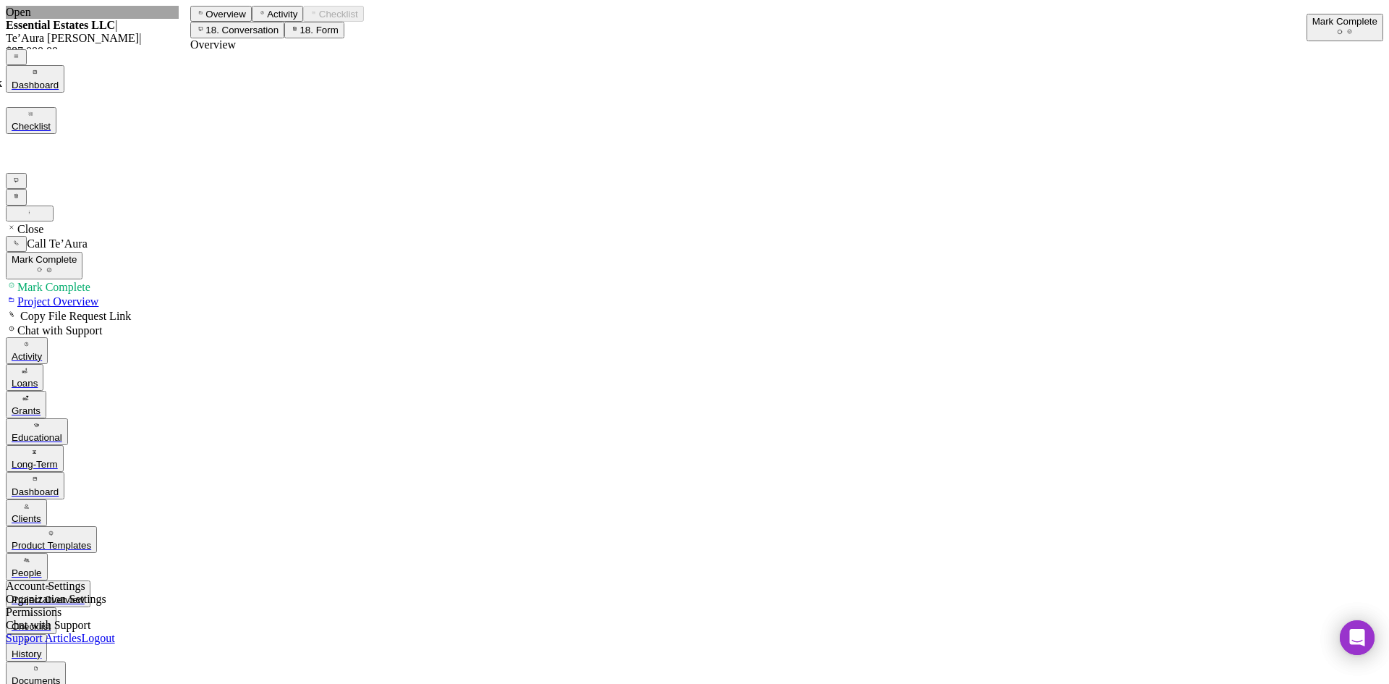
click at [1313, 17] on div "Mark Complete" at bounding box center [1345, 21] width 65 height 11
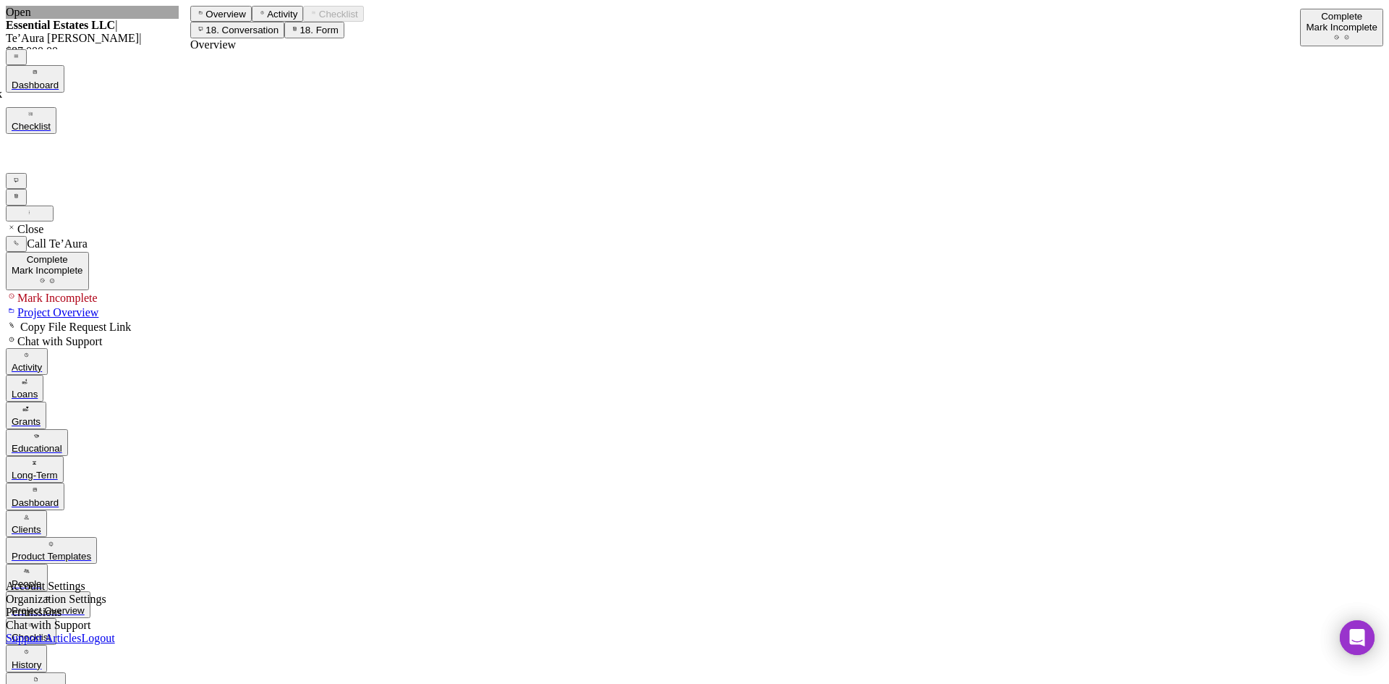
scroll to position [1302, 0]
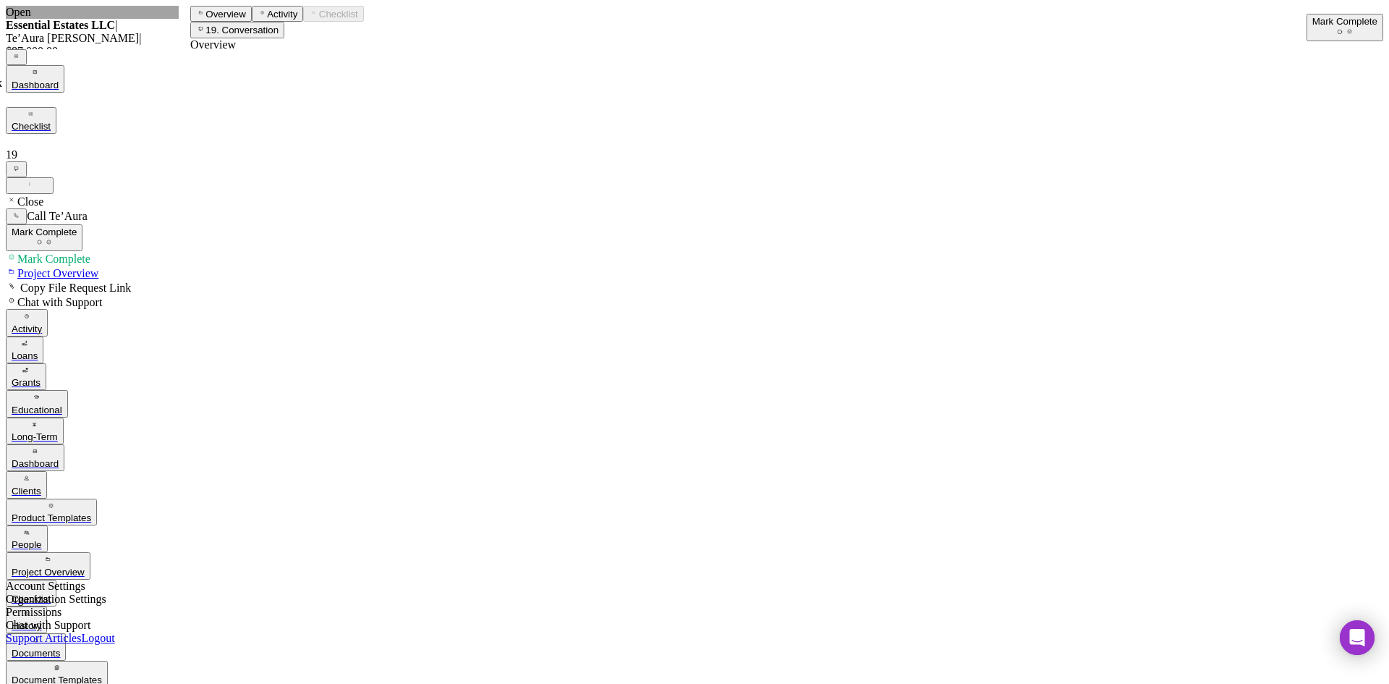
drag, startPoint x: 779, startPoint y: 427, endPoint x: 908, endPoint y: 320, distance: 167.5
click at [1355, 27] on icon "button" at bounding box center [1349, 31] width 9 height 9
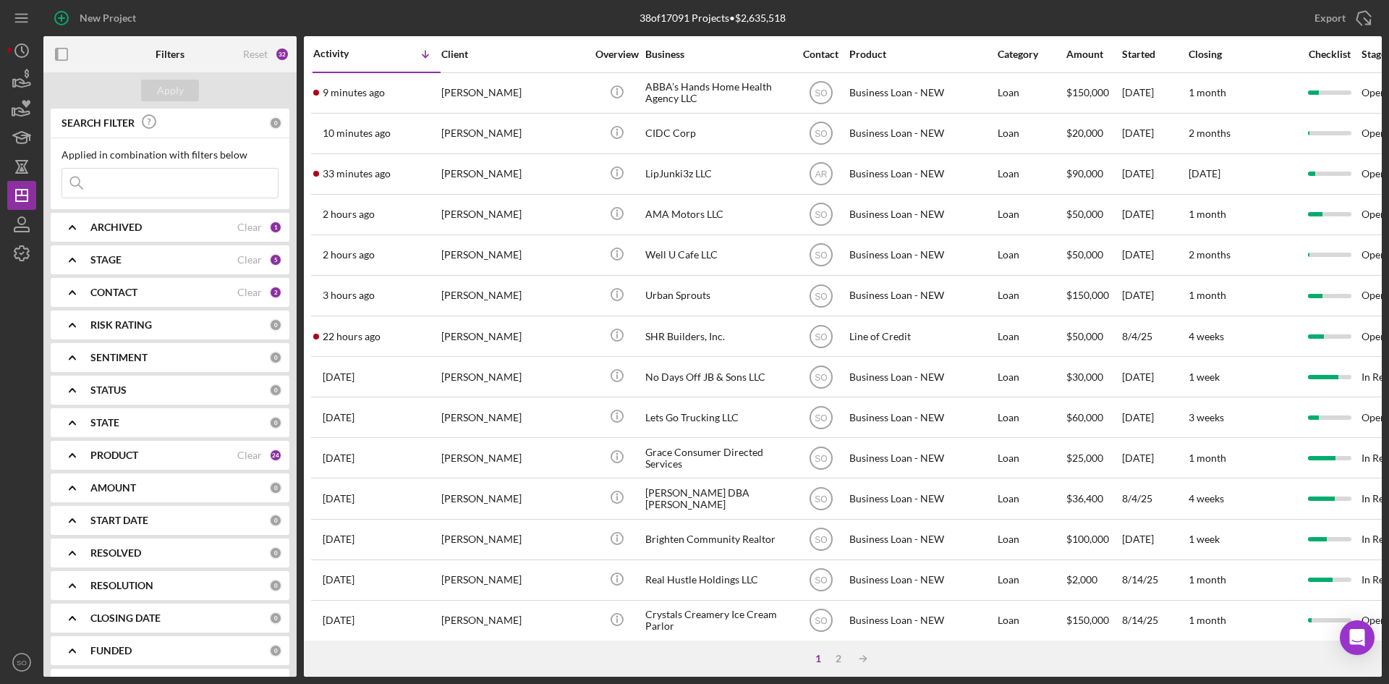
click at [106, 295] on b "CONTACT" at bounding box center [113, 293] width 47 height 12
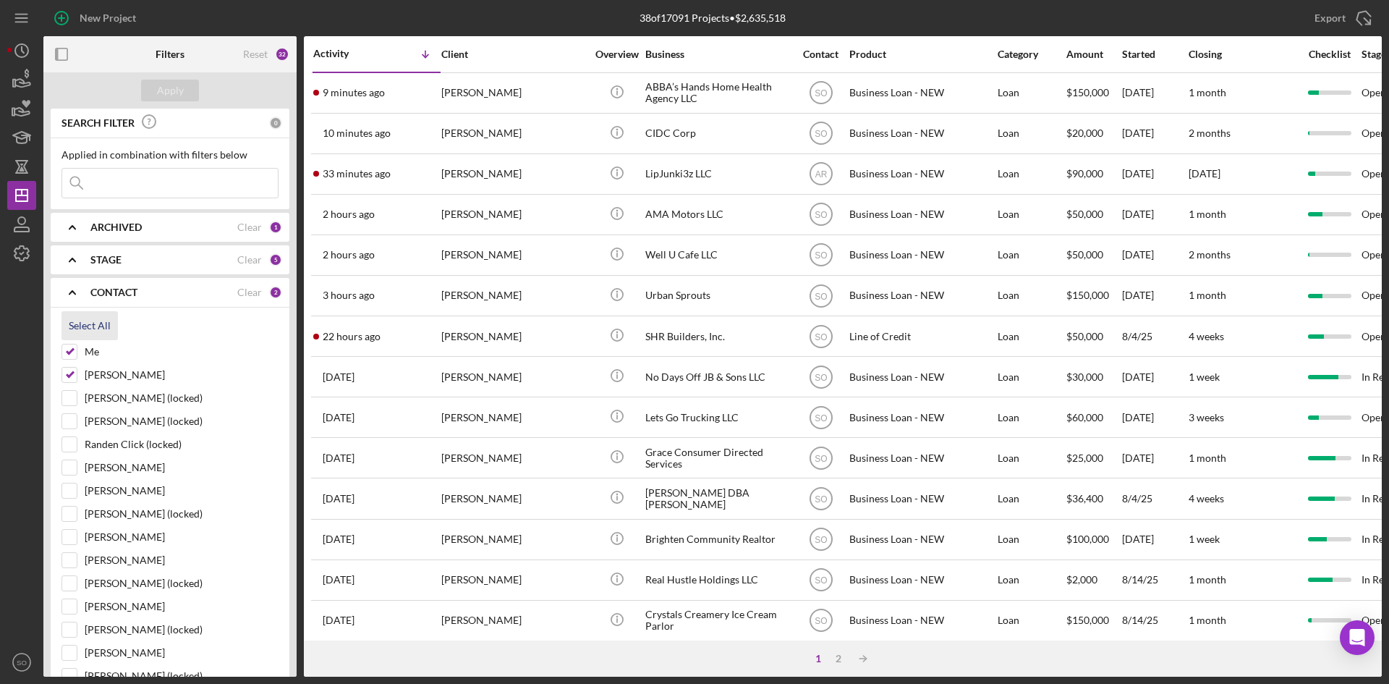
click at [81, 329] on div "Select All" at bounding box center [90, 325] width 42 height 29
checkbox input "true"
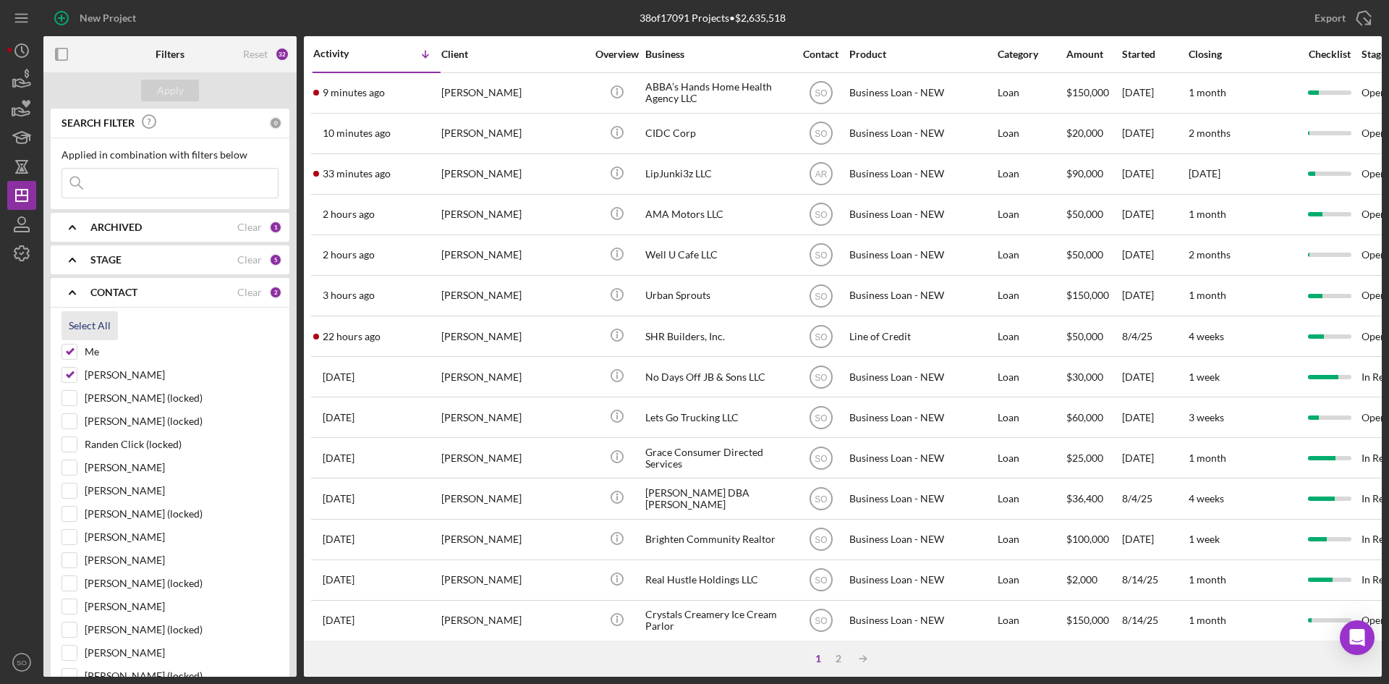
checkbox input "true"
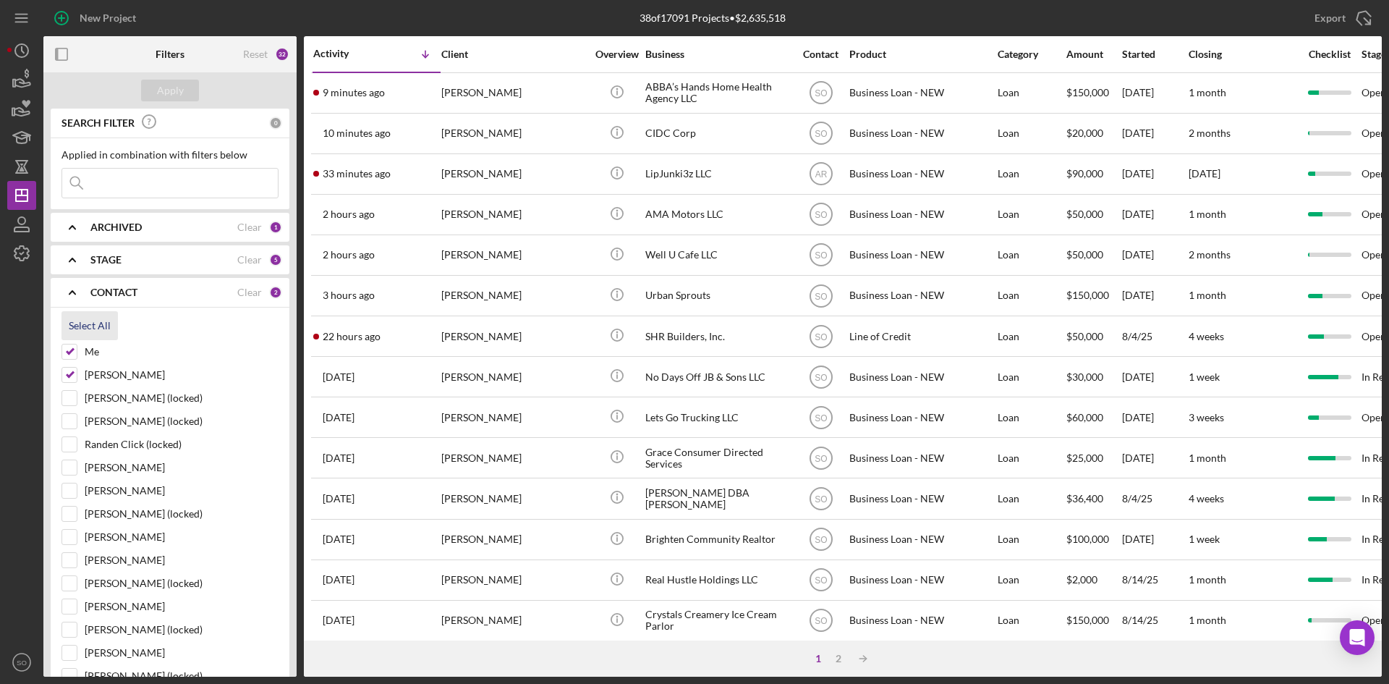
checkbox input "true"
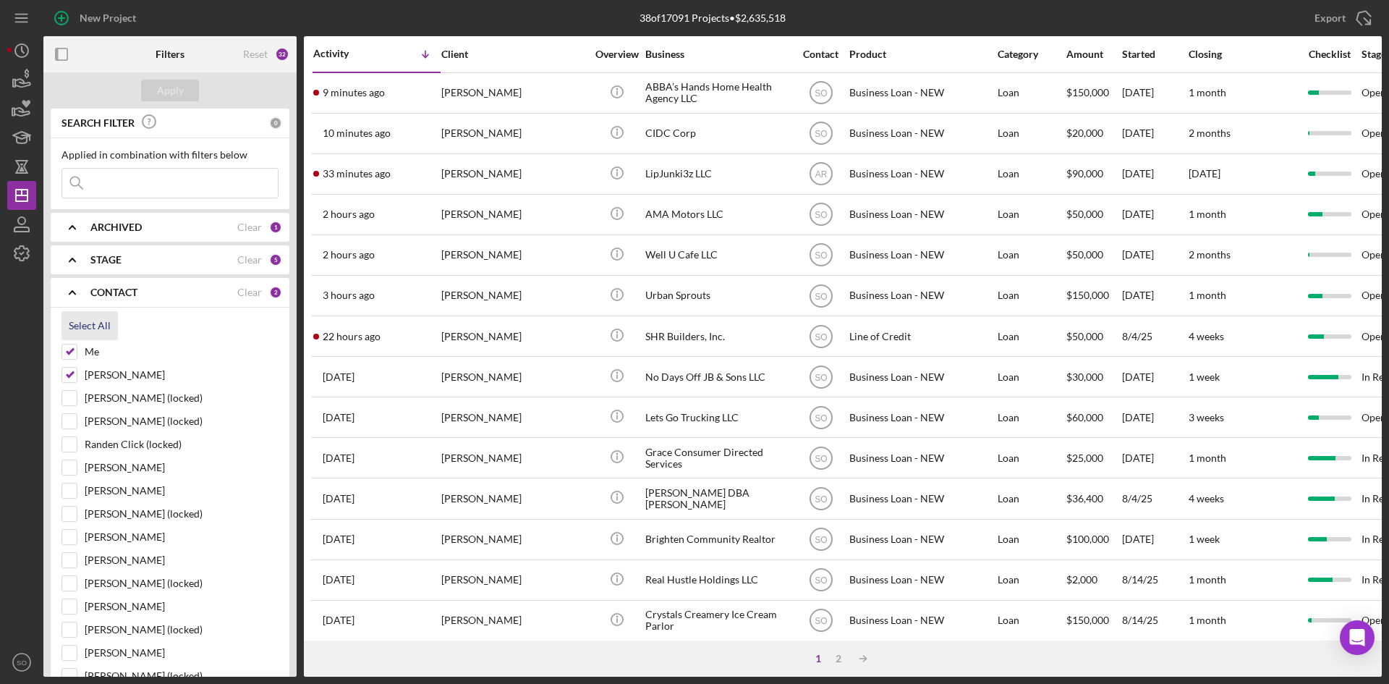
checkbox input "true"
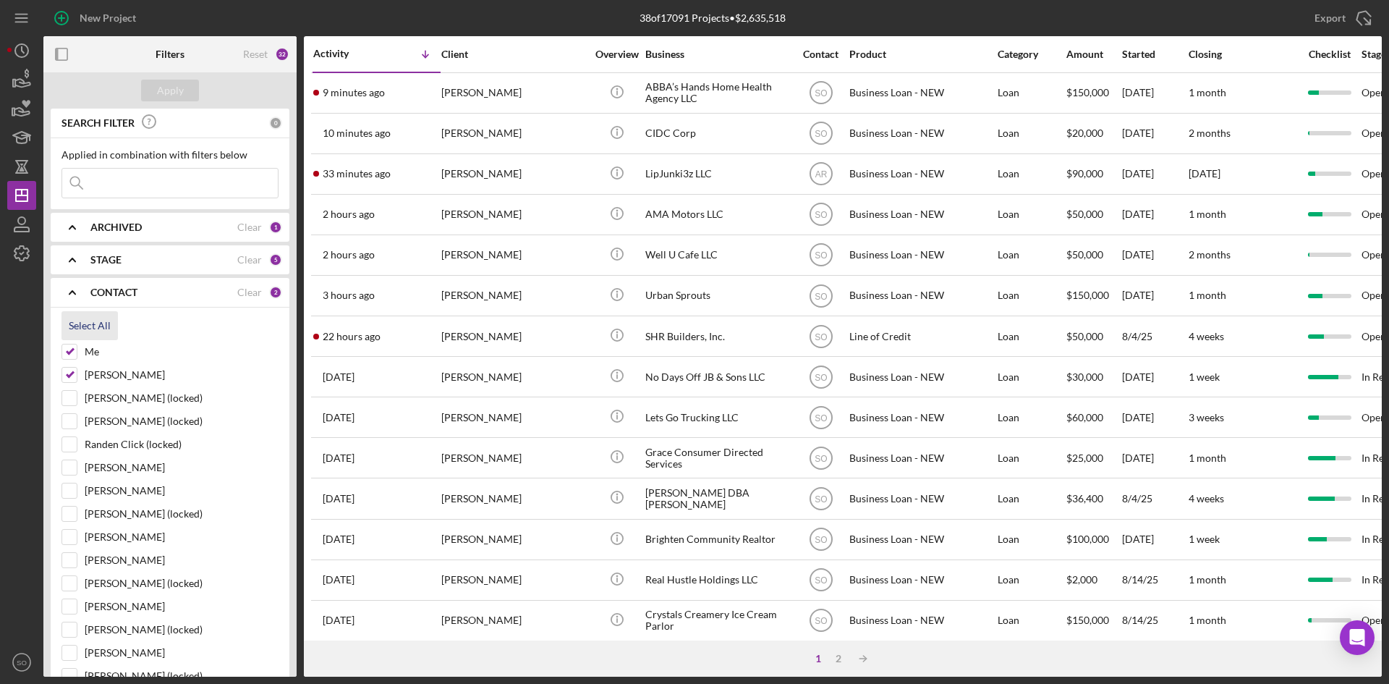
checkbox input "true"
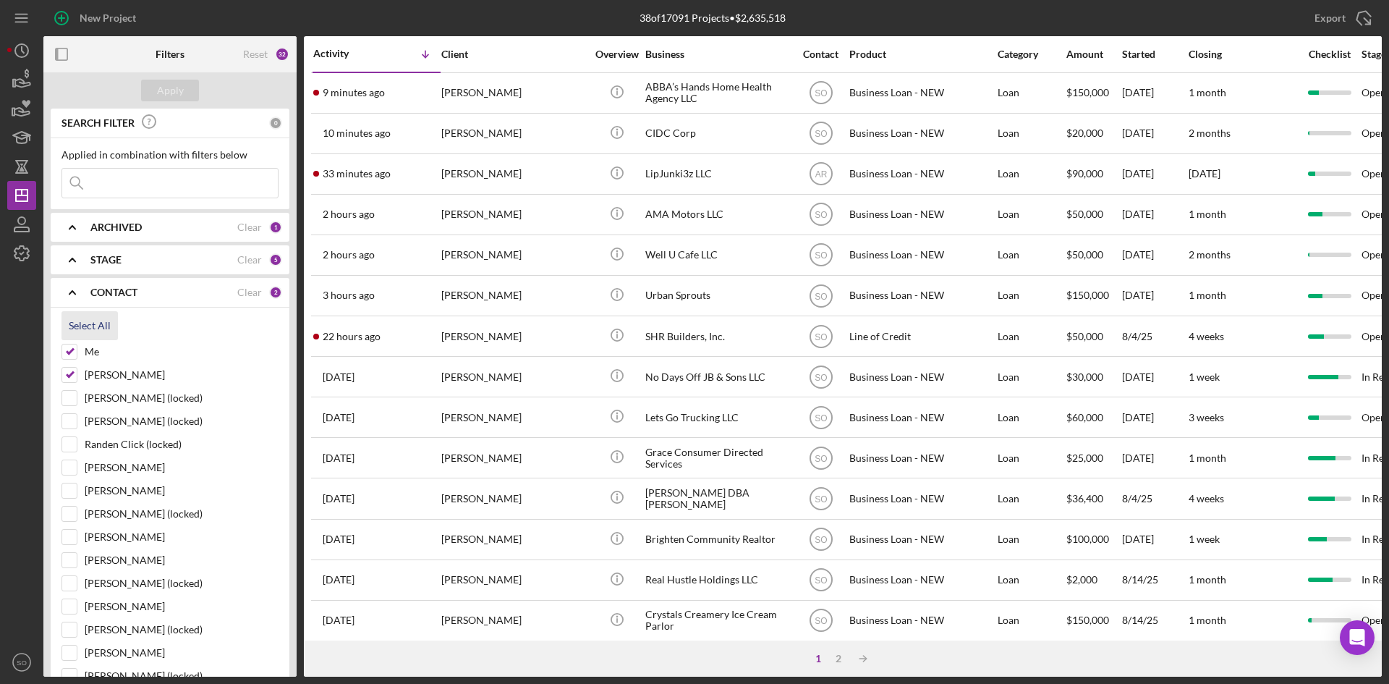
checkbox input "true"
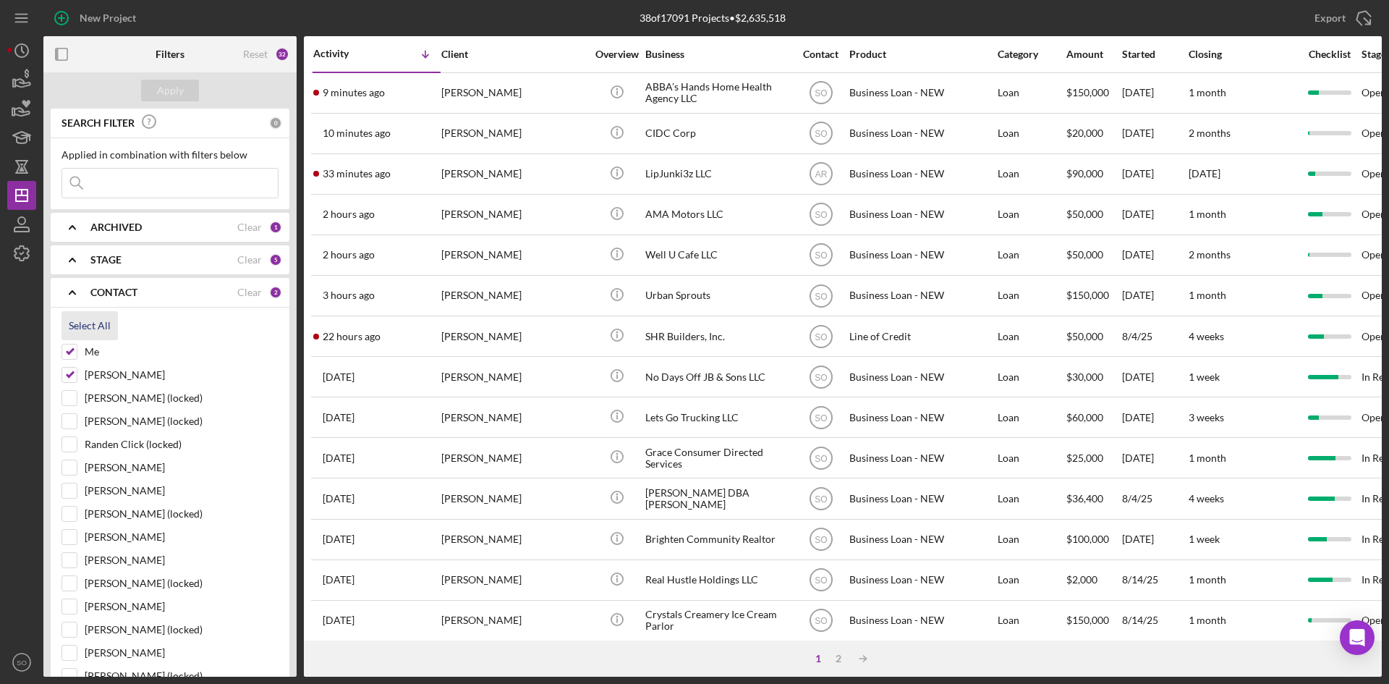
checkbox input "true"
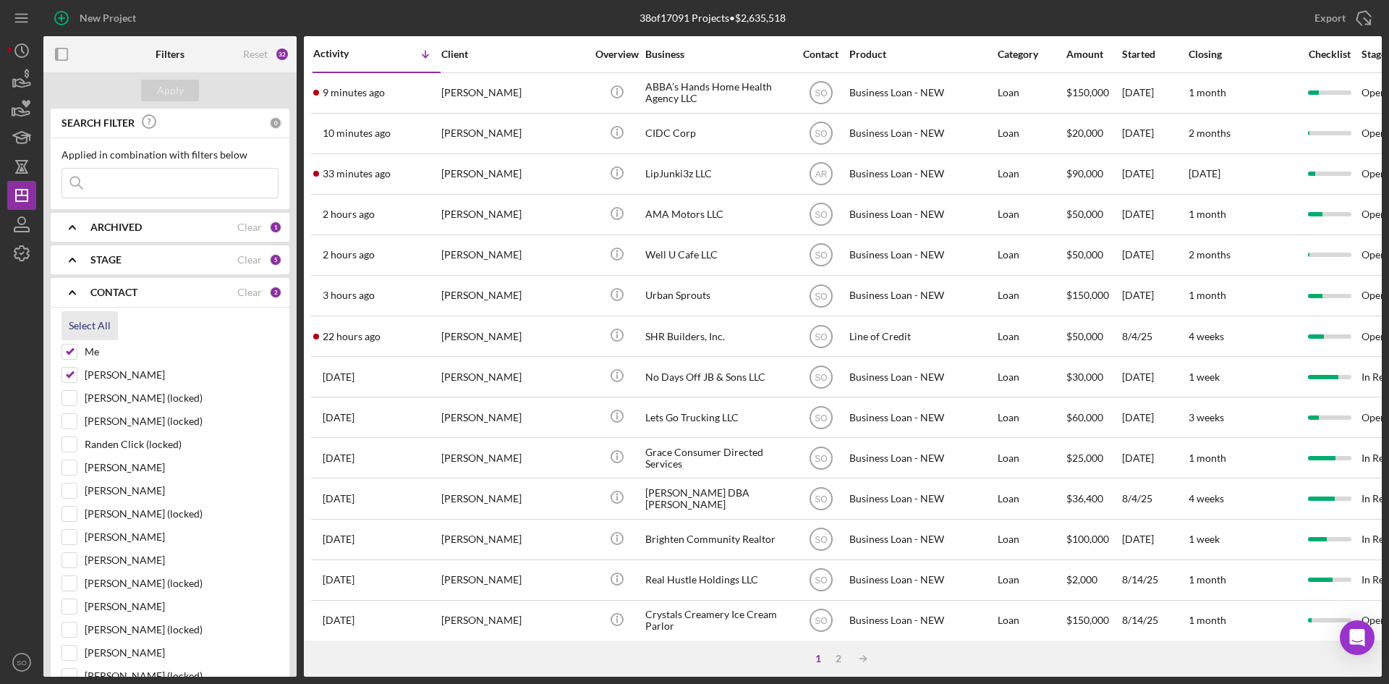
checkbox input "true"
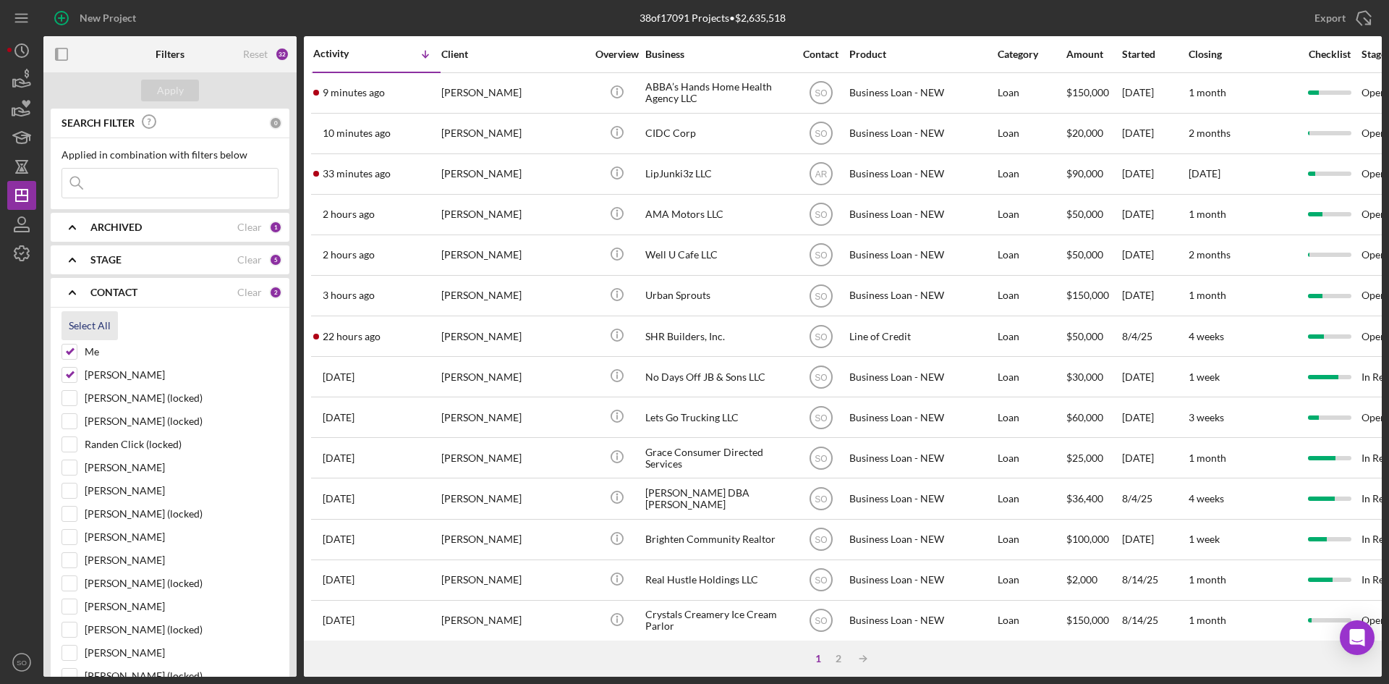
checkbox input "true"
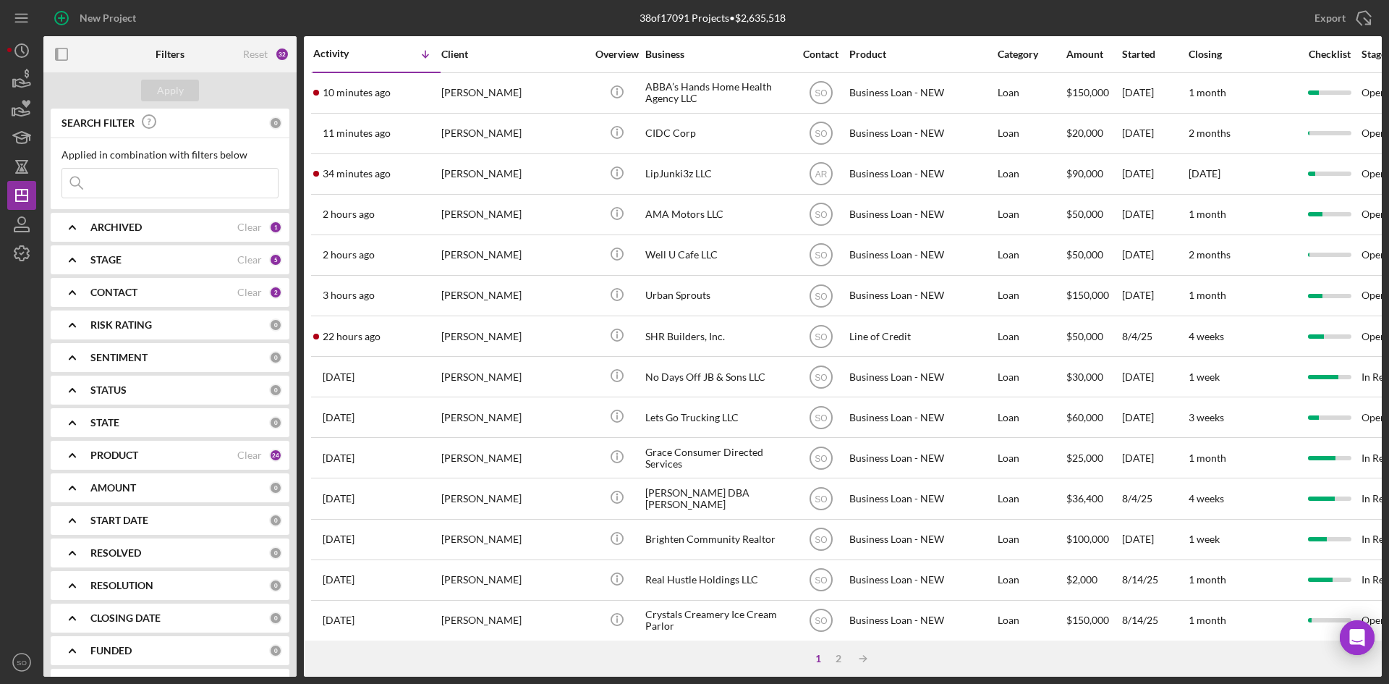
click at [100, 293] on b "CONTACT" at bounding box center [113, 293] width 47 height 12
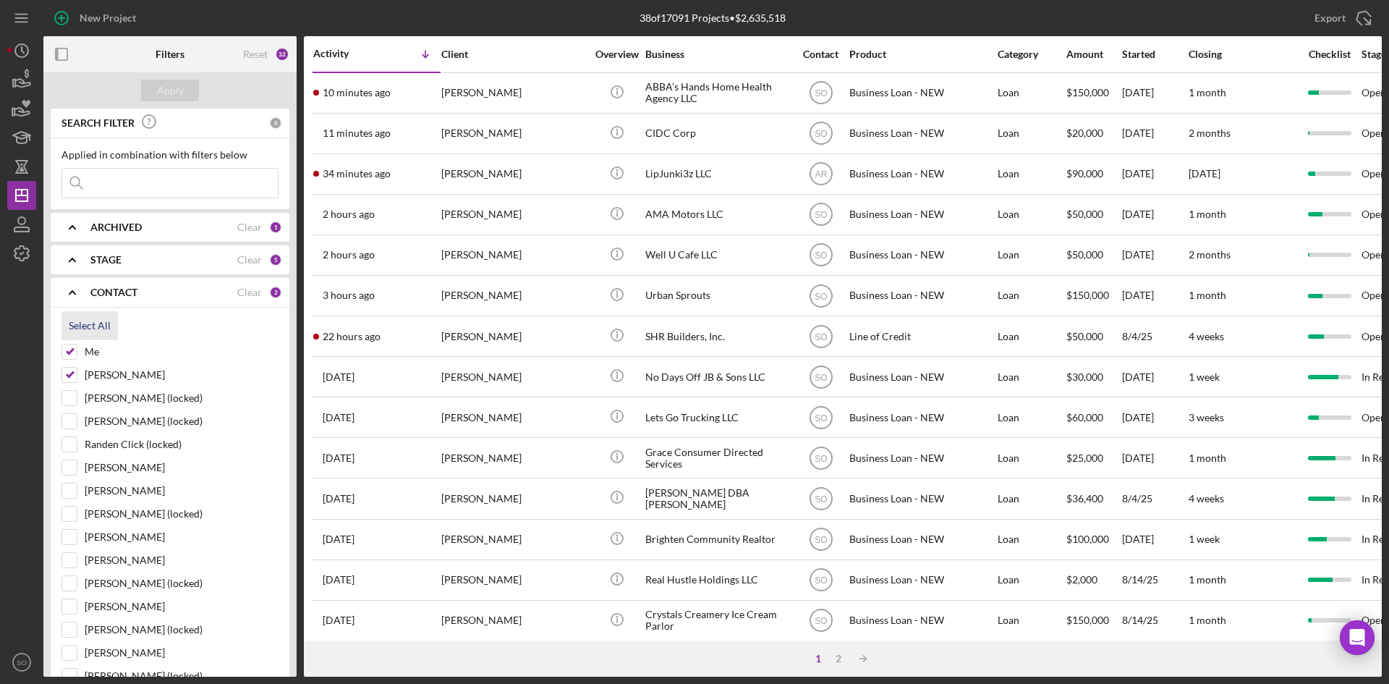
click at [106, 329] on div "Select All" at bounding box center [90, 325] width 42 height 29
checkbox input "true"
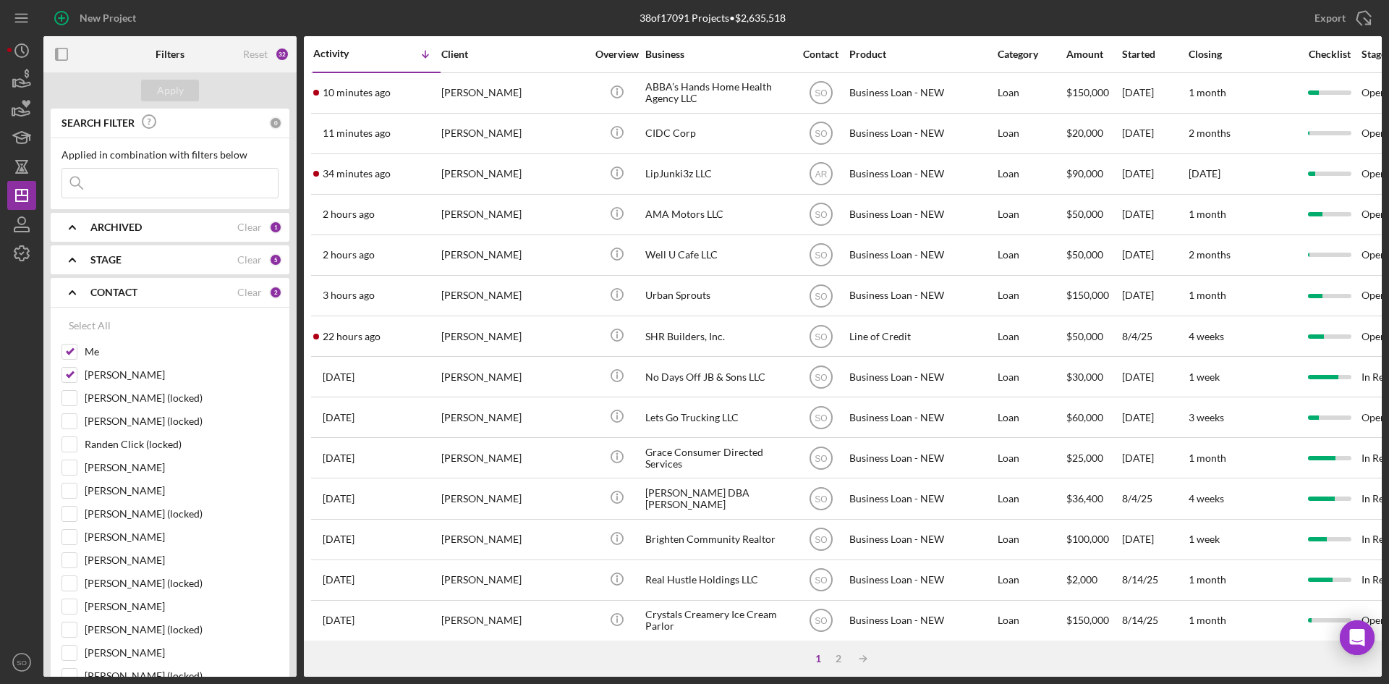
checkbox input "true"
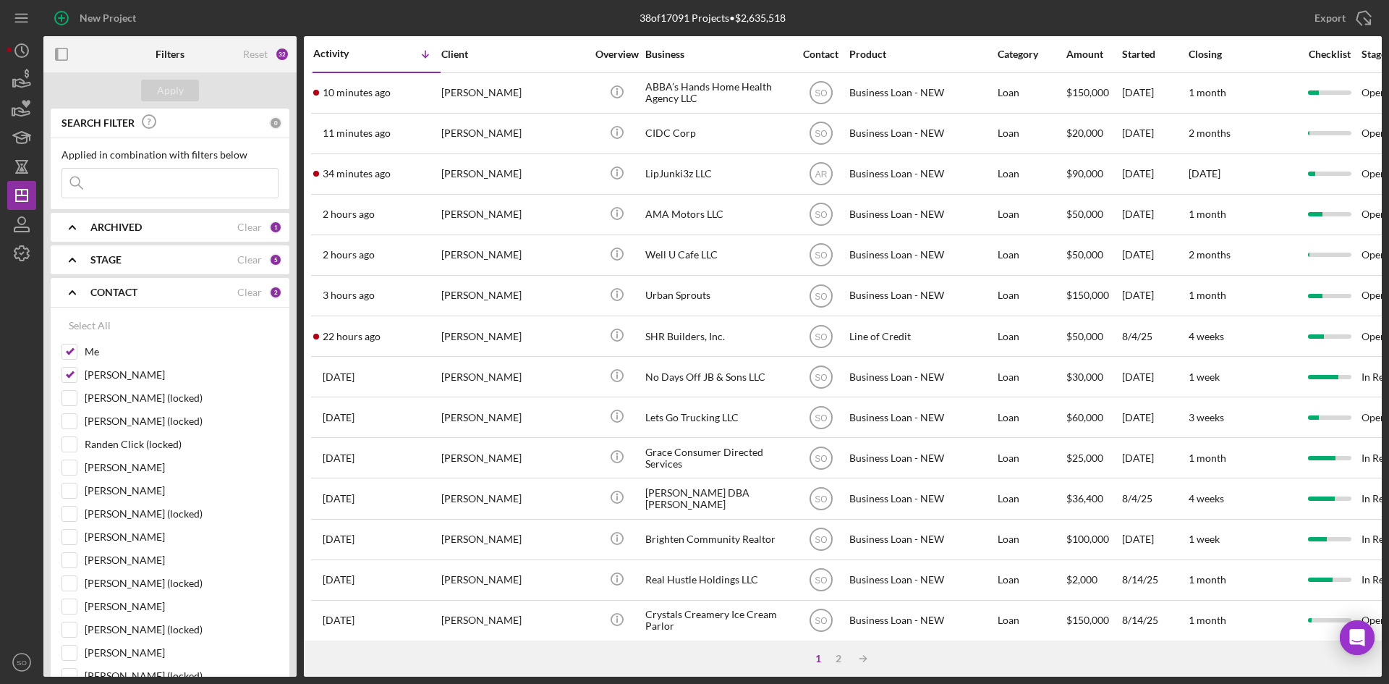
checkbox input "true"
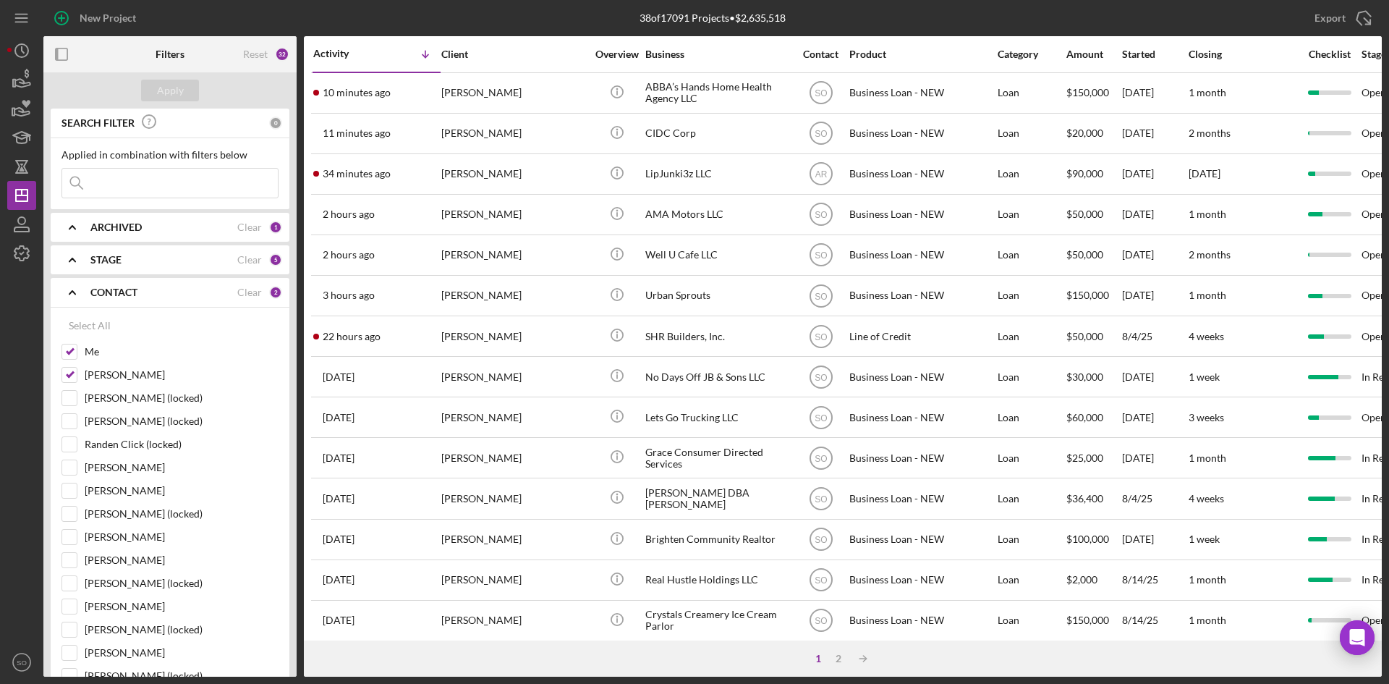
checkbox input "true"
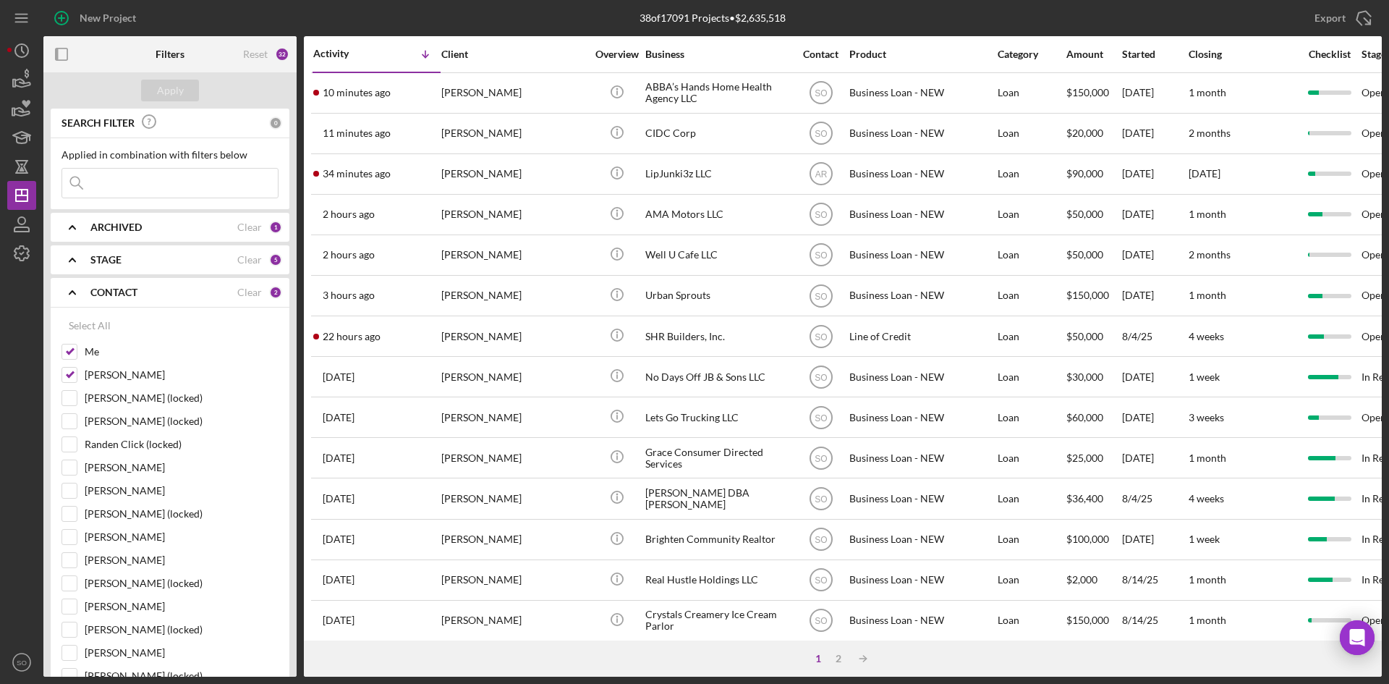
checkbox input "true"
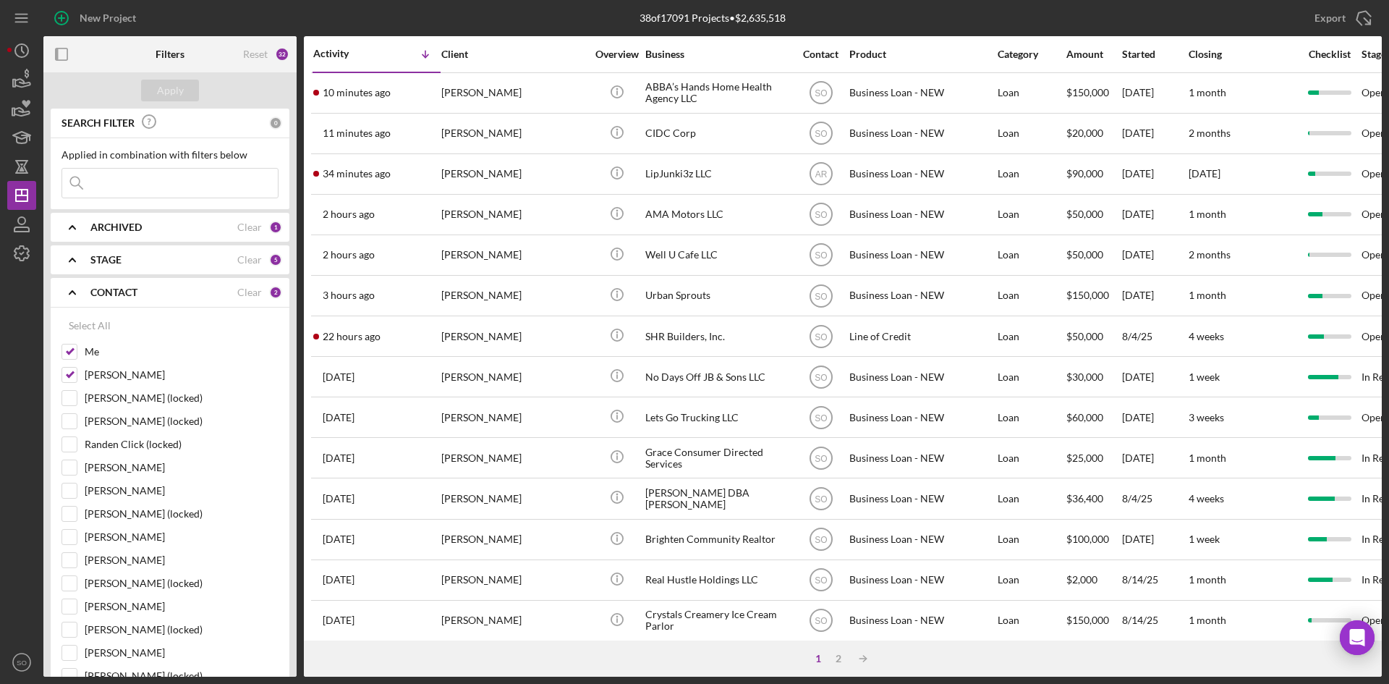
checkbox input "true"
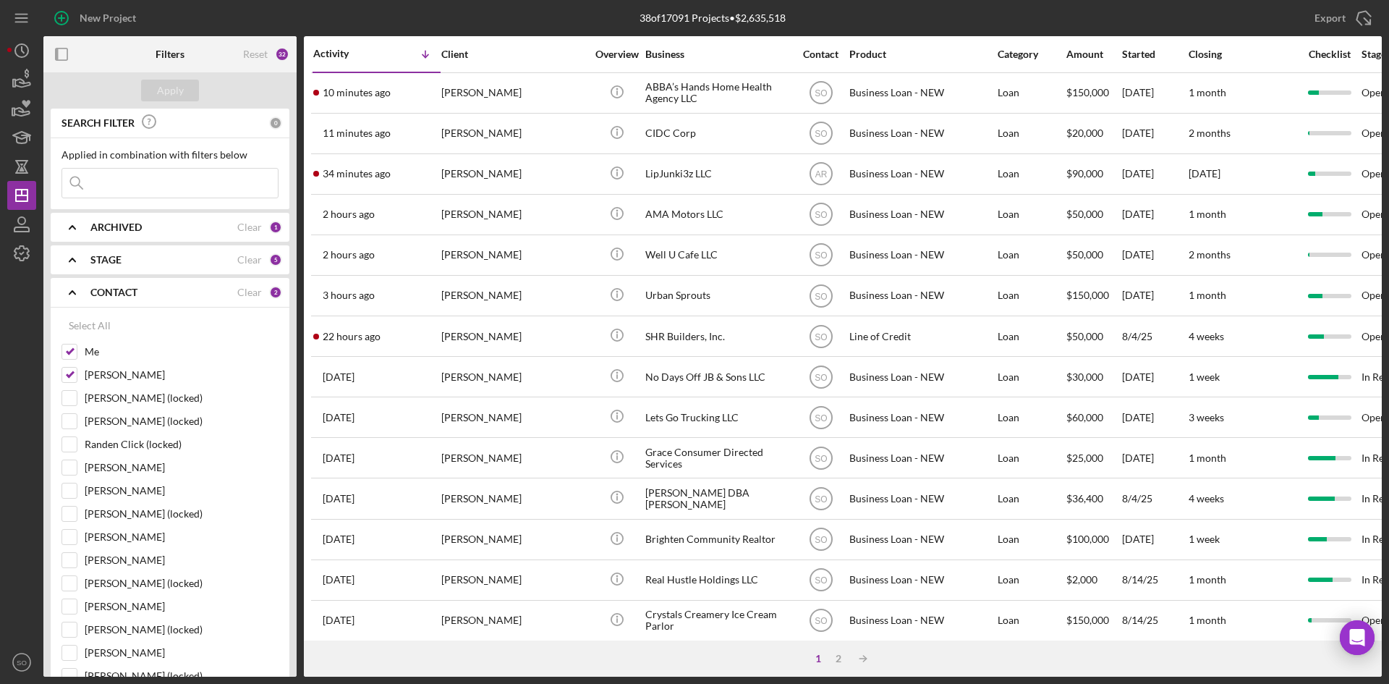
checkbox input "true"
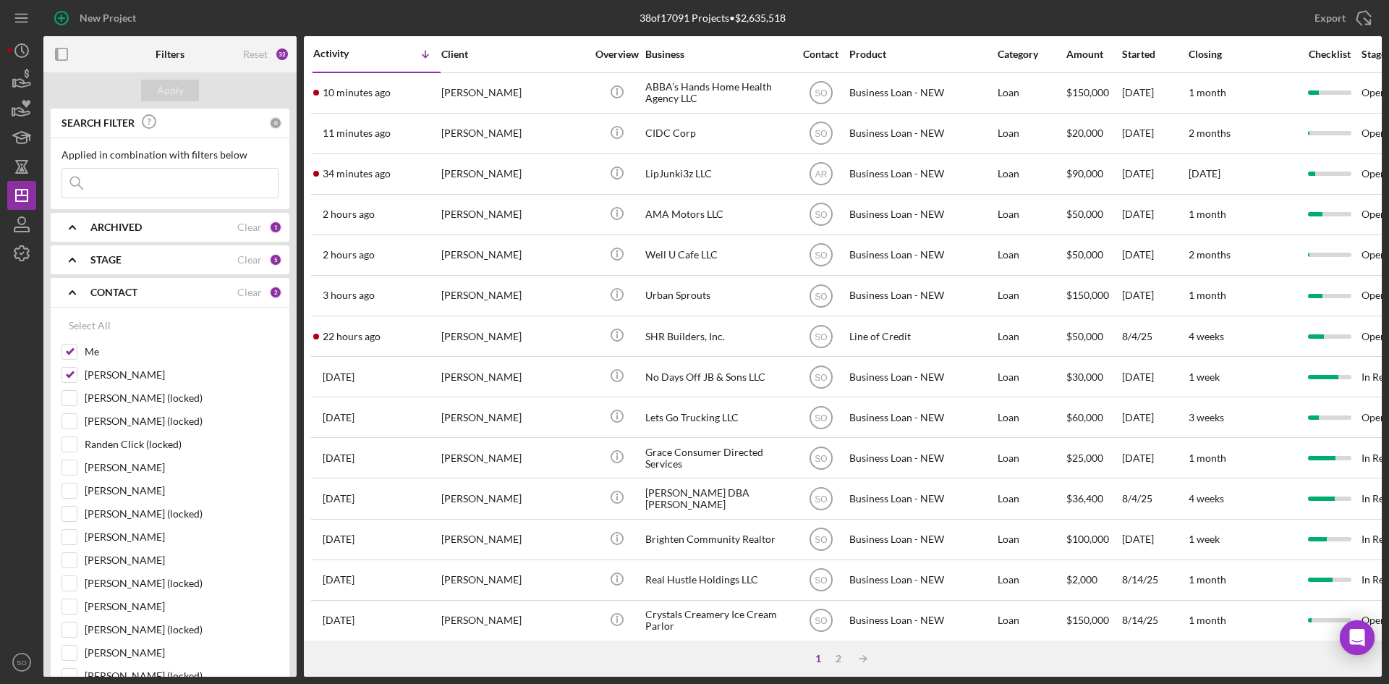
checkbox input "true"
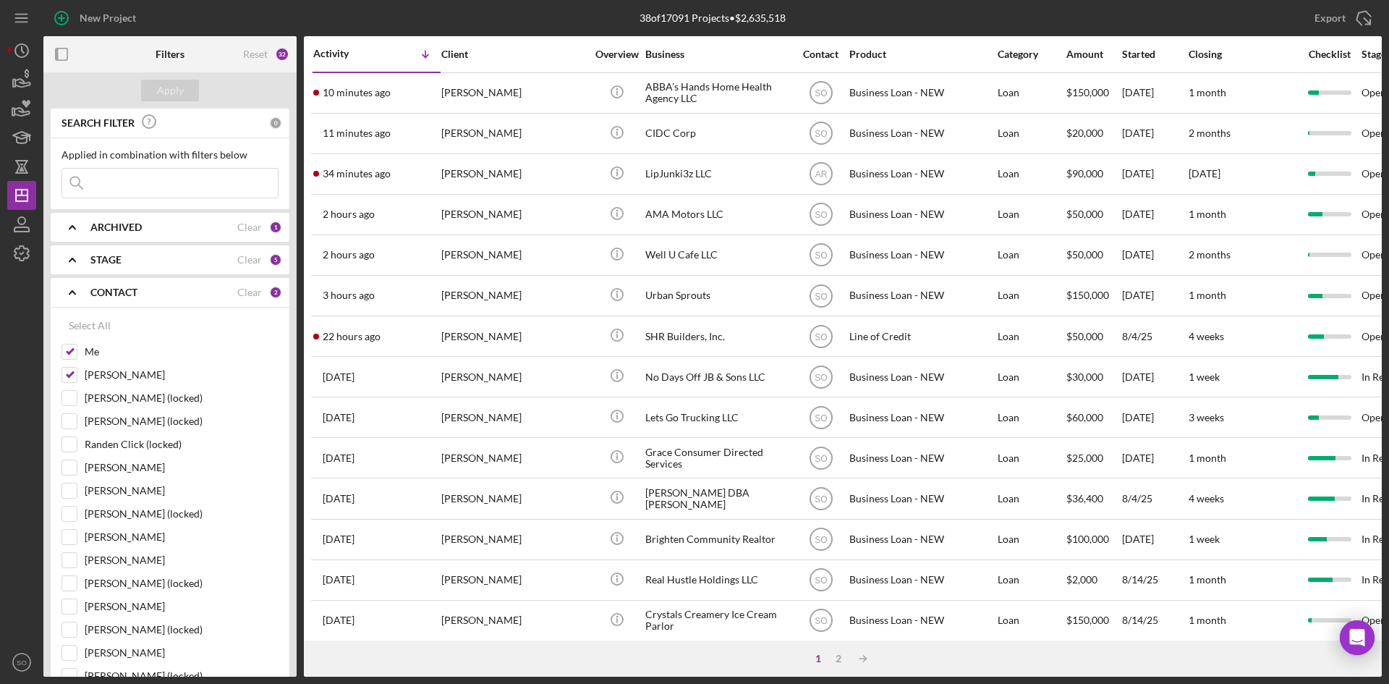
checkbox input "true"
click at [135, 257] on div "STAGE" at bounding box center [163, 260] width 147 height 12
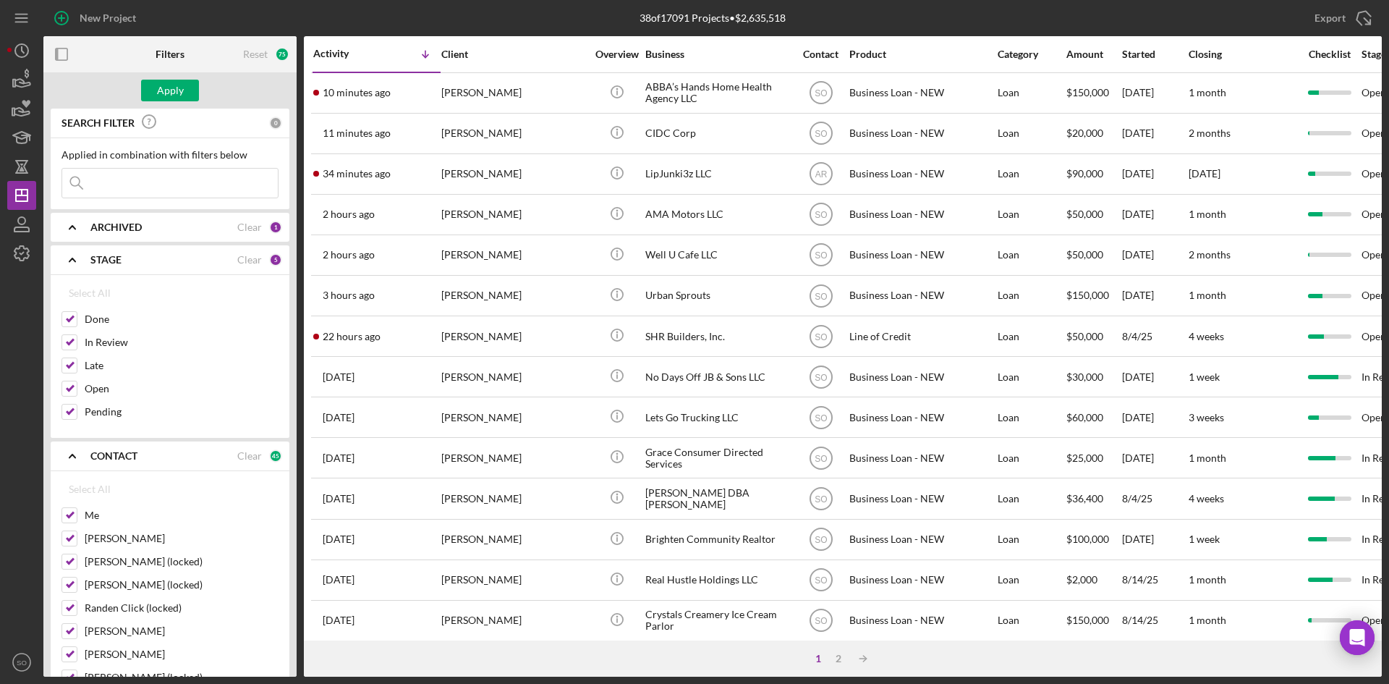
click at [132, 230] on b "ARCHIVED" at bounding box center [115, 227] width 51 height 12
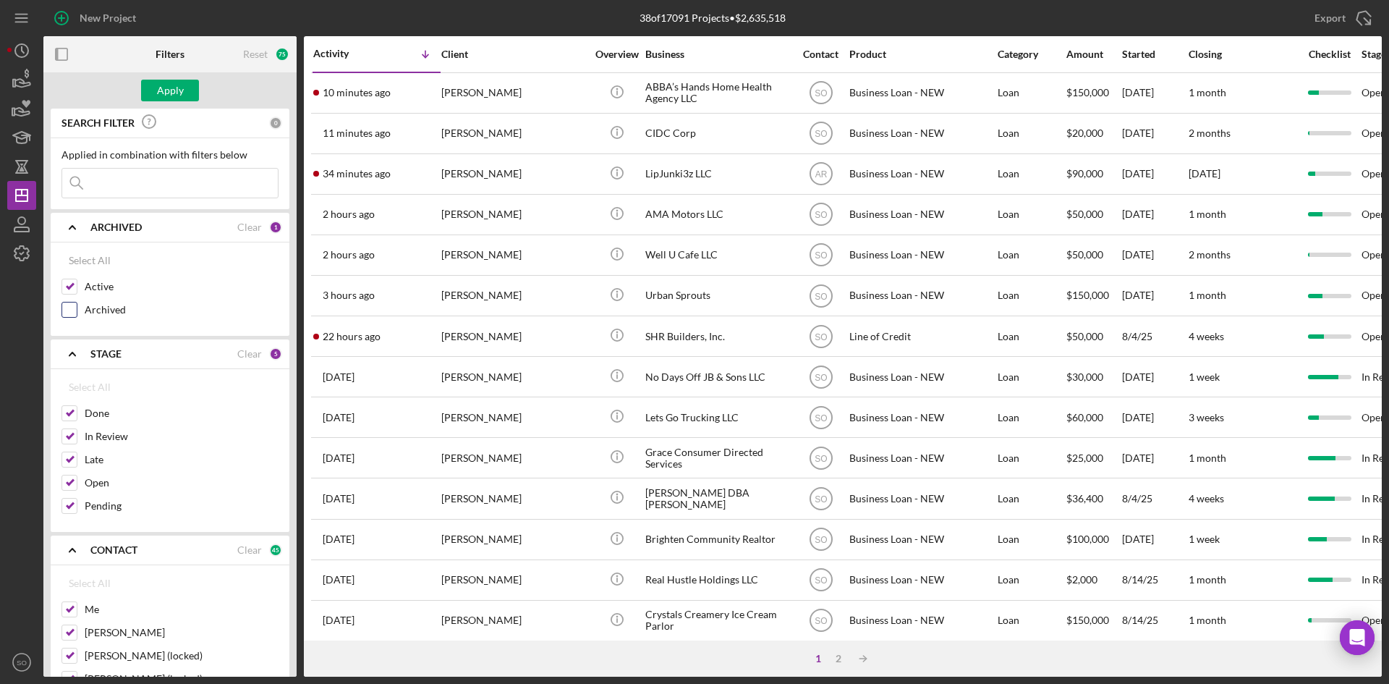
click at [72, 308] on input "Archived" at bounding box center [69, 309] width 14 height 14
checkbox input "true"
click at [124, 184] on input at bounding box center [170, 183] width 216 height 29
type input "munyambo"
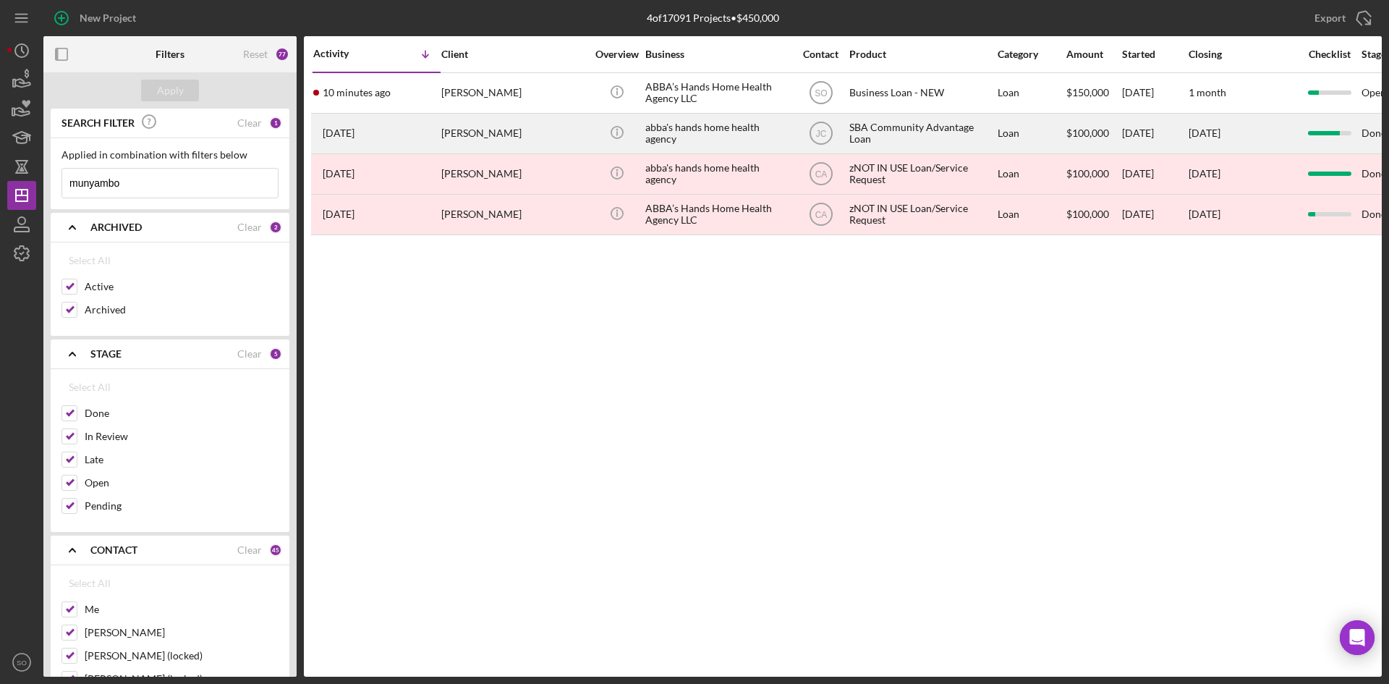
click at [424, 122] on div "3 years ago jane munyambo" at bounding box center [376, 133] width 127 height 38
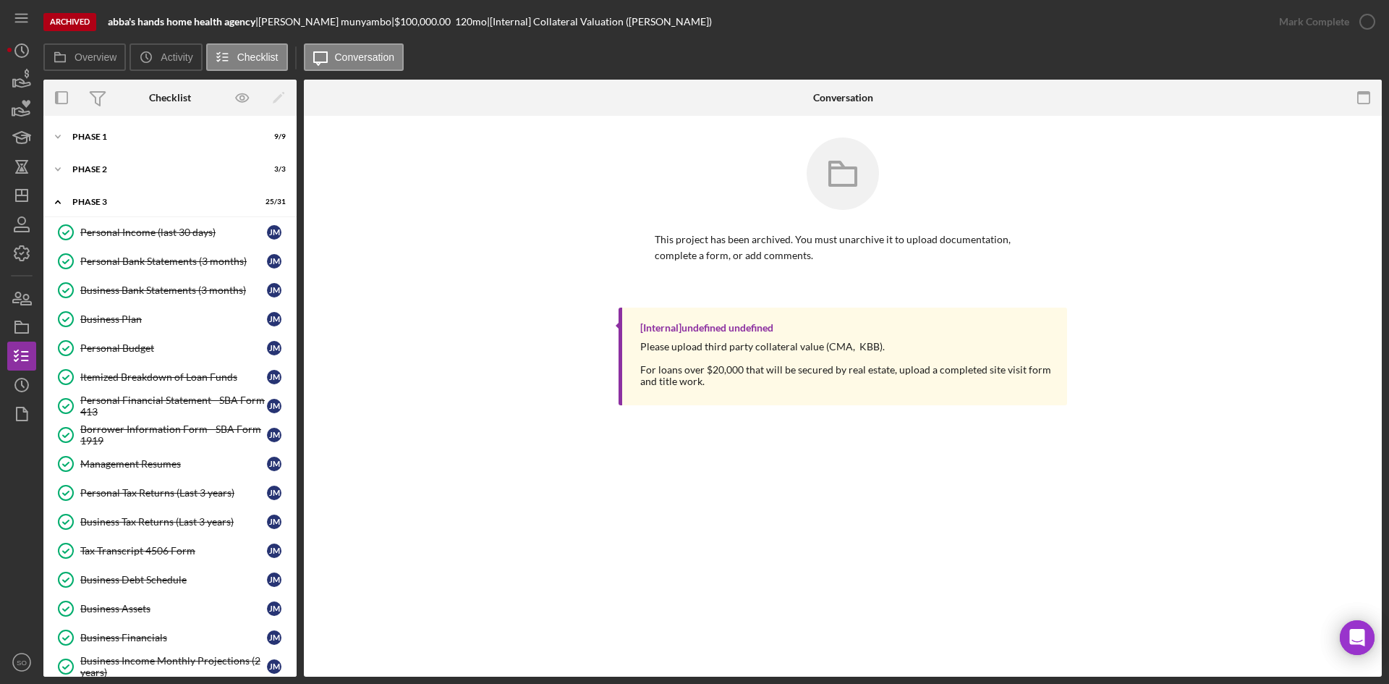
scroll to position [531, 0]
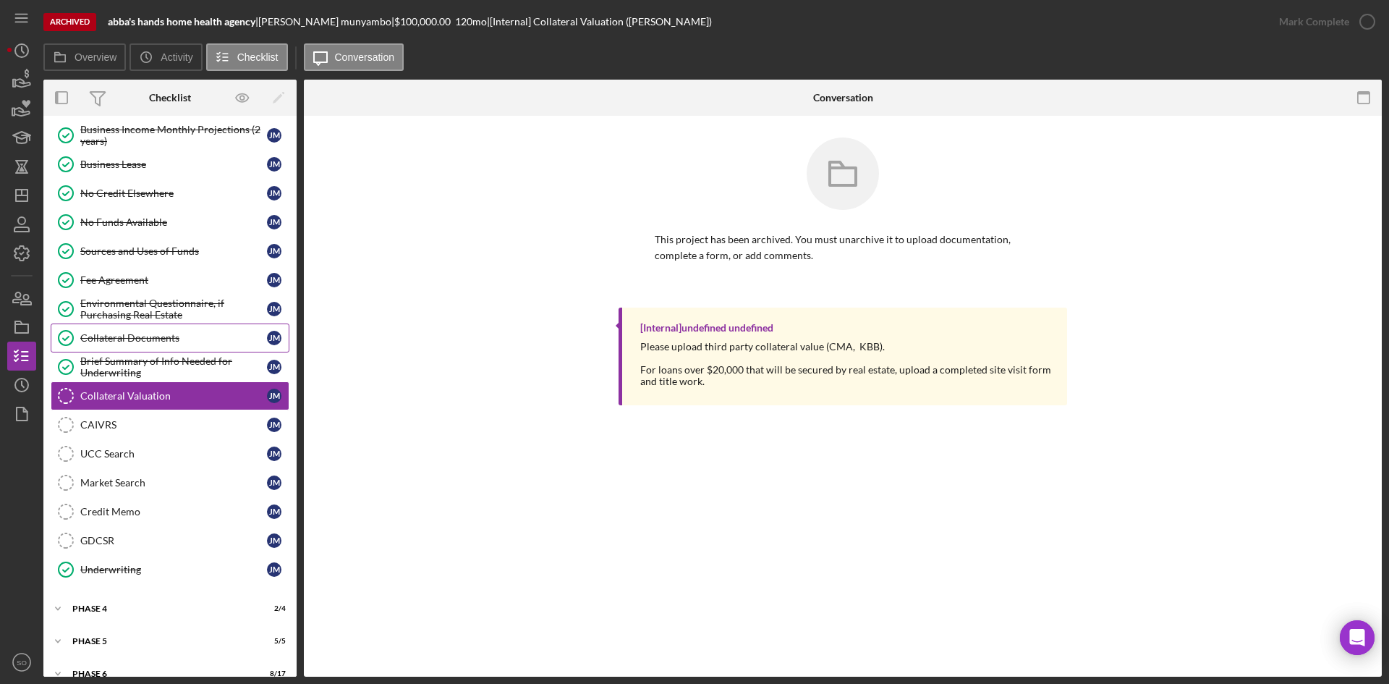
click at [158, 339] on div "Collateral Documents" at bounding box center [173, 338] width 187 height 12
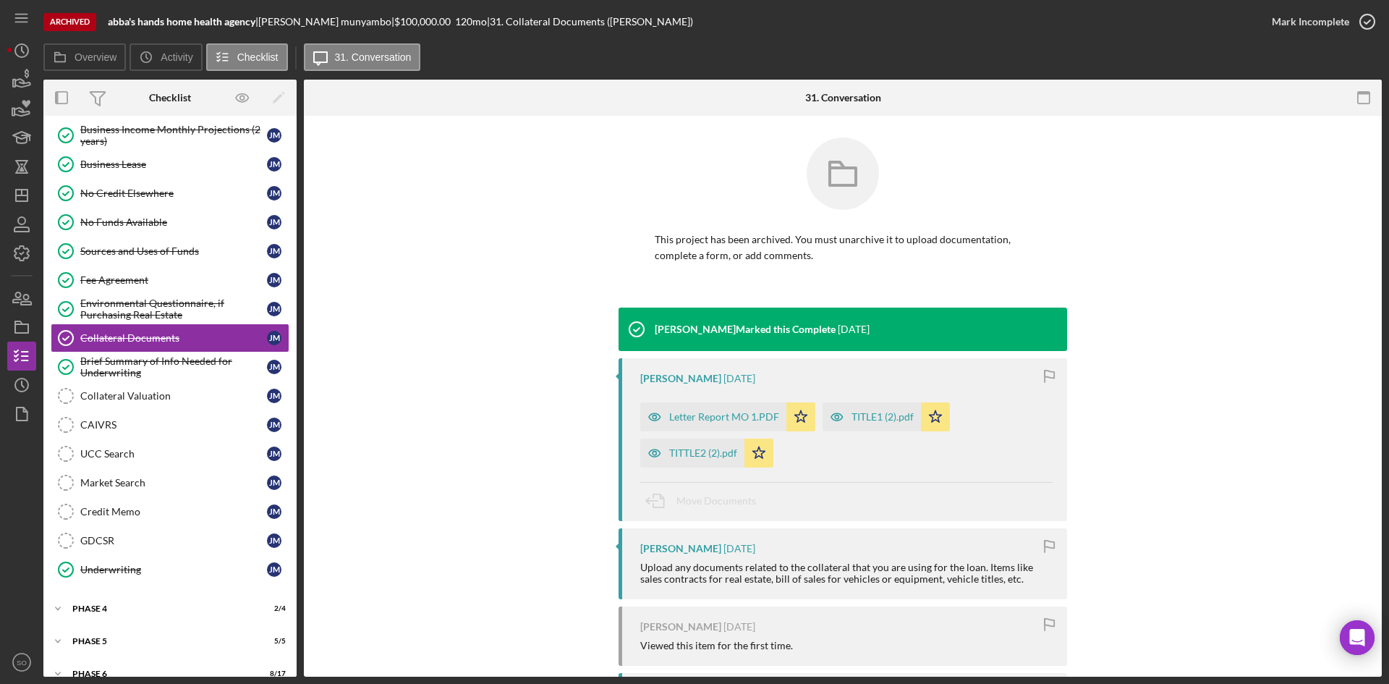
scroll to position [112, 0]
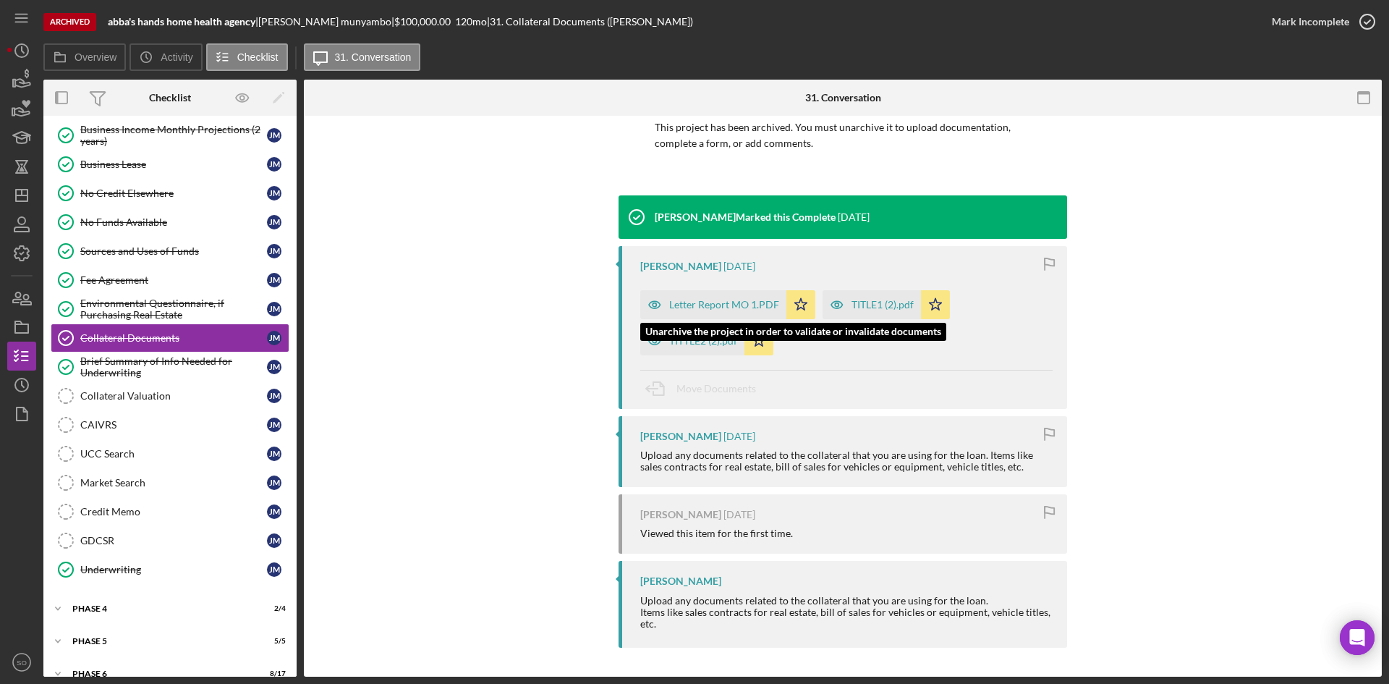
click at [690, 299] on div "Letter Report MO 1.PDF" at bounding box center [724, 305] width 110 height 12
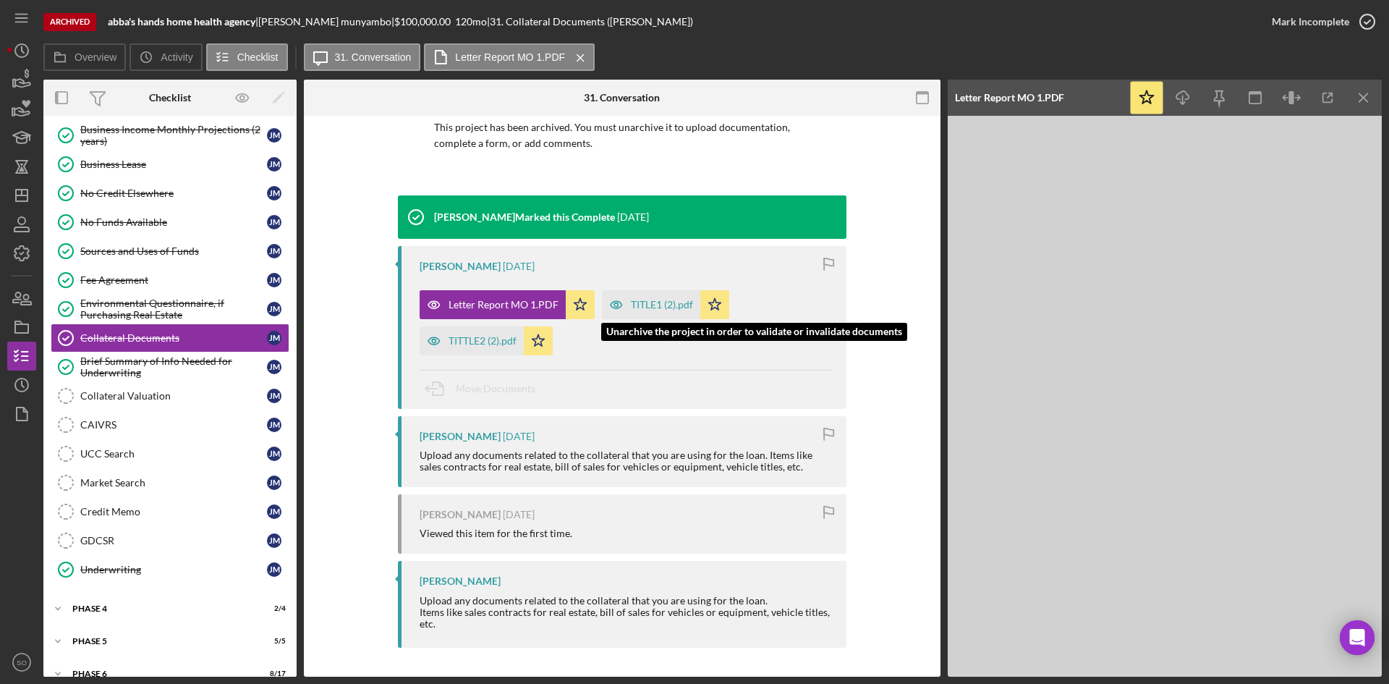
click at [645, 303] on div "TITLE1 (2).pdf" at bounding box center [662, 305] width 62 height 12
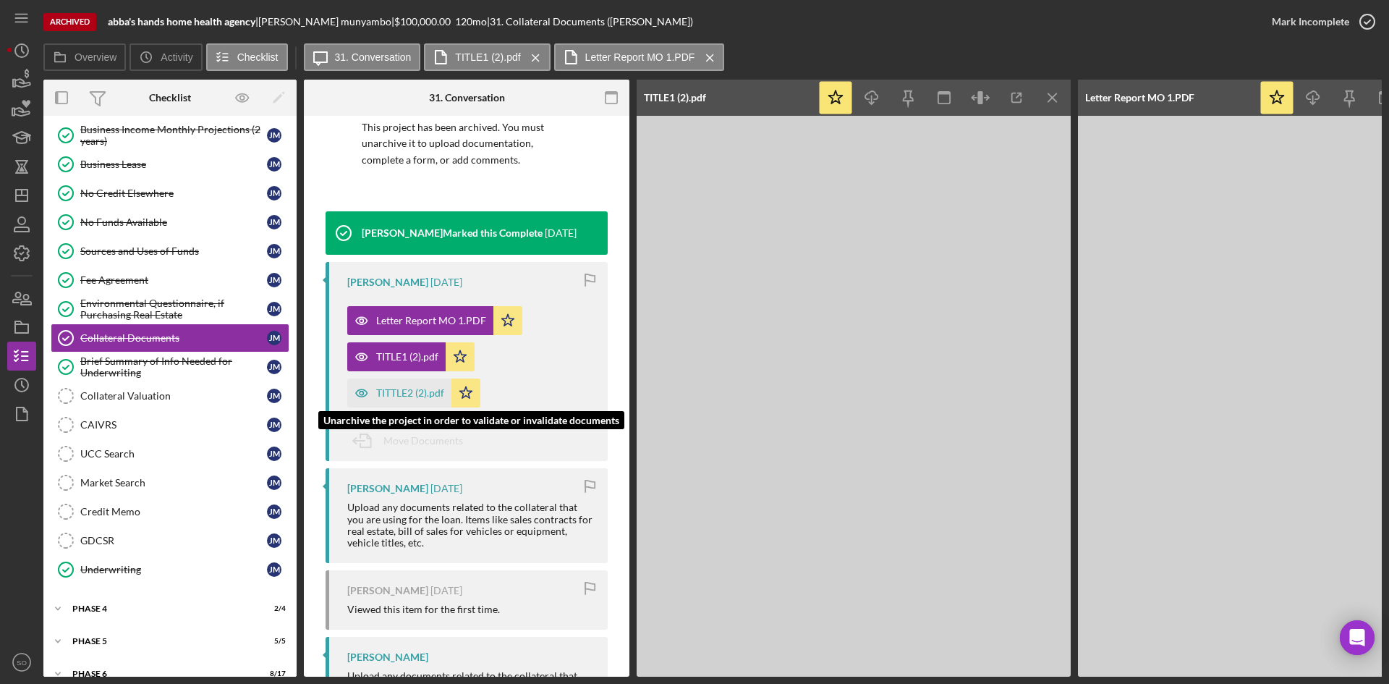
click at [387, 398] on div "TITTLE2 (2).pdf" at bounding box center [410, 393] width 68 height 12
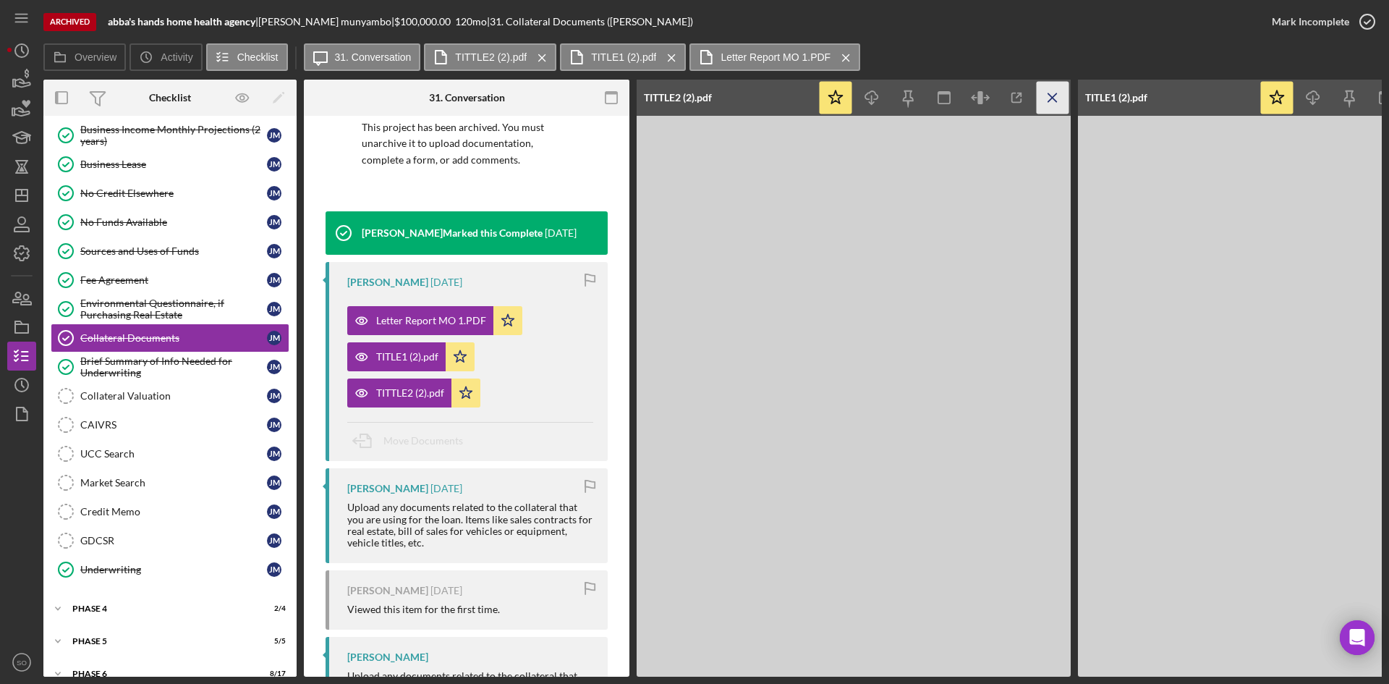
click at [1057, 101] on icon "Icon/Menu Close" at bounding box center [1053, 98] width 33 height 33
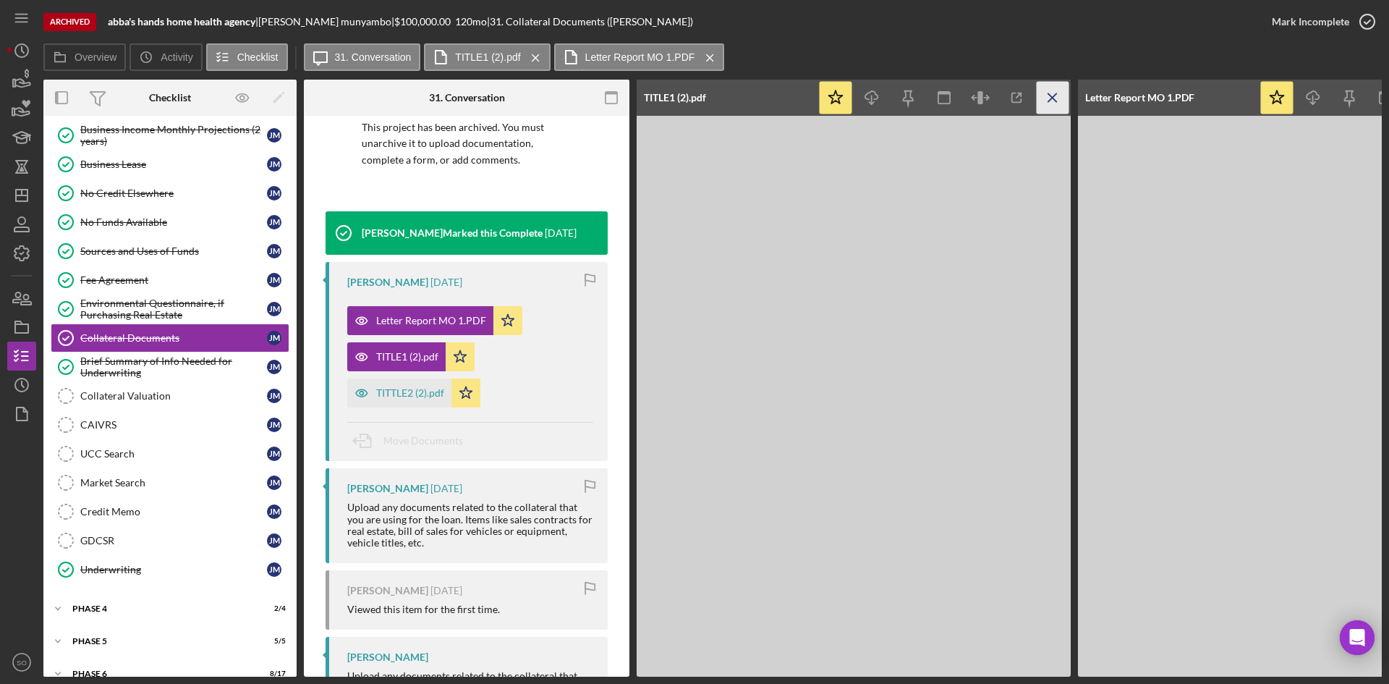
click at [1054, 93] on icon "Icon/Menu Close" at bounding box center [1053, 98] width 33 height 33
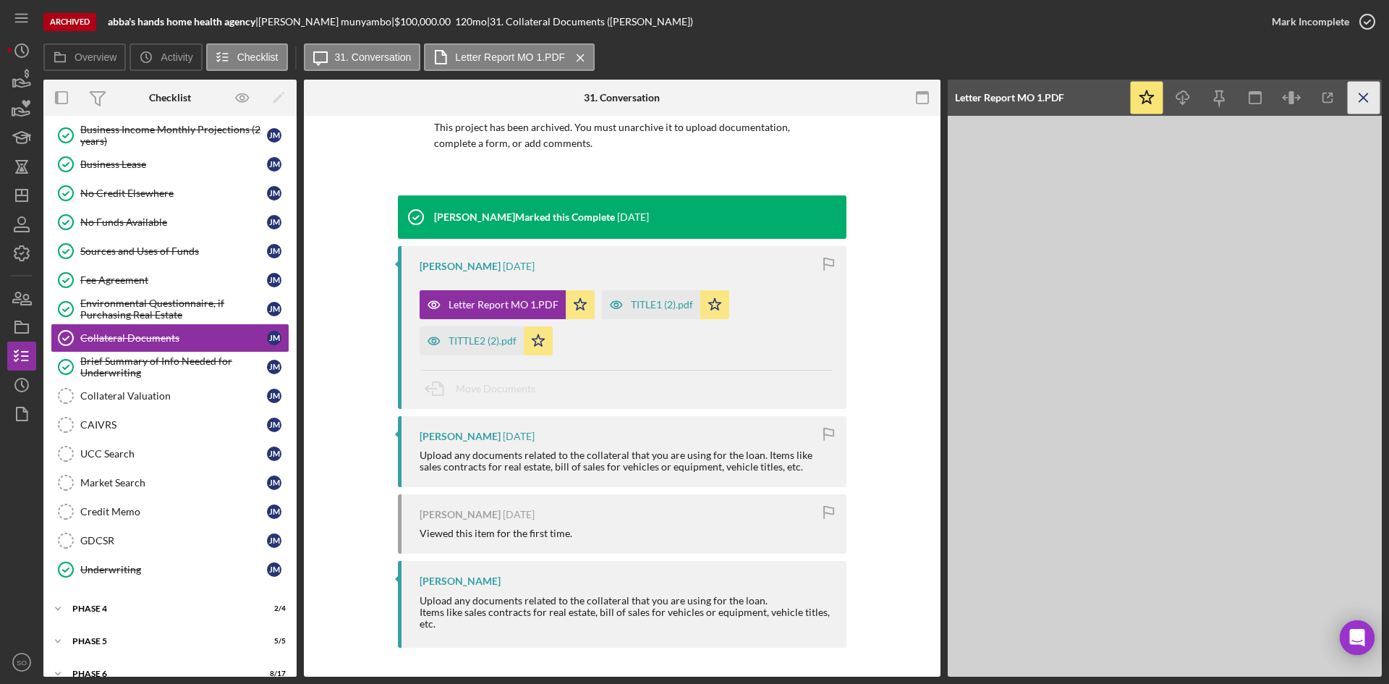
click at [1359, 93] on icon "Icon/Menu Close" at bounding box center [1364, 98] width 33 height 33
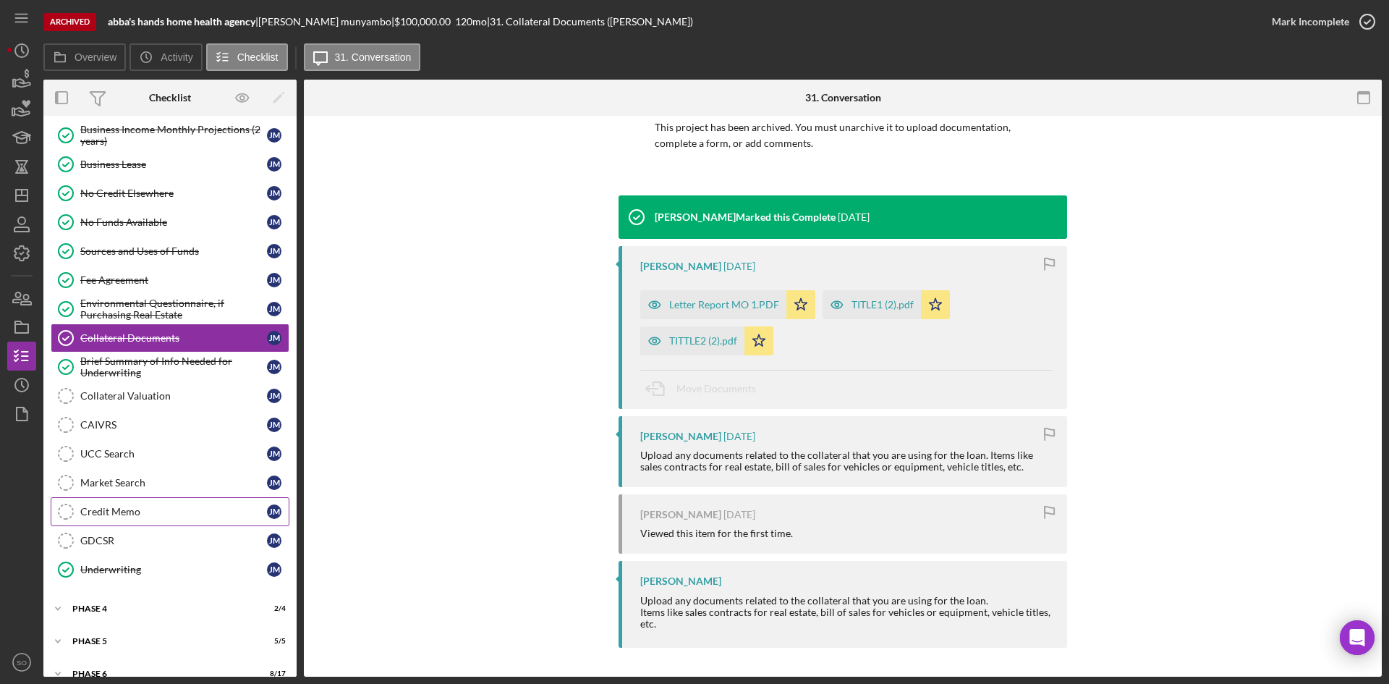
scroll to position [583, 0]
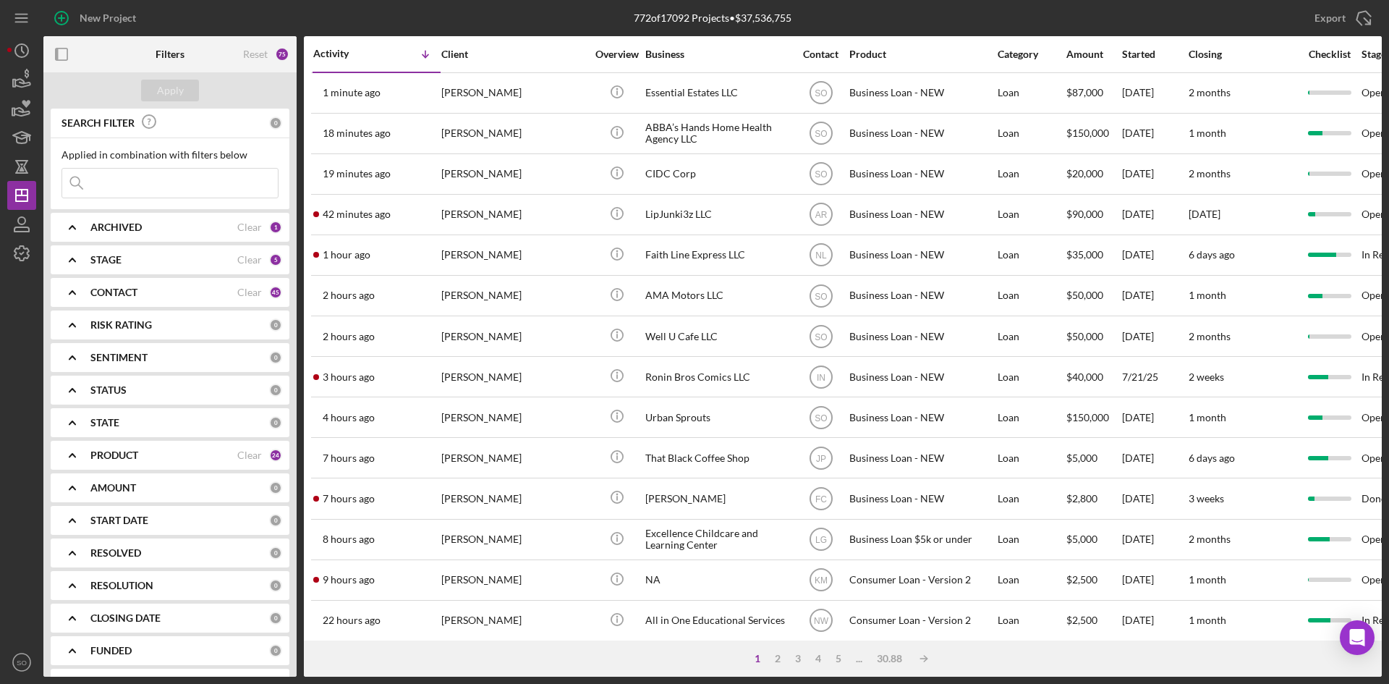
click at [158, 237] on div "ARCHIVED Clear 1" at bounding box center [186, 227] width 192 height 29
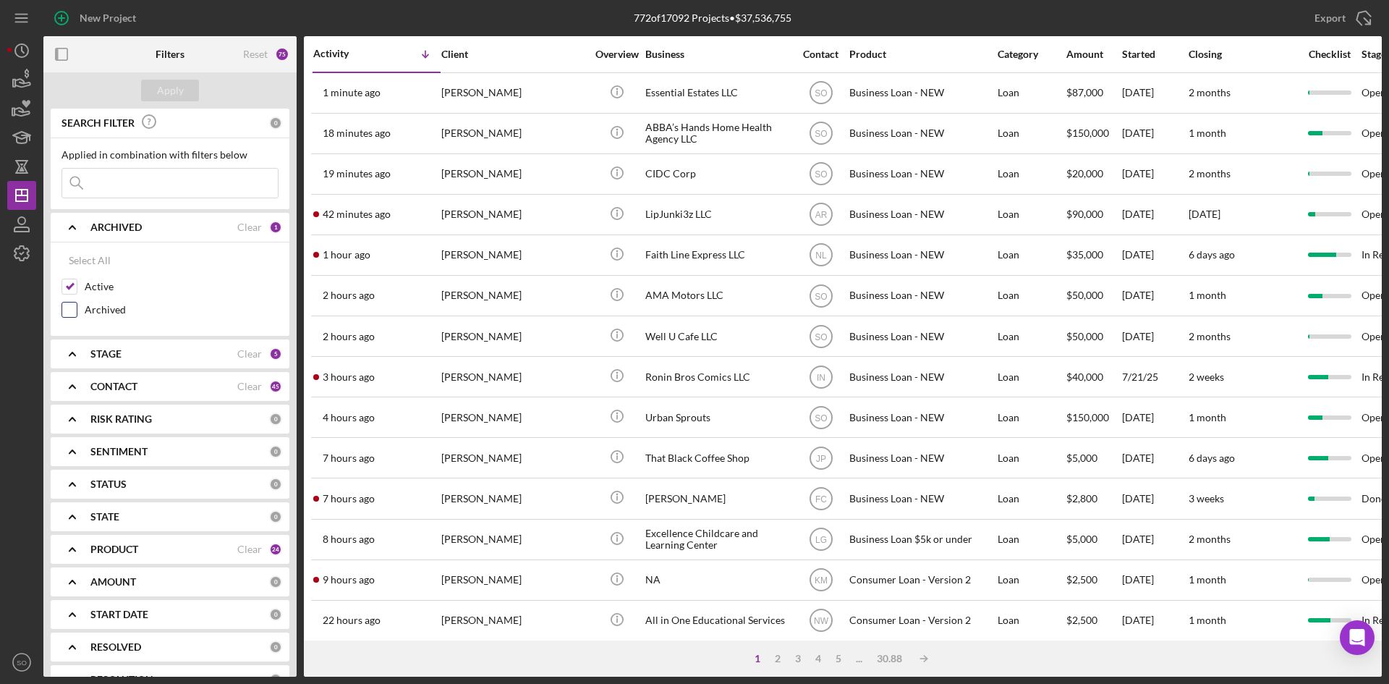
click at [70, 310] on input "Archived" at bounding box center [69, 309] width 14 height 14
checkbox input "true"
click at [166, 368] on div "STAGE Clear 5" at bounding box center [186, 353] width 192 height 29
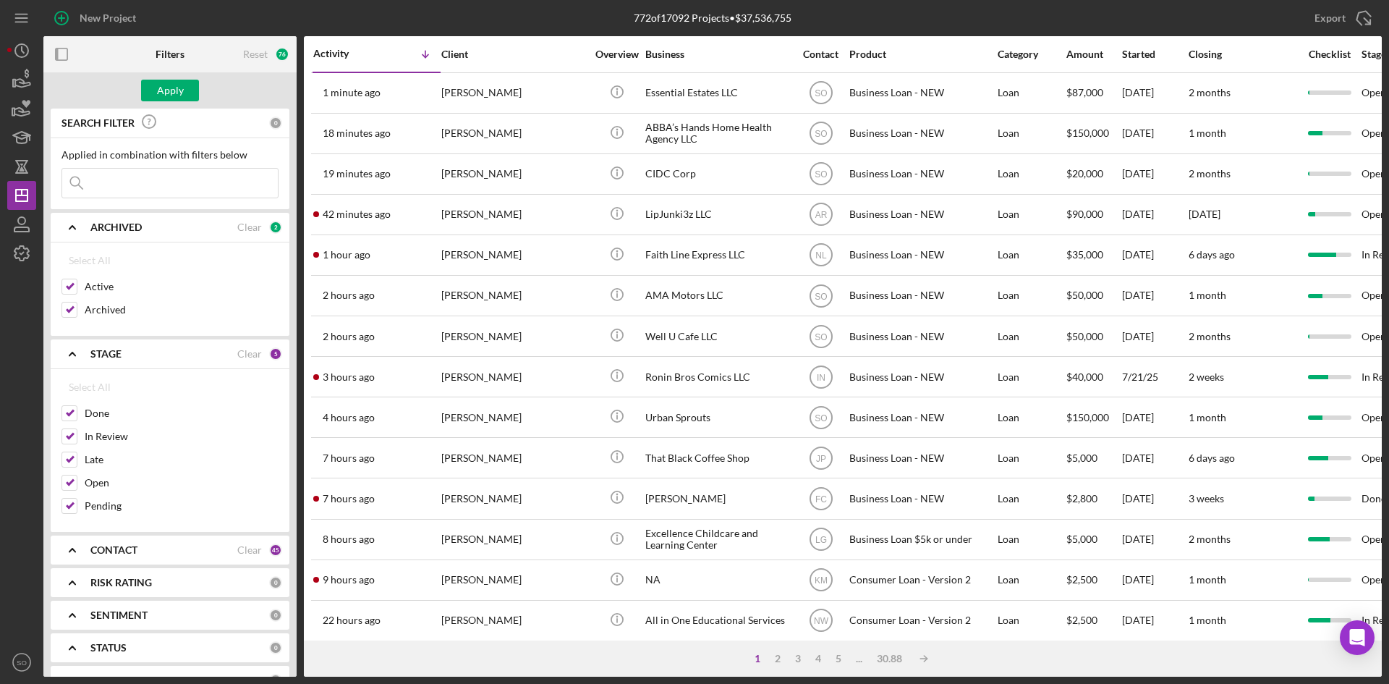
click at [156, 551] on div "CONTACT" at bounding box center [163, 550] width 147 height 12
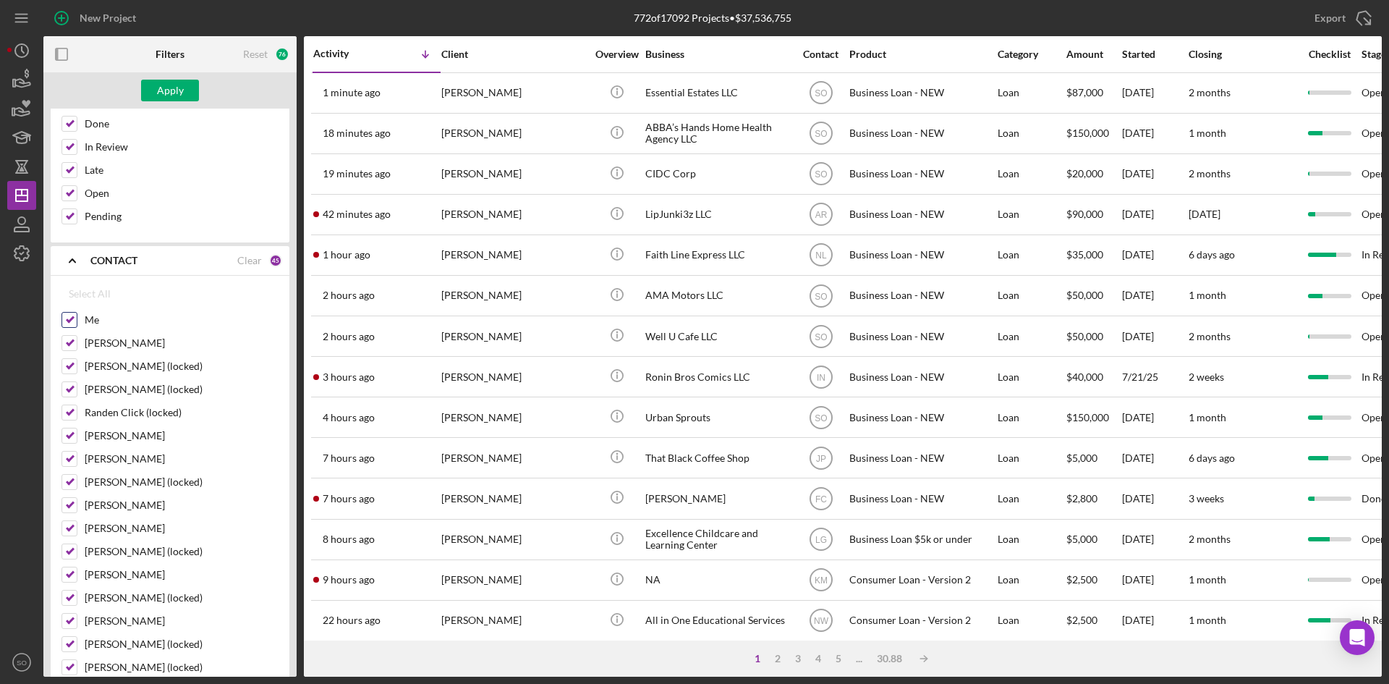
scroll to position [72, 0]
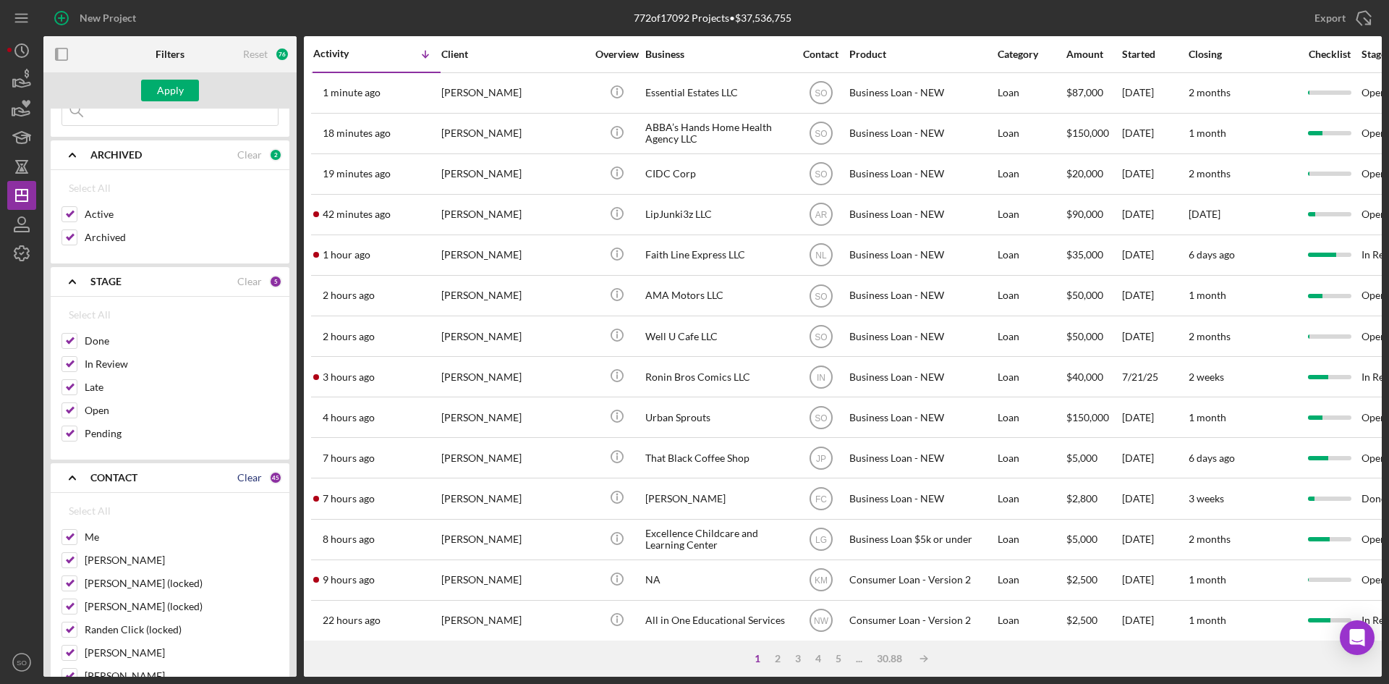
click at [245, 476] on div "Clear" at bounding box center [249, 478] width 25 height 12
checkbox input "false"
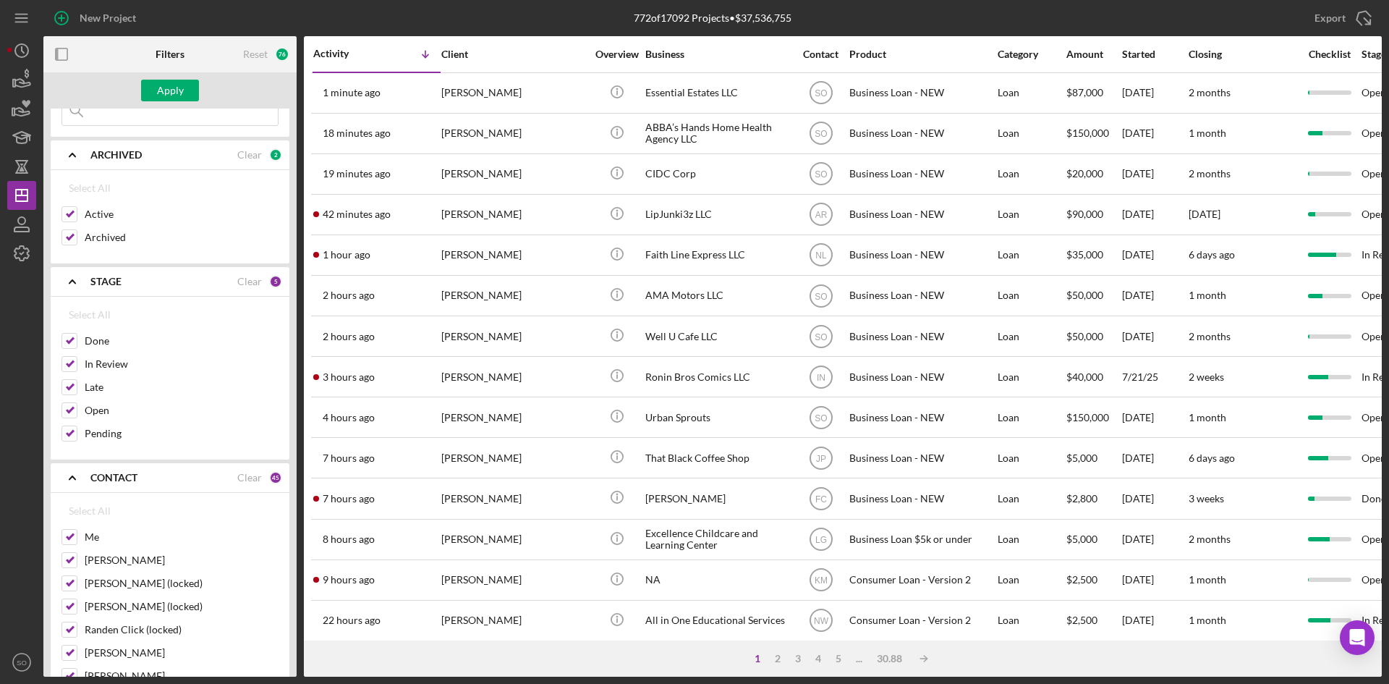
checkbox input "false"
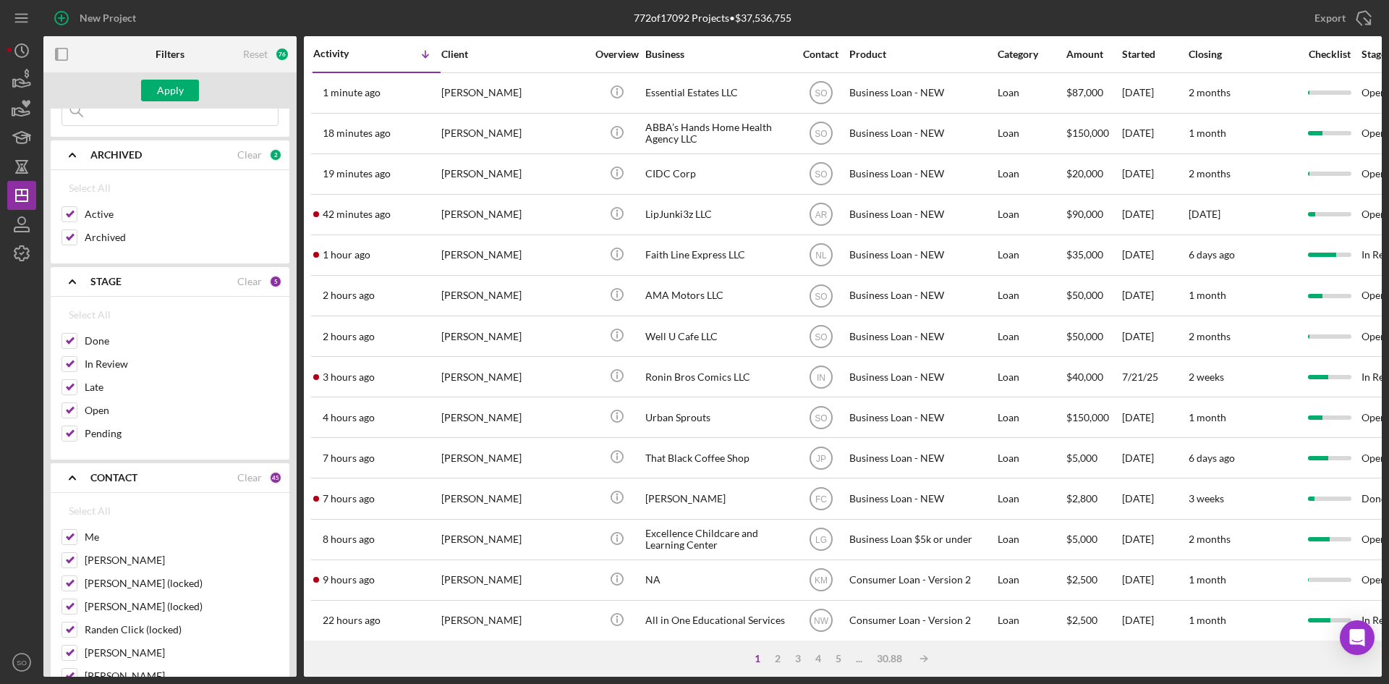
checkbox input "false"
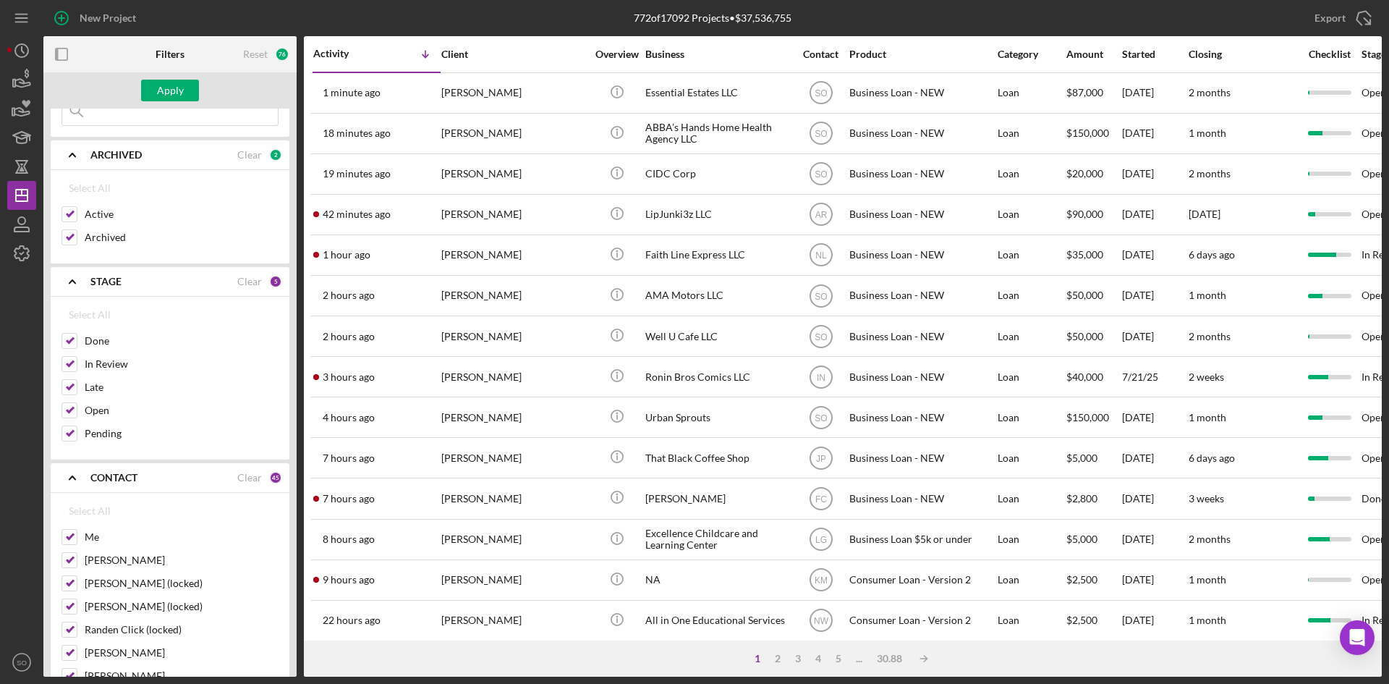
checkbox input "false"
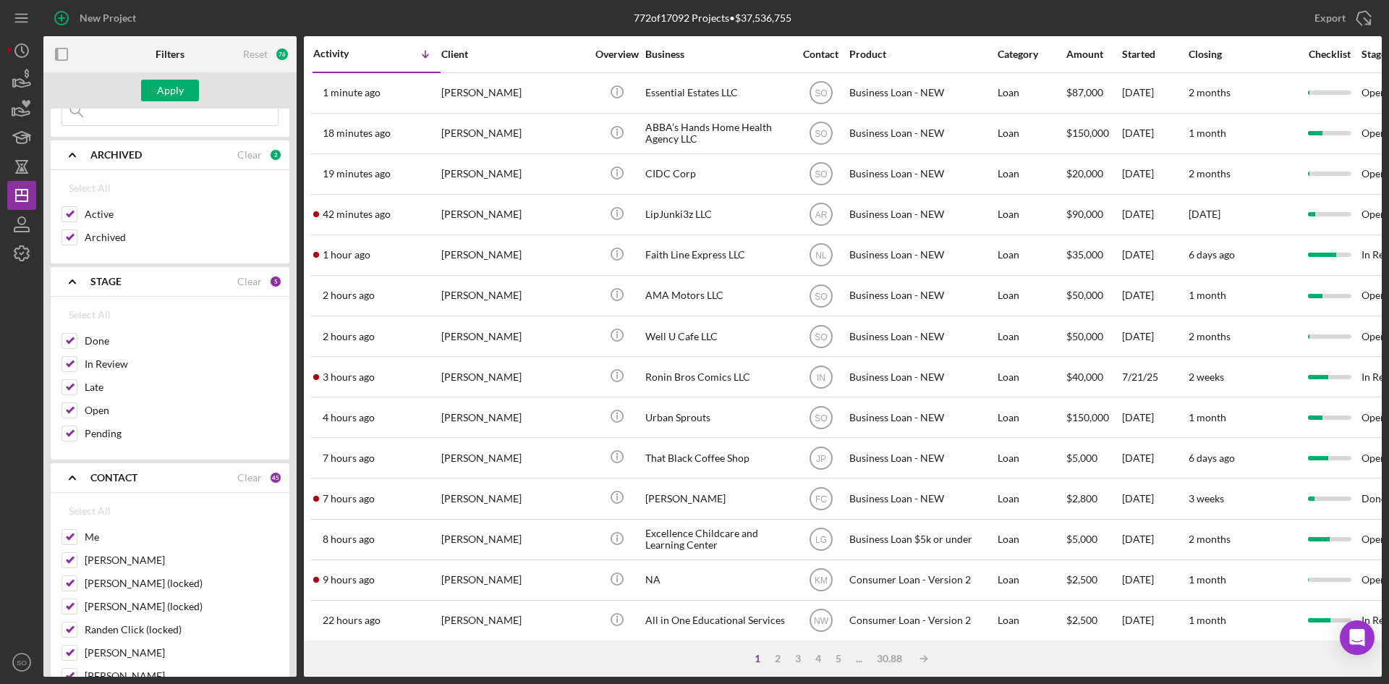
checkbox input "false"
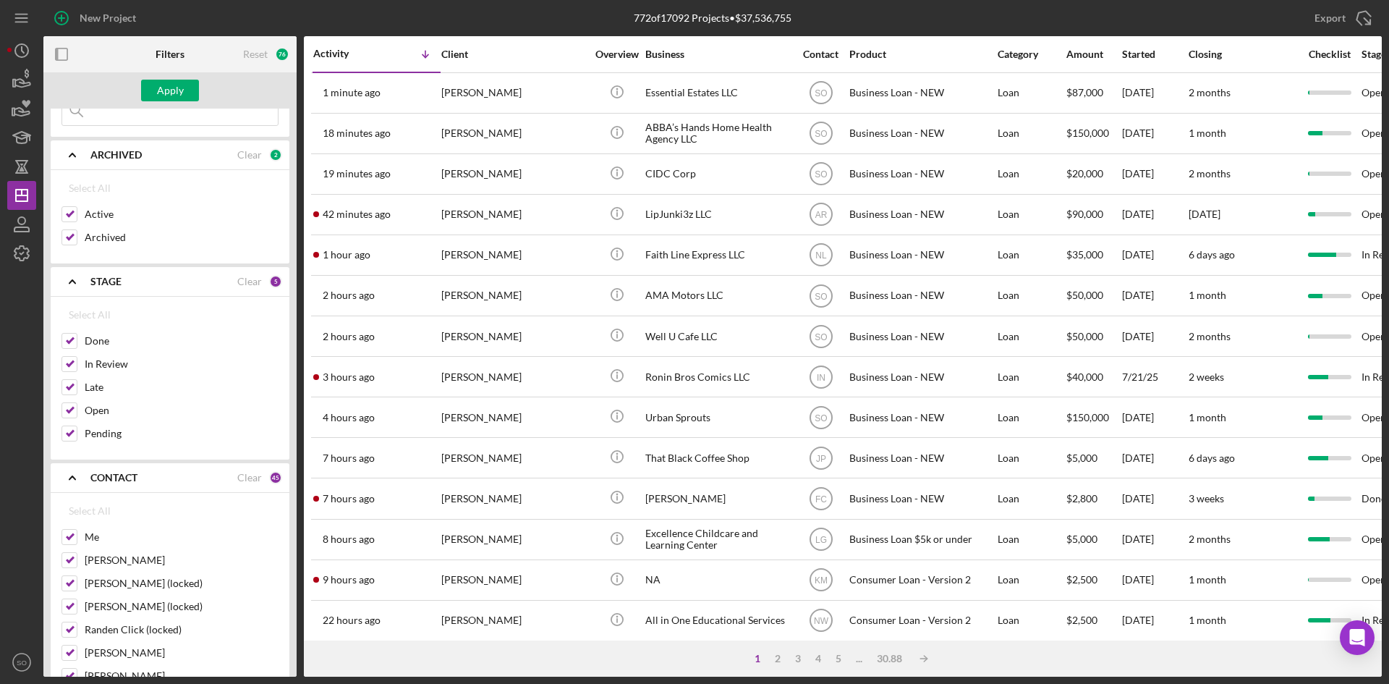
checkbox input "false"
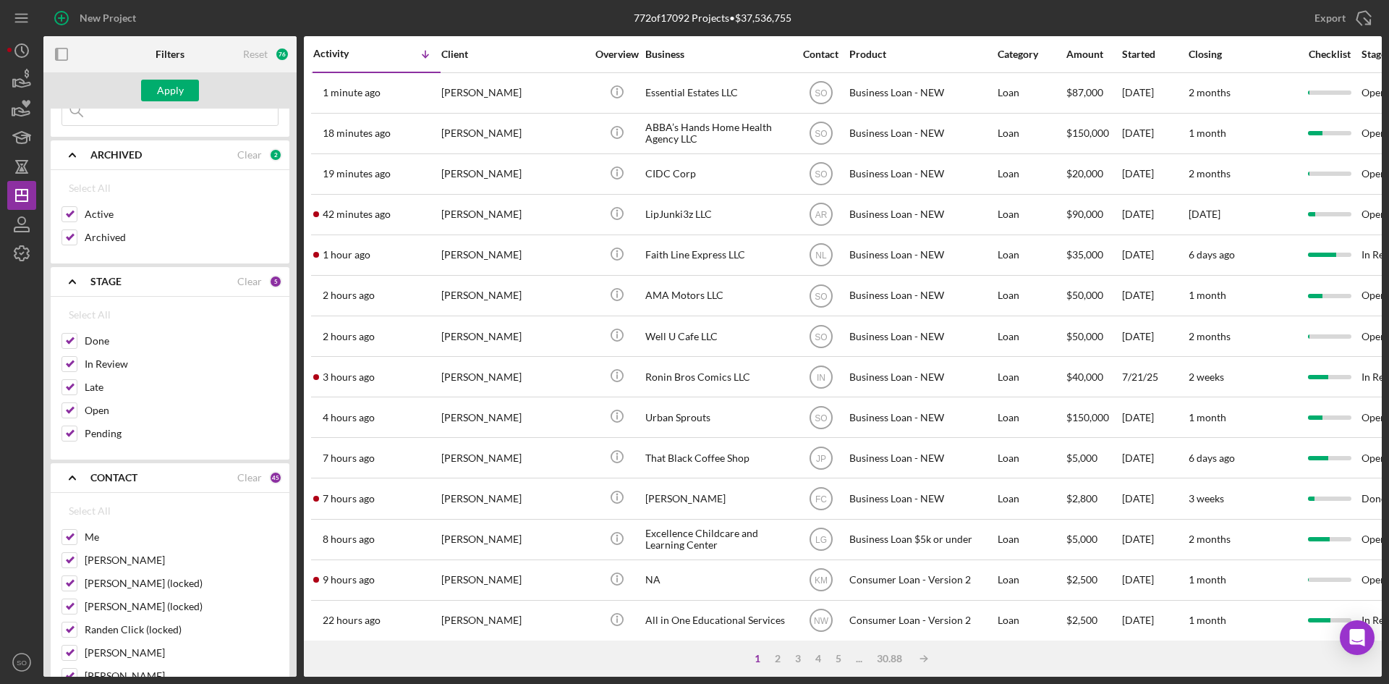
checkbox input "false"
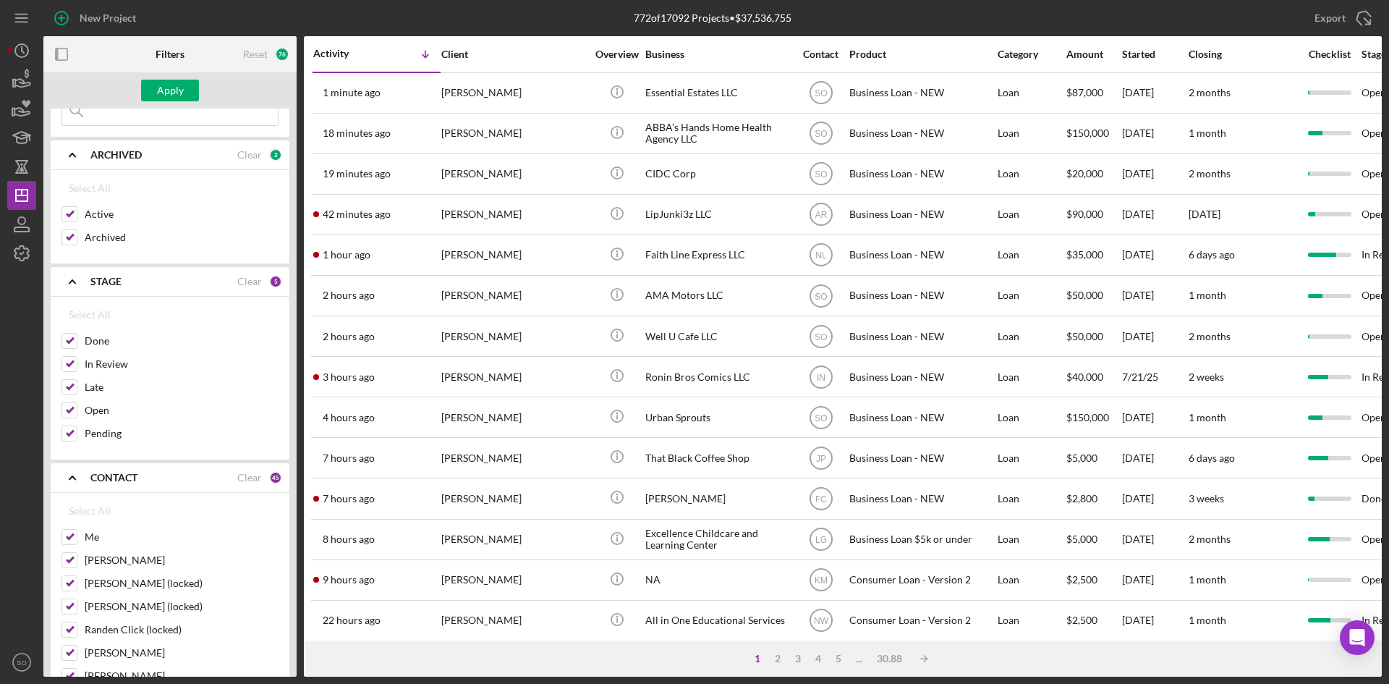
checkbox input "false"
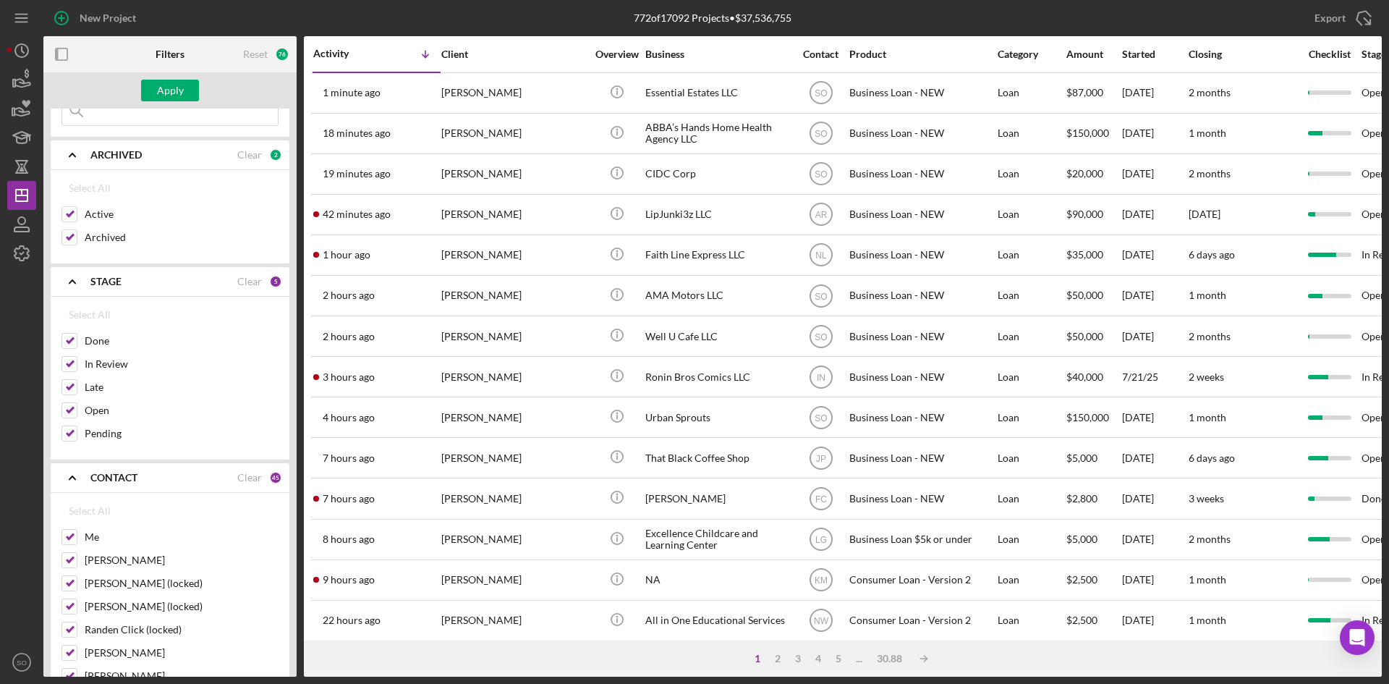
checkbox input "false"
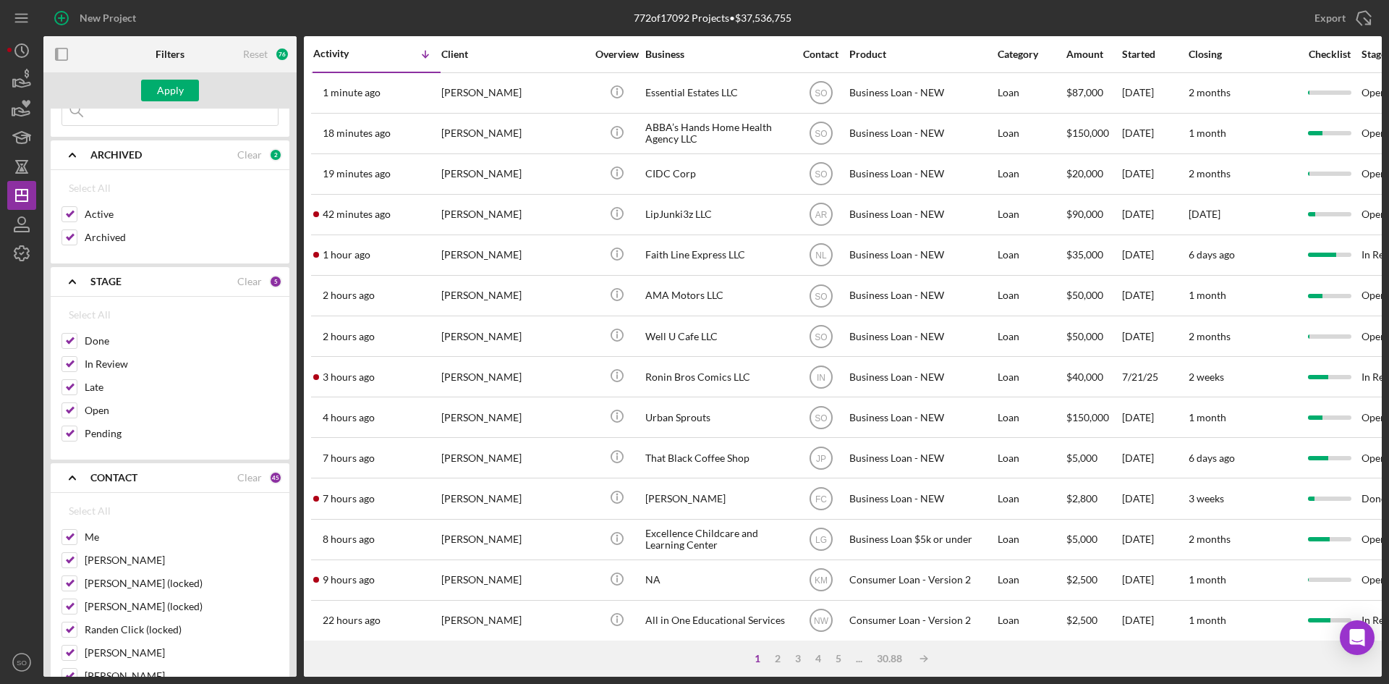
checkbox input "false"
click at [67, 538] on input "Me" at bounding box center [69, 537] width 14 height 14
checkbox input "true"
click at [68, 566] on input "Aida Richardson" at bounding box center [69, 560] width 14 height 14
checkbox input "true"
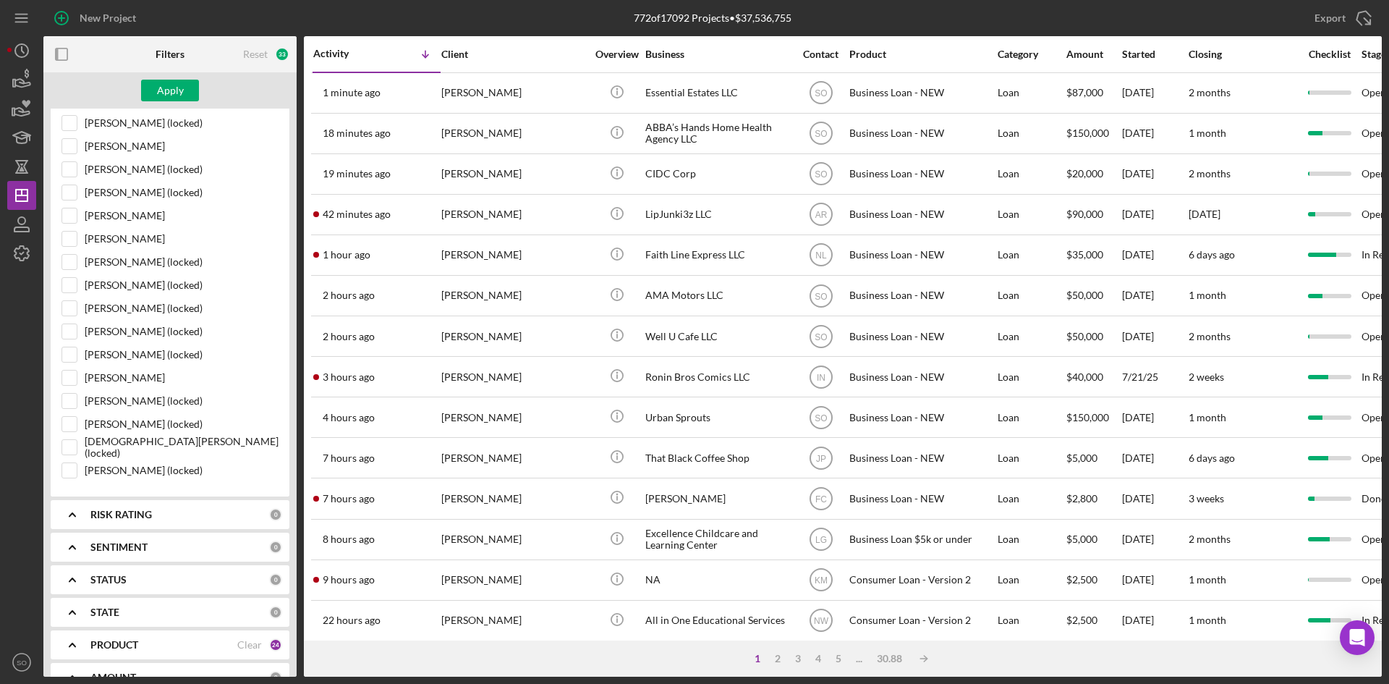
scroll to position [1302, 0]
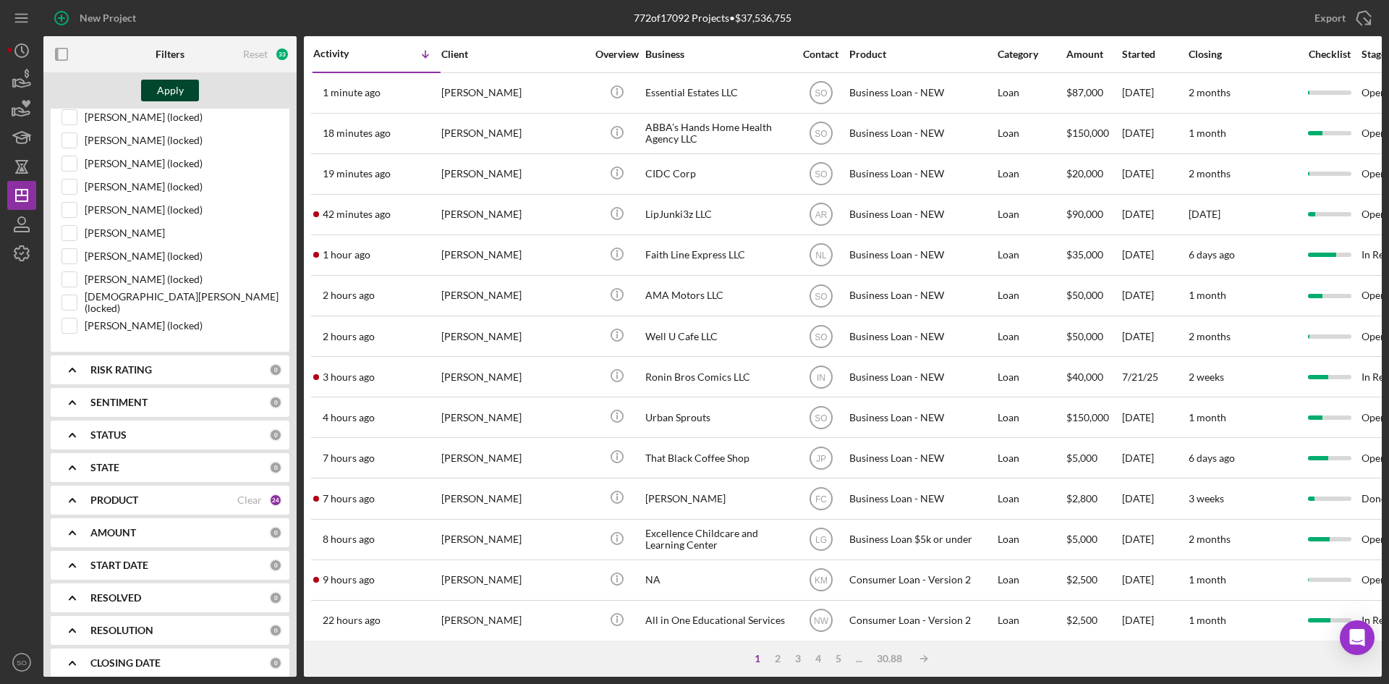
click at [185, 89] on button "Apply" at bounding box center [170, 91] width 58 height 22
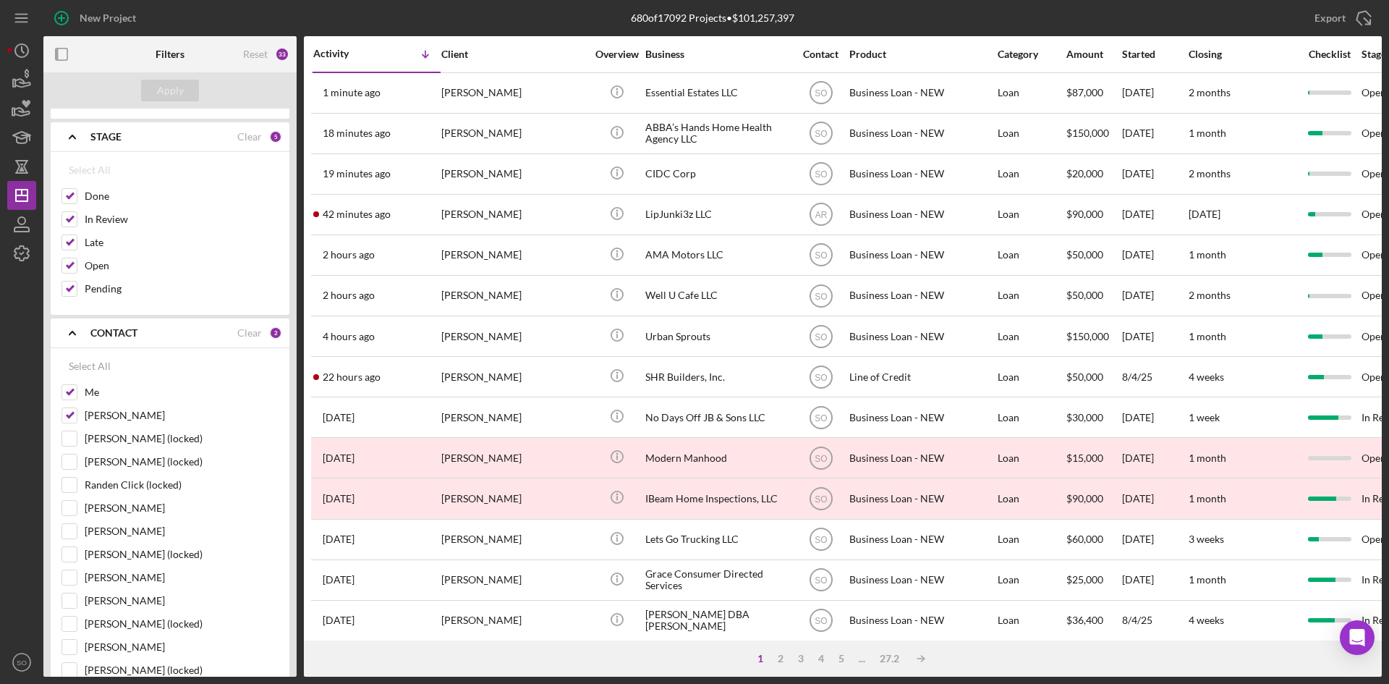
scroll to position [0, 0]
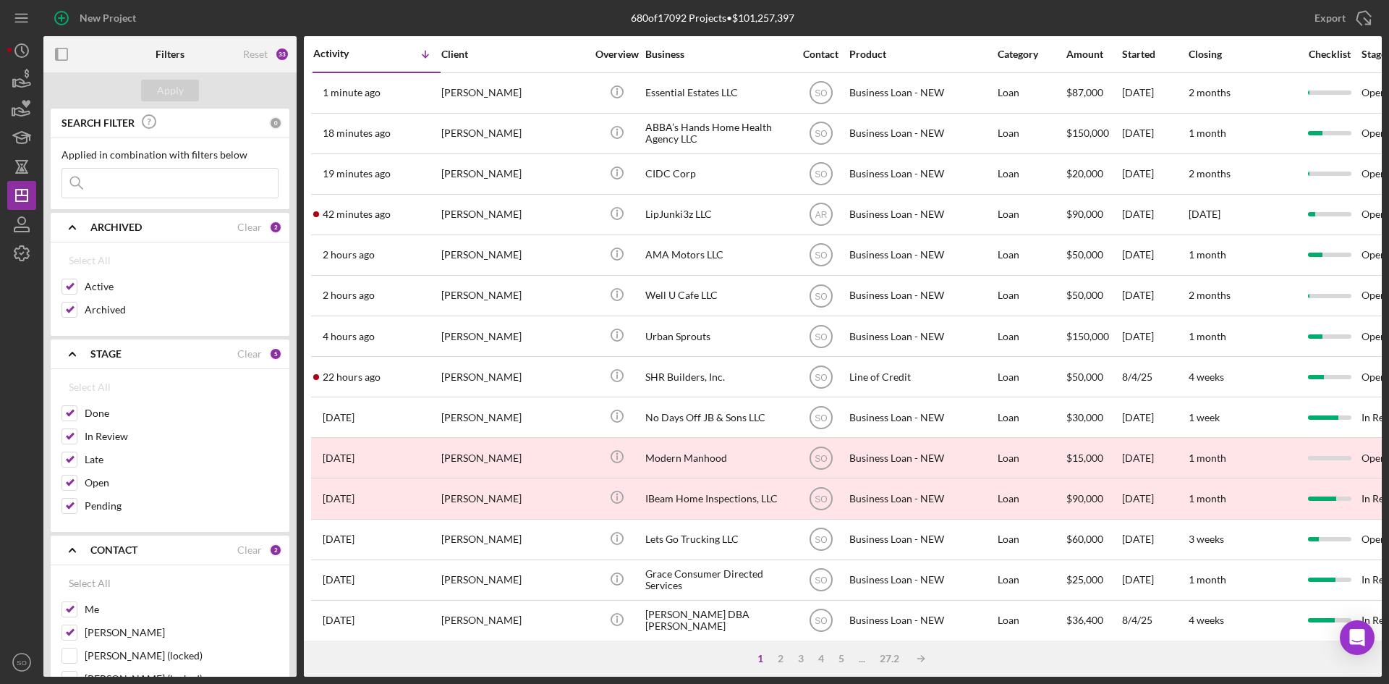
click at [155, 189] on input at bounding box center [170, 183] width 216 height 29
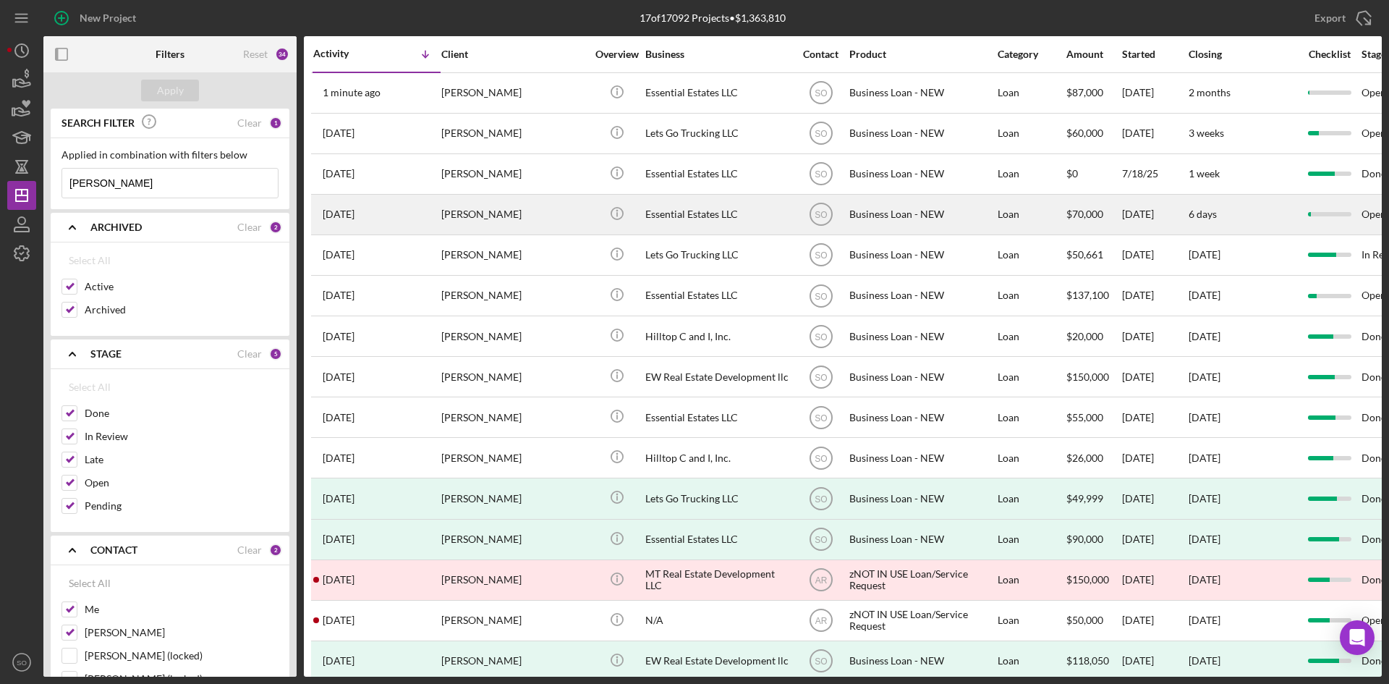
type input "thomas"
click at [462, 207] on div "Te’Aura Thomas" at bounding box center [513, 214] width 145 height 38
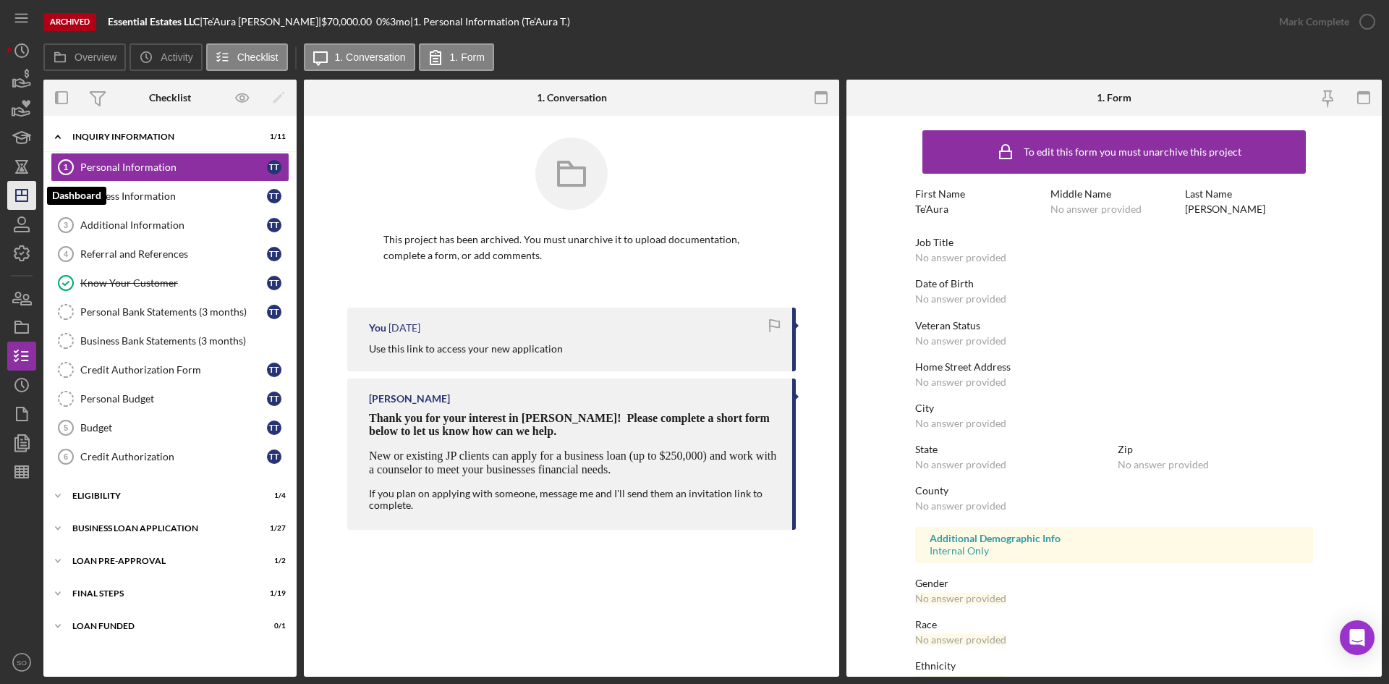
click at [26, 200] on icon "Icon/Dashboard" at bounding box center [22, 195] width 36 height 36
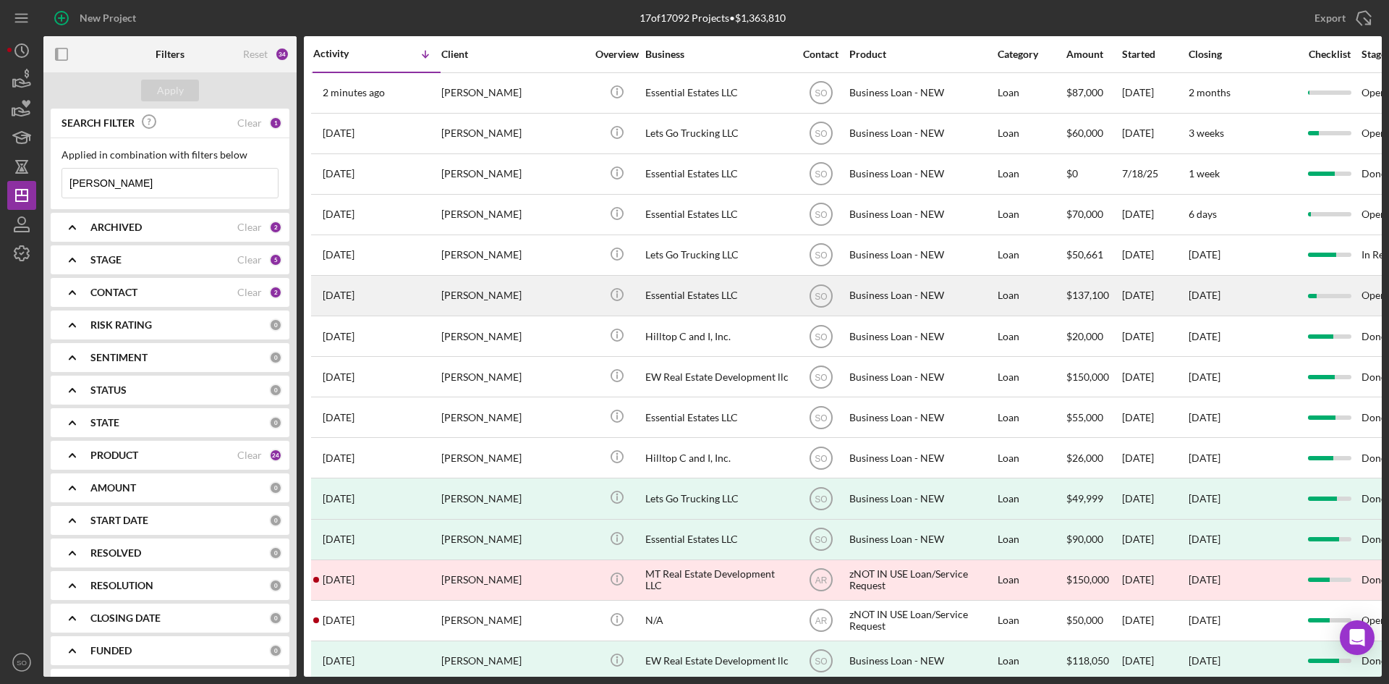
click at [419, 298] on div "3 months ago Te’Aura Thomas" at bounding box center [376, 295] width 127 height 38
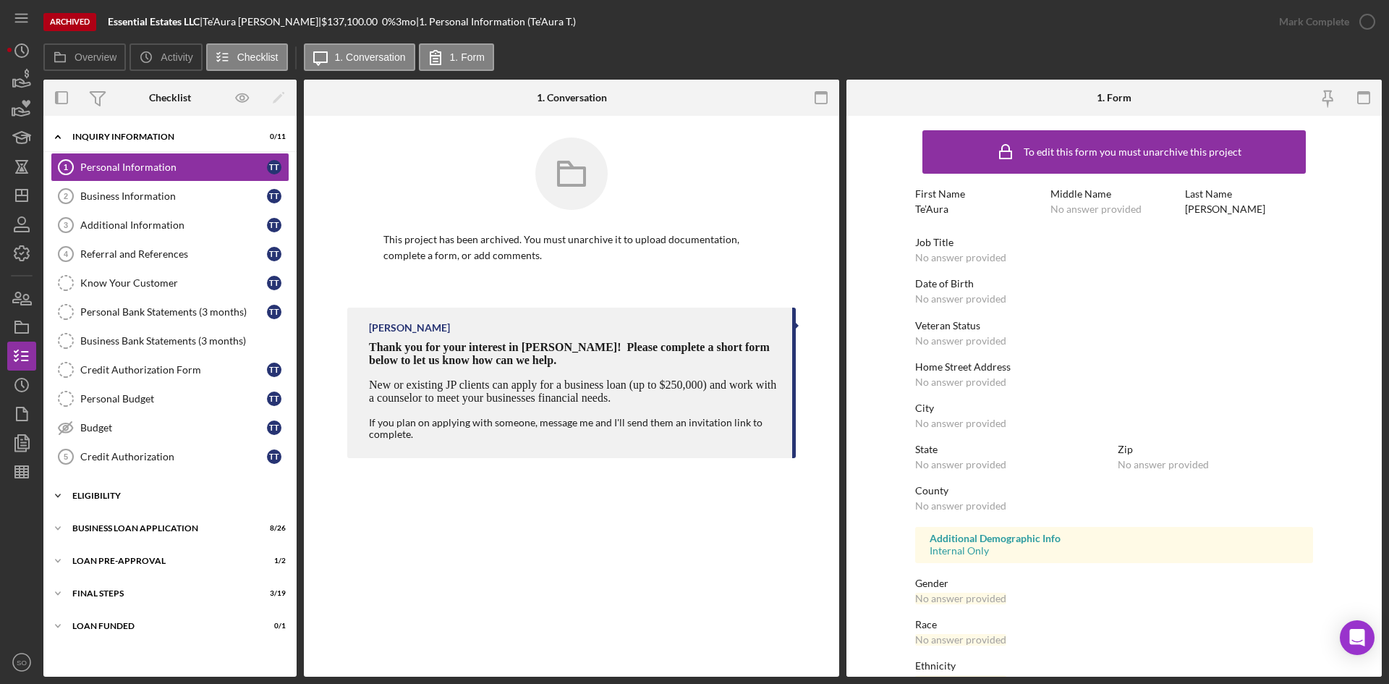
click at [145, 507] on div "Icon/Expander ELIGIBILITY 1 / 4" at bounding box center [169, 495] width 253 height 29
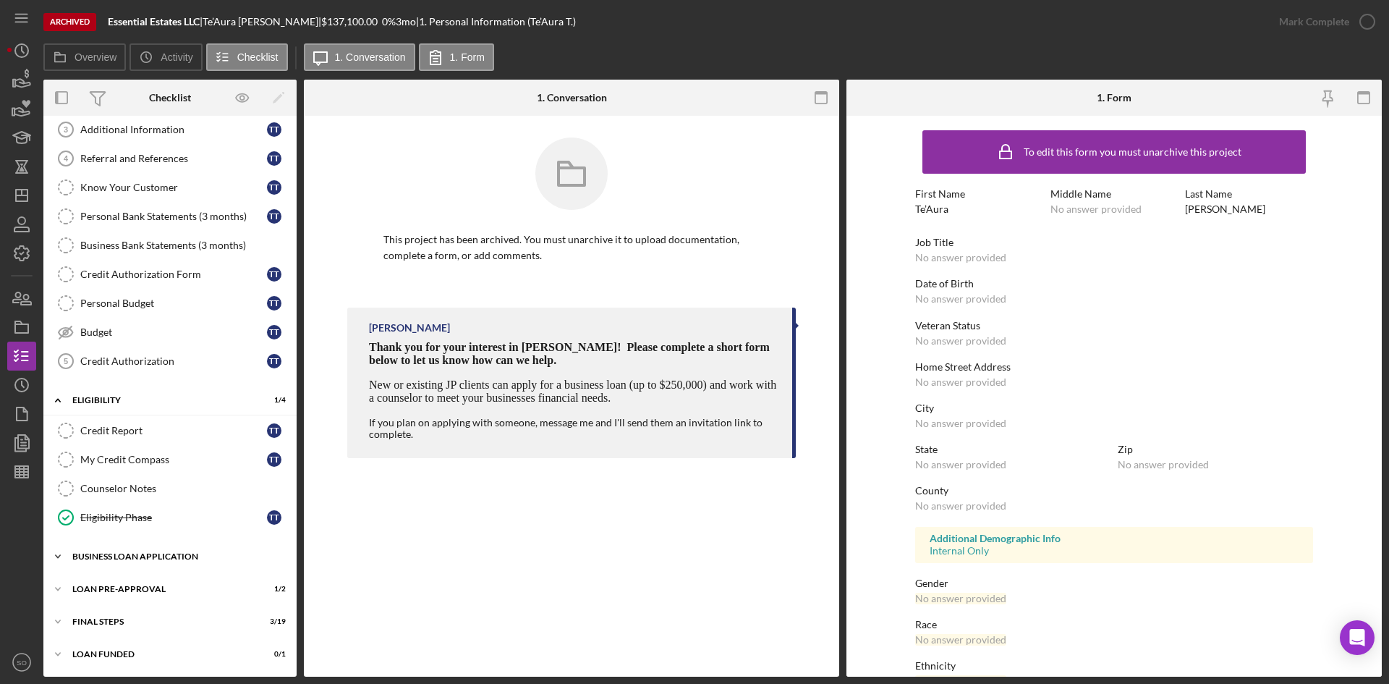
click at [176, 543] on div "Icon/Expander BUSINESS LOAN APPLICATION 8 / 26" at bounding box center [169, 556] width 253 height 29
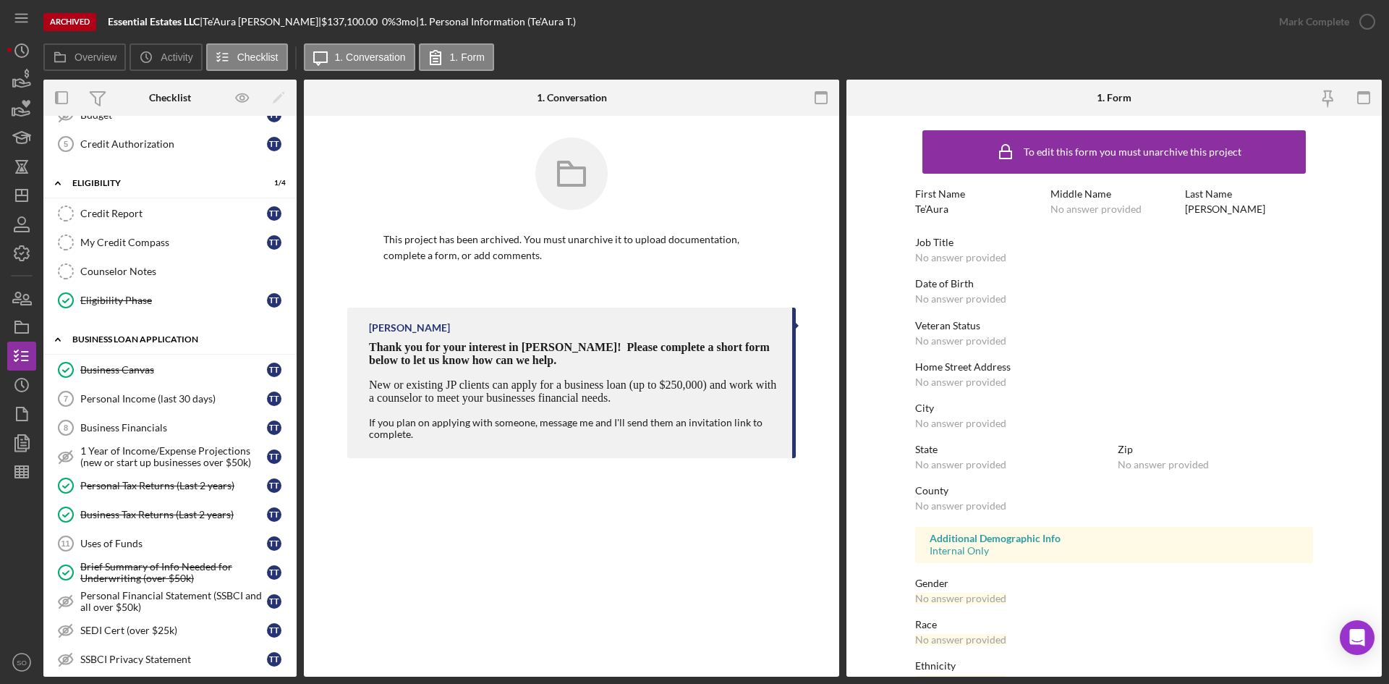
scroll to position [530, 0]
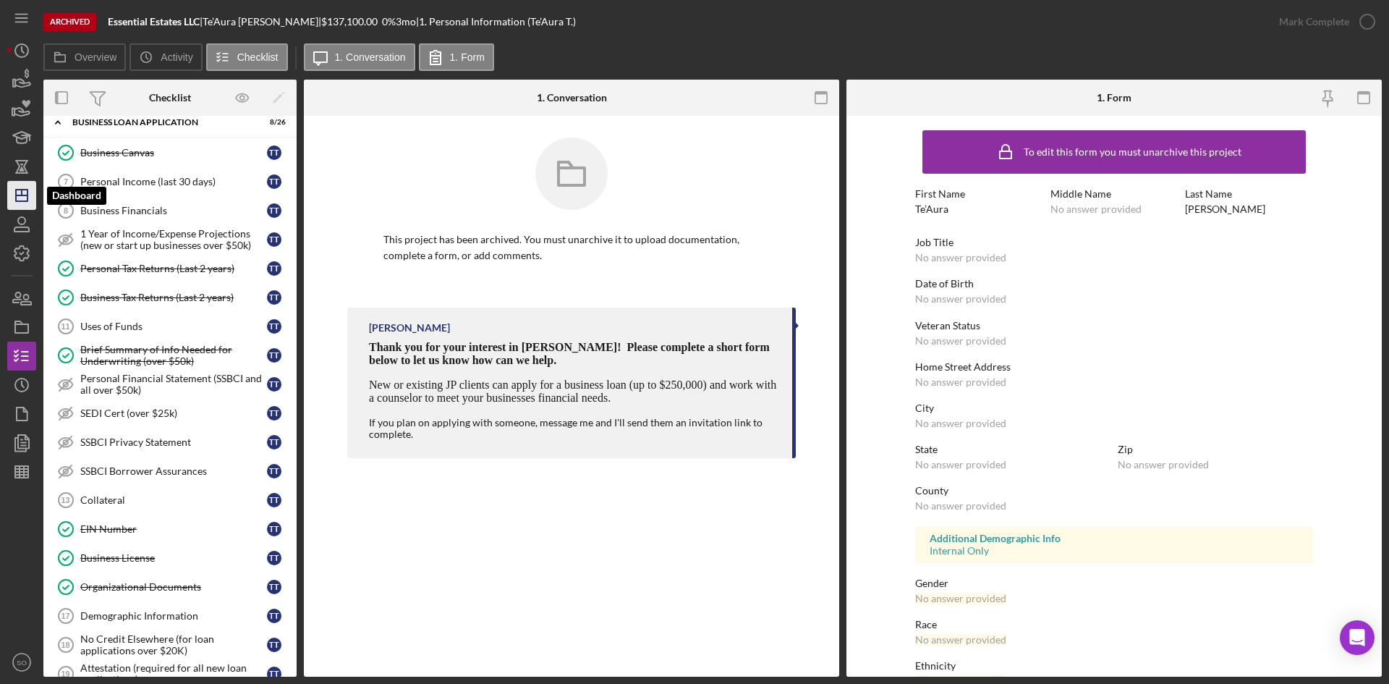
click at [22, 197] on icon "Icon/Dashboard" at bounding box center [22, 195] width 36 height 36
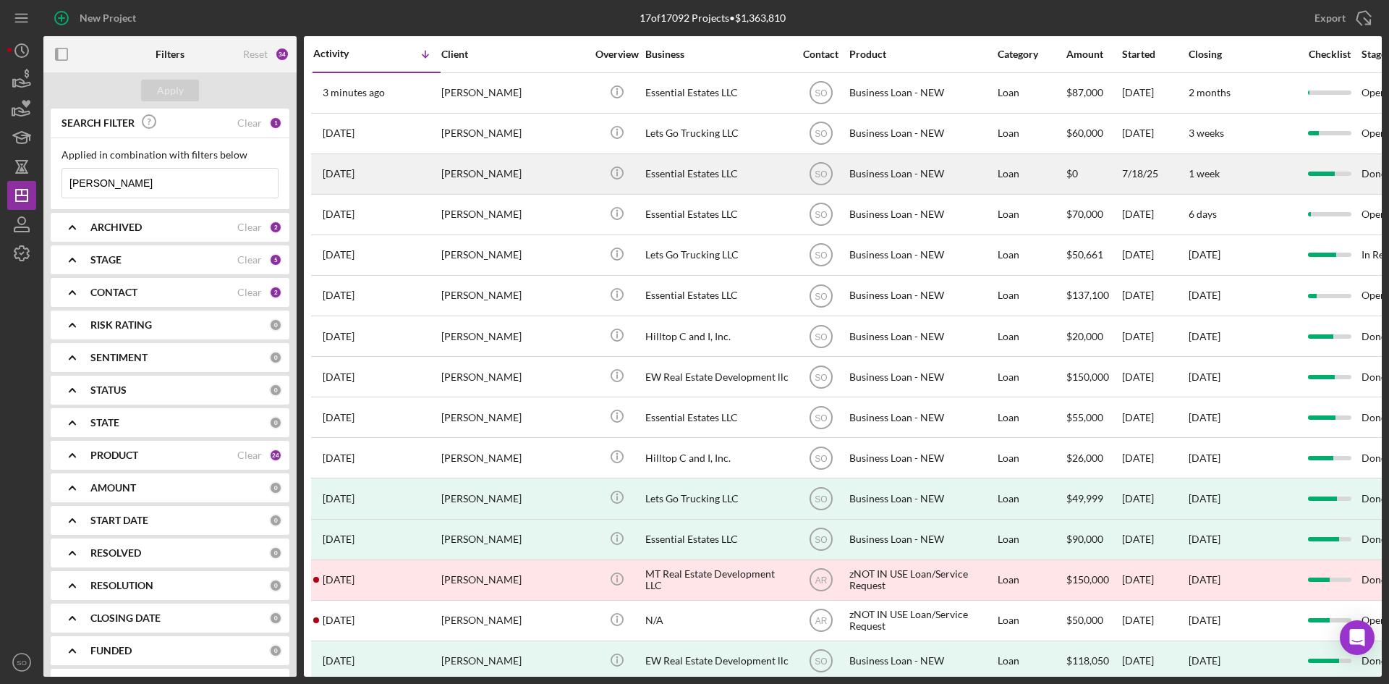
click at [377, 185] on div "1 month ago Te'Aura Thomas" at bounding box center [376, 174] width 127 height 38
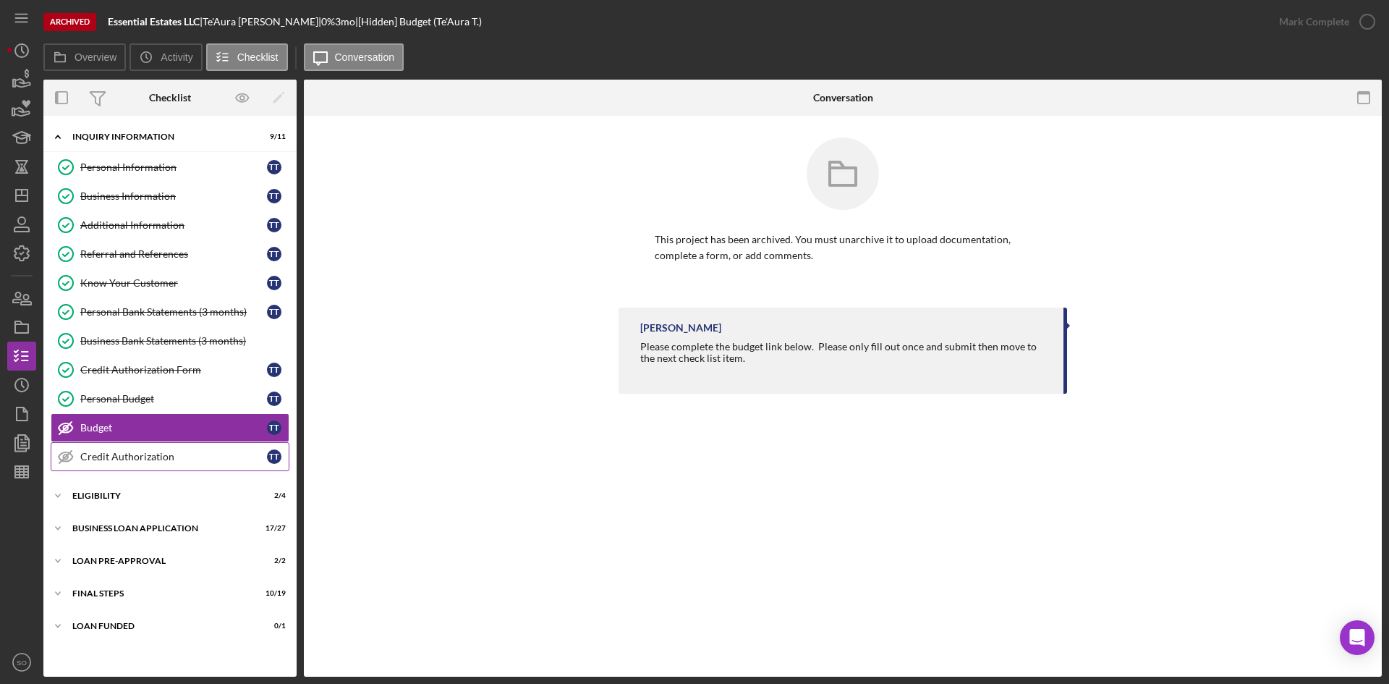
click at [199, 459] on div "Credit Authorization" at bounding box center [173, 457] width 187 height 12
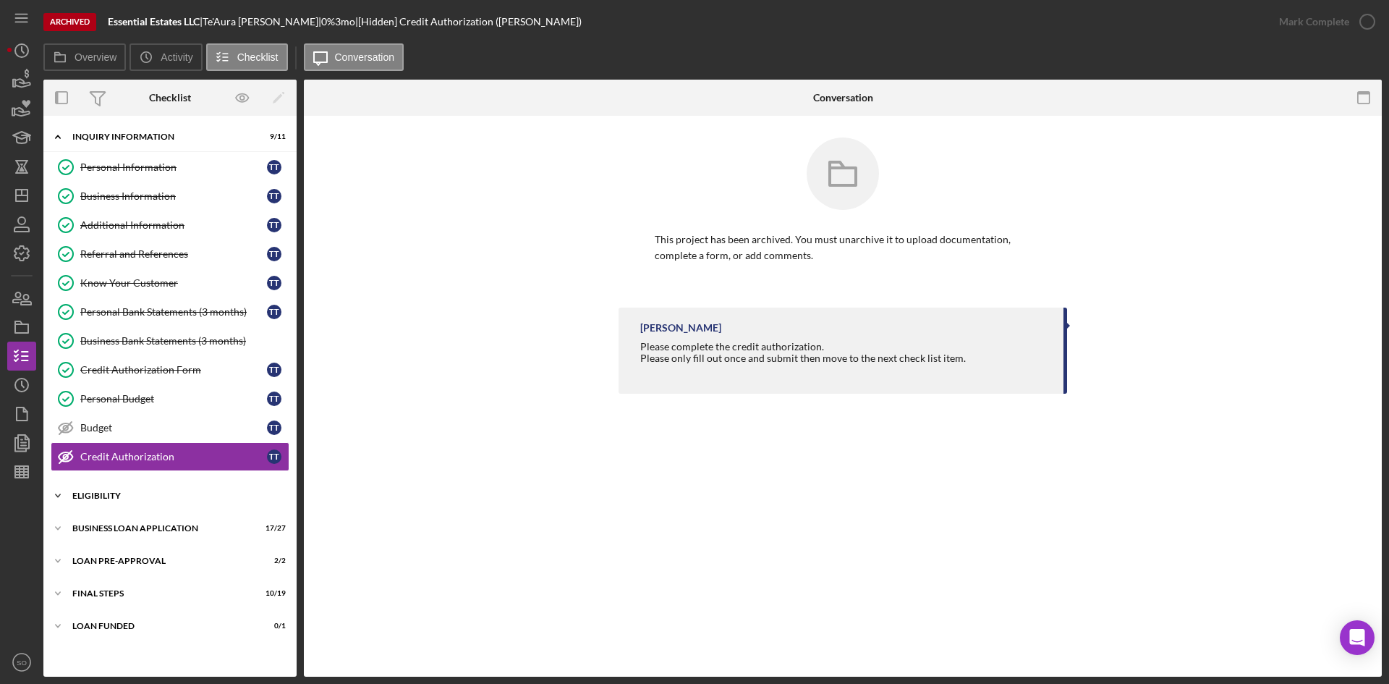
click at [192, 490] on div "Icon/Expander ELIGIBILITY 2 / 4" at bounding box center [169, 495] width 253 height 29
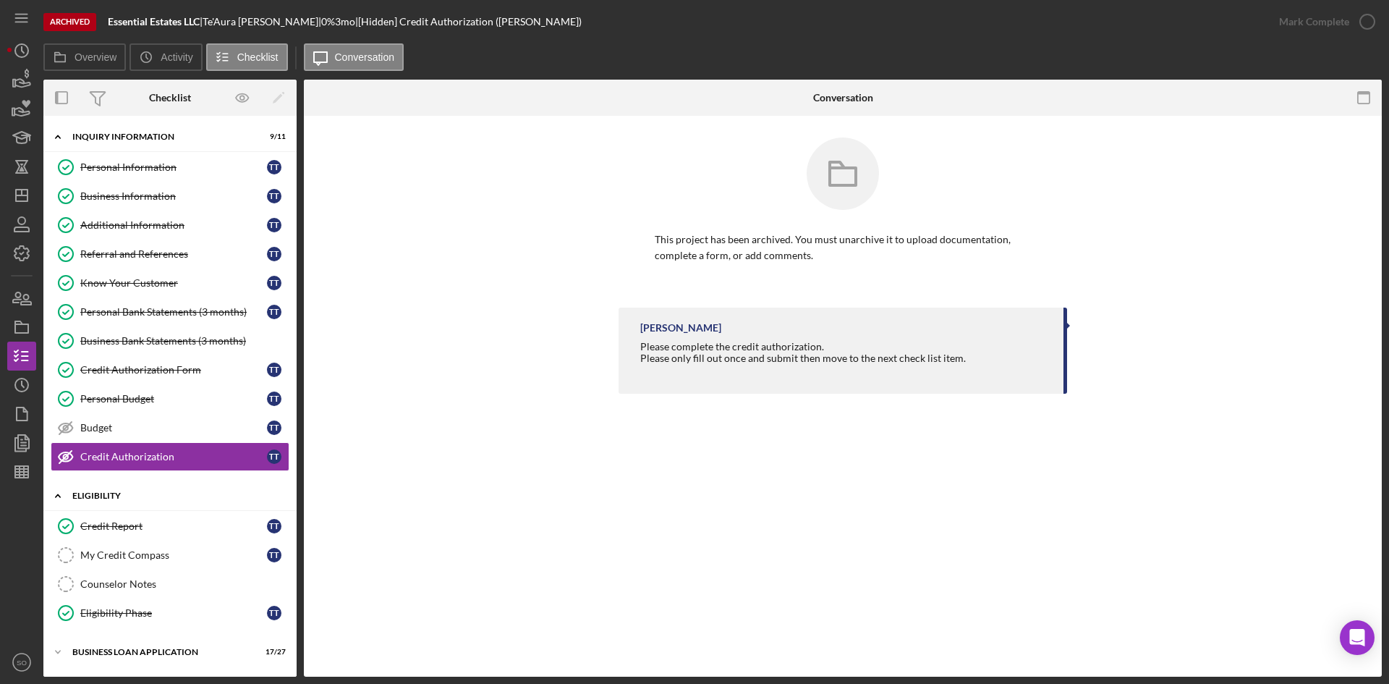
scroll to position [96, 0]
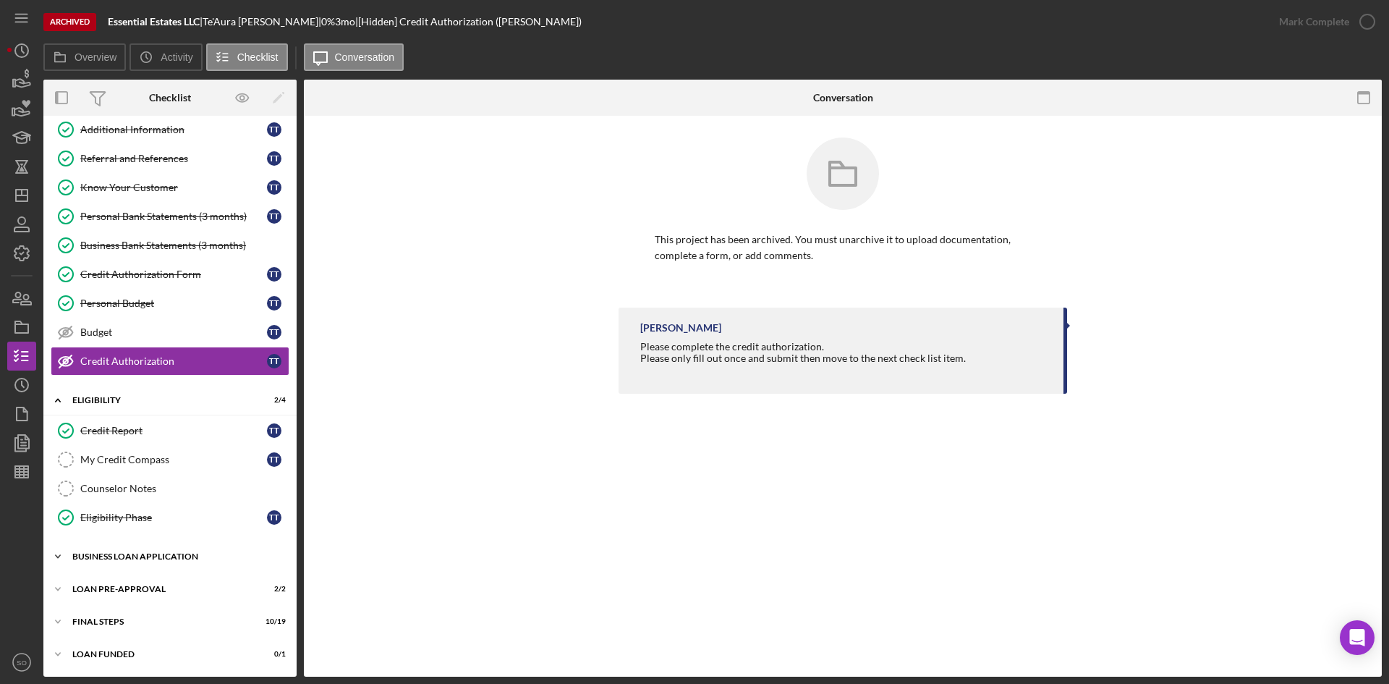
click at [166, 547] on div "Icon/Expander BUSINESS LOAN APPLICATION 17 / 27" at bounding box center [169, 556] width 253 height 29
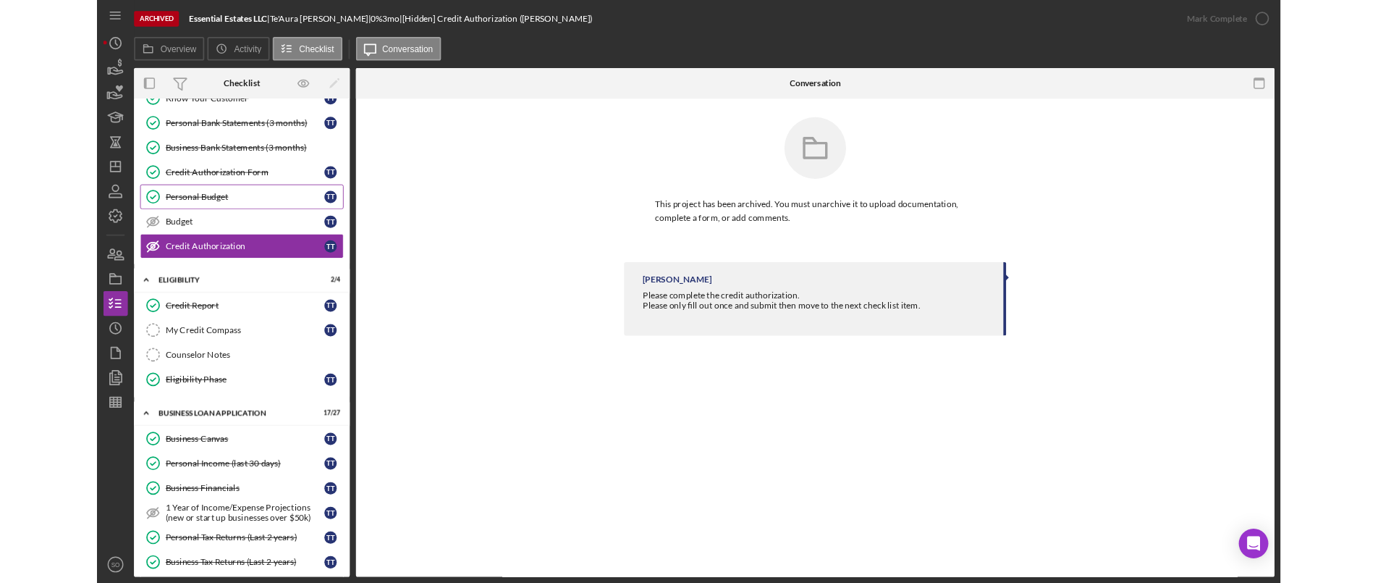
scroll to position [0, 0]
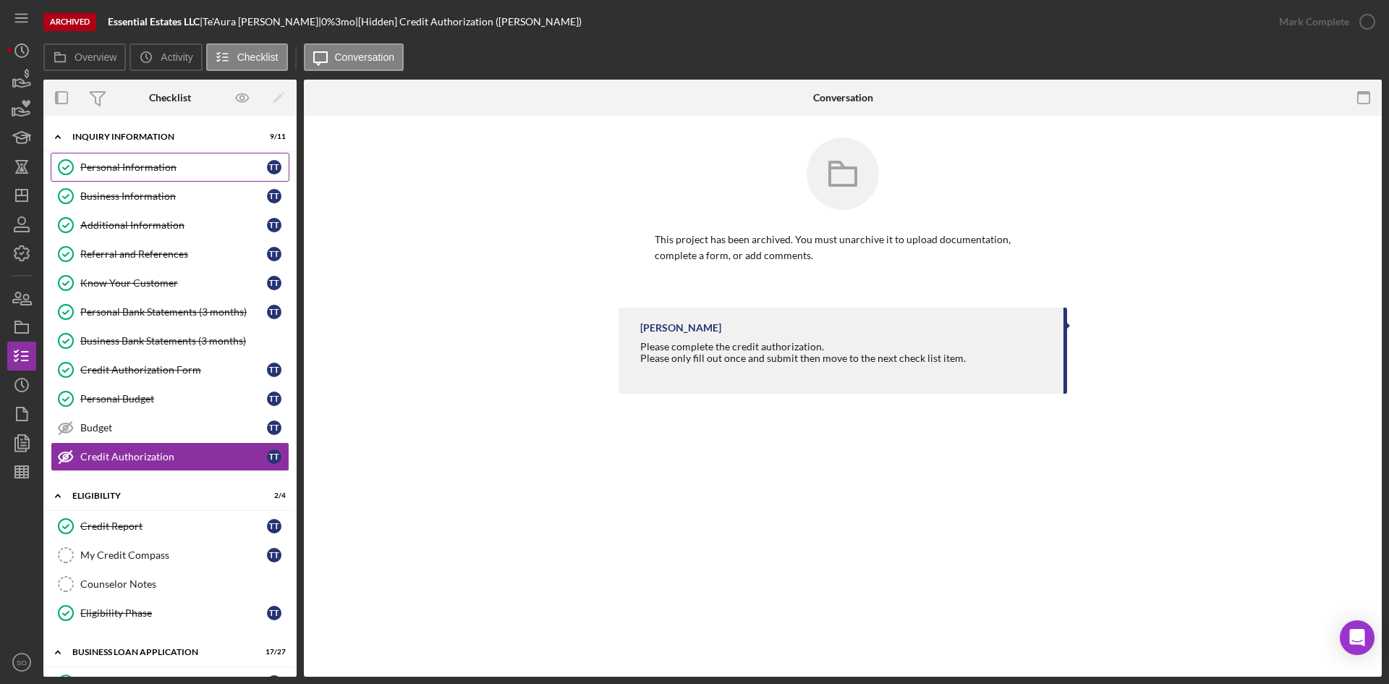
click at [140, 166] on div "Personal Information" at bounding box center [173, 167] width 187 height 12
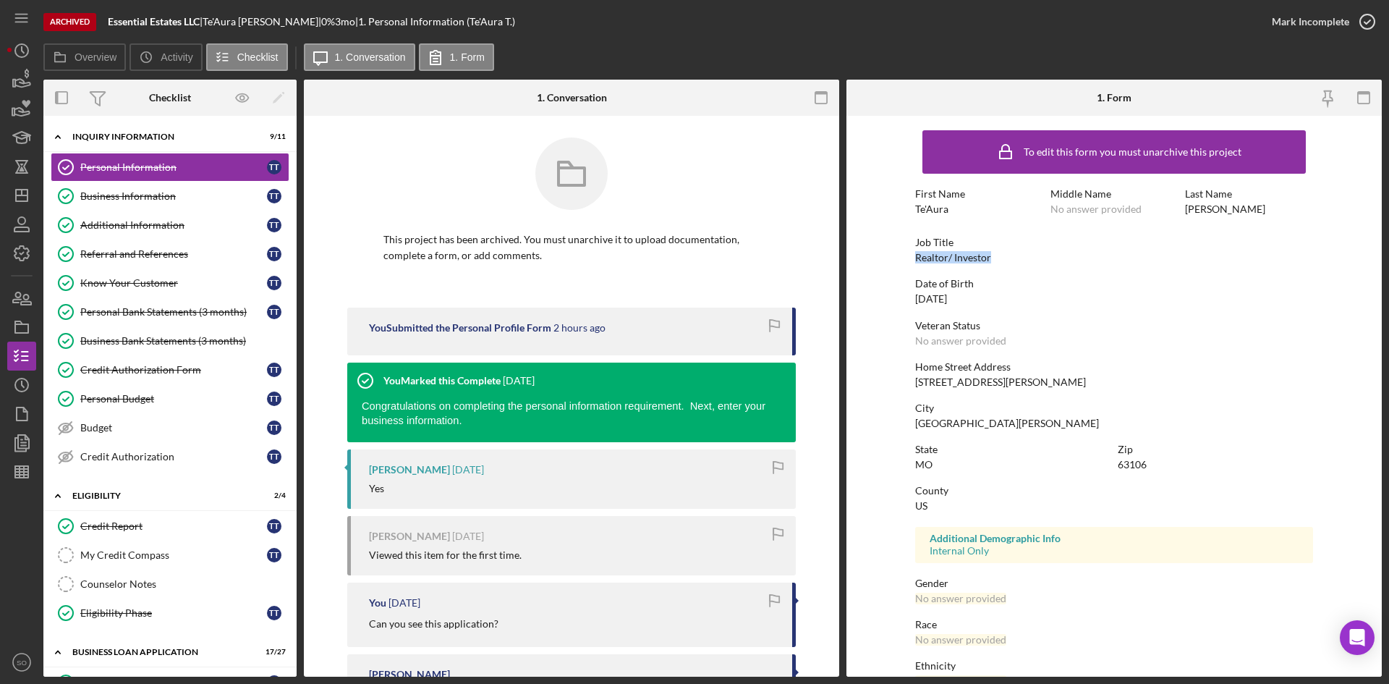
drag, startPoint x: 991, startPoint y: 254, endPoint x: 897, endPoint y: 258, distance: 94.9
click at [897, 258] on form "To edit this form you must unarchive this project First Name Te'Aura Middle Nam…" at bounding box center [1114, 396] width 535 height 561
copy div "Realtor/ Investor"
drag, startPoint x: 1052, startPoint y: 383, endPoint x: 905, endPoint y: 385, distance: 146.9
click at [905, 385] on form "To edit this form you must unarchive this project First Name Te'Aura Middle Nam…" at bounding box center [1114, 396] width 535 height 561
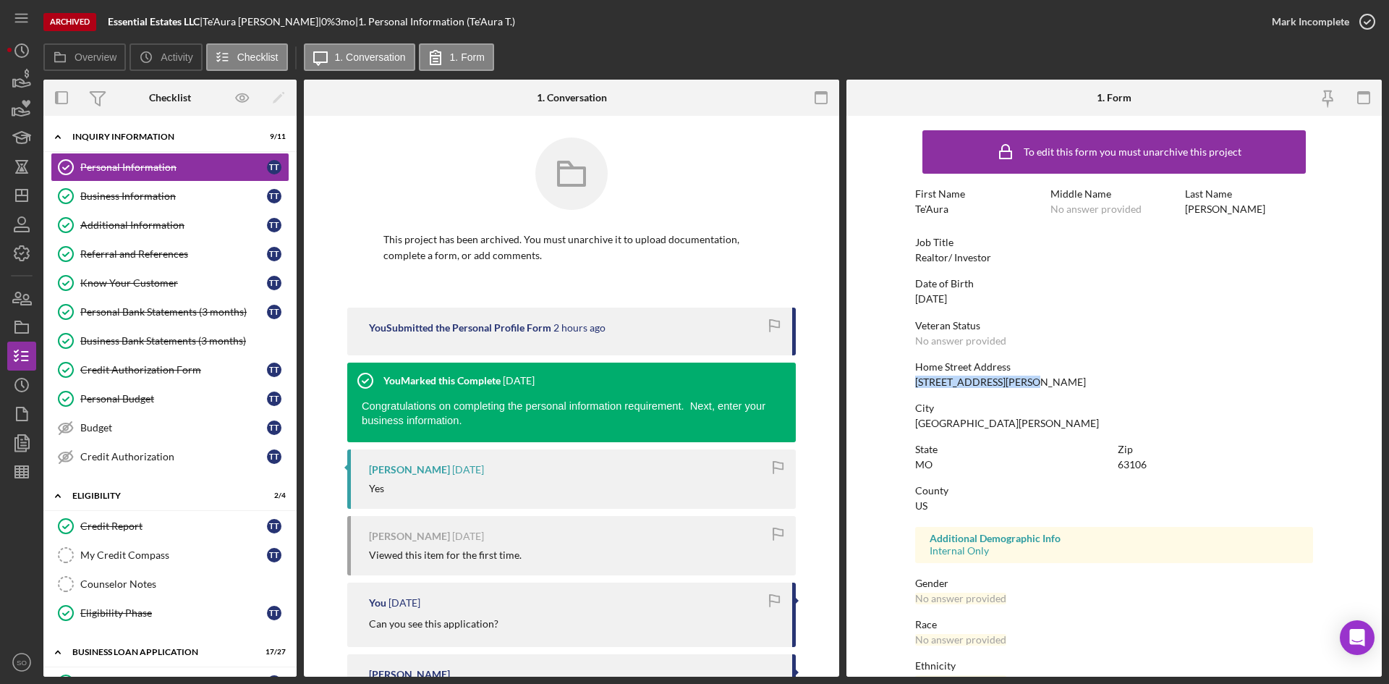
copy div "1861 Murphy Park Drive"
drag, startPoint x: 958, startPoint y: 424, endPoint x: 888, endPoint y: 427, distance: 70.2
click at [884, 427] on form "To edit this form you must unarchive this project First Name Te'Aura Middle Nam…" at bounding box center [1114, 396] width 535 height 561
copy div "St. Louis"
drag, startPoint x: 1151, startPoint y: 470, endPoint x: 1109, endPoint y: 470, distance: 41.3
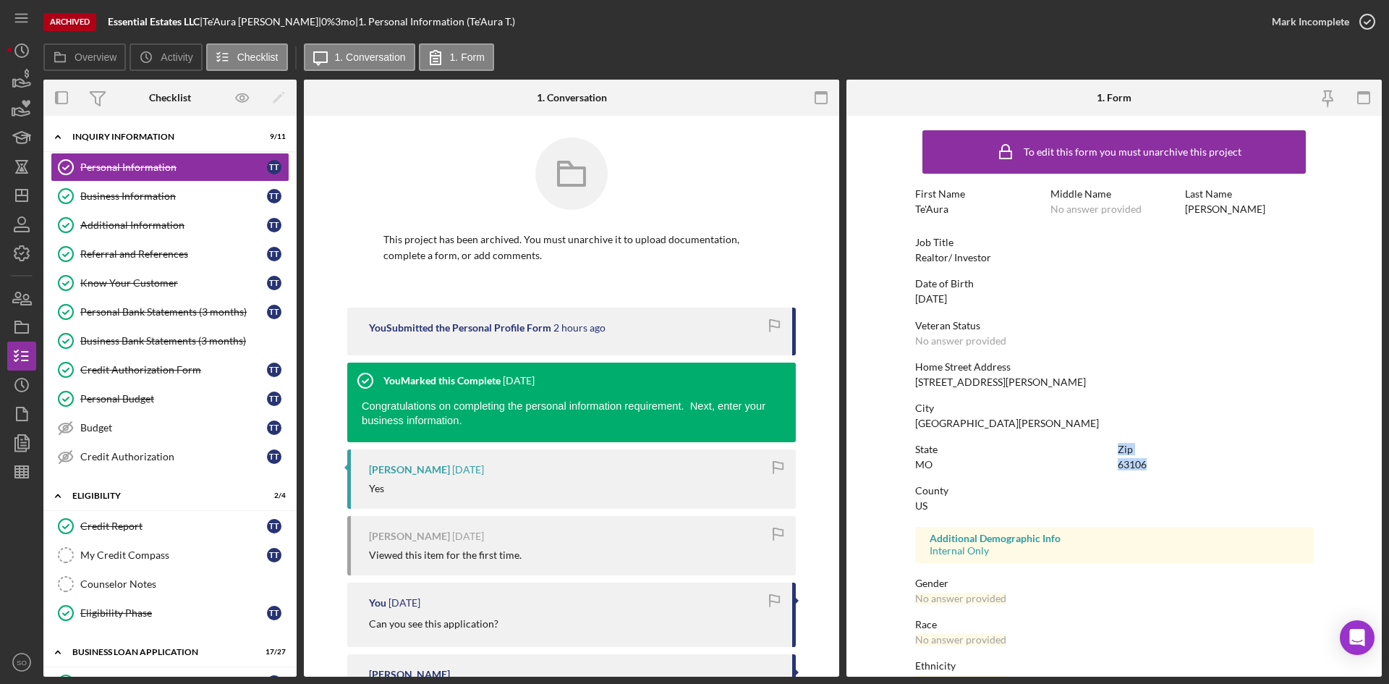
click at [1109, 470] on div "State MO Zip 63106" at bounding box center [1114, 464] width 398 height 41
click at [1159, 467] on div "Zip 63106" at bounding box center [1215, 457] width 195 height 27
drag, startPoint x: 1154, startPoint y: 465, endPoint x: 1114, endPoint y: 469, distance: 40.0
click at [1114, 469] on div "State MO Zip 63106" at bounding box center [1114, 464] width 398 height 41
copy div "63106"
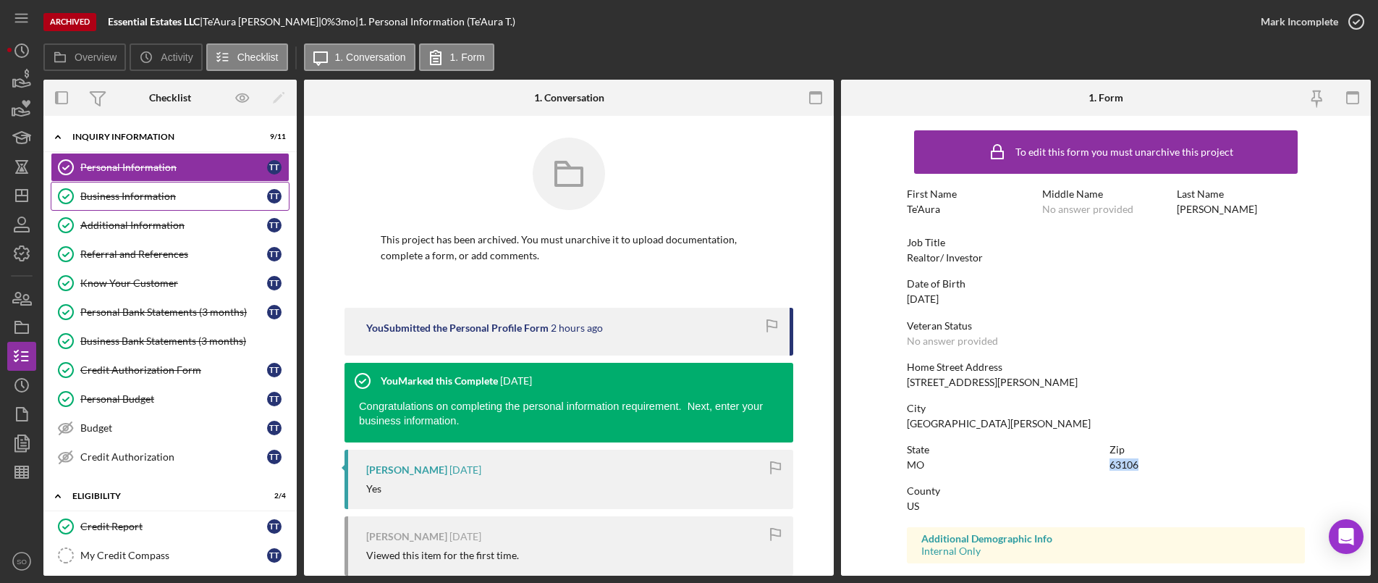
click at [130, 190] on div "Business Information" at bounding box center [173, 196] width 187 height 12
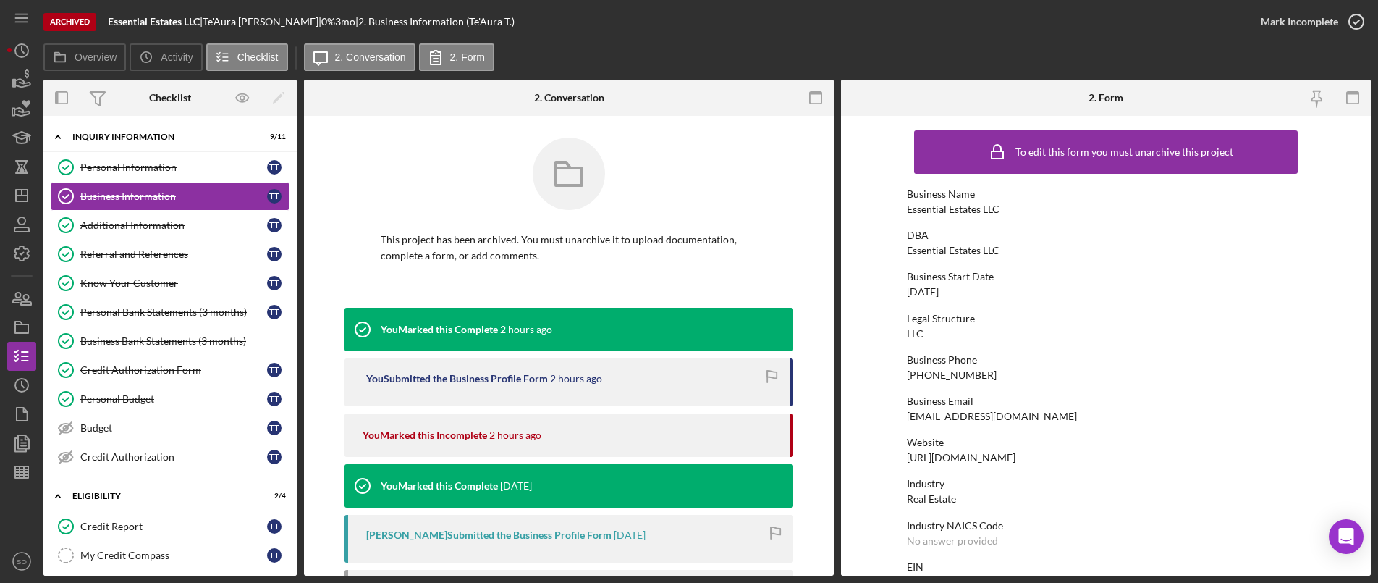
drag, startPoint x: 982, startPoint y: 292, endPoint x: 897, endPoint y: 292, distance: 85.4
click at [897, 292] on form "To edit this form you must unarchive this project Business Name Essential Estat…" at bounding box center [1106, 345] width 530 height 459
copy div "04/13/2022"
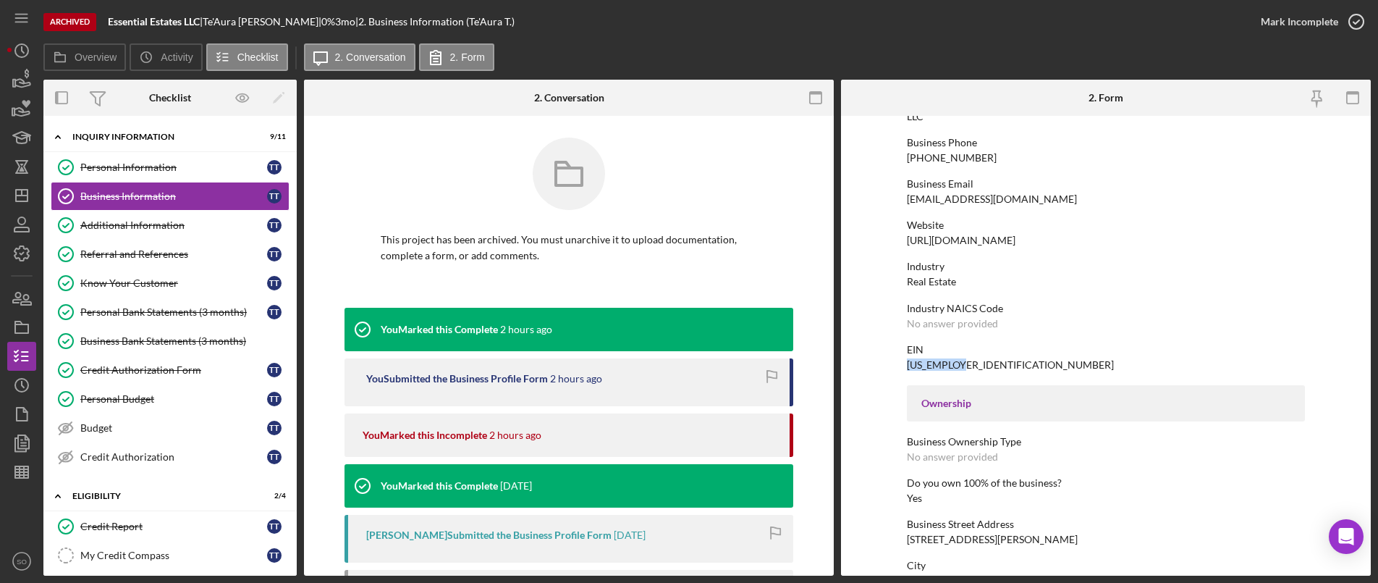
drag, startPoint x: 966, startPoint y: 365, endPoint x: 890, endPoint y: 363, distance: 76.0
click at [890, 363] on form "To edit this form you must unarchive this project Business Name Essential Estat…" at bounding box center [1106, 345] width 530 height 459
copy div "88-1750994"
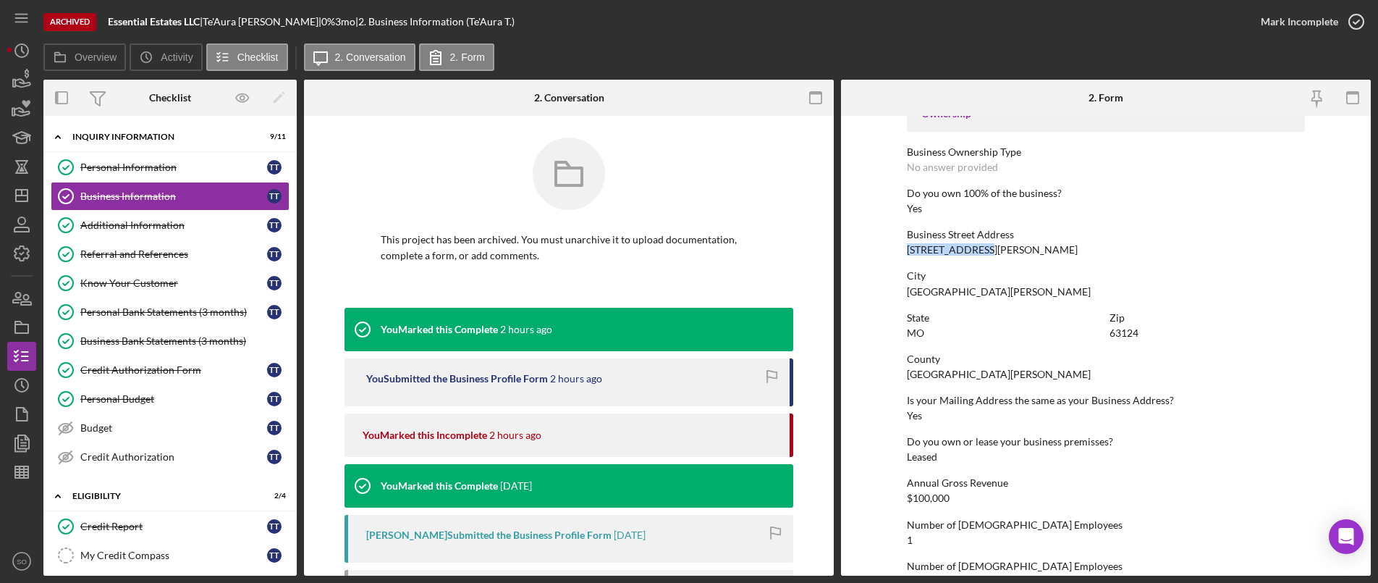
drag, startPoint x: 991, startPoint y: 249, endPoint x: 881, endPoint y: 247, distance: 109.3
click at [881, 247] on form "To edit this form you must unarchive this project Business Name Essential Estat…" at bounding box center [1106, 345] width 530 height 459
copy div "9651 Clayton Rd"
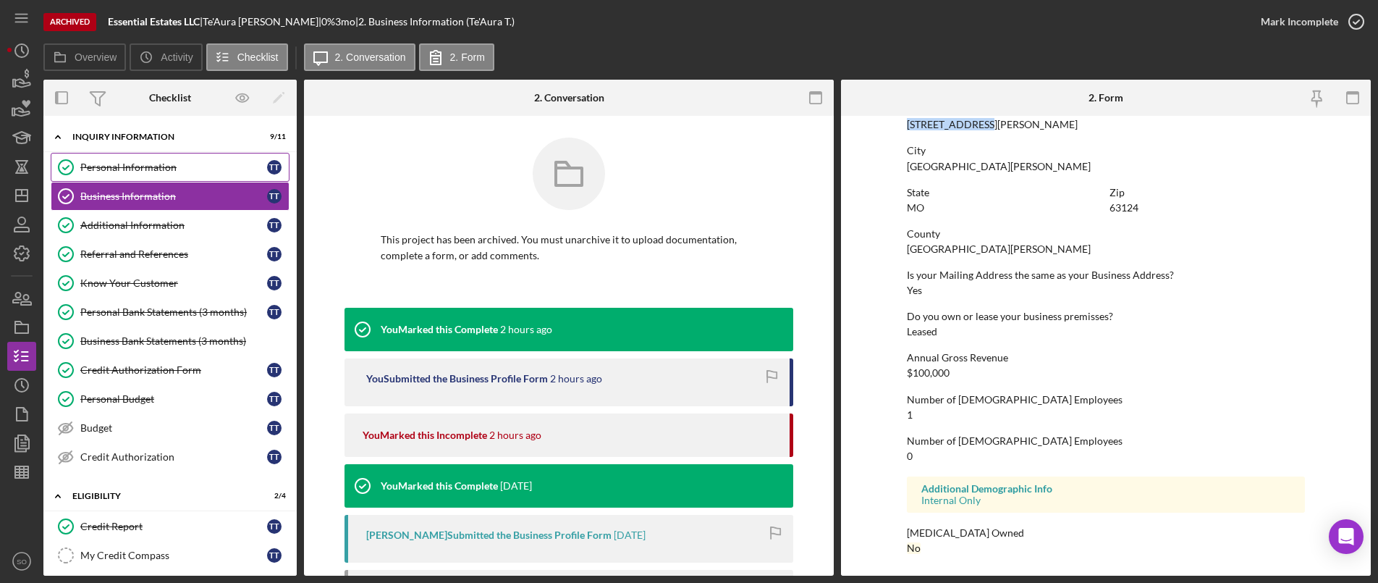
click at [119, 172] on div "Personal Information" at bounding box center [173, 167] width 187 height 12
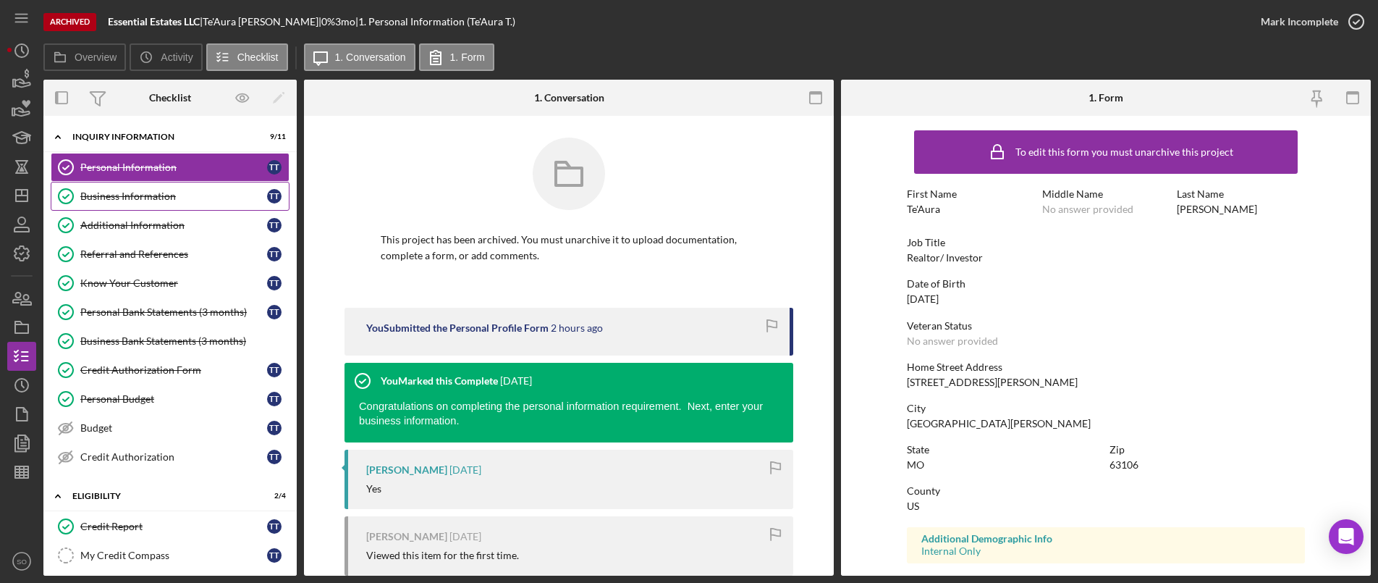
click at [79, 192] on icon "Business Information" at bounding box center [66, 196] width 36 height 36
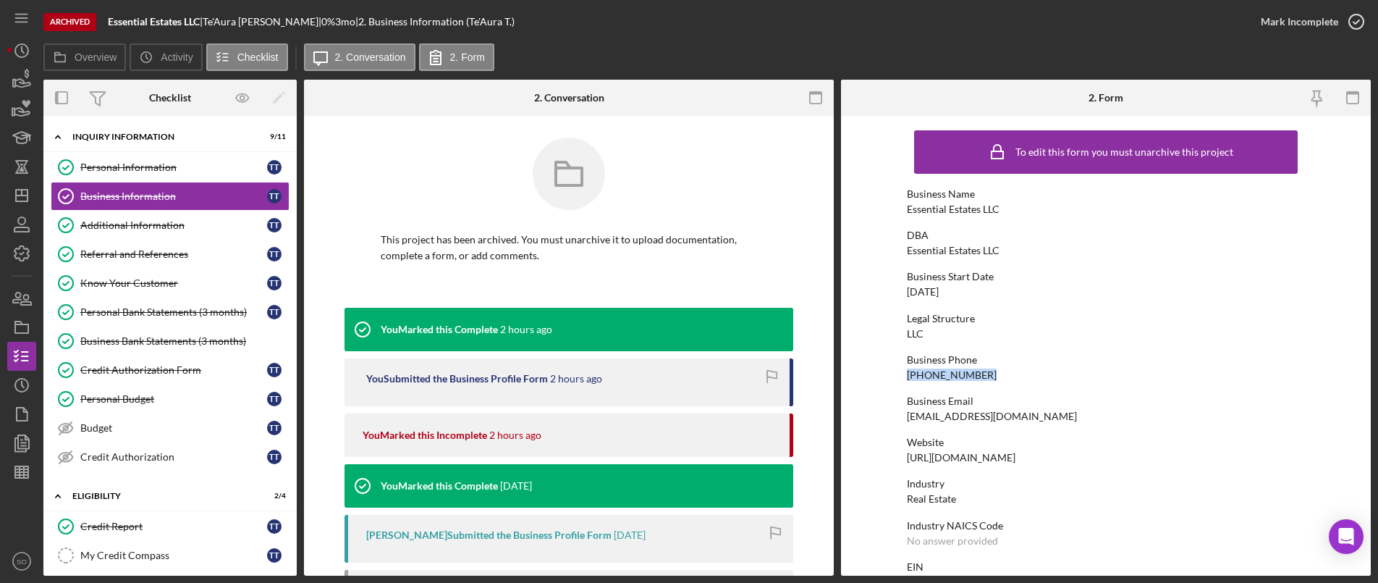
drag, startPoint x: 987, startPoint y: 375, endPoint x: 870, endPoint y: 376, distance: 117.2
click at [870, 376] on form "To edit this form you must unarchive this project Business Name Essential Estat…" at bounding box center [1106, 345] width 530 height 459
copy div "(314) 644-8784"
drag, startPoint x: 968, startPoint y: 501, endPoint x: 893, endPoint y: 500, distance: 75.3
click at [893, 500] on form "To edit this form you must unarchive this project Business Name Essential Estat…" at bounding box center [1106, 345] width 530 height 459
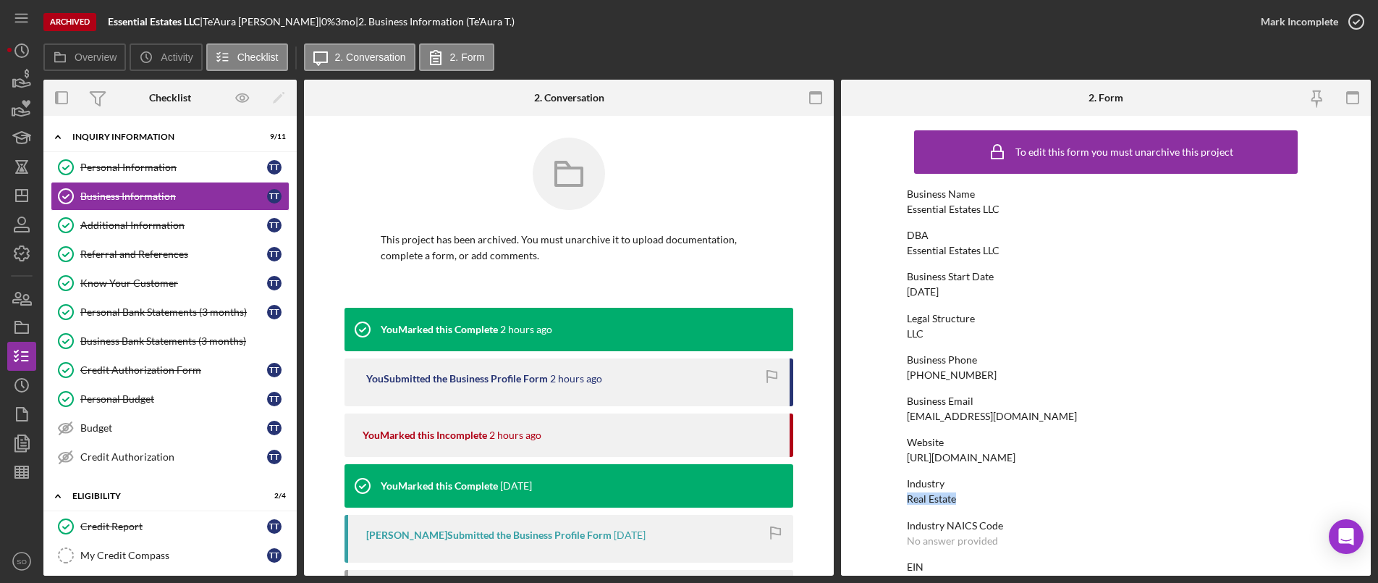
copy div "Real Estate"
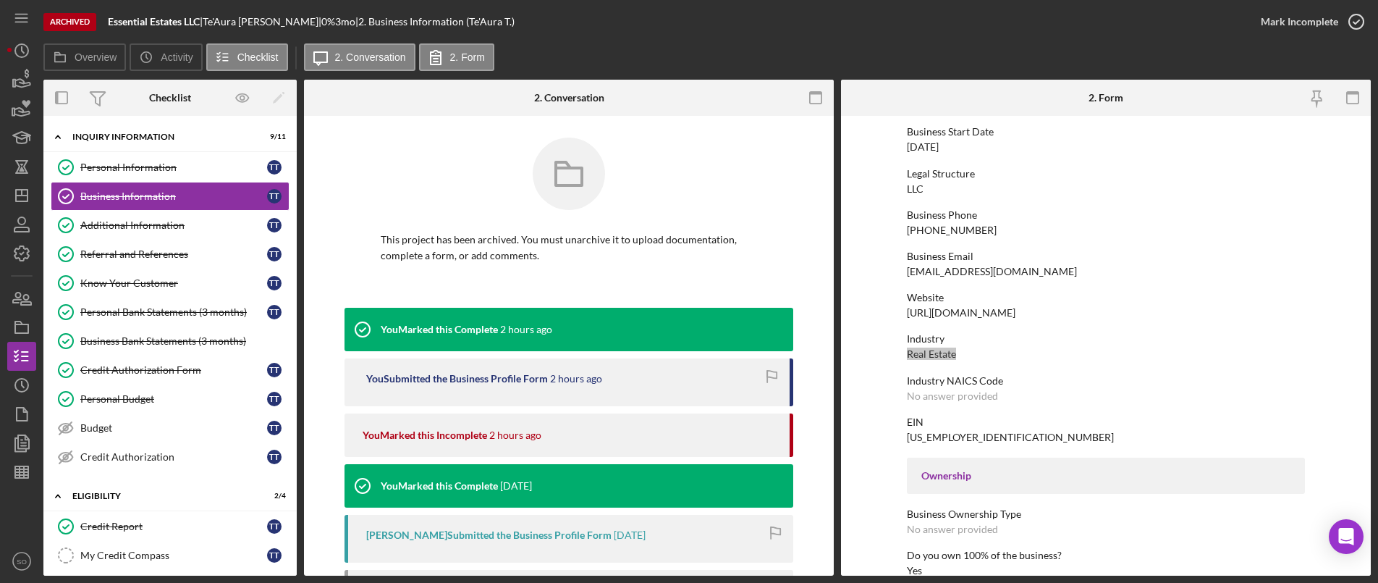
scroll to position [217, 0]
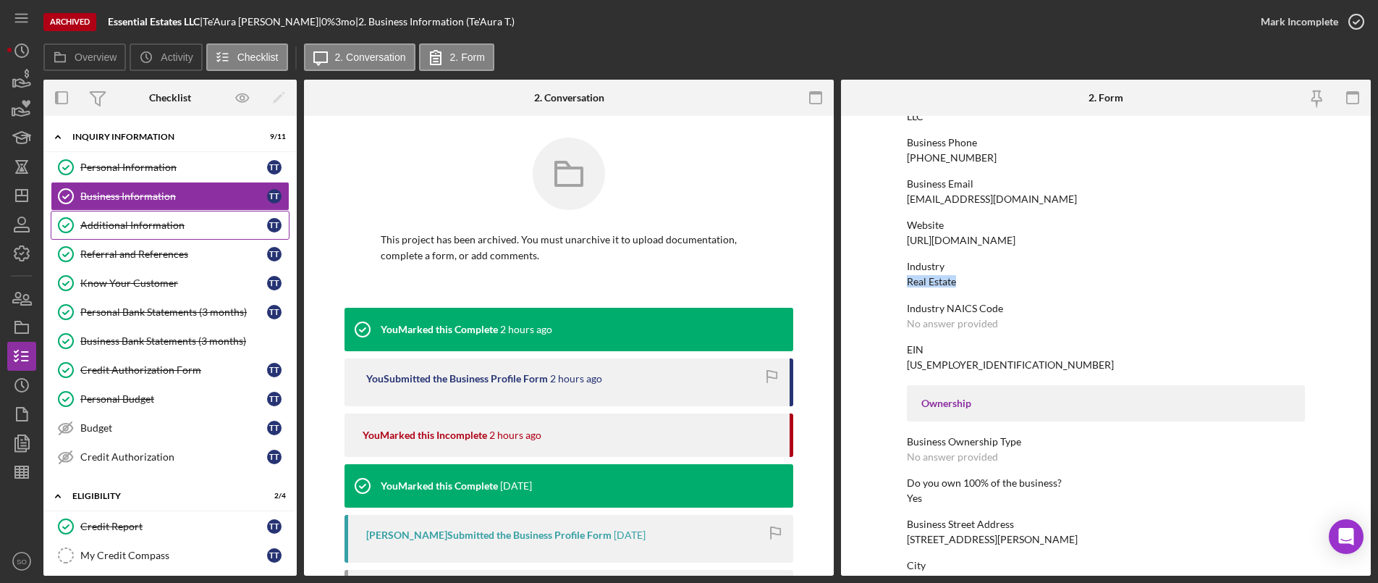
click at [153, 234] on link "Additional Information Additional Information T T" at bounding box center [170, 225] width 239 height 29
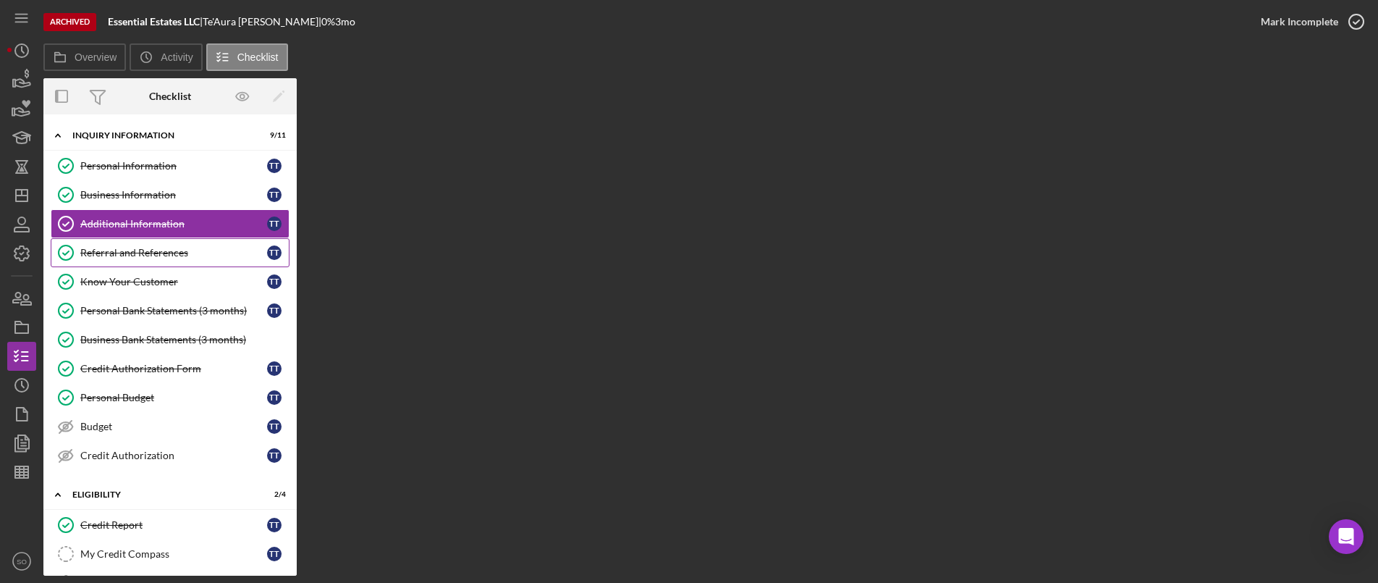
click at [109, 258] on div "Referral and References" at bounding box center [173, 253] width 187 height 12
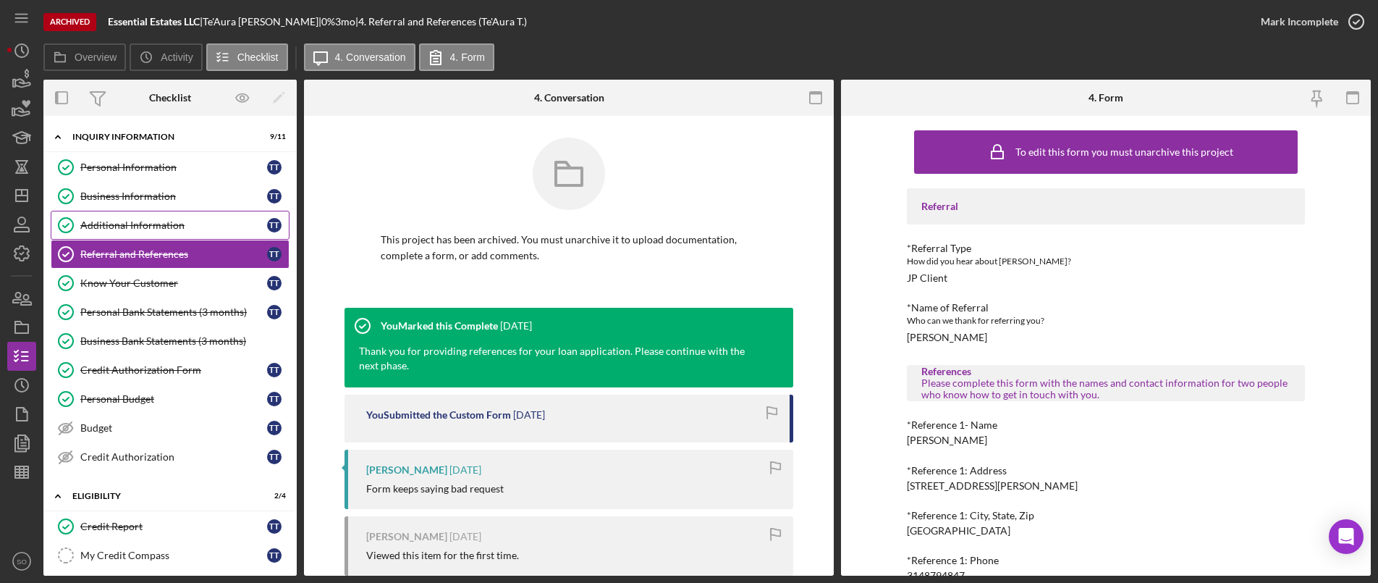
click at [143, 226] on div "Additional Information" at bounding box center [173, 225] width 187 height 12
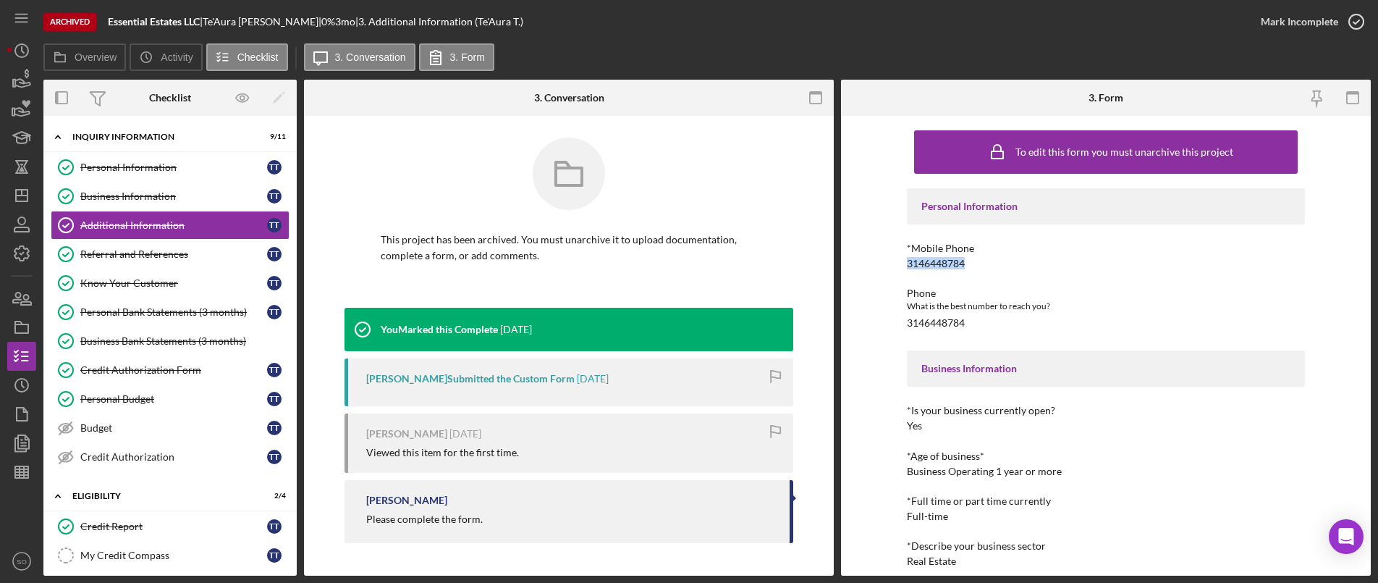
drag, startPoint x: 968, startPoint y: 264, endPoint x: 894, endPoint y: 265, distance: 73.8
click at [894, 265] on div "To edit this form you must unarchive this project Personal Information *Mobile …" at bounding box center [1106, 345] width 530 height 459
copy div "3146448784"
drag, startPoint x: 963, startPoint y: 327, endPoint x: 847, endPoint y: 328, distance: 116.5
click at [847, 328] on div "To edit this form you must unarchive this project Personal Information *Mobile …" at bounding box center [1106, 345] width 530 height 459
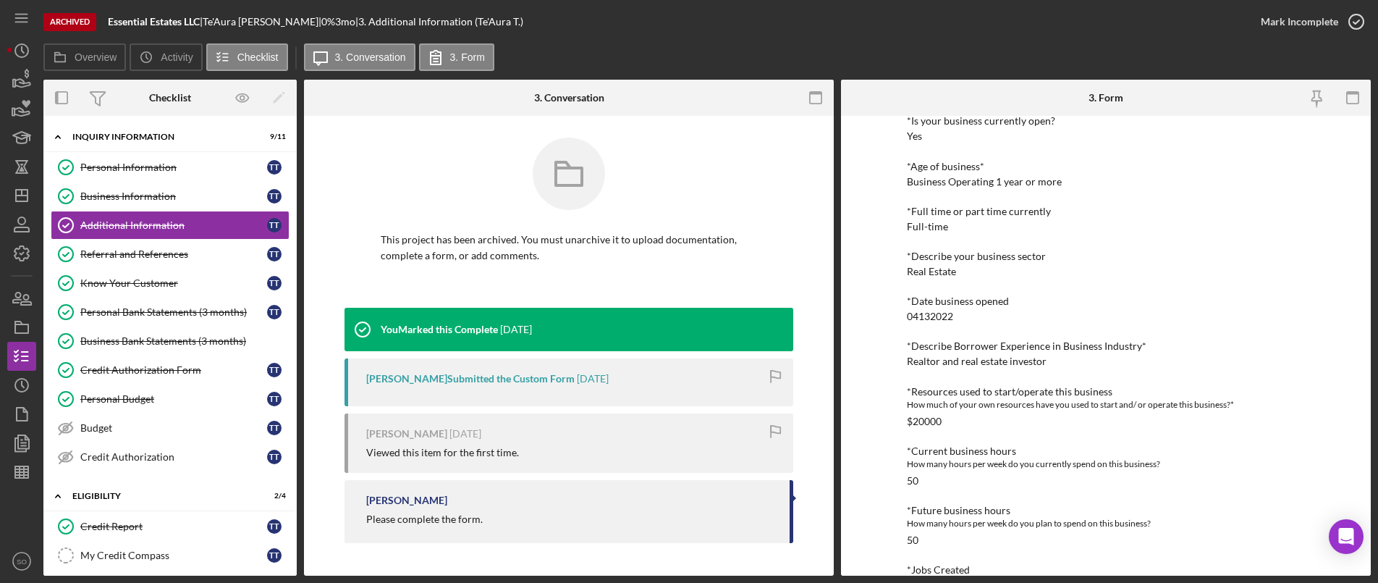
scroll to position [217, 0]
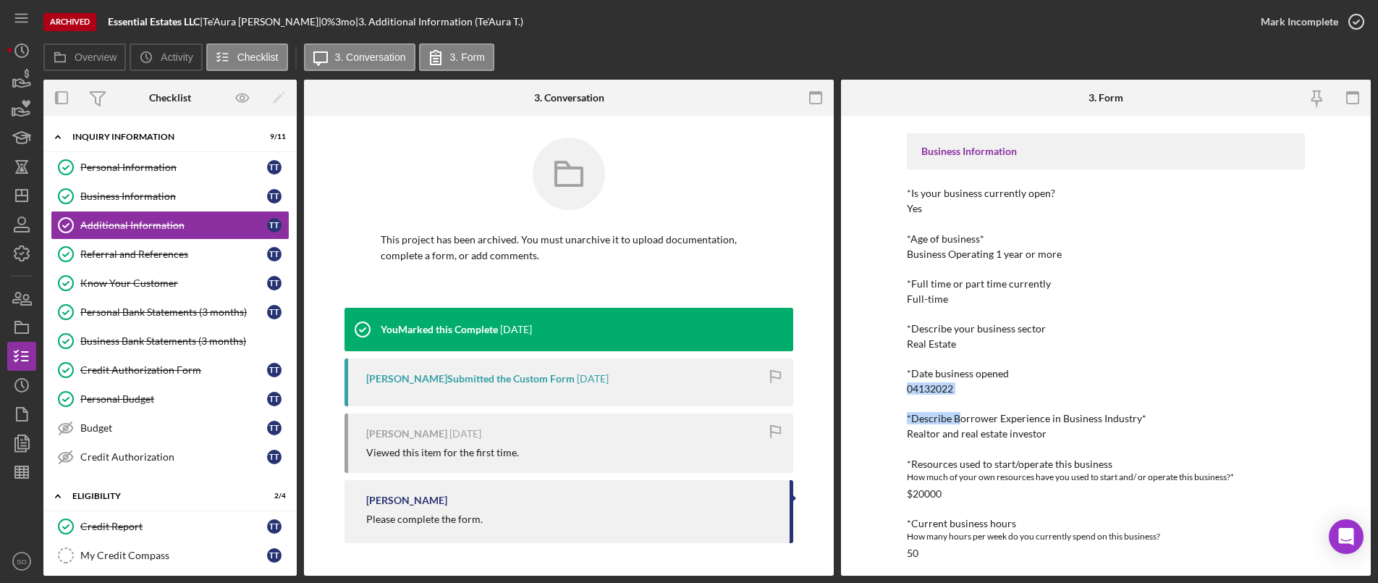
drag, startPoint x: 958, startPoint y: 395, endPoint x: 885, endPoint y: 384, distance: 73.9
click at [873, 384] on div "To edit this form you must unarchive this project Personal Information *Mobile …" at bounding box center [1106, 345] width 530 height 459
click at [986, 394] on div "*Date business opened 04132022" at bounding box center [1106, 381] width 398 height 27
drag, startPoint x: 965, startPoint y: 384, endPoint x: 877, endPoint y: 389, distance: 88.5
click at [877, 389] on div "To edit this form you must unarchive this project Personal Information *Mobile …" at bounding box center [1106, 345] width 530 height 459
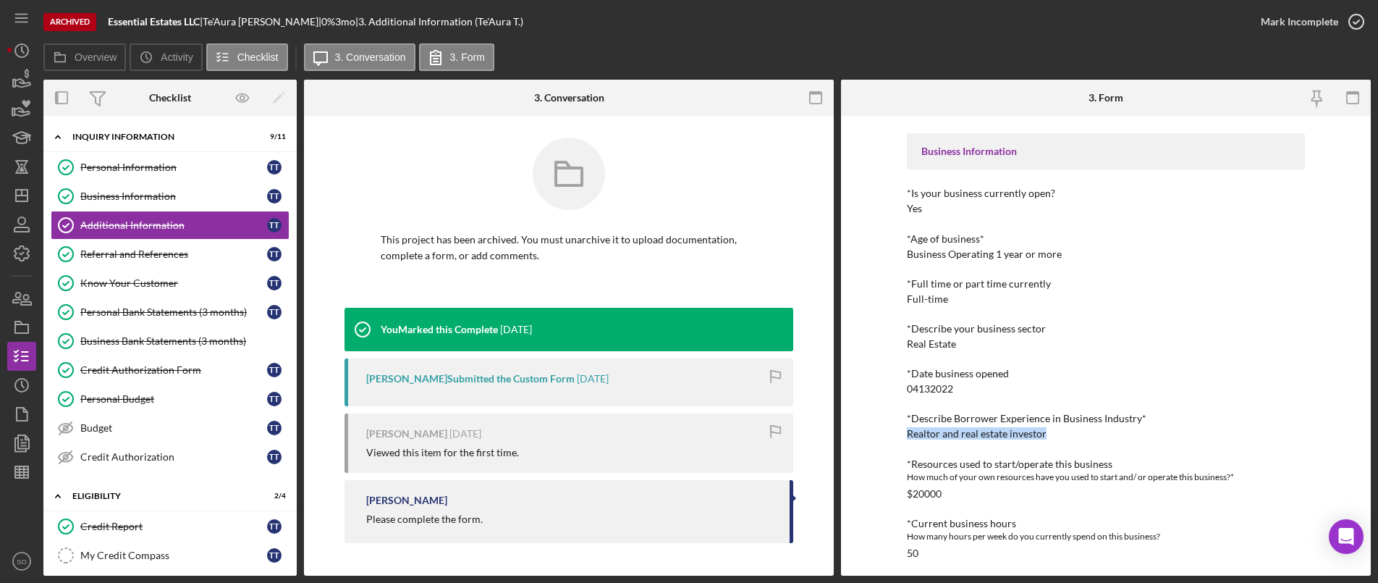
drag, startPoint x: 1052, startPoint y: 431, endPoint x: 889, endPoint y: 428, distance: 162.8
click at [889, 428] on div "To edit this form you must unarchive this project Personal Information *Mobile …" at bounding box center [1106, 345] width 530 height 459
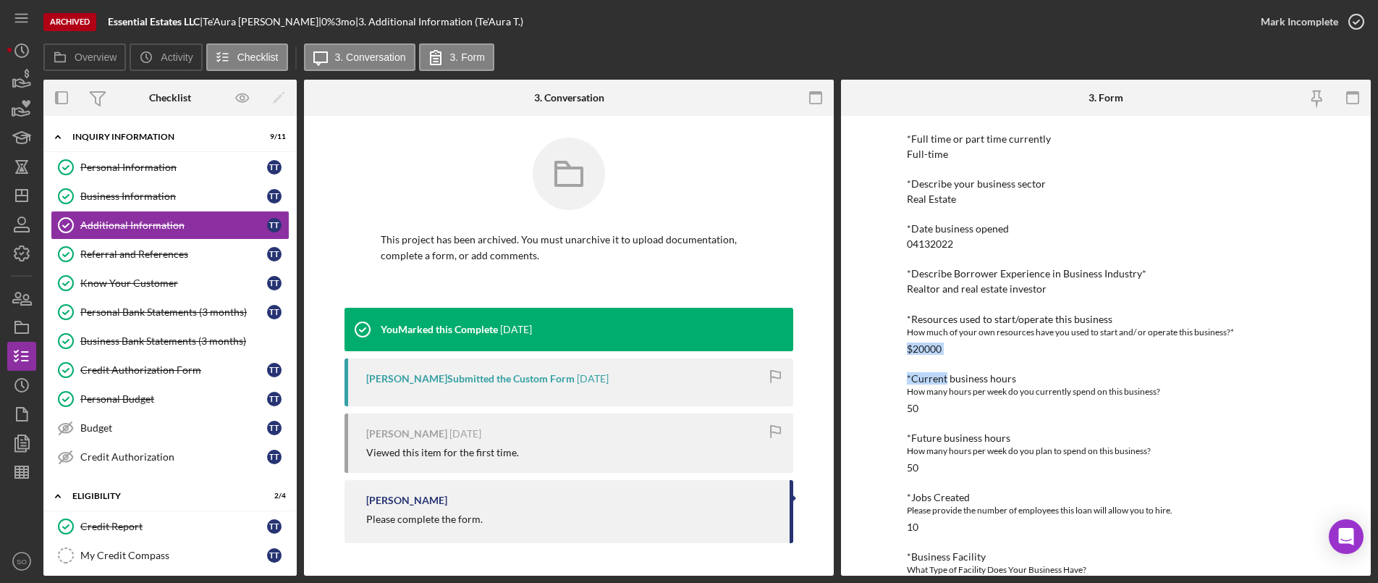
drag, startPoint x: 944, startPoint y: 356, endPoint x: 894, endPoint y: 352, distance: 50.1
click at [894, 352] on div "To edit this form you must unarchive this project Personal Information *Mobile …" at bounding box center [1106, 345] width 530 height 459
click at [966, 349] on div "*Resources used to start/operate this business How much of your own resources h…" at bounding box center [1106, 333] width 398 height 41
drag, startPoint x: 952, startPoint y: 344, endPoint x: 891, endPoint y: 343, distance: 60.8
click at [891, 343] on div "To edit this form you must unarchive this project Personal Information *Mobile …" at bounding box center [1106, 345] width 530 height 459
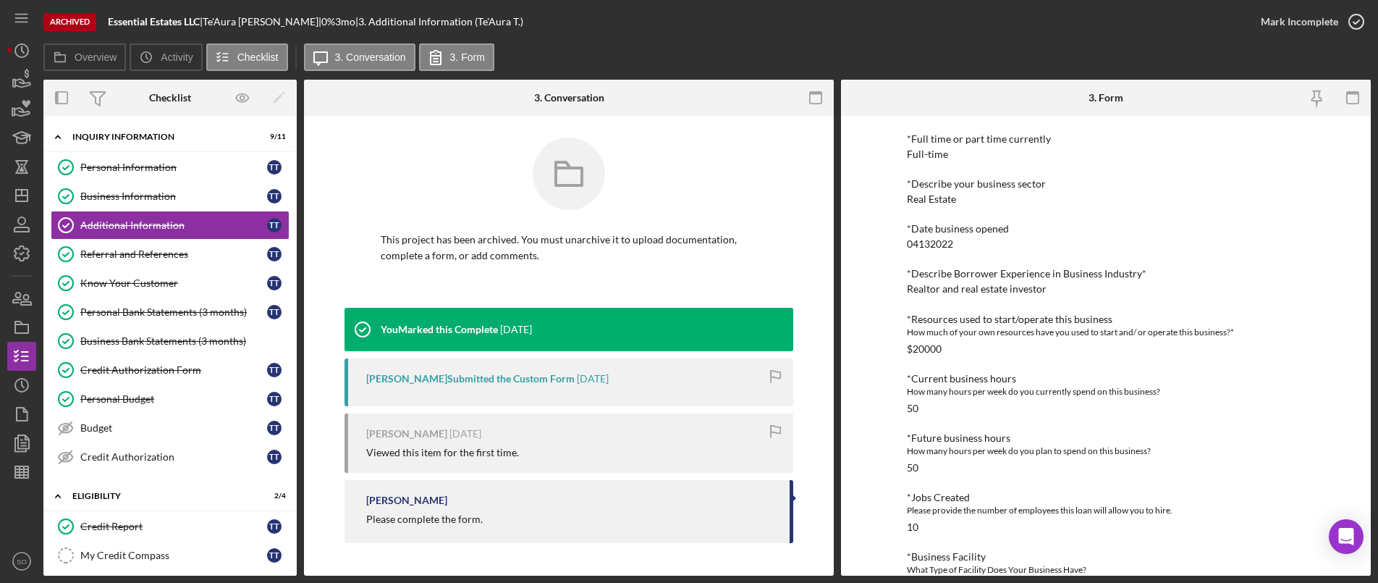
click at [943, 419] on div "Personal Information *Mobile Phone 3146448784 Phone What is the best number to …" at bounding box center [1106, 306] width 398 height 960
drag, startPoint x: 932, startPoint y: 407, endPoint x: 890, endPoint y: 405, distance: 42.0
click at [890, 405] on div "To edit this form you must unarchive this project Personal Information *Mobile …" at bounding box center [1106, 345] width 530 height 459
drag, startPoint x: 915, startPoint y: 467, endPoint x: 889, endPoint y: 469, distance: 26.1
click at [889, 469] on div "To edit this form you must unarchive this project Personal Information *Mobile …" at bounding box center [1106, 345] width 530 height 459
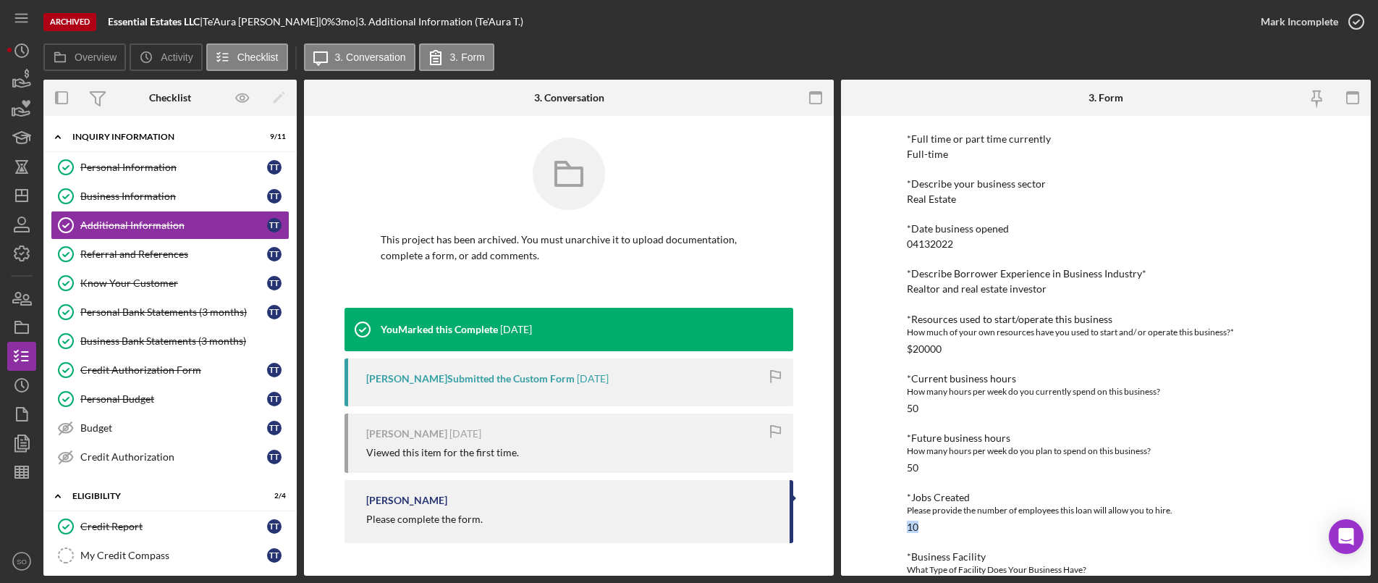
drag, startPoint x: 908, startPoint y: 526, endPoint x: 893, endPoint y: 526, distance: 15.2
click at [893, 526] on div "To edit this form you must unarchive this project Personal Information *Mobile …" at bounding box center [1106, 345] width 530 height 459
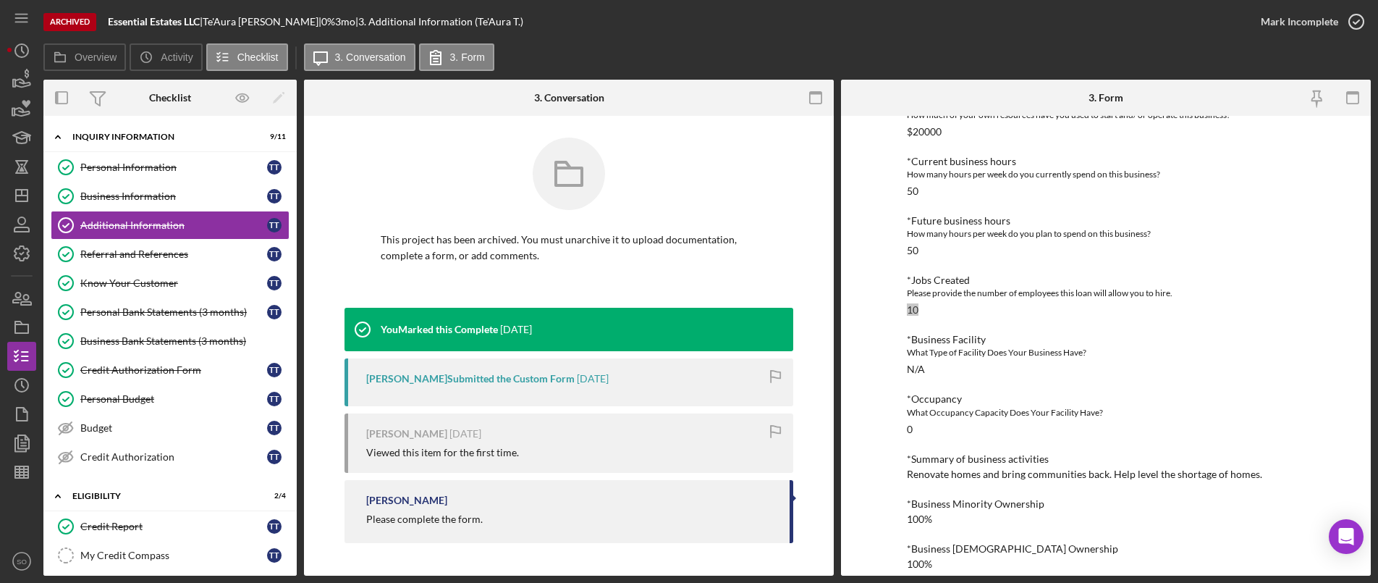
scroll to position [595, 0]
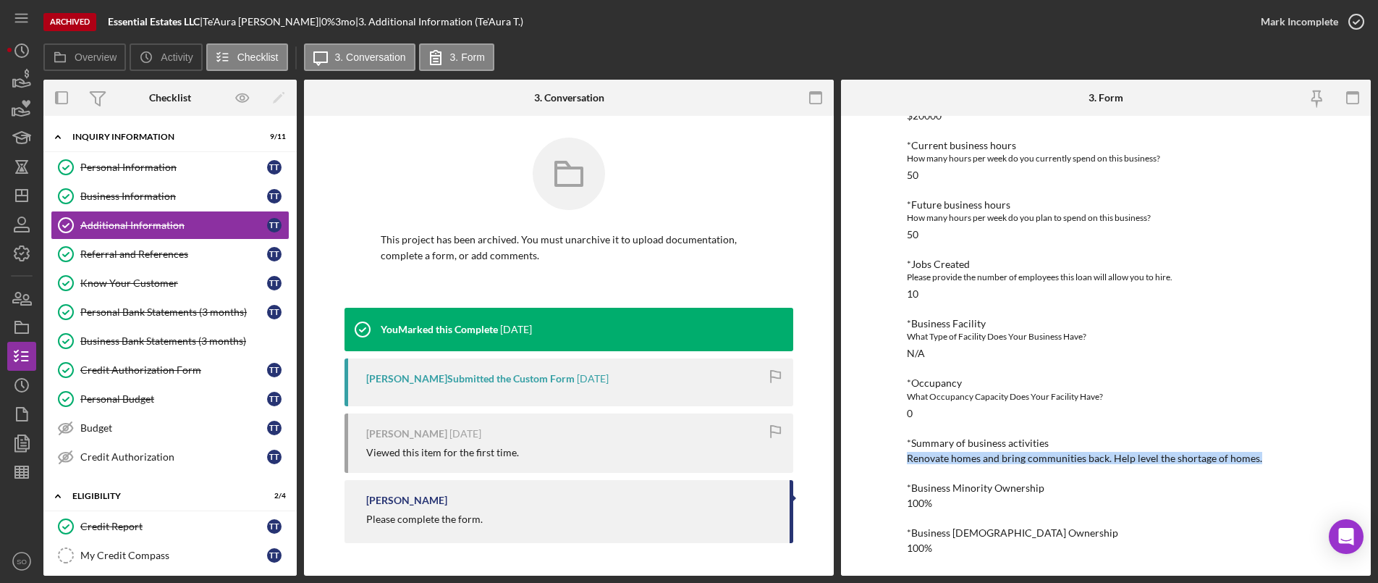
drag, startPoint x: 1268, startPoint y: 455, endPoint x: 892, endPoint y: 460, distance: 376.3
click at [892, 460] on div "To edit this form you must unarchive this project Personal Information *Mobile …" at bounding box center [1106, 345] width 530 height 459
click at [213, 253] on div "Referral and References" at bounding box center [173, 254] width 187 height 12
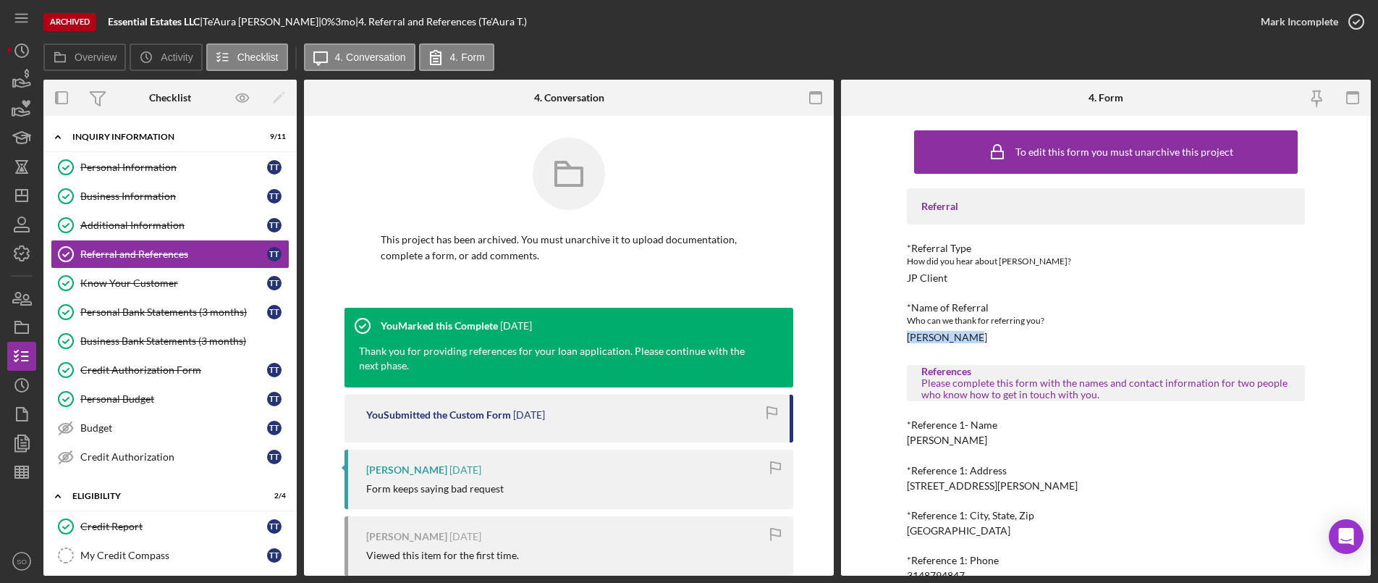
drag, startPoint x: 964, startPoint y: 336, endPoint x: 901, endPoint y: 336, distance: 63.0
click at [901, 336] on div "To edit this form you must unarchive this project Referral *Referral Type How d…" at bounding box center [1106, 345] width 530 height 459
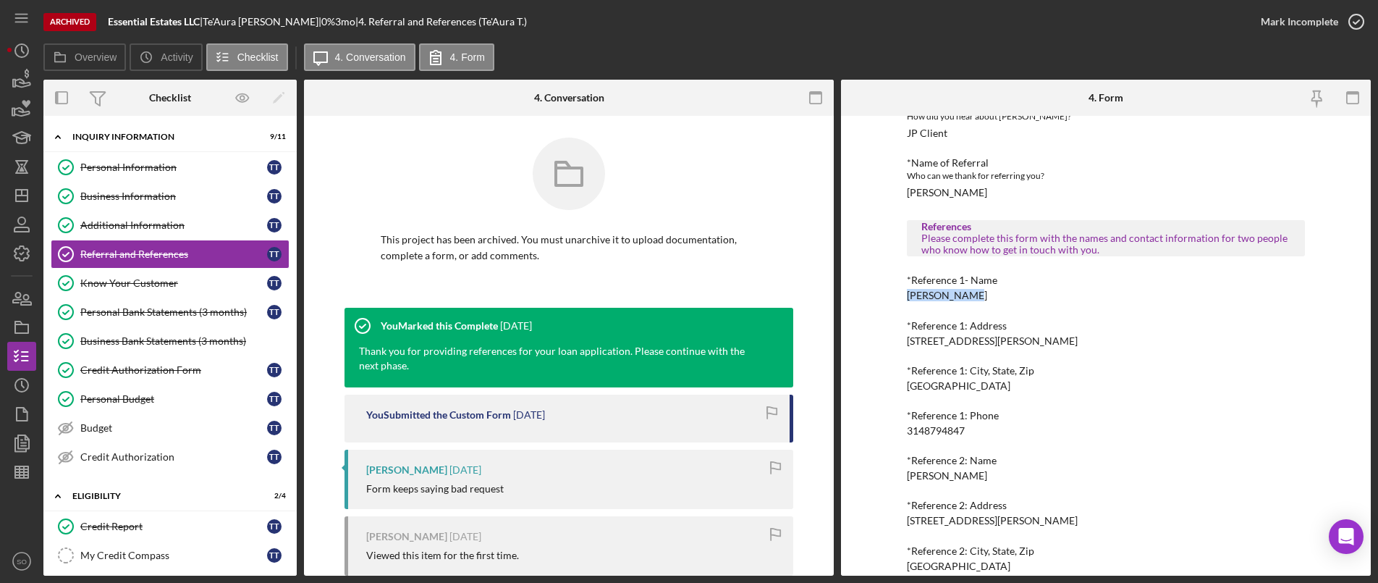
drag, startPoint x: 969, startPoint y: 295, endPoint x: 897, endPoint y: 295, distance: 71.6
click at [897, 295] on div "To edit this form you must unarchive this project Referral *Referral Type How d…" at bounding box center [1106, 345] width 530 height 459
drag, startPoint x: 969, startPoint y: 339, endPoint x: 873, endPoint y: 347, distance: 96.6
click at [873, 347] on div "To edit this form you must unarchive this project Referral *Referral Type How d…" at bounding box center [1106, 345] width 530 height 459
click at [980, 342] on div "*Reference 1: Address 4204 Peck st" at bounding box center [1106, 333] width 398 height 27
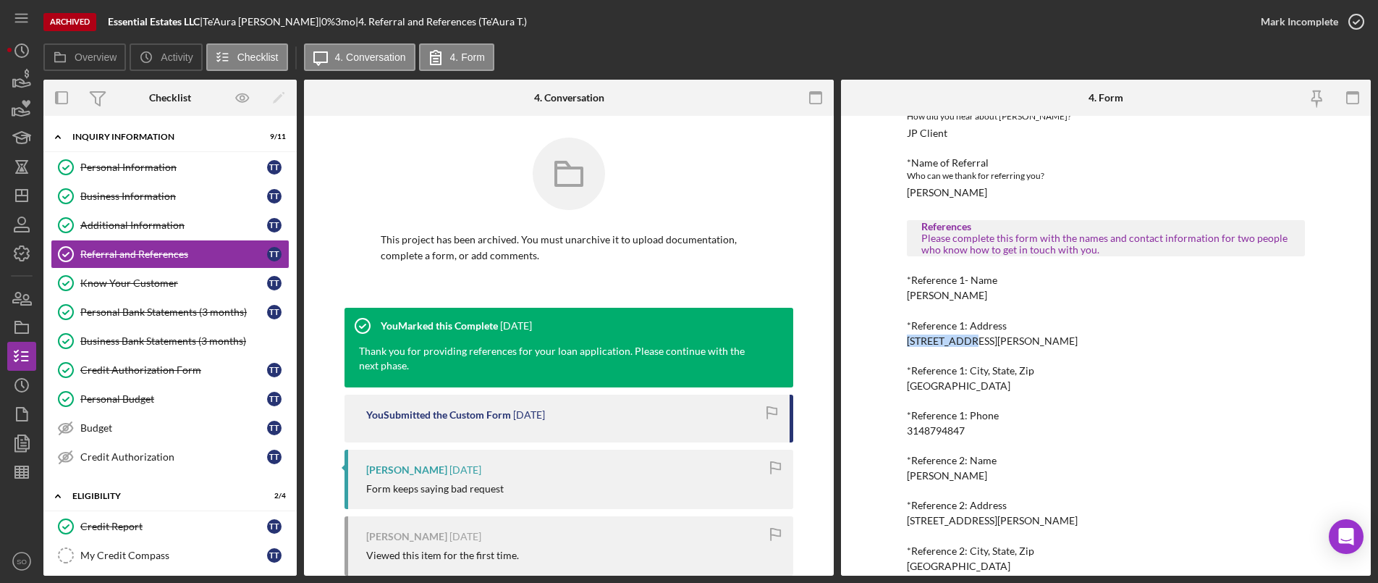
drag, startPoint x: 966, startPoint y: 336, endPoint x: 894, endPoint y: 332, distance: 71.8
click at [894, 332] on div "To edit this form you must unarchive this project Referral *Referral Type How d…" at bounding box center [1106, 345] width 530 height 459
drag, startPoint x: 1017, startPoint y: 386, endPoint x: 884, endPoint y: 382, distance: 132.5
click at [871, 383] on div "To edit this form you must unarchive this project Referral *Referral Type How d…" at bounding box center [1106, 345] width 530 height 459
drag, startPoint x: 990, startPoint y: 475, endPoint x: 881, endPoint y: 467, distance: 108.9
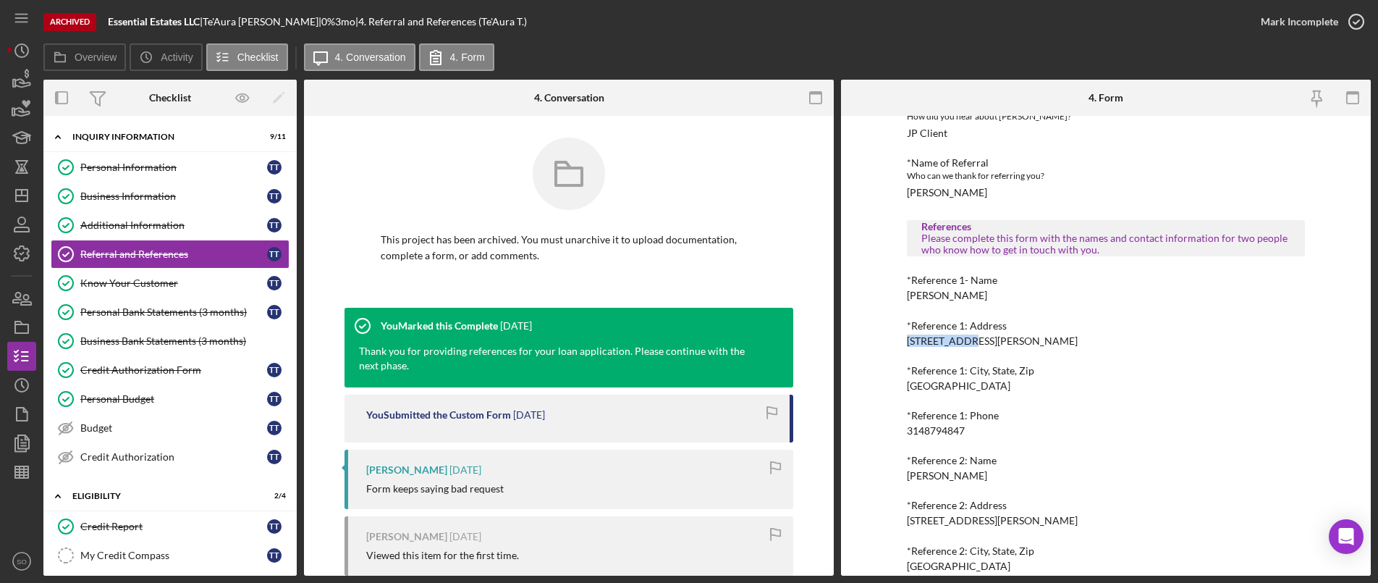
click at [881, 467] on div "To edit this form you must unarchive this project Referral *Referral Type How d…" at bounding box center [1106, 345] width 530 height 459
drag, startPoint x: 27, startPoint y: 509, endPoint x: 1006, endPoint y: 455, distance: 980.5
click at [1044, 480] on div "*Reference 2: Name Marlene Hodges" at bounding box center [1106, 467] width 398 height 27
drag, startPoint x: 941, startPoint y: 430, endPoint x: 894, endPoint y: 430, distance: 47.0
click at [892, 430] on div "To edit this form you must unarchive this project Referral *Referral Type How d…" at bounding box center [1106, 345] width 530 height 459
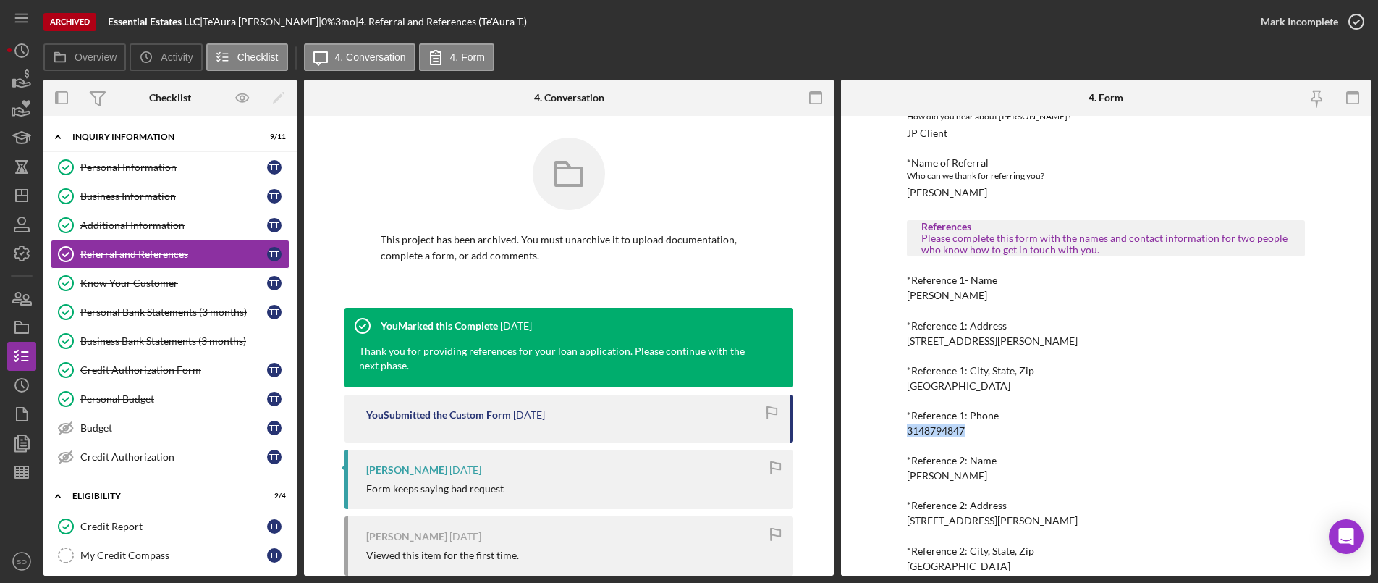
drag, startPoint x: 985, startPoint y: 475, endPoint x: 905, endPoint y: 477, distance: 80.3
click at [907, 477] on div "*Reference 2: Name Marlene Hodges" at bounding box center [1106, 467] width 398 height 27
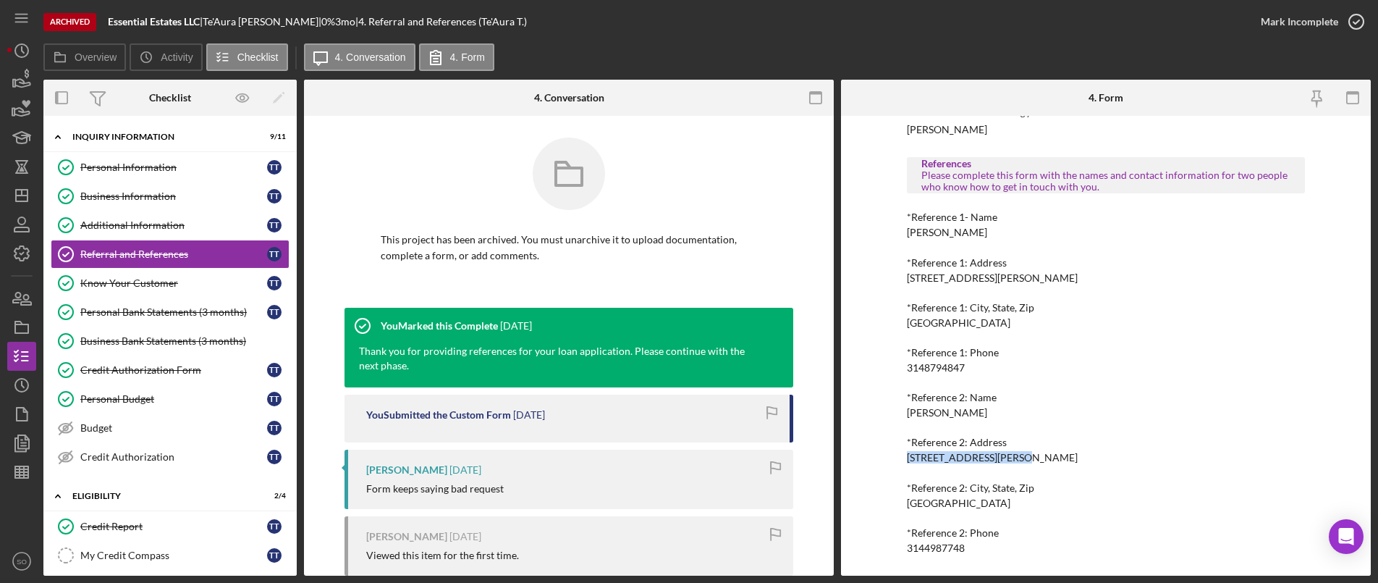
drag, startPoint x: 962, startPoint y: 459, endPoint x: 863, endPoint y: 463, distance: 98.5
click at [863, 463] on div "To edit this form you must unarchive this project Referral *Referral Type How d…" at bounding box center [1106, 345] width 530 height 459
drag, startPoint x: 1029, startPoint y: 504, endPoint x: 882, endPoint y: 506, distance: 146.9
click at [882, 506] on div "To edit this form you must unarchive this project Referral *Referral Type How d…" at bounding box center [1106, 345] width 530 height 459
drag, startPoint x: 966, startPoint y: 543, endPoint x: 863, endPoint y: 545, distance: 102.8
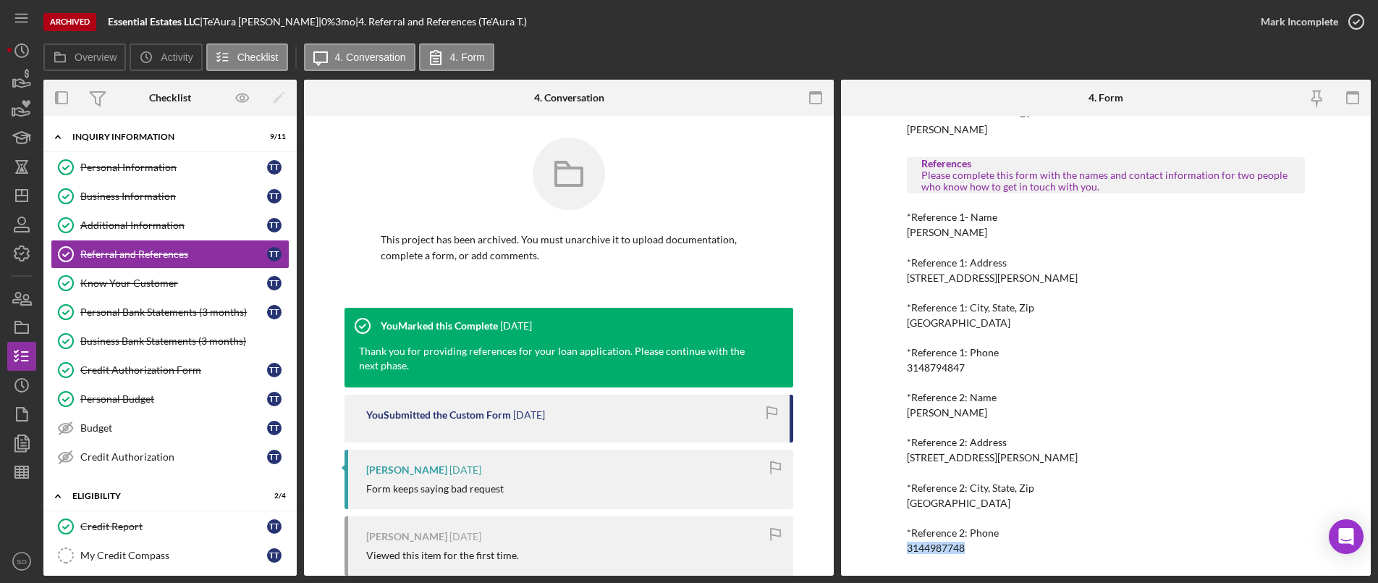
click at [863, 545] on div "To edit this form you must unarchive this project Referral *Referral Type How d…" at bounding box center [1106, 345] width 530 height 459
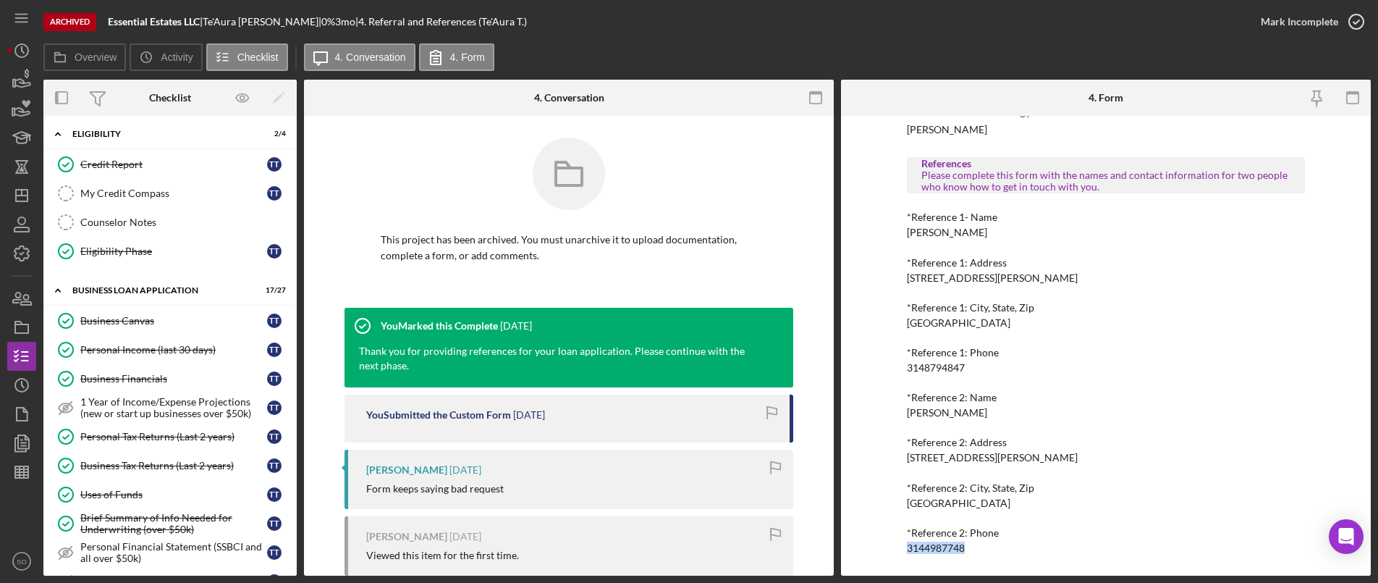
drag, startPoint x: 122, startPoint y: 316, endPoint x: 361, endPoint y: 316, distance: 238.8
click at [122, 316] on div "Business Canvas" at bounding box center [173, 321] width 187 height 12
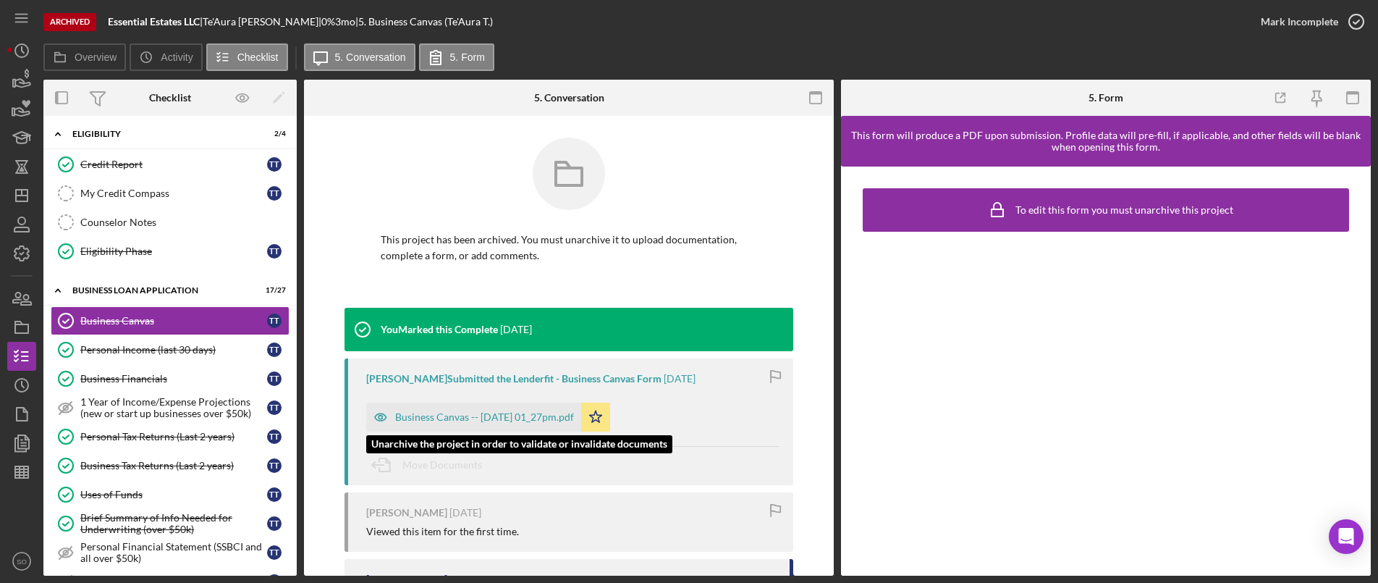
click at [567, 416] on div "Business Canvas -- 2025-07-18 01_27pm.pdf" at bounding box center [484, 417] width 179 height 12
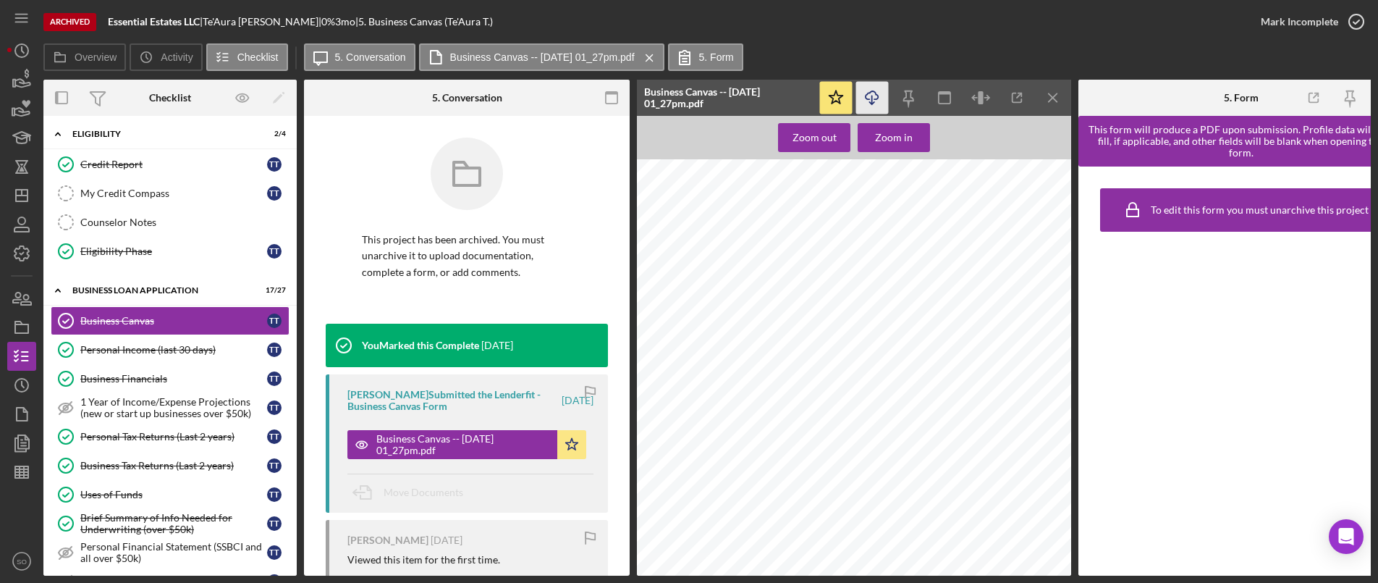
click at [878, 82] on icon "Icon/Download" at bounding box center [872, 98] width 33 height 33
drag, startPoint x: 162, startPoint y: 349, endPoint x: 171, endPoint y: 344, distance: 9.7
click at [162, 349] on div "Personal Income (last 30 days)" at bounding box center [173, 350] width 187 height 12
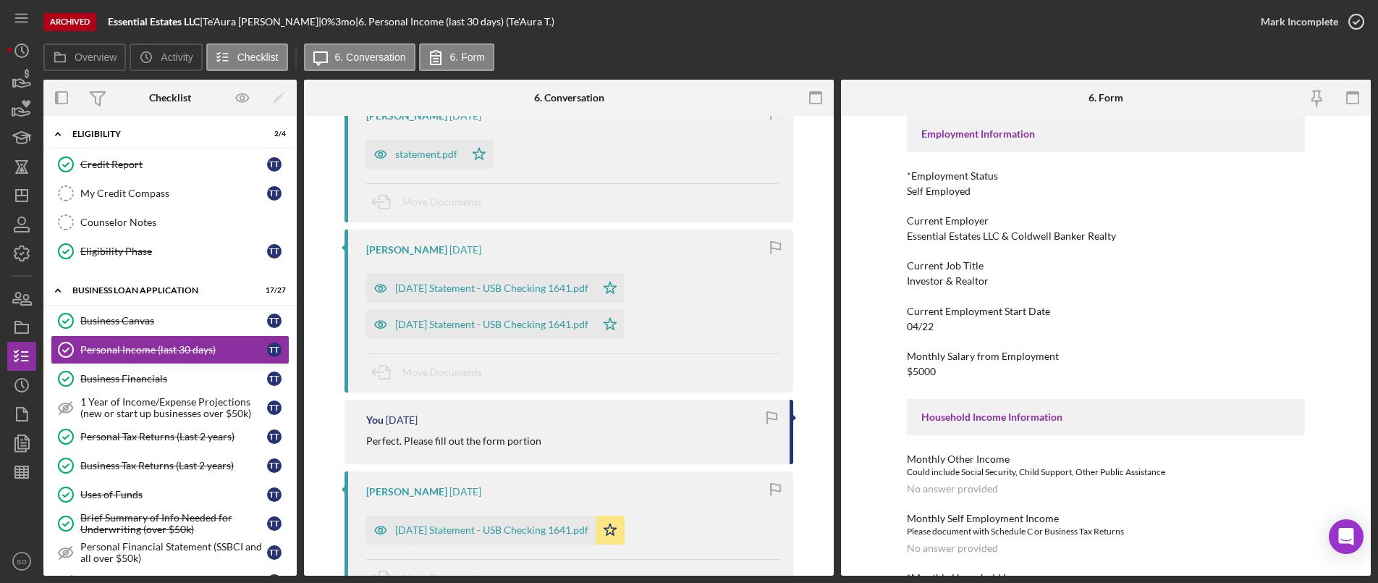
scroll to position [796, 0]
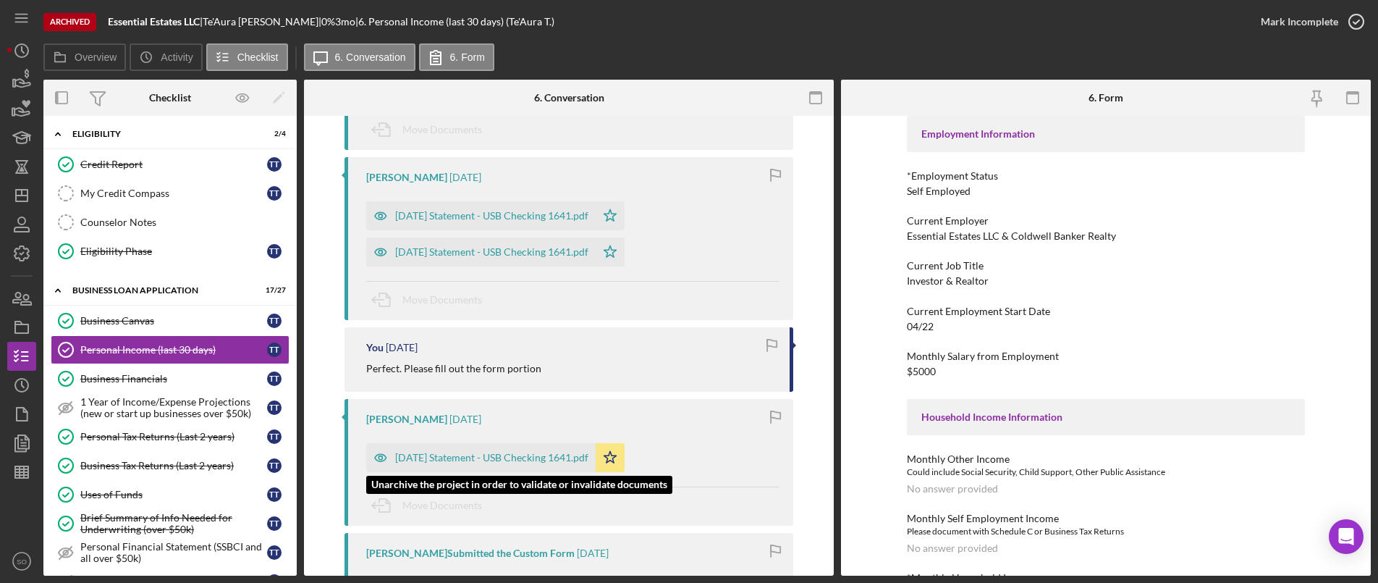
click at [437, 454] on div "2025-07-14 Statement - USB Checking 1641.pdf" at bounding box center [491, 458] width 193 height 12
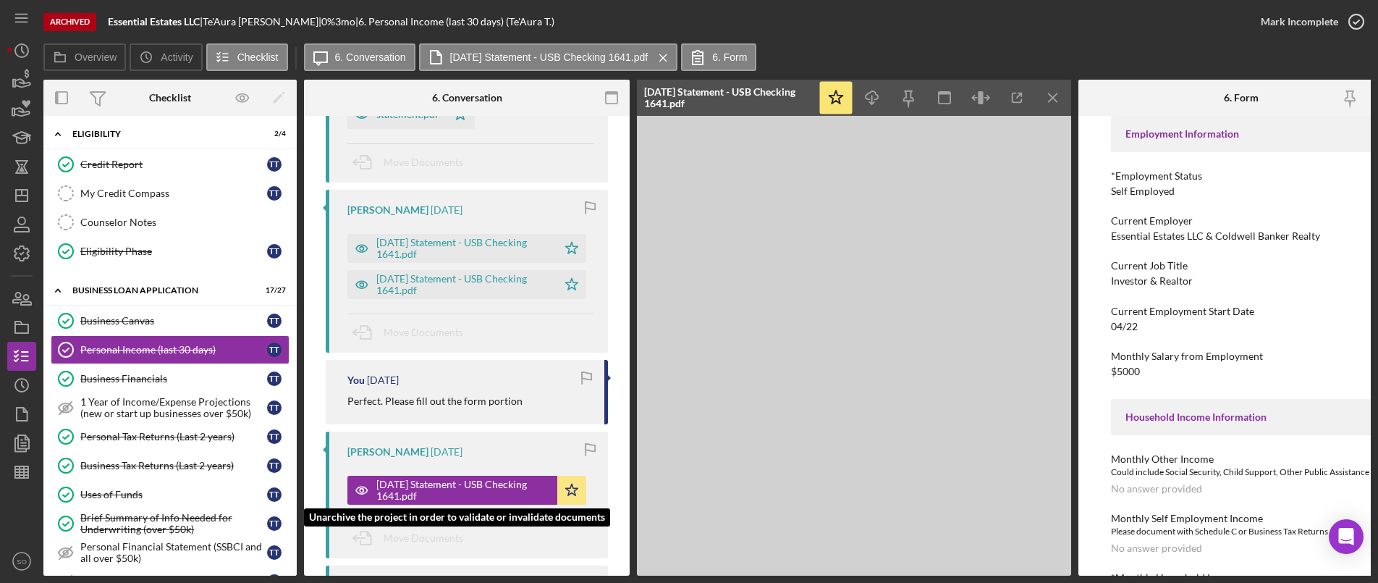
scroll to position [840, 0]
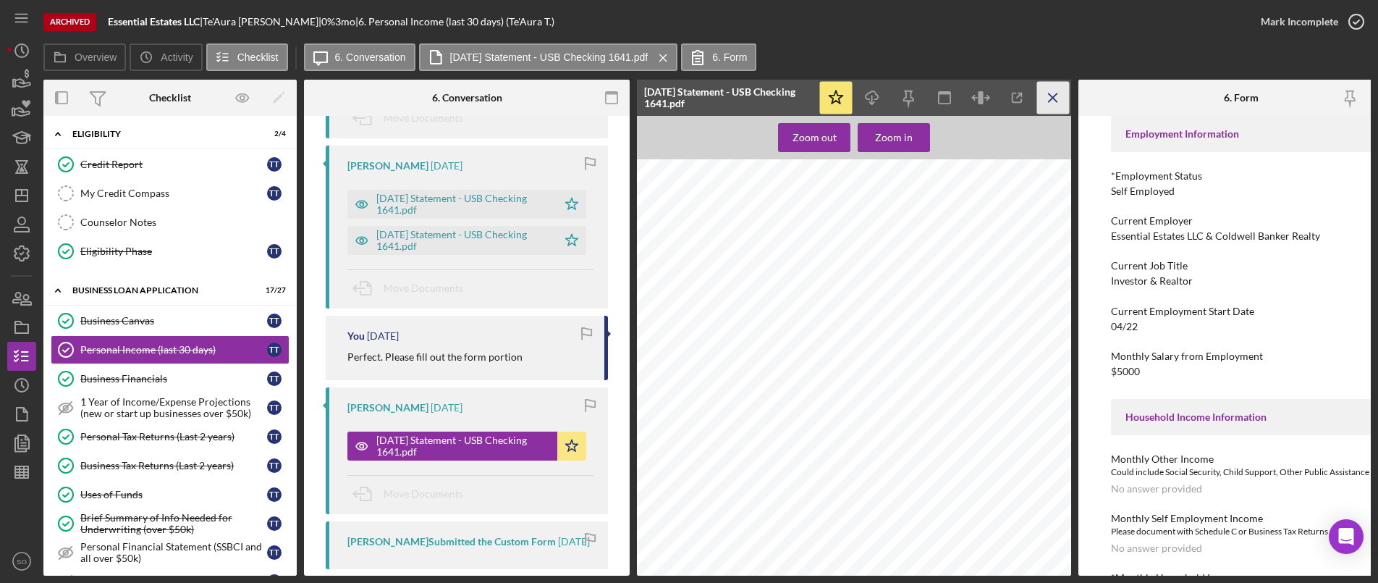
click at [1051, 102] on icon "Icon/Menu Close" at bounding box center [1053, 98] width 33 height 33
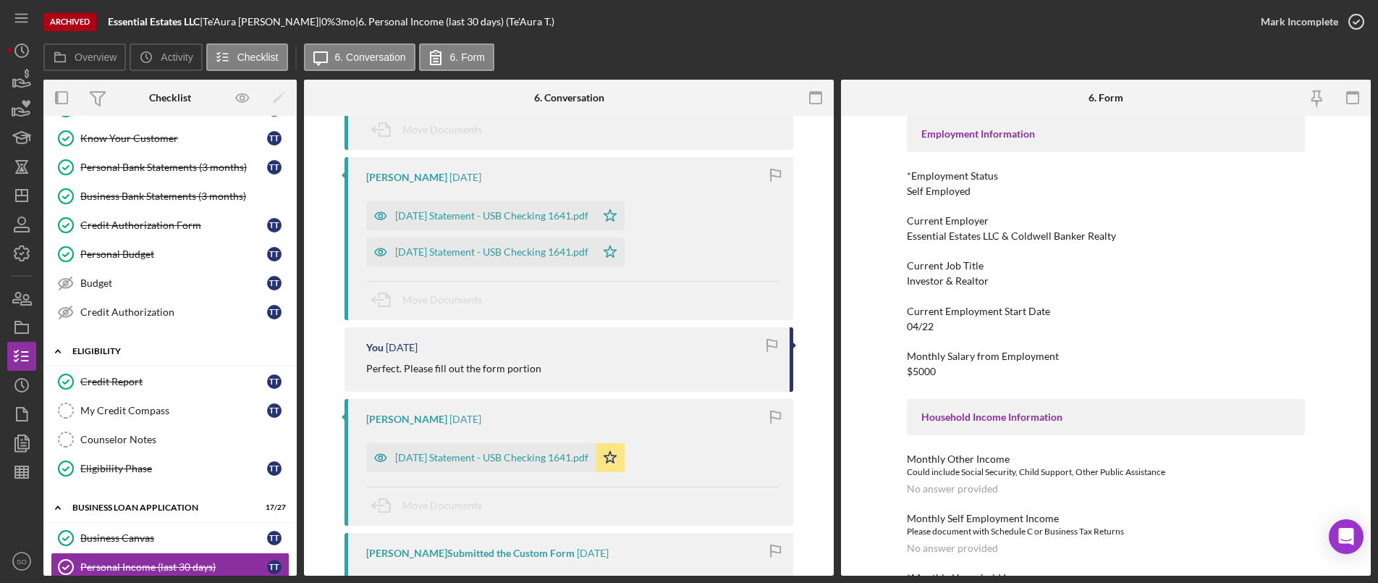
scroll to position [0, 0]
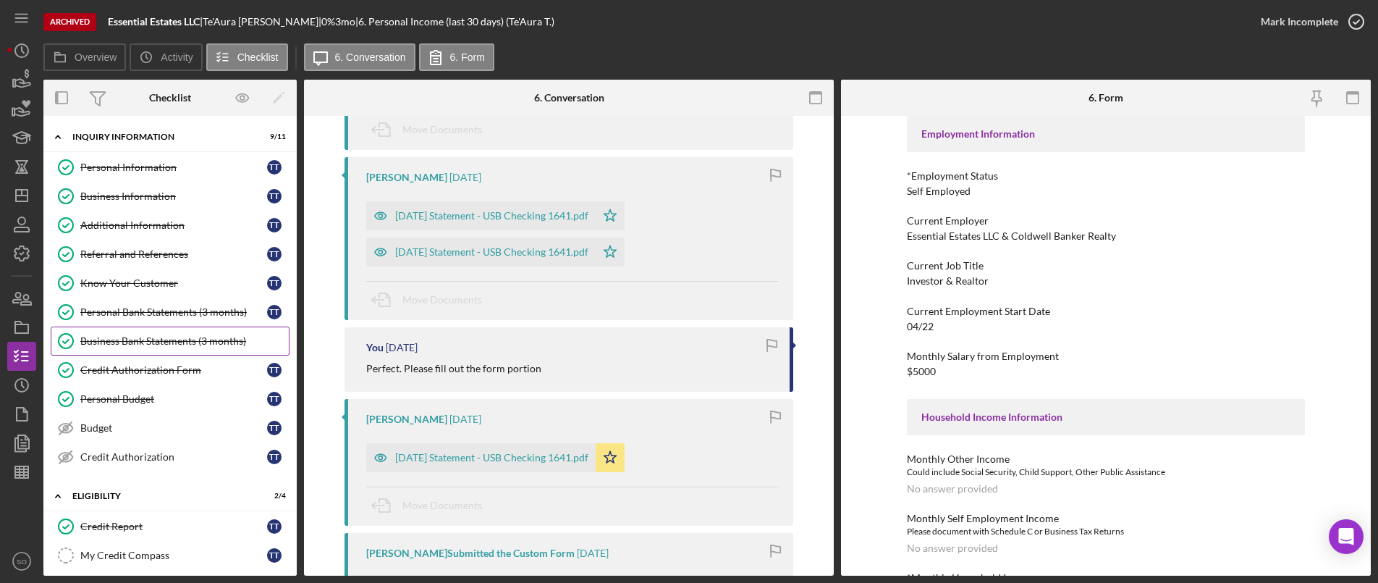
click at [136, 341] on div "Business Bank Statements (3 months)" at bounding box center [184, 341] width 208 height 12
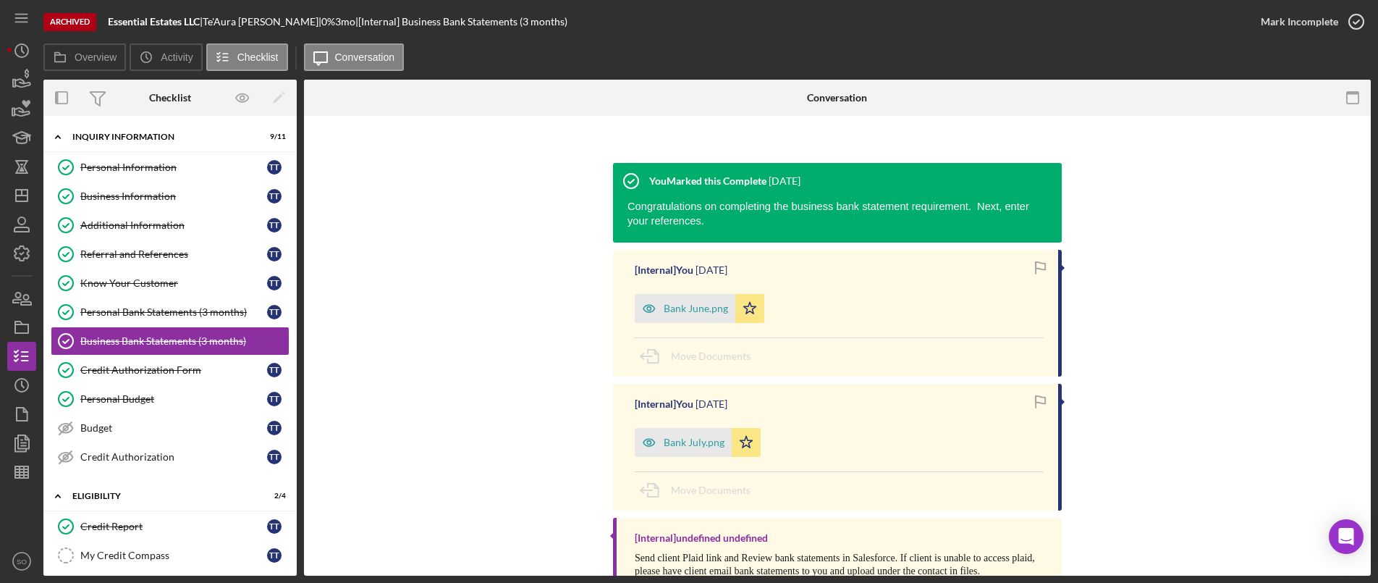
scroll to position [206, 0]
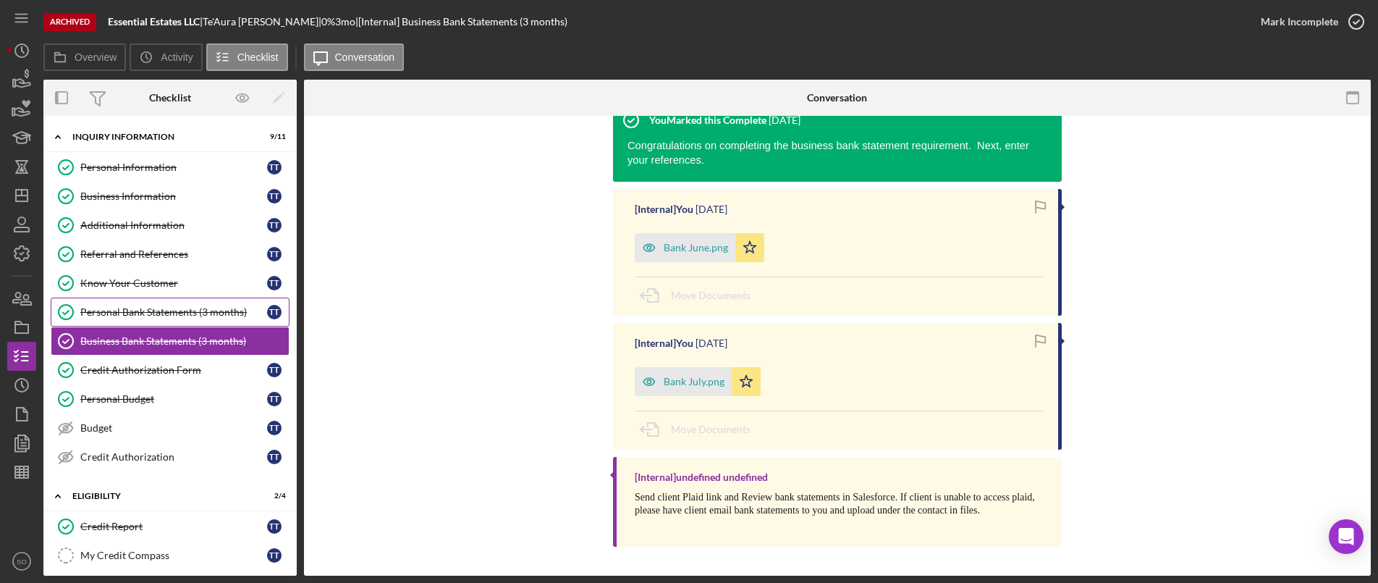
click at [208, 301] on link "Personal Bank Statements (3 months) Personal Bank Statements (3 months) T T" at bounding box center [170, 311] width 239 height 29
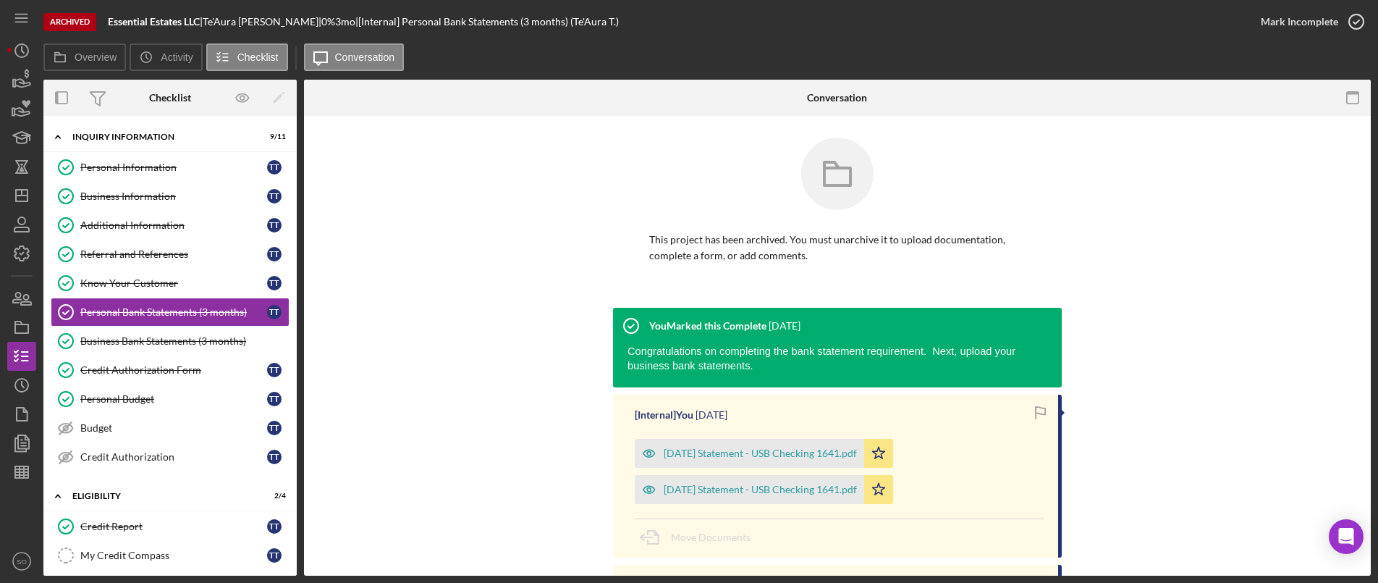
scroll to position [229, 0]
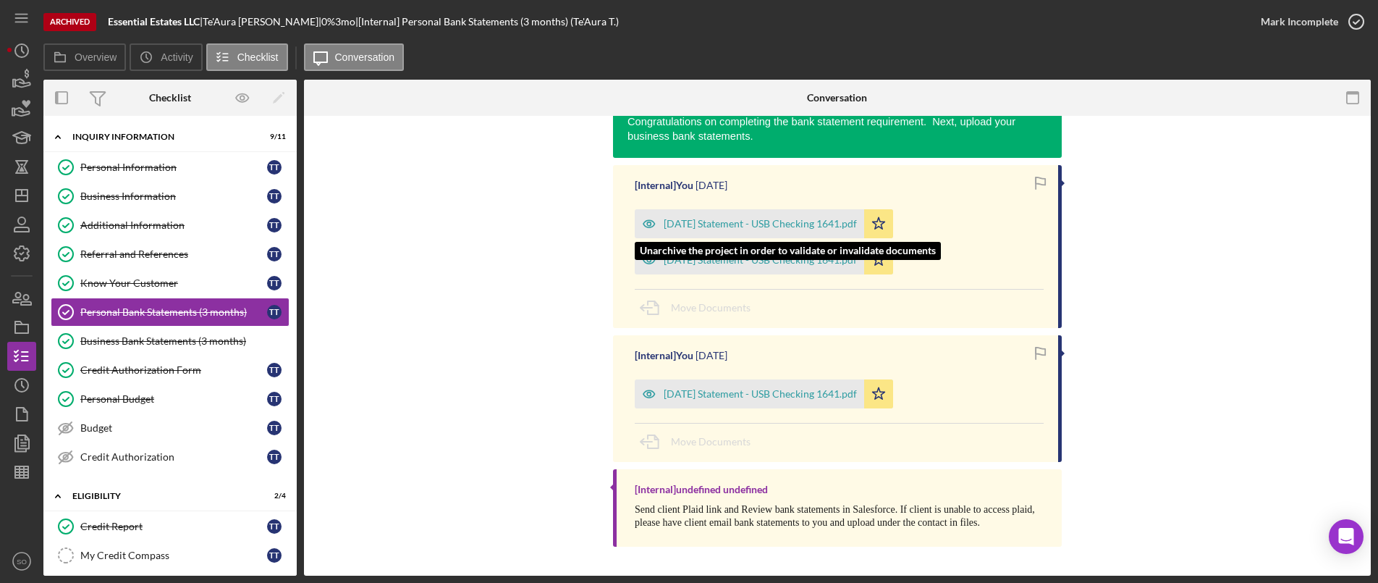
click at [735, 228] on div "2025-06-12 Statement - USB Checking 1641.pdf" at bounding box center [760, 224] width 193 height 12
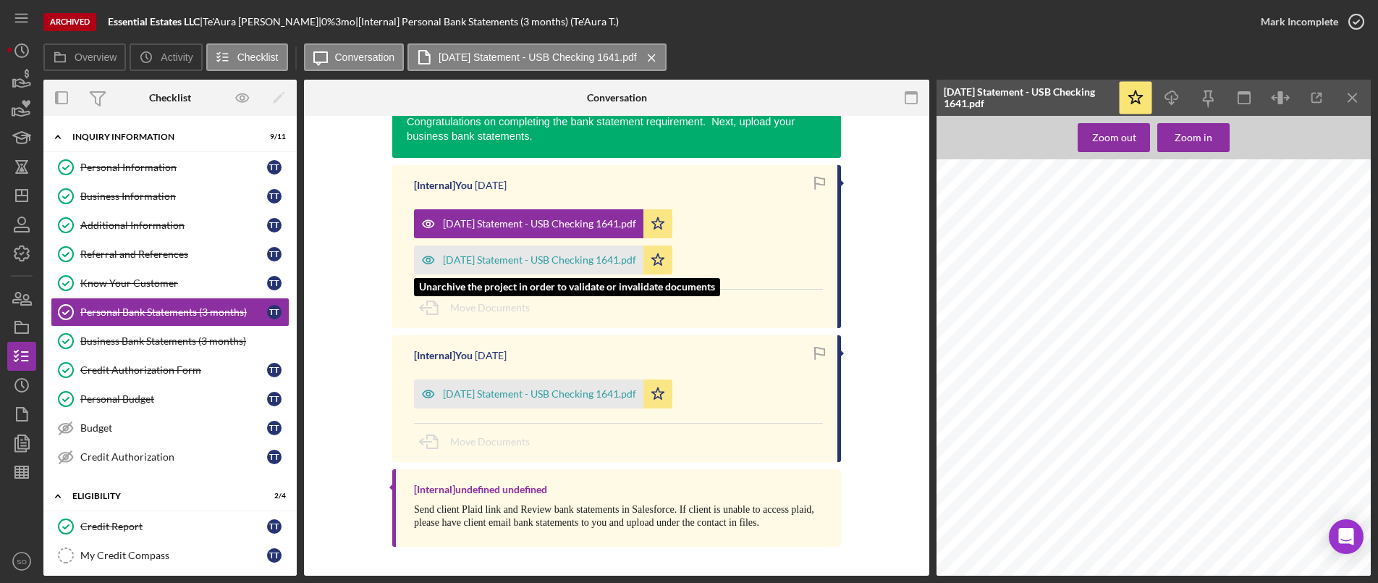
click at [545, 266] on div "2025-05-13 Statement - USB Checking 1641.pdf" at bounding box center [528, 259] width 229 height 29
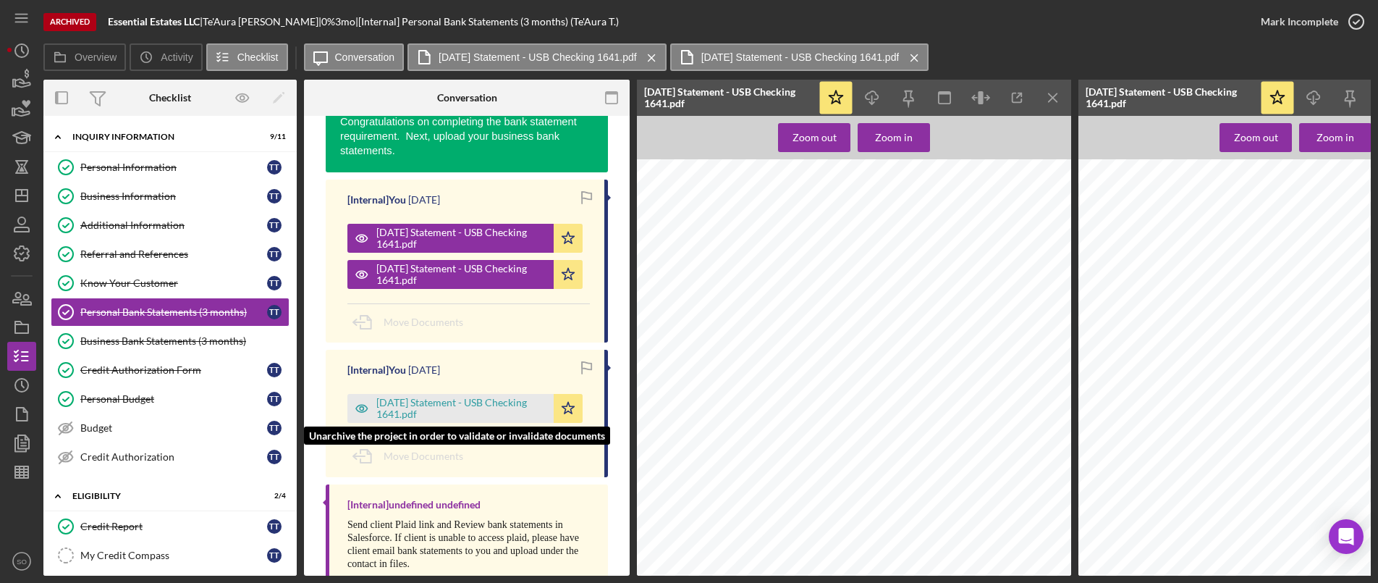
click at [461, 402] on div "2025-07-14 Statement - USB Checking 1641.pdf" at bounding box center [461, 408] width 170 height 23
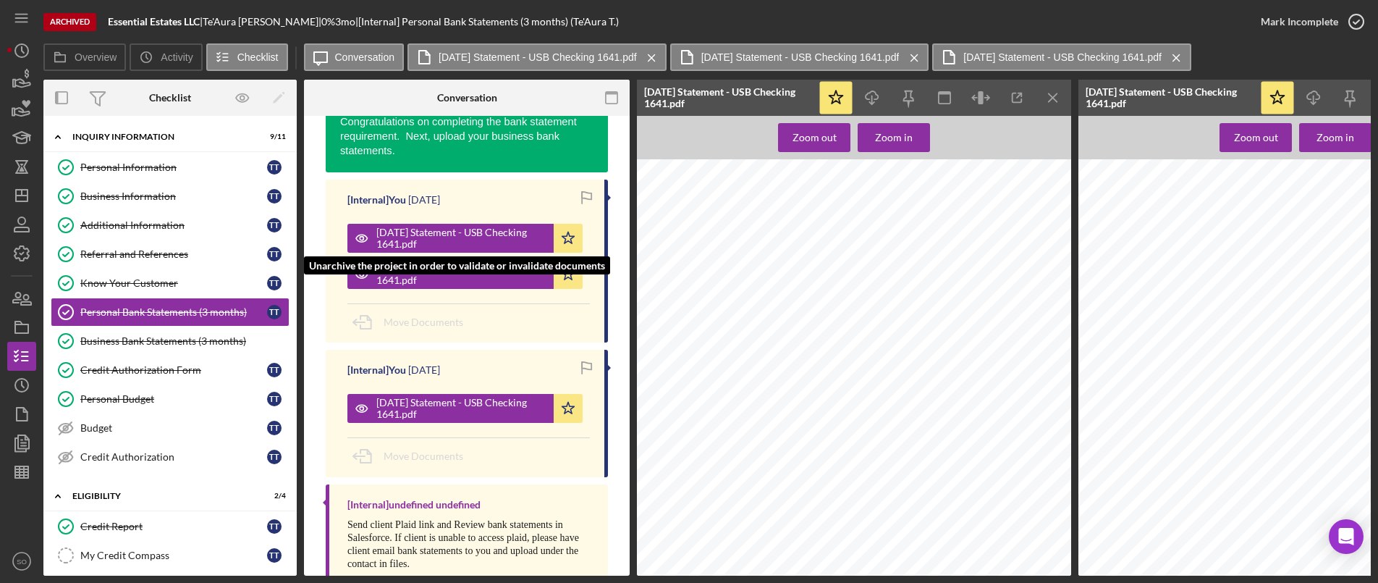
click at [458, 246] on div "2025-06-12 Statement - USB Checking 1641.pdf" at bounding box center [461, 237] width 170 height 23
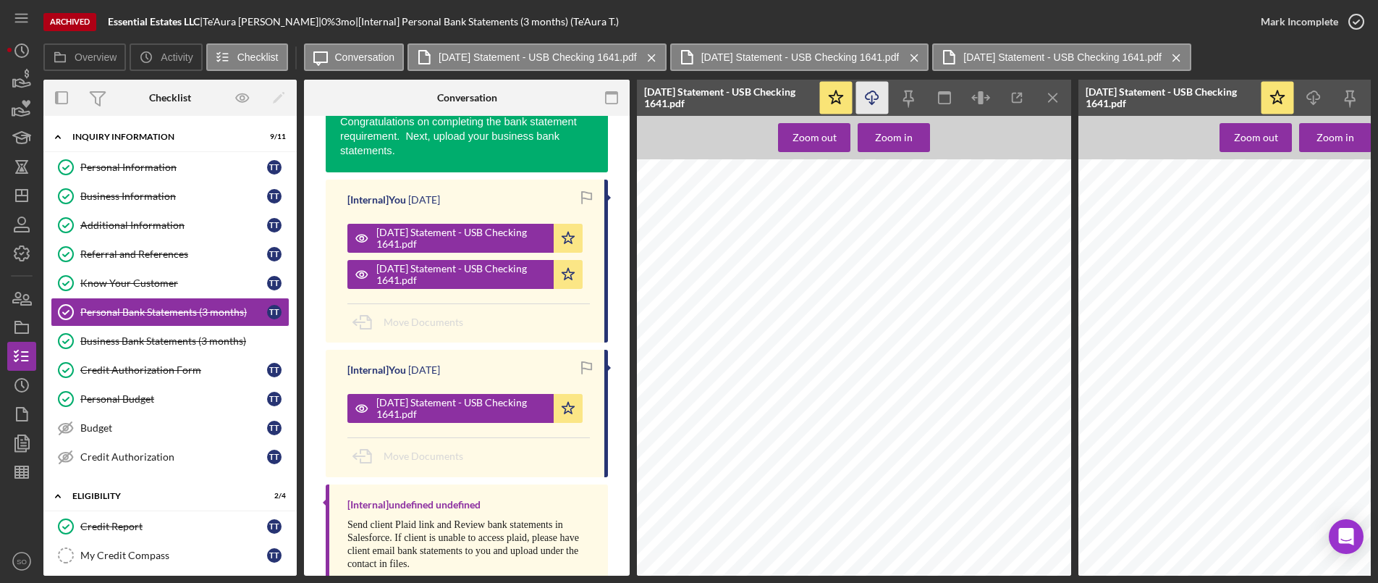
click at [868, 94] on icon "Icon/Download" at bounding box center [872, 98] width 33 height 33
click at [1054, 103] on icon "Icon/Menu Close" at bounding box center [1053, 98] width 33 height 33
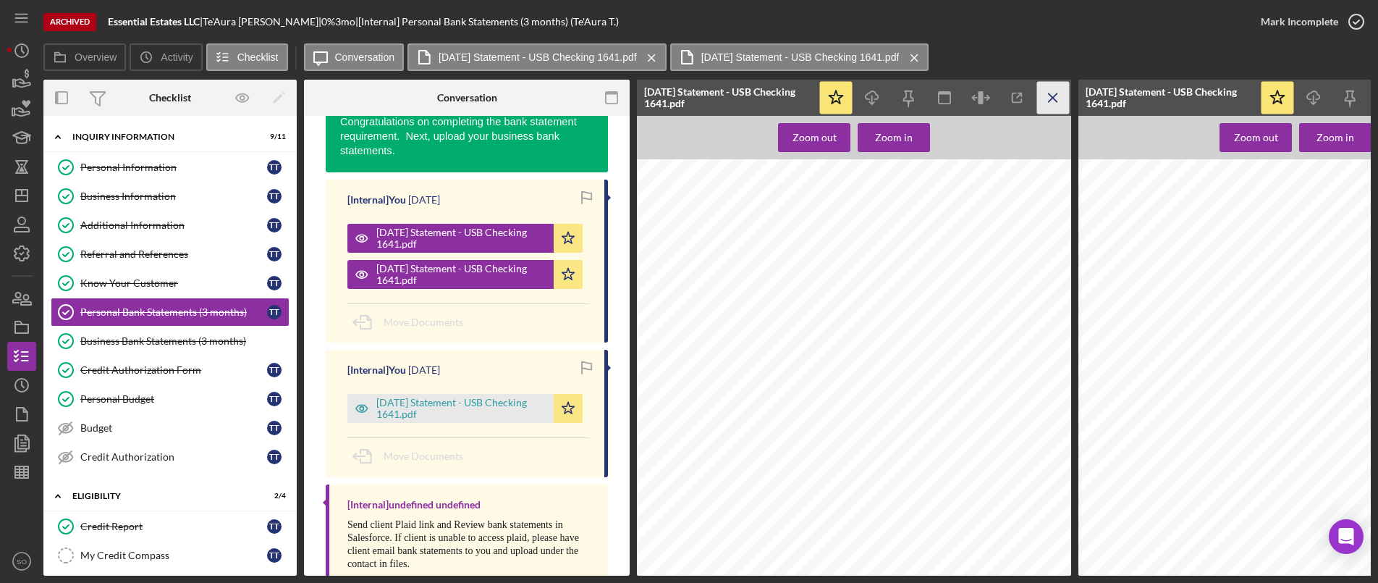
click at [1046, 96] on icon "Icon/Menu Close" at bounding box center [1053, 98] width 33 height 33
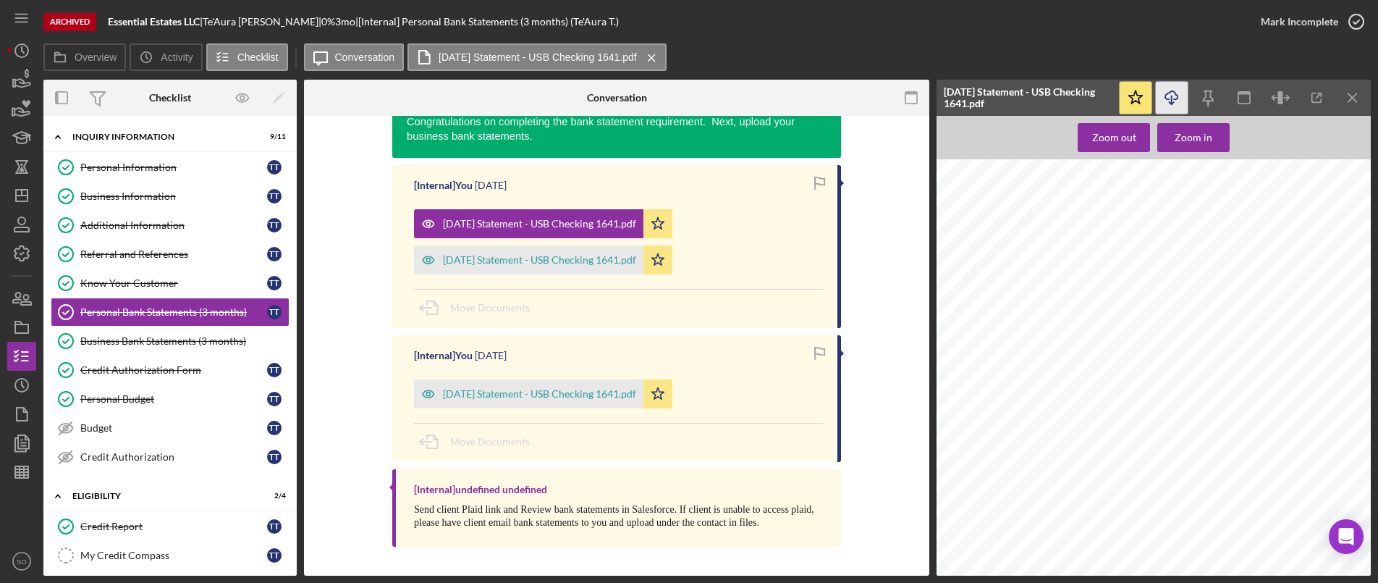
click at [1174, 88] on icon "Icon/Download" at bounding box center [1172, 98] width 33 height 33
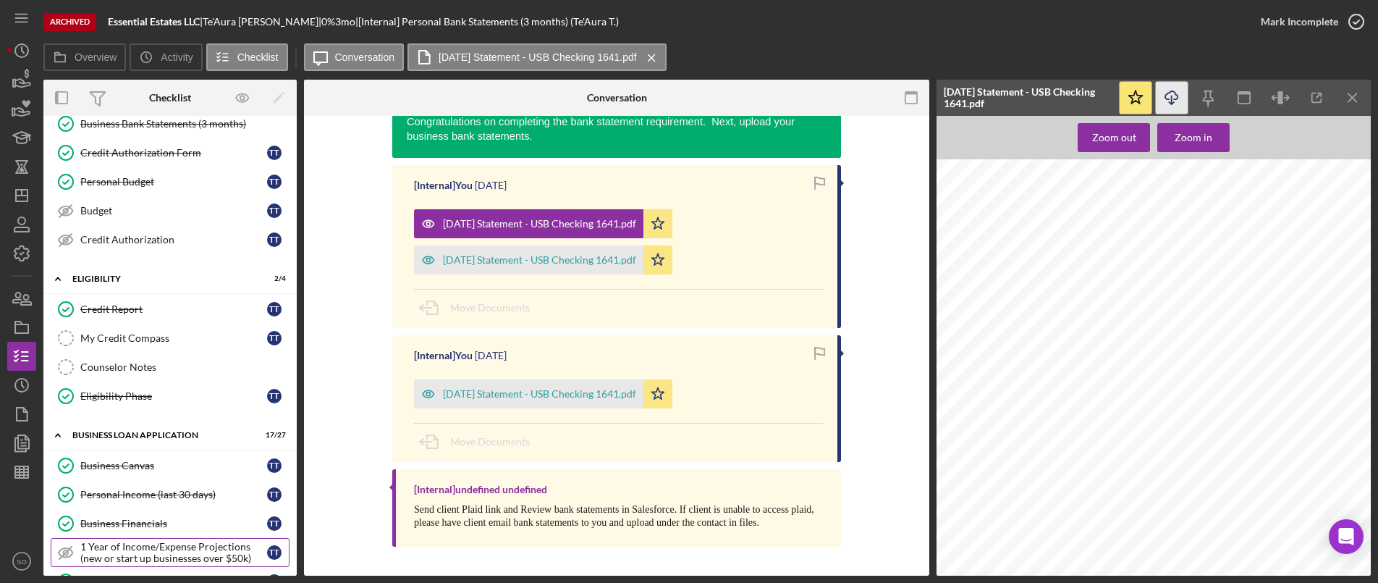
scroll to position [362, 0]
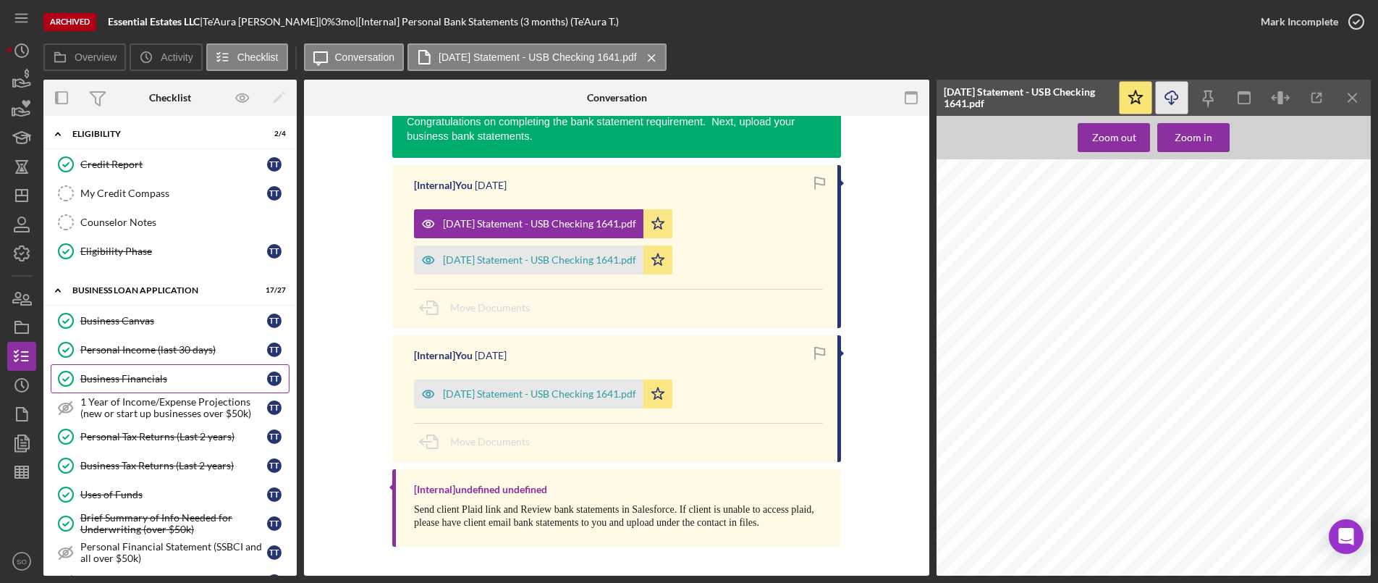
click at [127, 380] on div "Business Financials" at bounding box center [173, 379] width 187 height 12
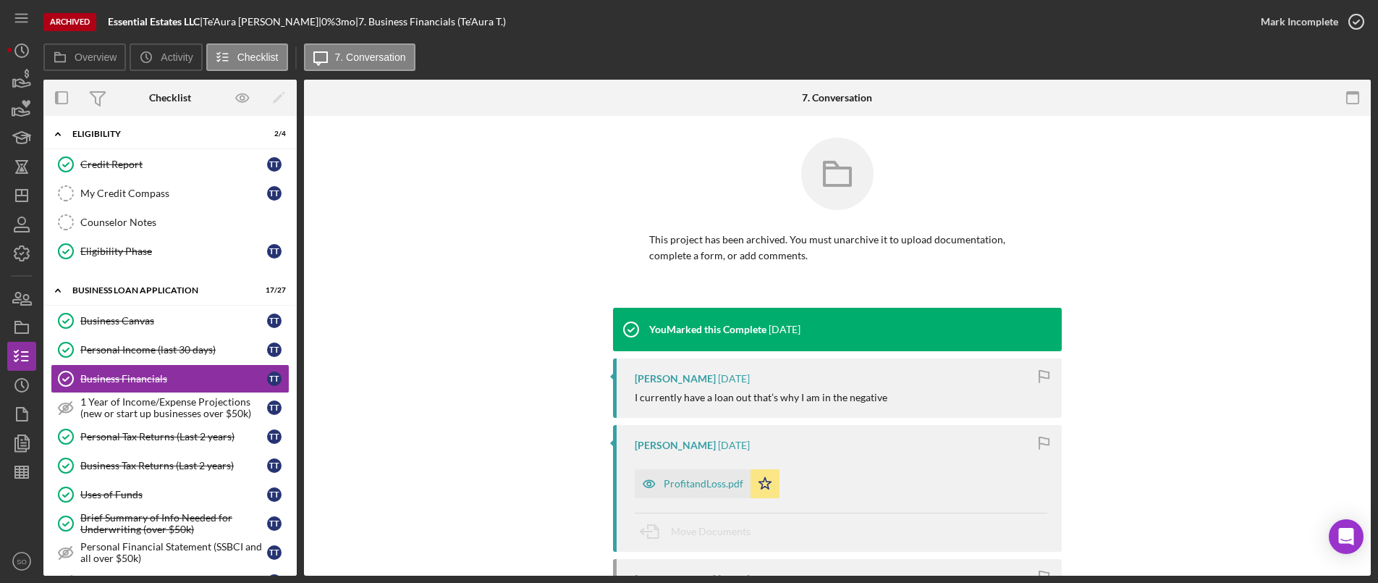
scroll to position [217, 0]
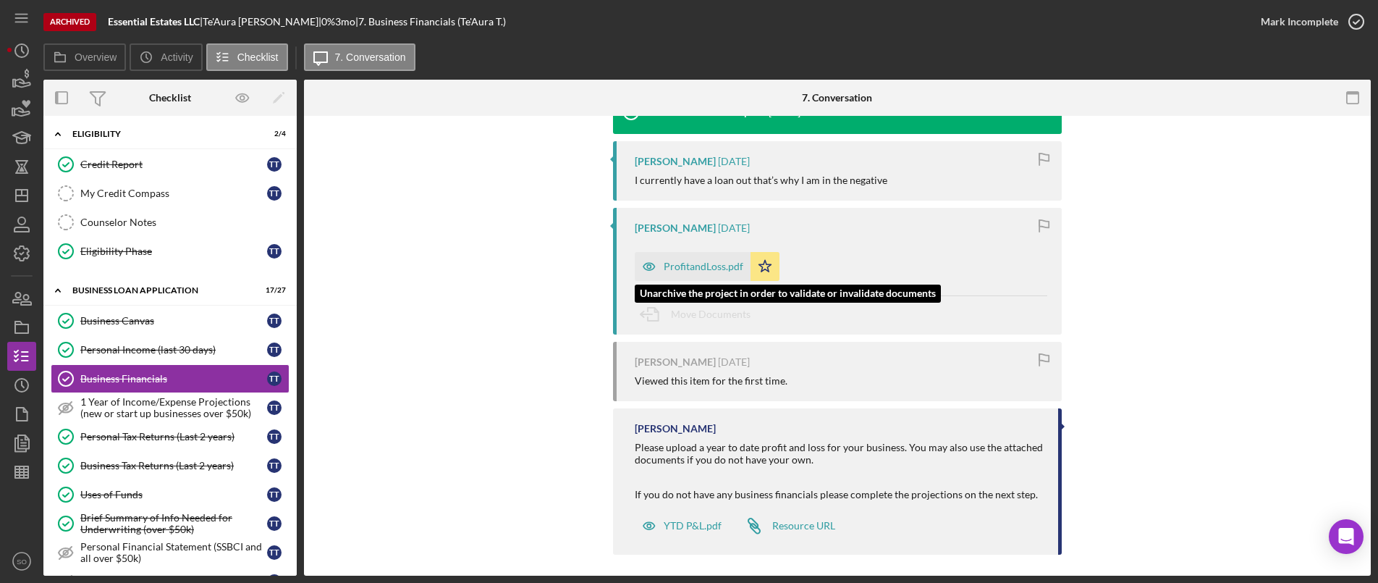
drag, startPoint x: 692, startPoint y: 266, endPoint x: 679, endPoint y: 264, distance: 13.1
click at [692, 266] on div "ProfitandLoss.pdf" at bounding box center [704, 266] width 80 height 12
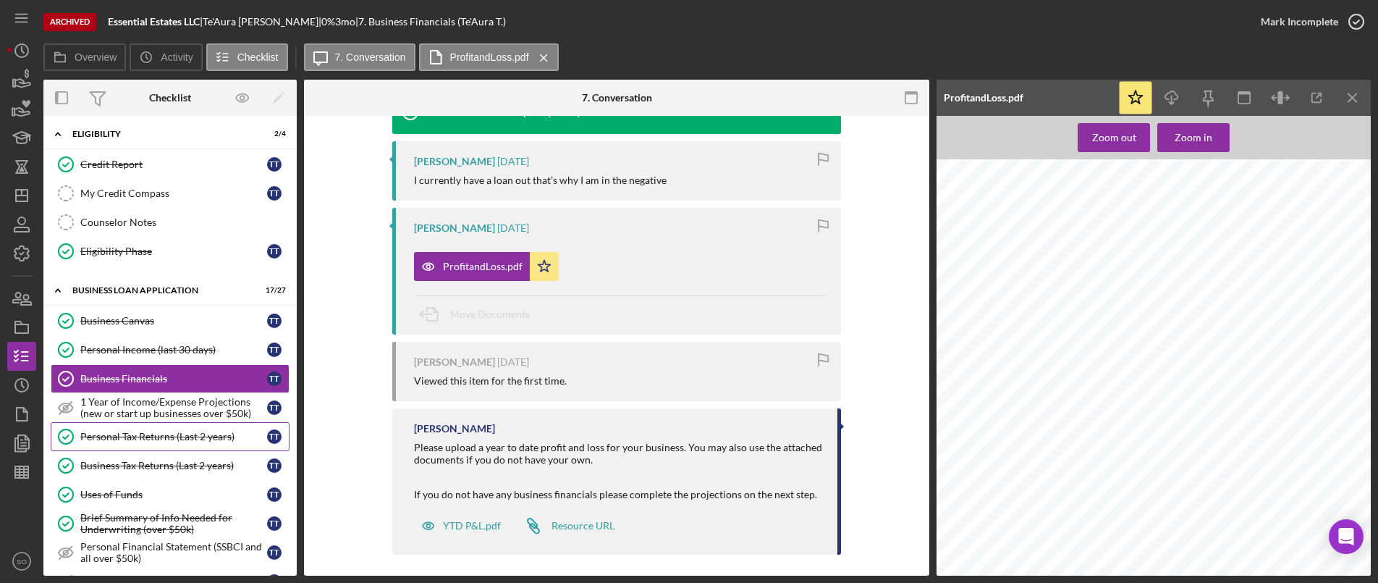
click at [156, 450] on link "Personal Tax Returns (Last 2 years) Personal Tax Returns (Last 2 years) T T" at bounding box center [170, 436] width 239 height 29
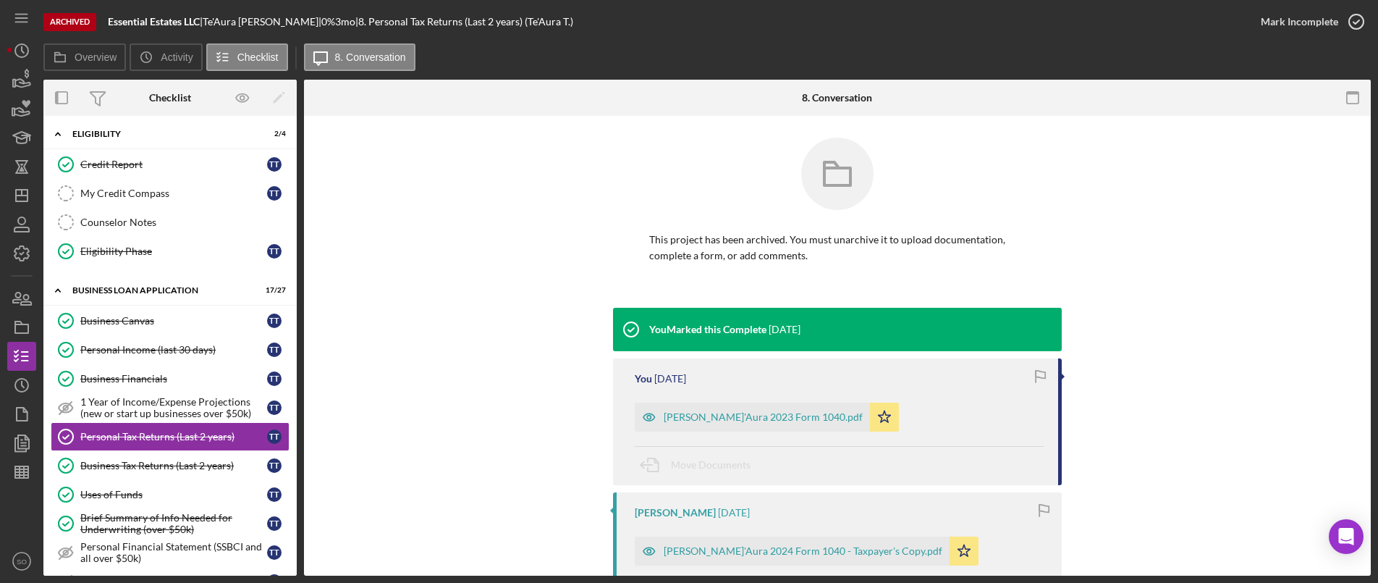
scroll to position [145, 0]
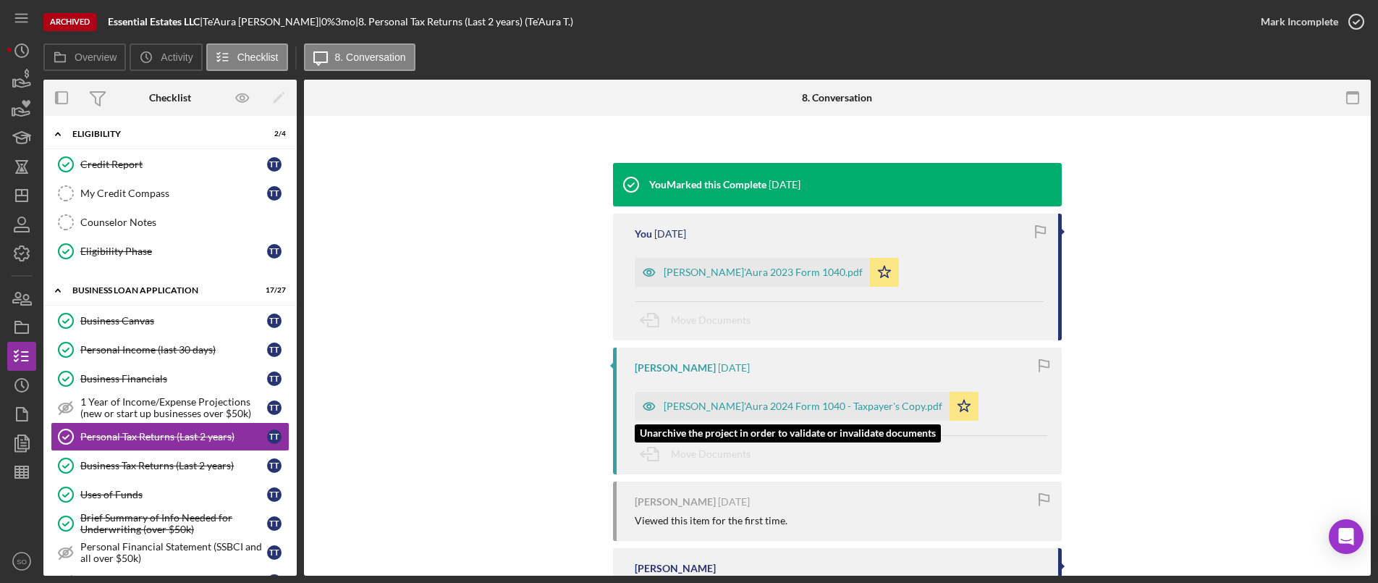
click at [716, 398] on div "Thomas, Te'Aura 2024 Form 1040 - Taxpayer's Copy.pdf" at bounding box center [792, 405] width 315 height 29
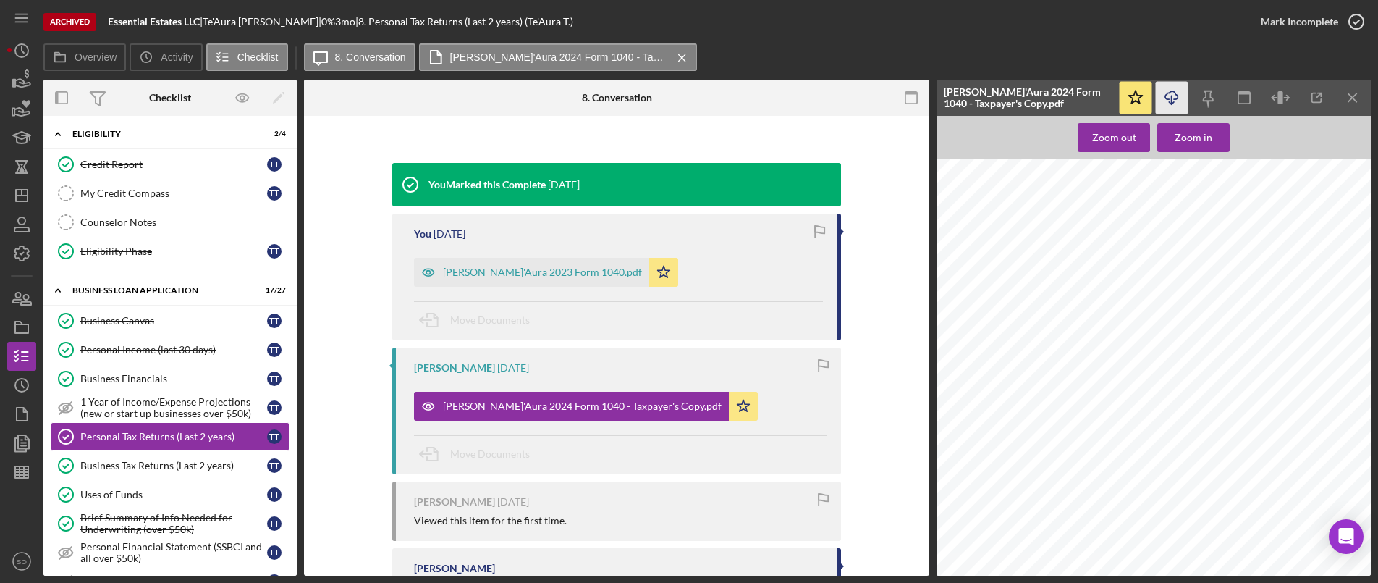
click at [1161, 101] on icon "Icon/Download" at bounding box center [1172, 98] width 33 height 33
click at [525, 267] on div "Thomas, Te'Aura 2023 Form 1040.pdf" at bounding box center [542, 272] width 199 height 12
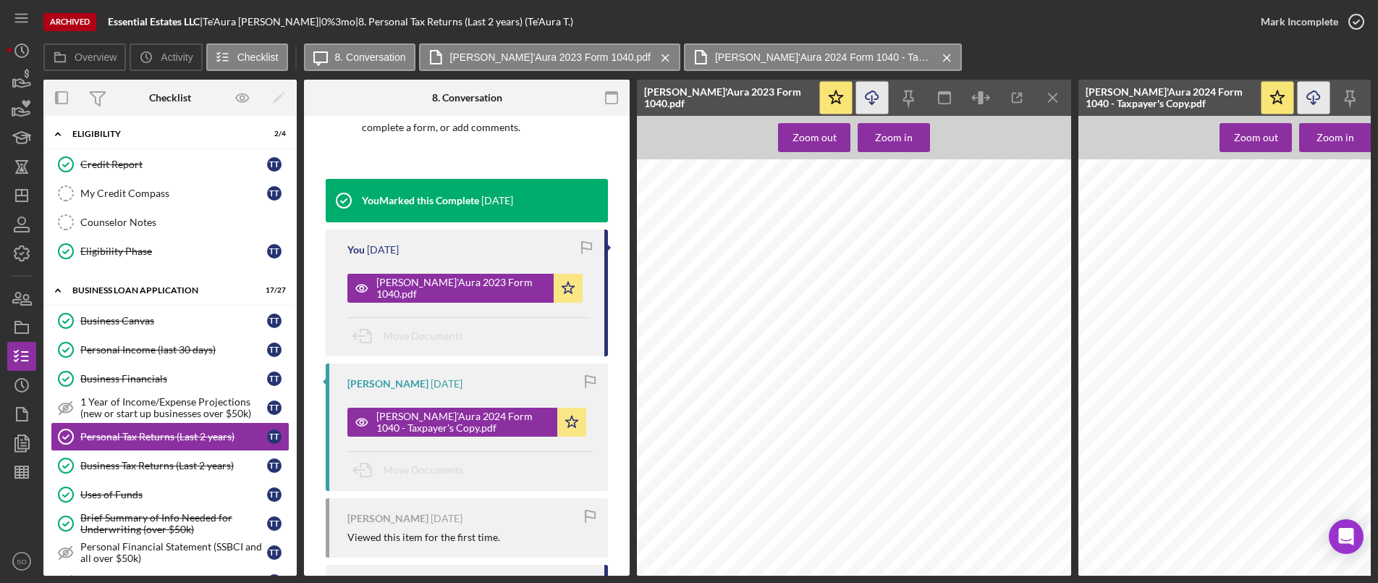
click at [868, 98] on icon "Icon/Download" at bounding box center [872, 98] width 33 height 33
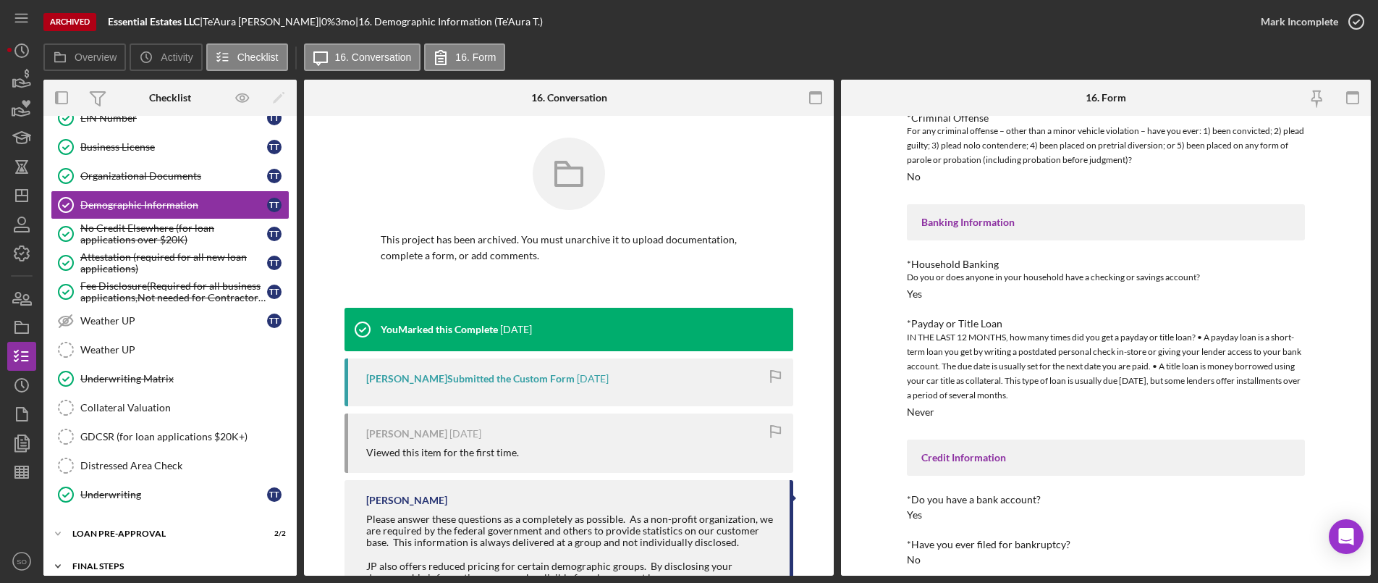
scroll to position [986, 0]
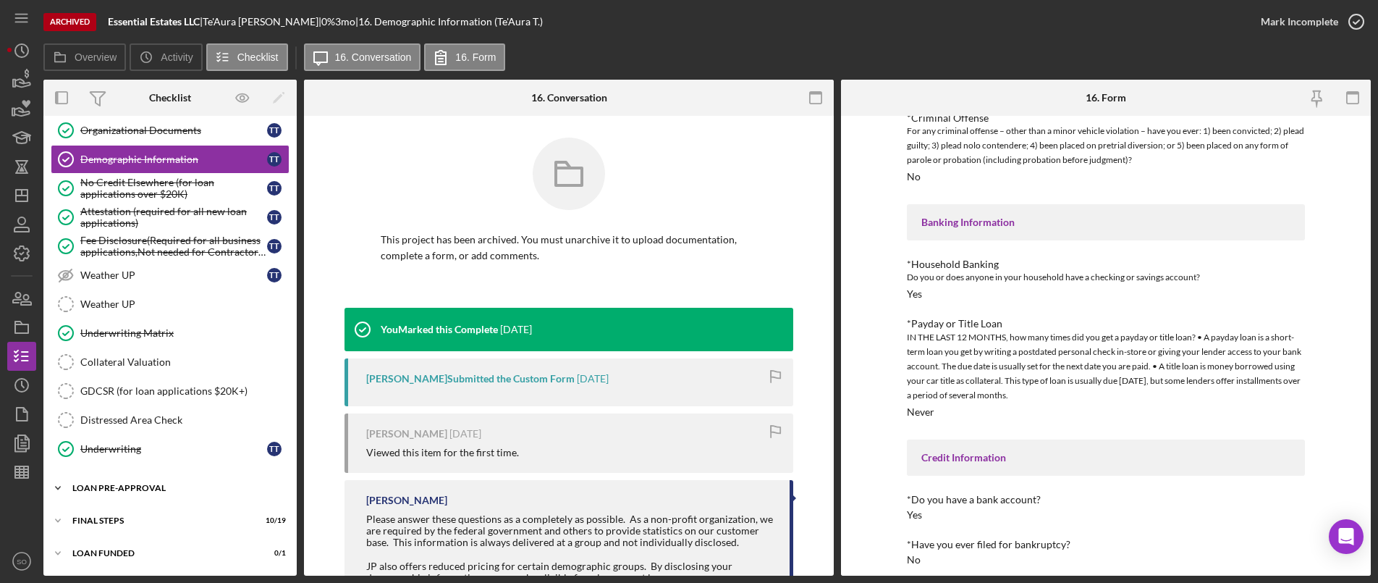
click at [110, 480] on div "Icon/Expander LOAN PRE-APPROVAL 2 / 2" at bounding box center [169, 487] width 253 height 29
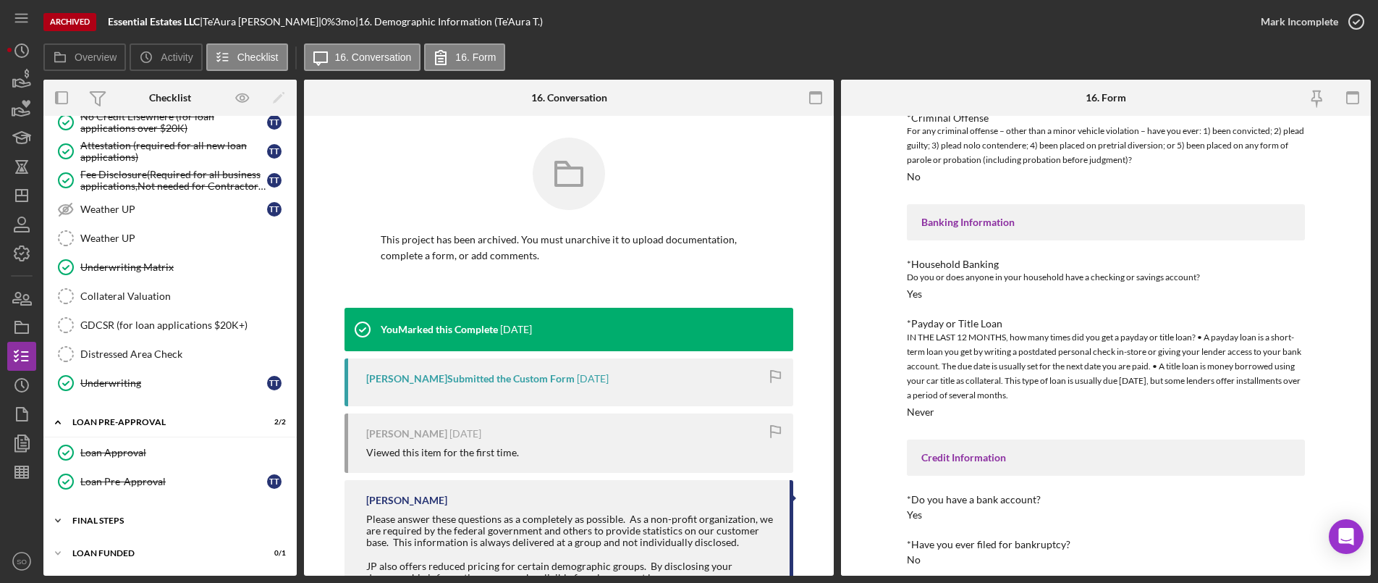
click at [106, 519] on div "FINAL STEPS" at bounding box center [175, 520] width 206 height 9
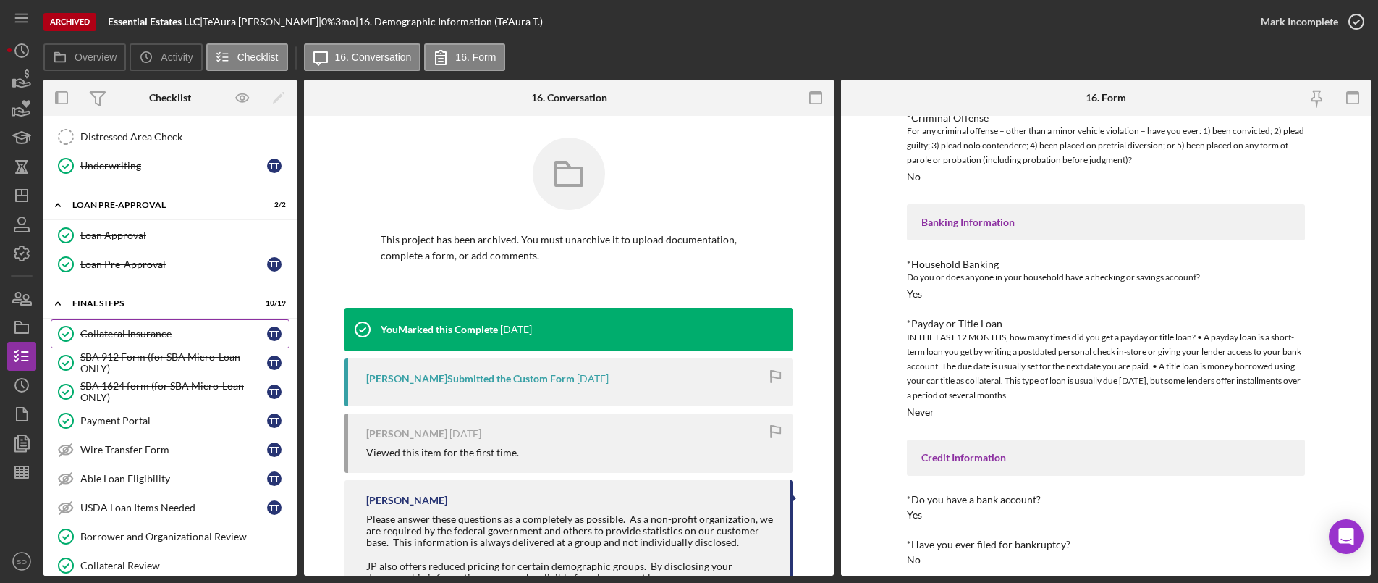
click at [101, 329] on div "Collateral Insurance" at bounding box center [173, 334] width 187 height 12
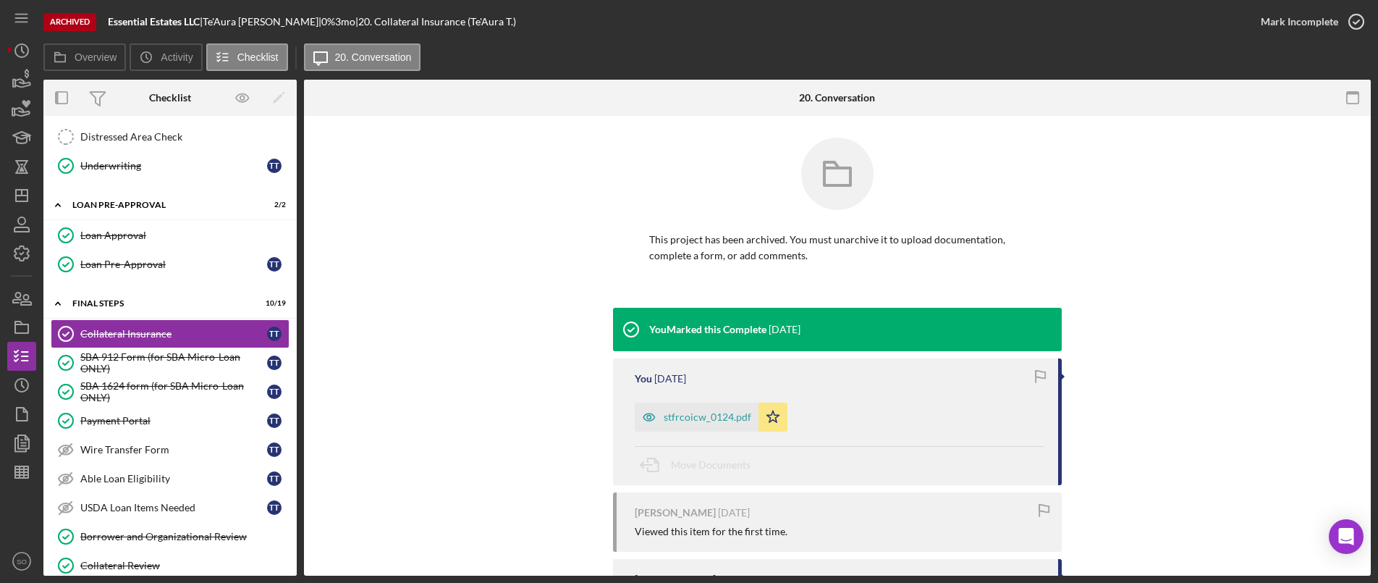
scroll to position [145, 0]
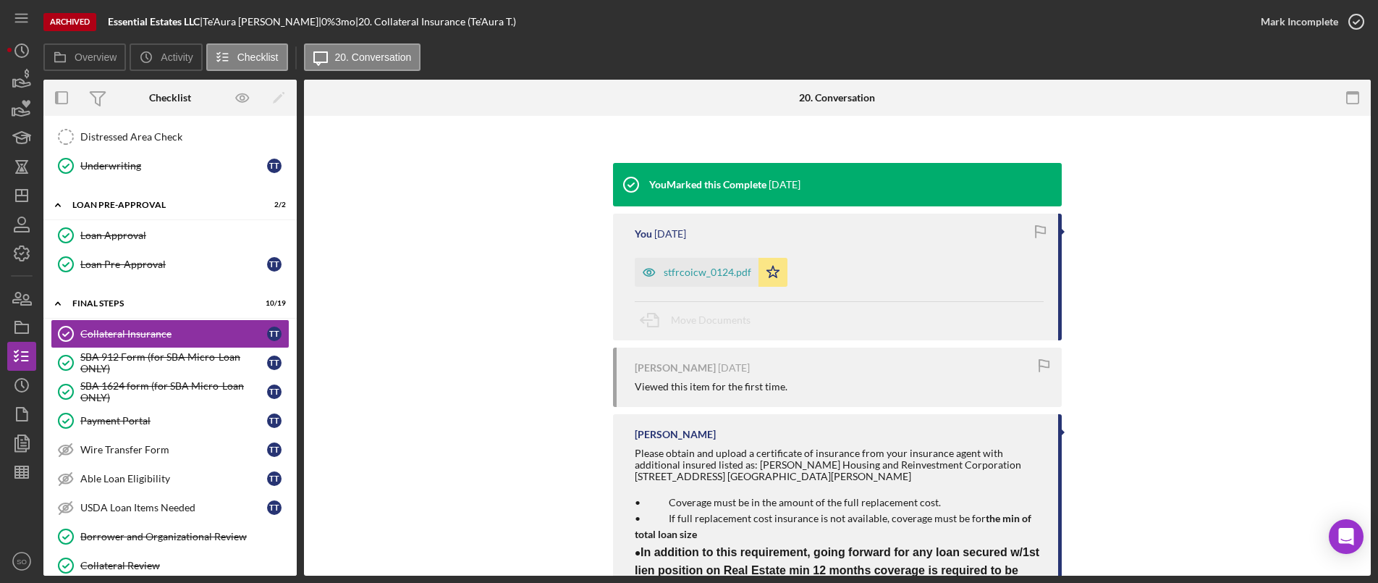
click at [691, 277] on div "stfrcoicw_0124.pdf" at bounding box center [708, 272] width 88 height 12
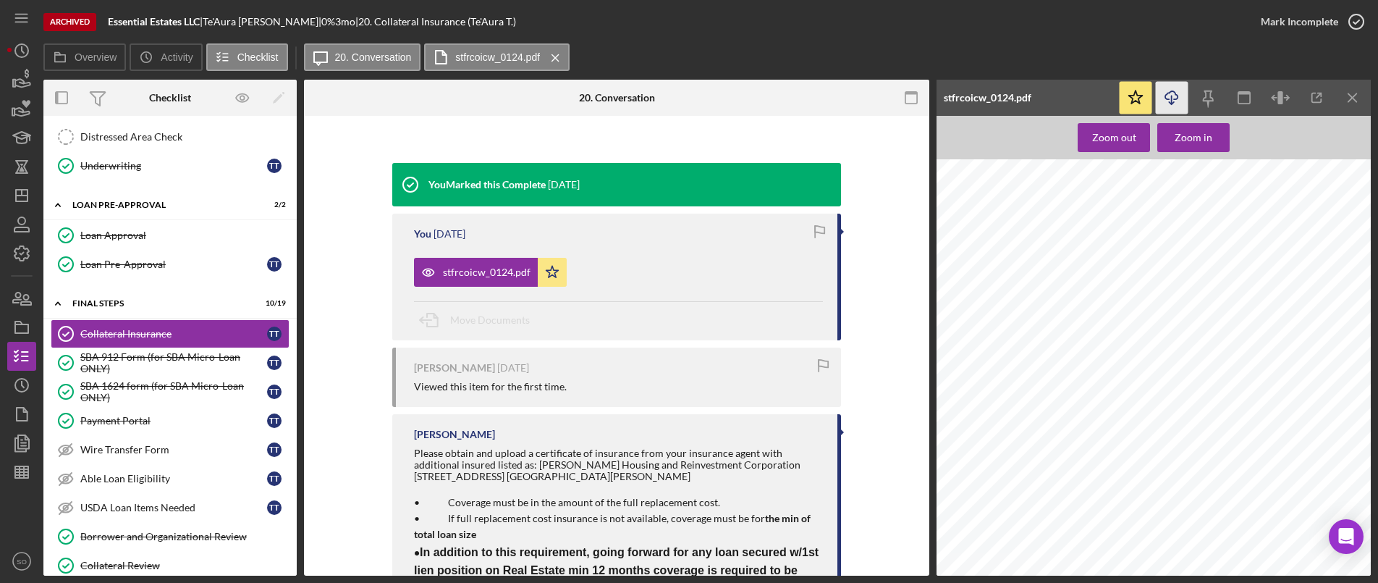
click at [1173, 96] on icon "Icon/Download" at bounding box center [1172, 98] width 33 height 33
